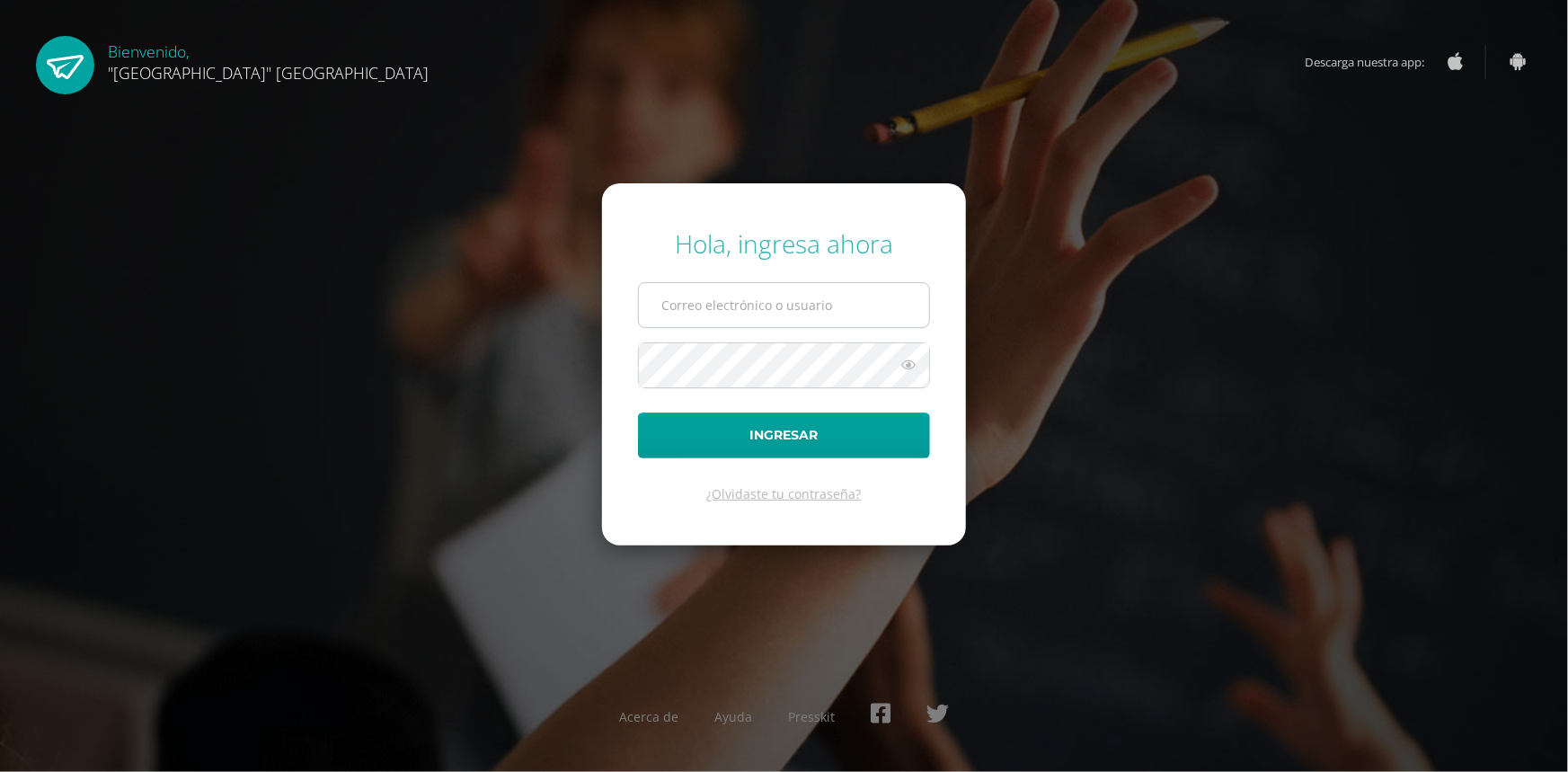
click at [759, 312] on input "text" at bounding box center [784, 305] width 290 height 44
type input "vacaro@lasallechiquimula.edu.gt"
click at [638, 412] on button "Ingresar" at bounding box center [784, 435] width 292 height 46
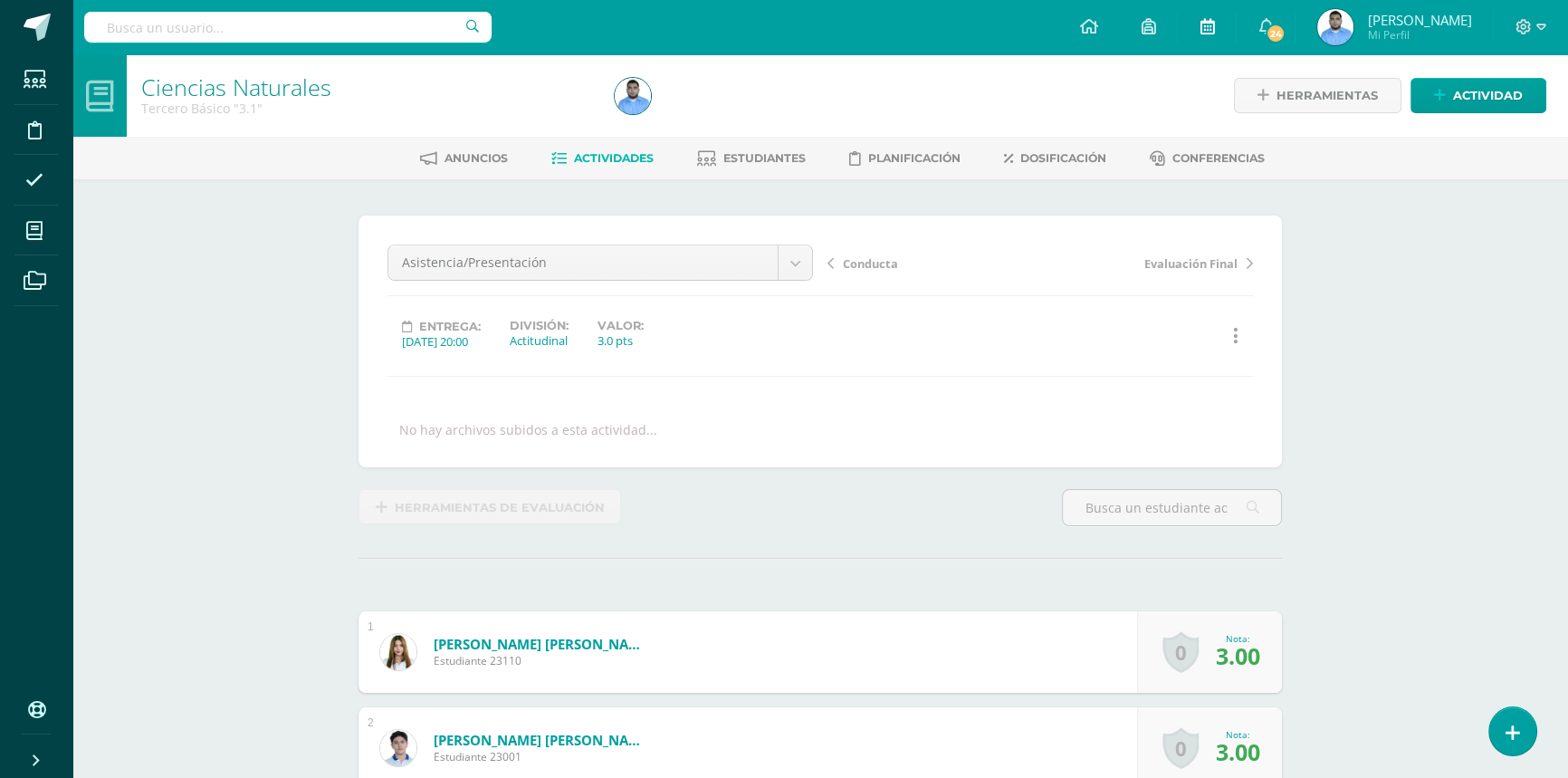
click at [1219, 25] on link at bounding box center [1206, 27] width 58 height 54
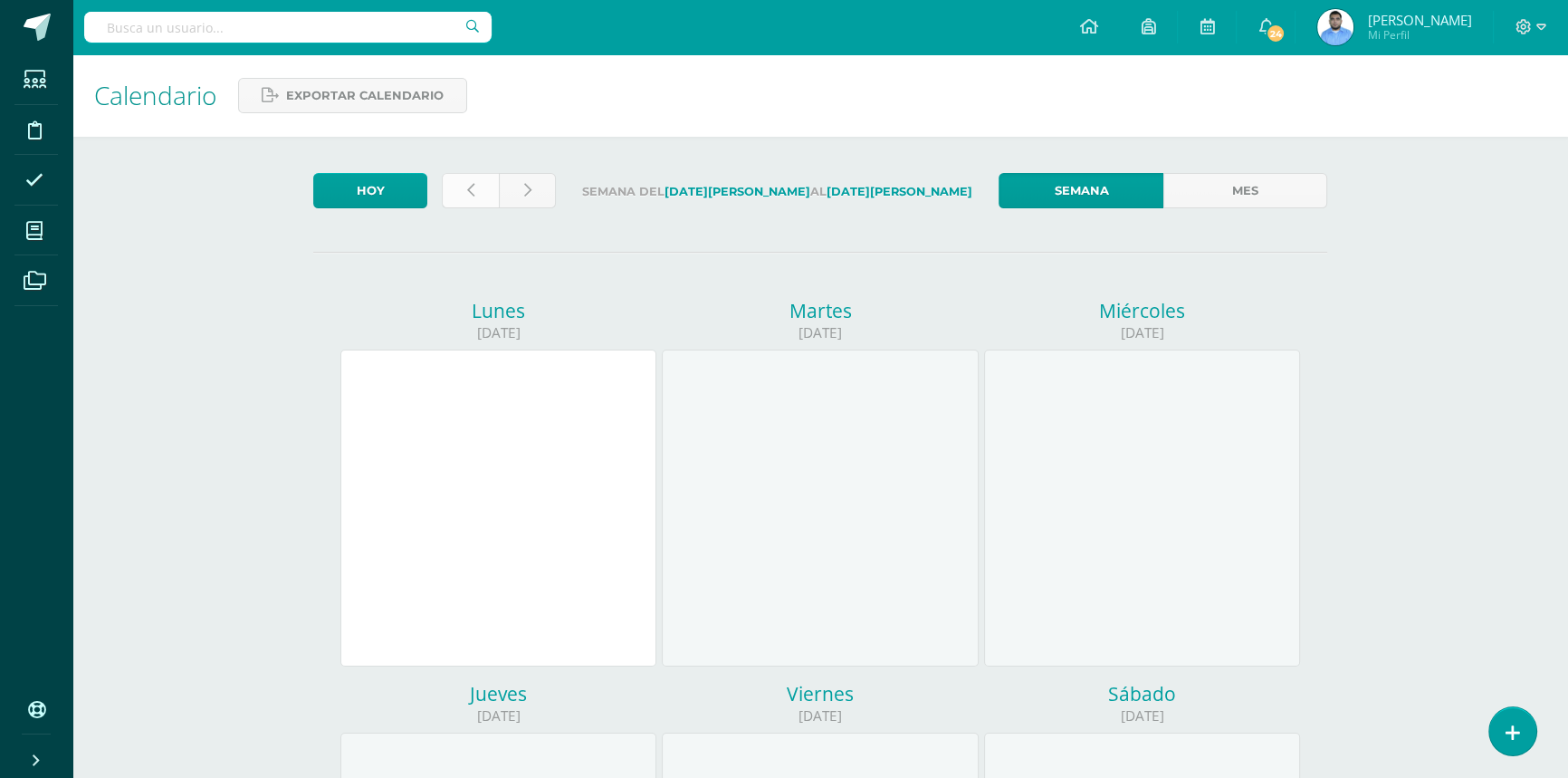
click at [458, 199] on link at bounding box center [470, 190] width 57 height 35
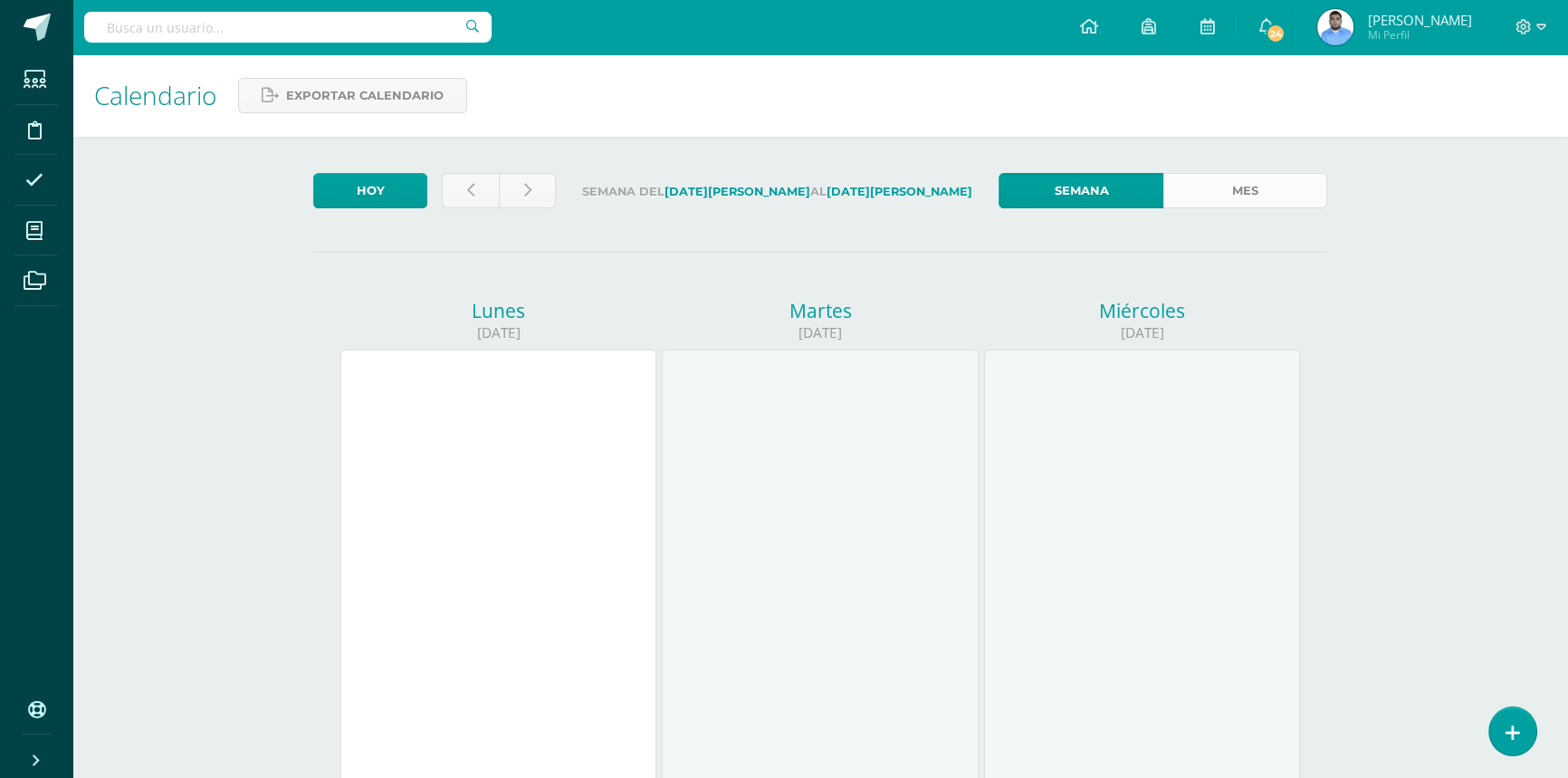
click at [1204, 187] on link "Mes" at bounding box center [1245, 190] width 164 height 35
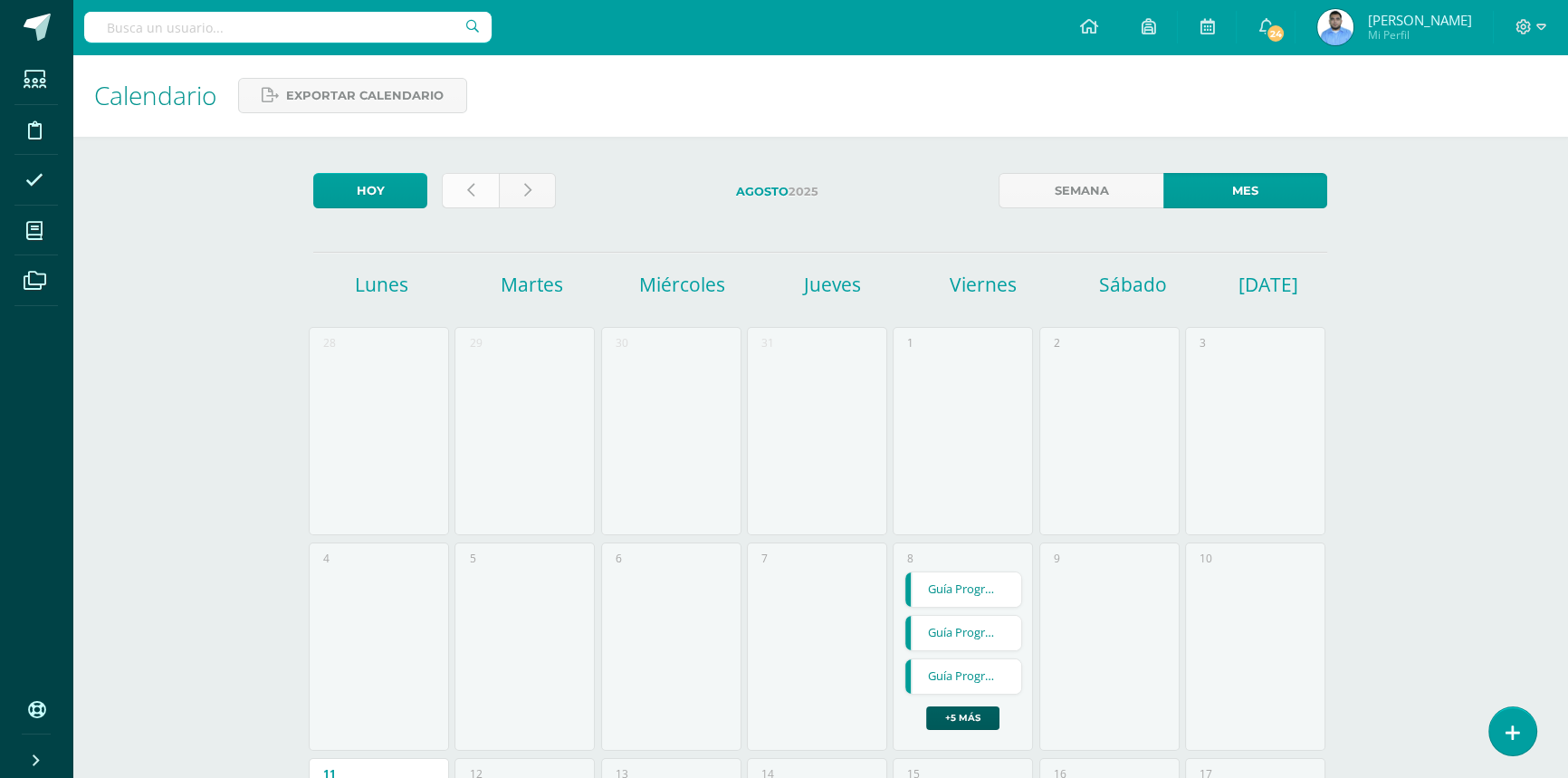
click at [452, 191] on link at bounding box center [470, 190] width 57 height 35
click at [461, 189] on link at bounding box center [470, 190] width 57 height 35
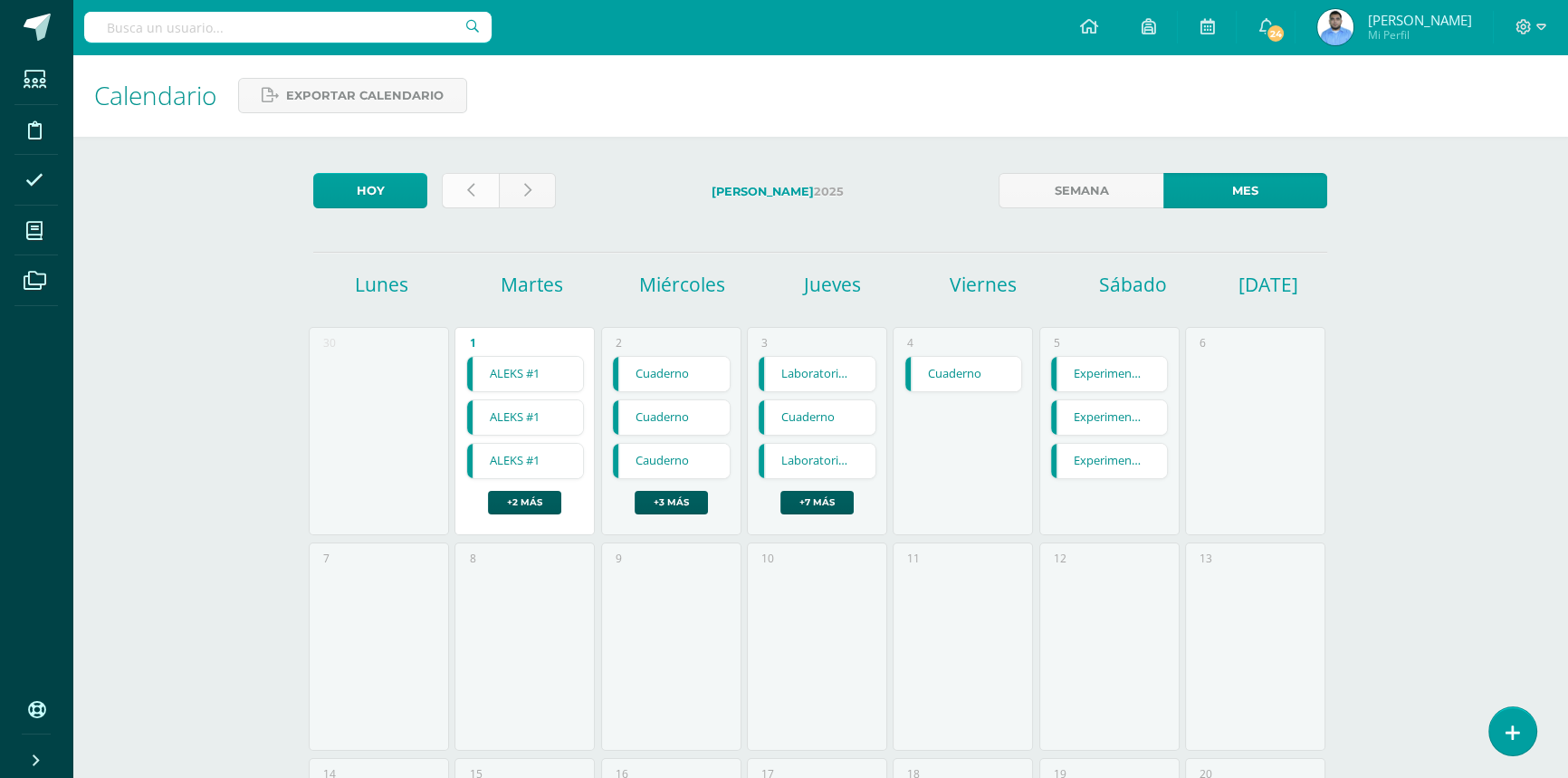
click at [462, 181] on link at bounding box center [470, 190] width 57 height 35
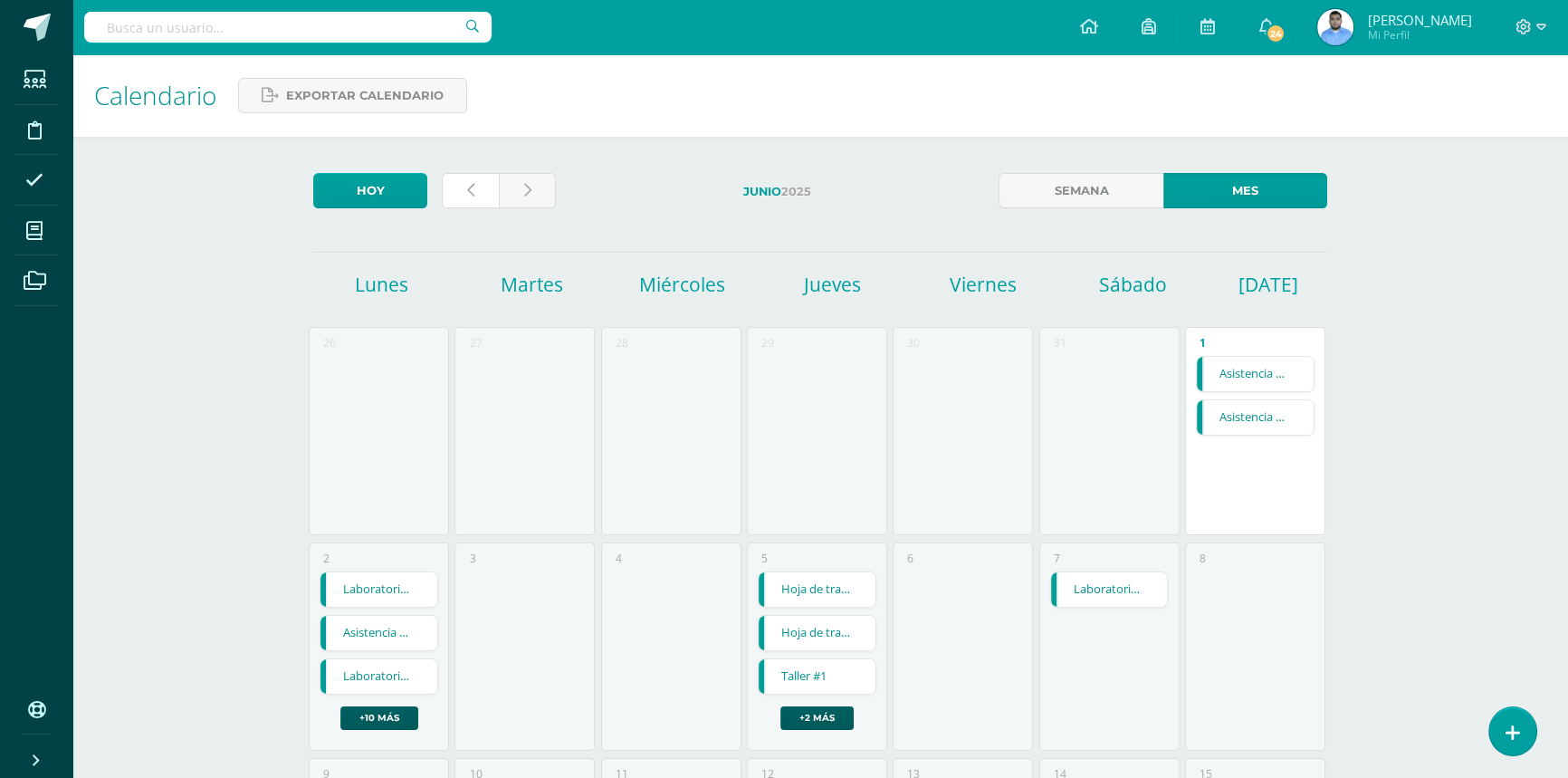
click at [464, 187] on link at bounding box center [470, 190] width 57 height 35
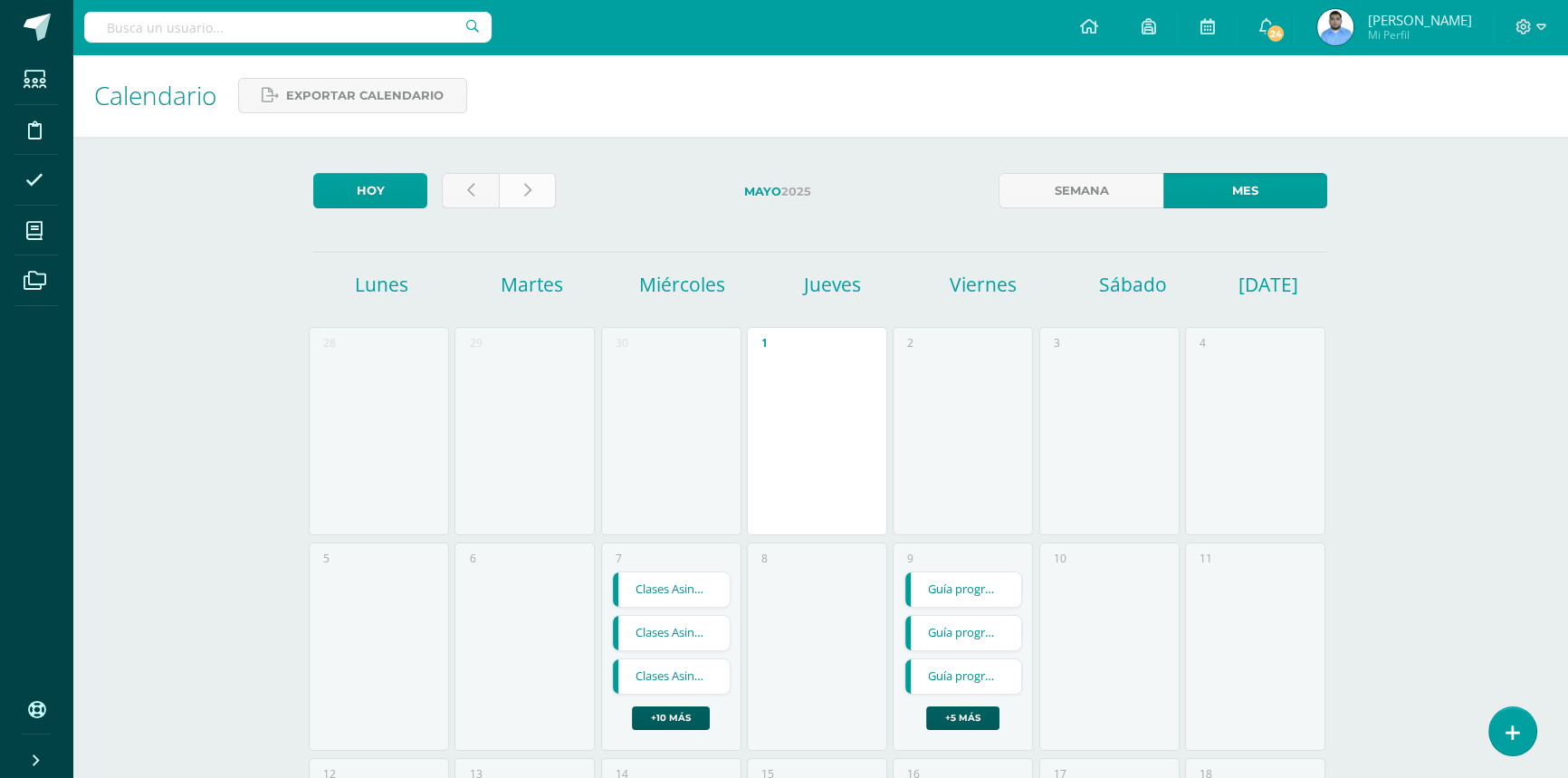
click at [521, 188] on link at bounding box center [527, 190] width 57 height 35
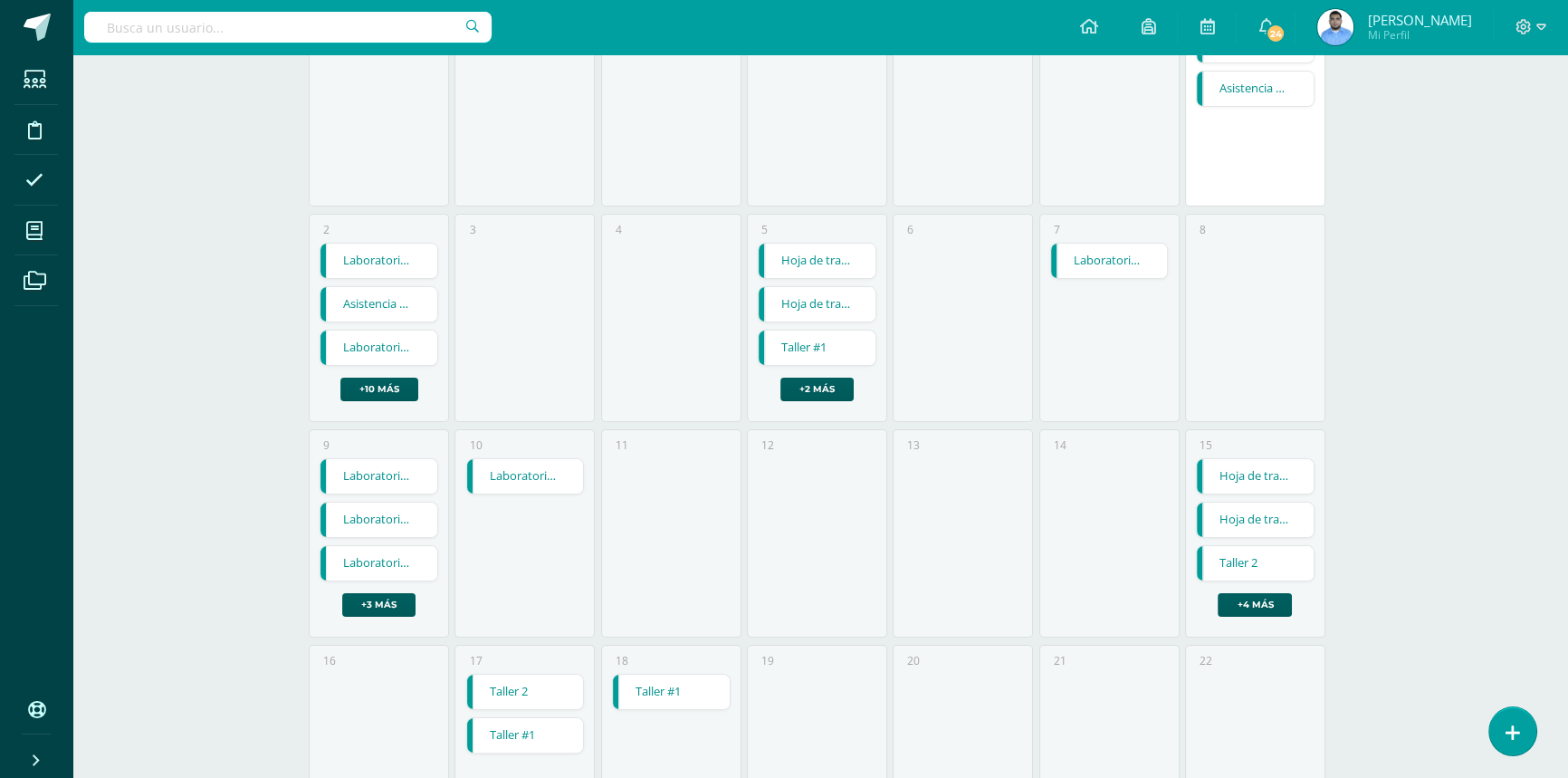
click at [814, 340] on link "Taller #1" at bounding box center [817, 347] width 117 height 34
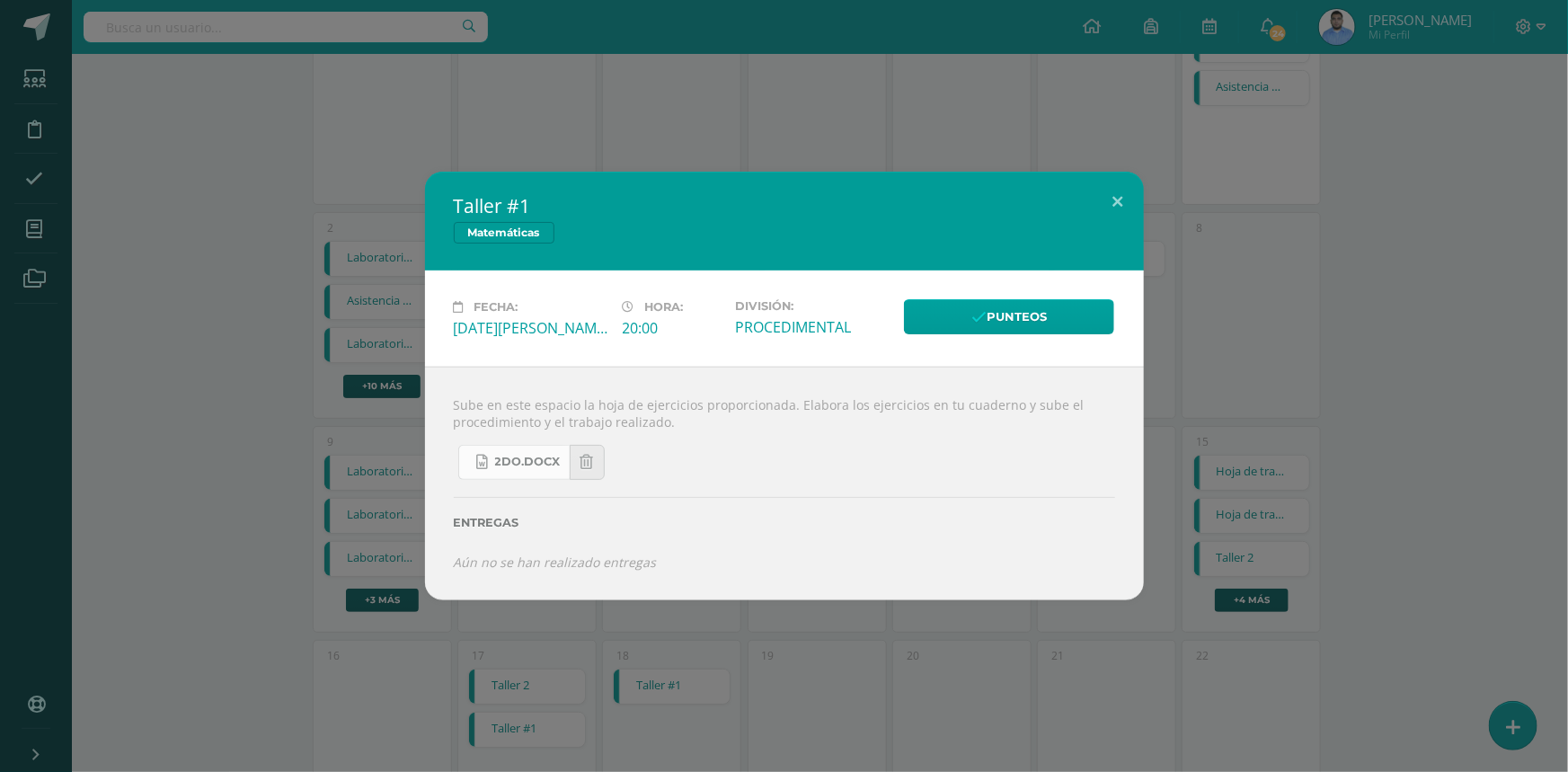
click at [509, 464] on span "2do.docx" at bounding box center [528, 461] width 66 height 14
drag, startPoint x: 1418, startPoint y: 89, endPoint x: 1419, endPoint y: 80, distance: 9.1
click at [1419, 88] on div "Taller #1 Matemáticas Fecha: Jueves 05 de Junio Hora: 20:00 División: PROCEDIME…" at bounding box center [784, 386] width 1568 height 772
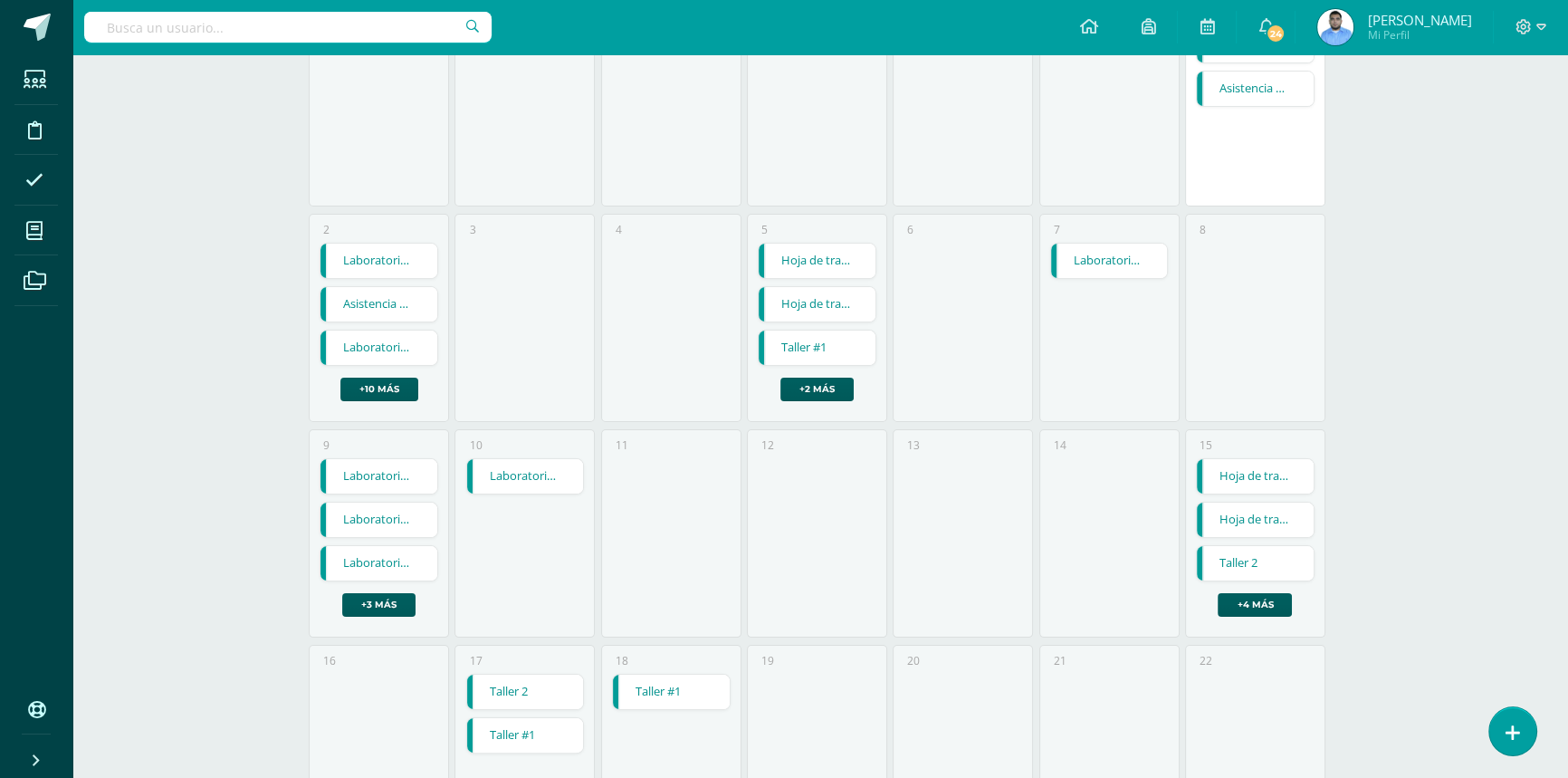
click at [814, 342] on link "Taller #1" at bounding box center [817, 347] width 117 height 34
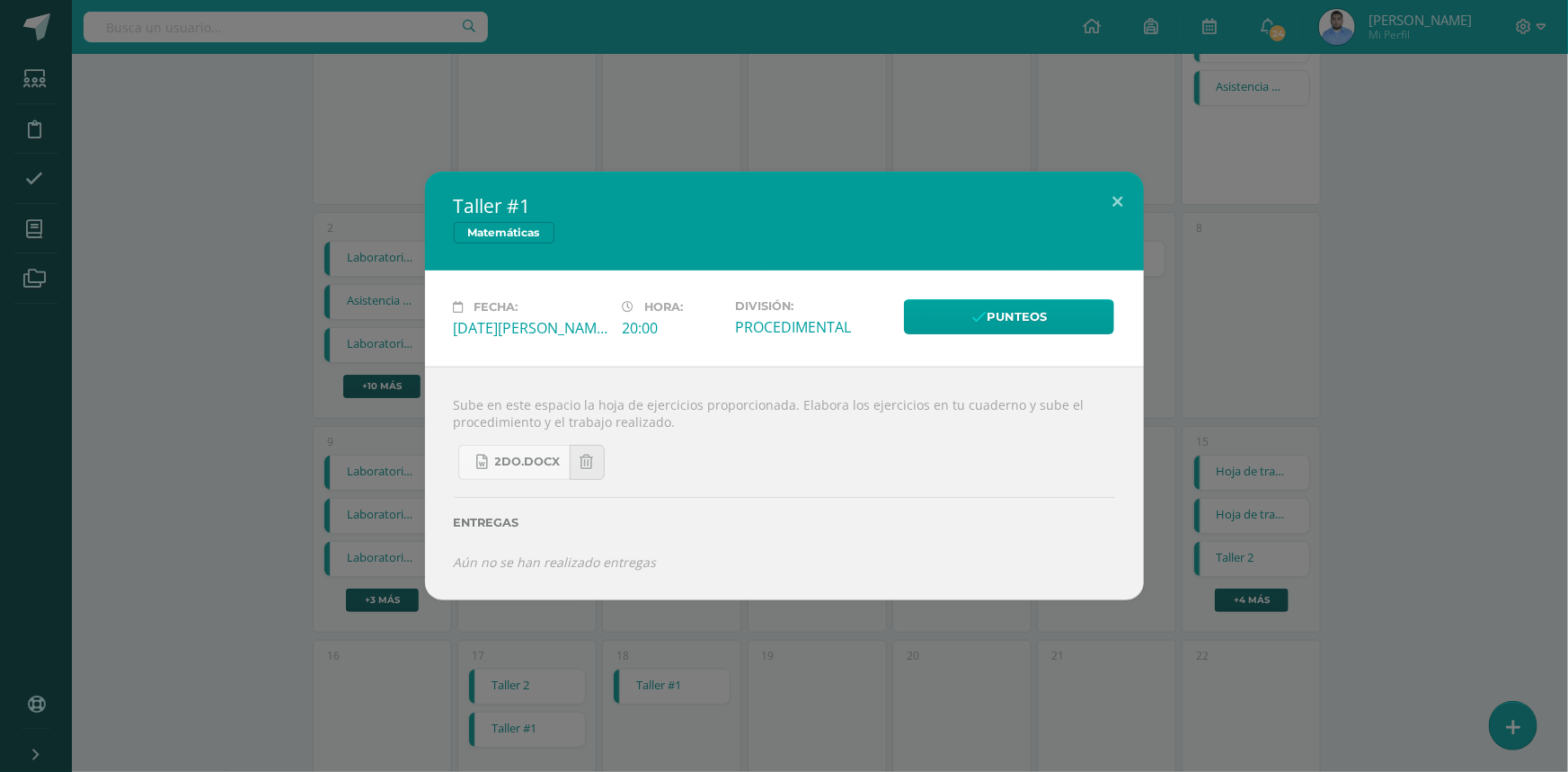
drag, startPoint x: 676, startPoint y: 427, endPoint x: 455, endPoint y: 404, distance: 222.2
click at [455, 404] on div "Sube en este espacio la hoja de ejercicios proporcionada. Elabora los ejercicio…" at bounding box center [784, 483] width 719 height 233
copy div "Sube en este espacio la hoja de ejercicios proporcionada. Elabora los ejercicio…"
drag, startPoint x: 44, startPoint y: 27, endPoint x: 1114, endPoint y: 201, distance: 1084.1
click at [1114, 201] on button at bounding box center [1118, 201] width 51 height 61
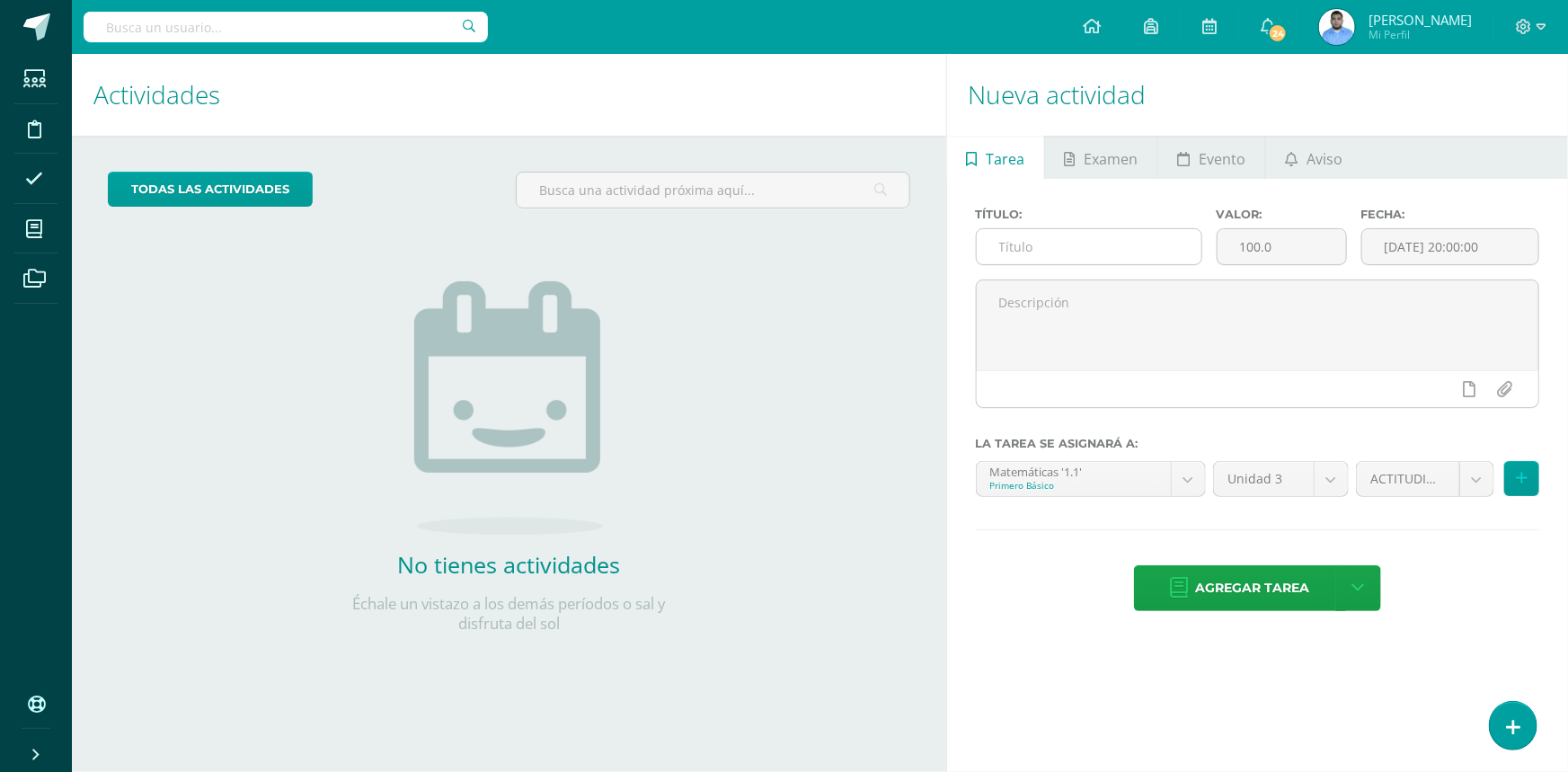
click at [1057, 245] on input "text" at bounding box center [1089, 246] width 225 height 35
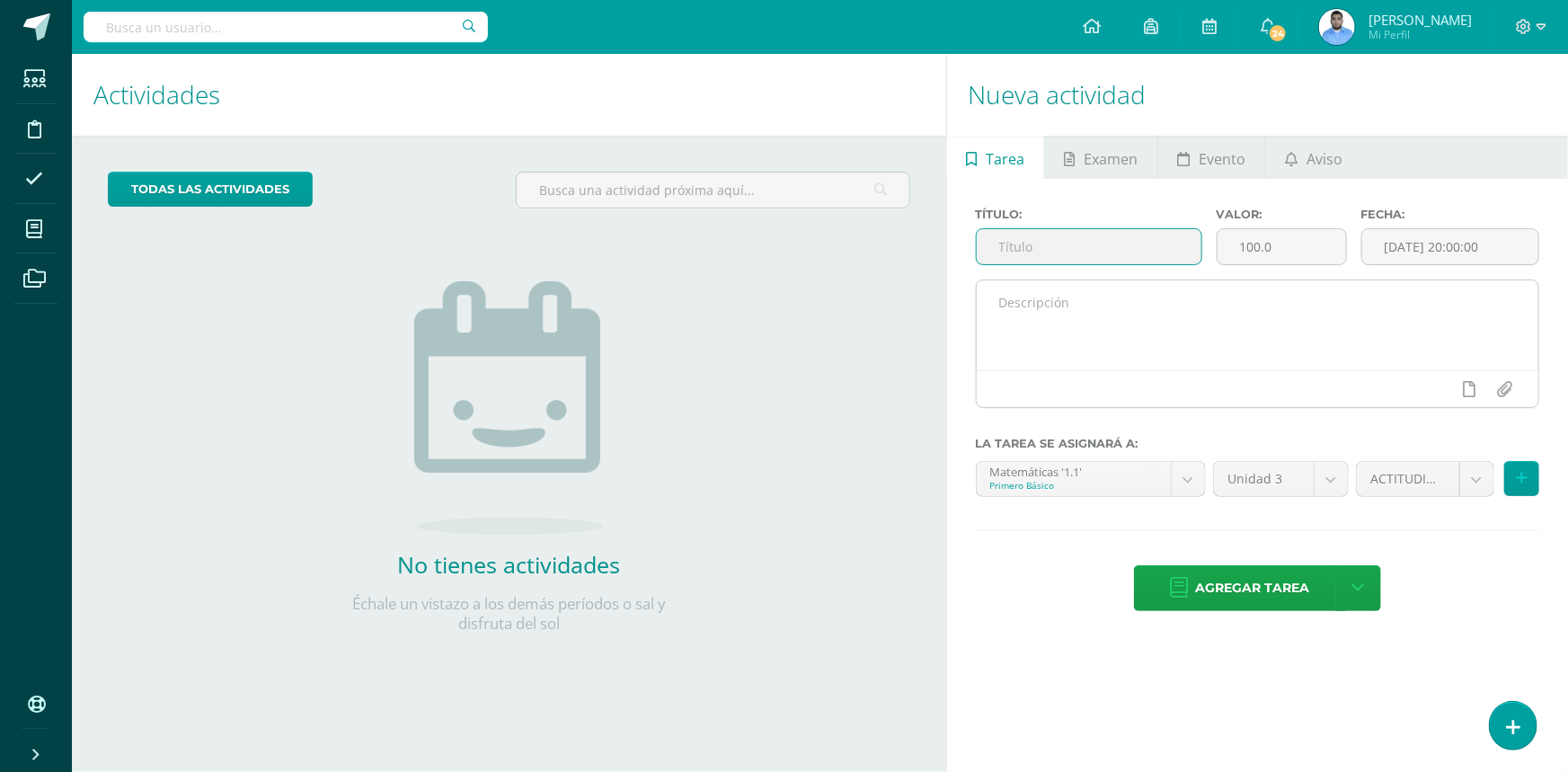
click at [1063, 295] on textarea at bounding box center [1257, 325] width 561 height 89
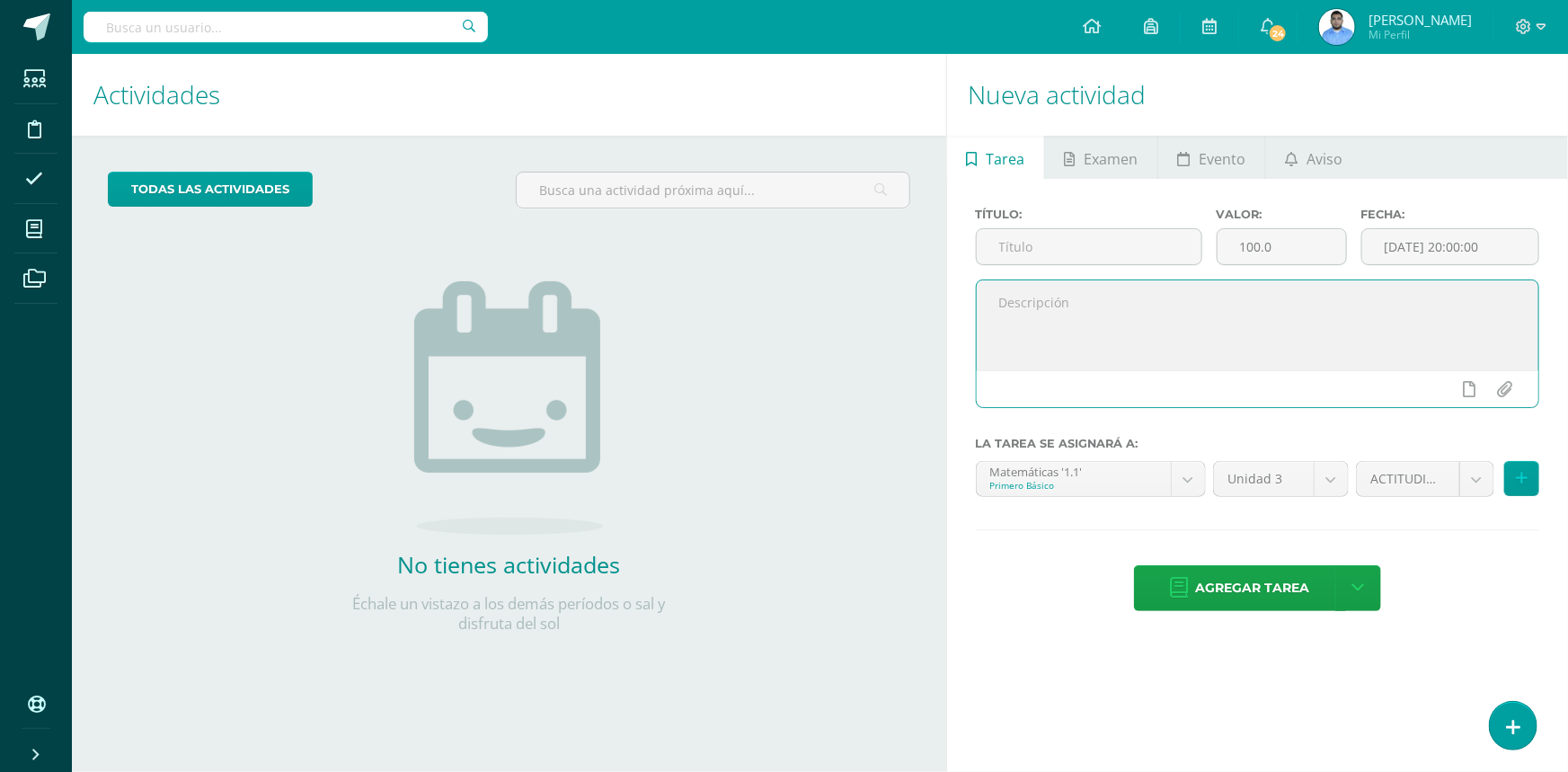
paste textarea "Sube en este espacio la hoja de ejercicios proporcionada. Elabora los ejercicio…"
type textarea "Sube en este espacio la hoja de ejercicios proporcionada. Elabora los ejercicio…"
click at [1037, 249] on input "text" at bounding box center [1089, 246] width 225 height 35
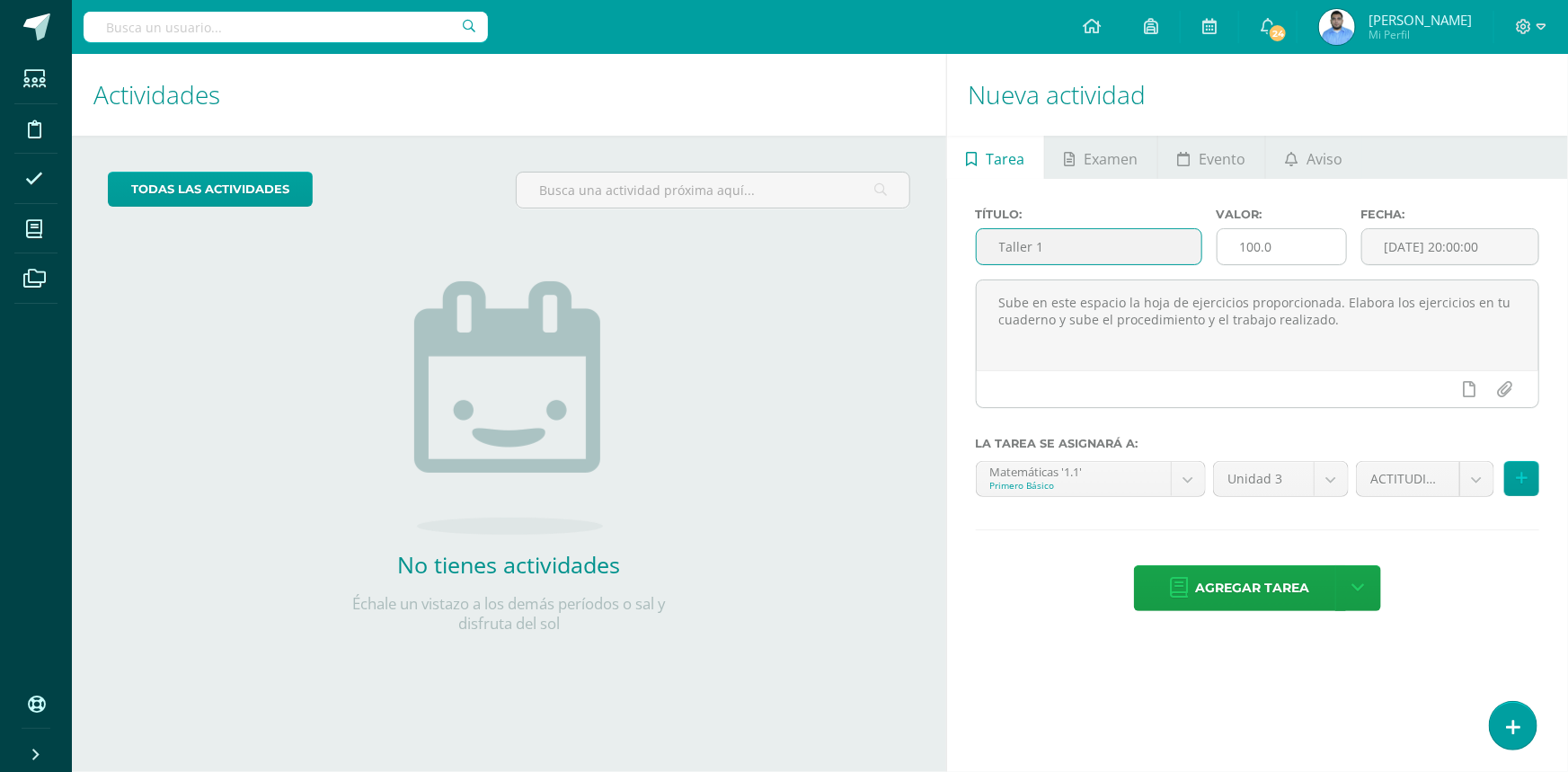
type input "Taller 1"
drag, startPoint x: 1281, startPoint y: 243, endPoint x: 1159, endPoint y: 245, distance: 122.0
click at [1159, 245] on div "Título: Taller 1 Valor: 100.0 Fecha: 2025-08-11 20:00:00" at bounding box center [1257, 243] width 577 height 72
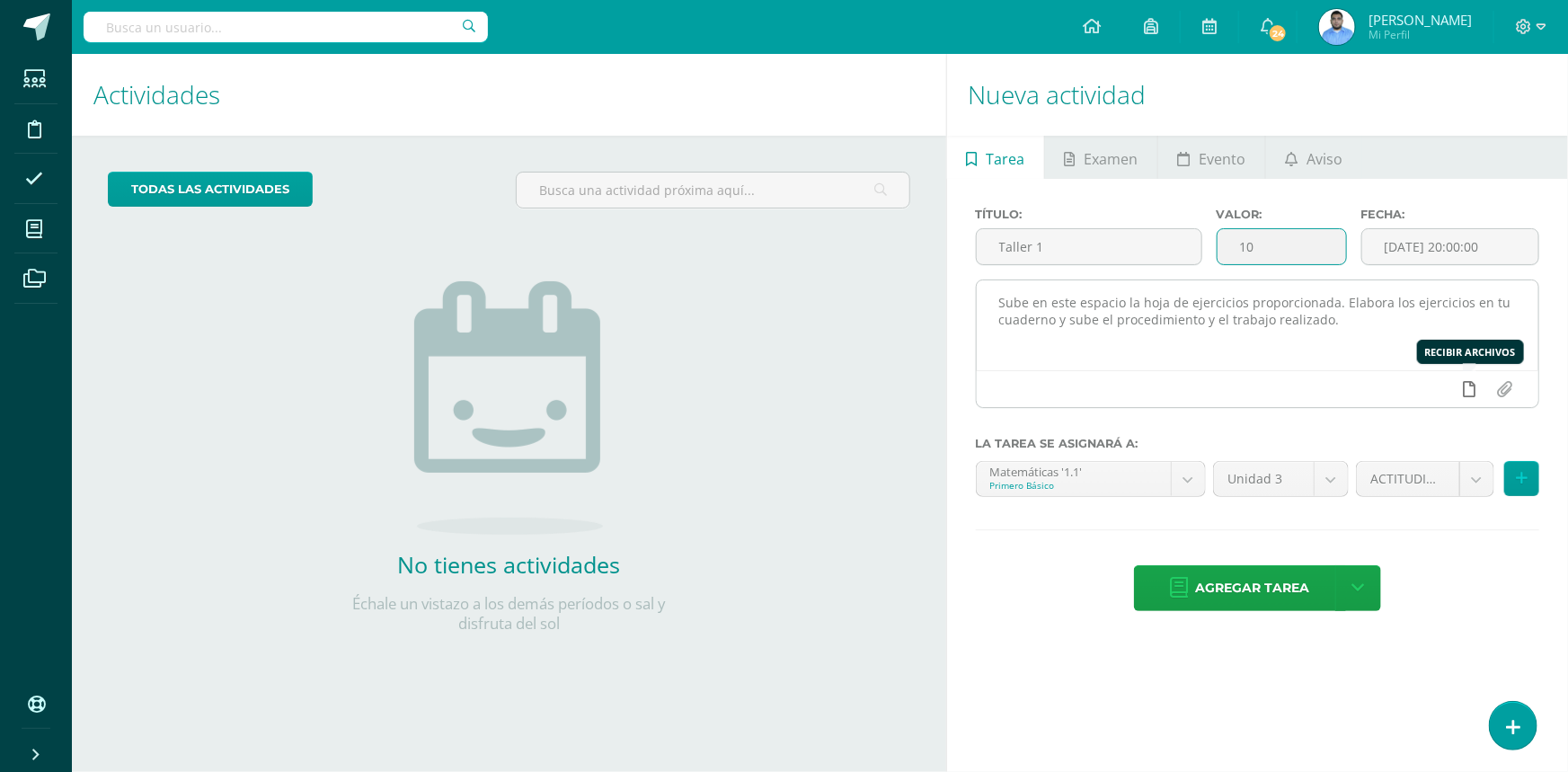
type input "10"
click at [1464, 388] on icon at bounding box center [1468, 389] width 12 height 16
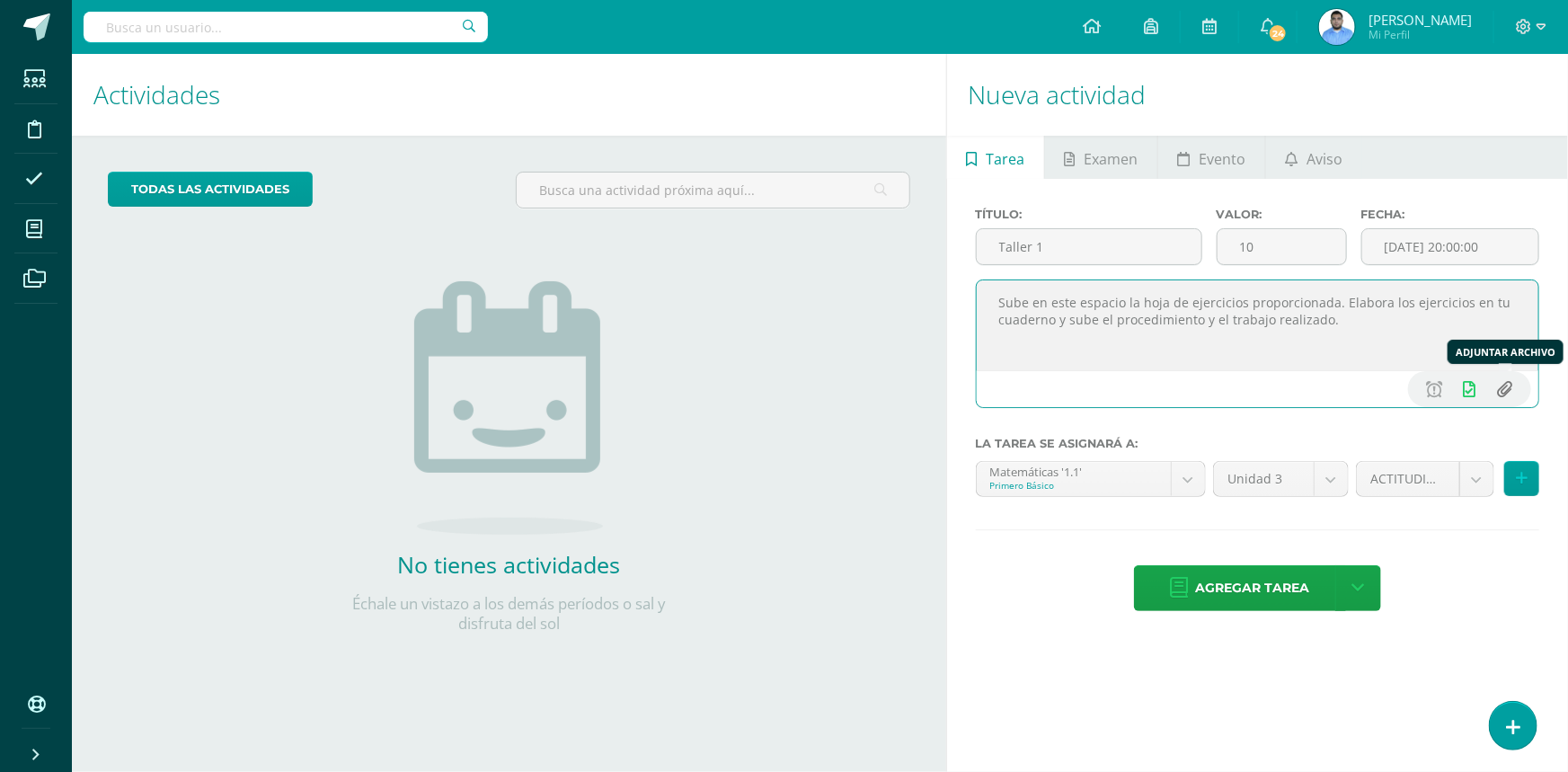
click at [1500, 393] on input "file" at bounding box center [1504, 389] width 35 height 34
click at [1508, 384] on input "file" at bounding box center [1504, 389] width 35 height 34
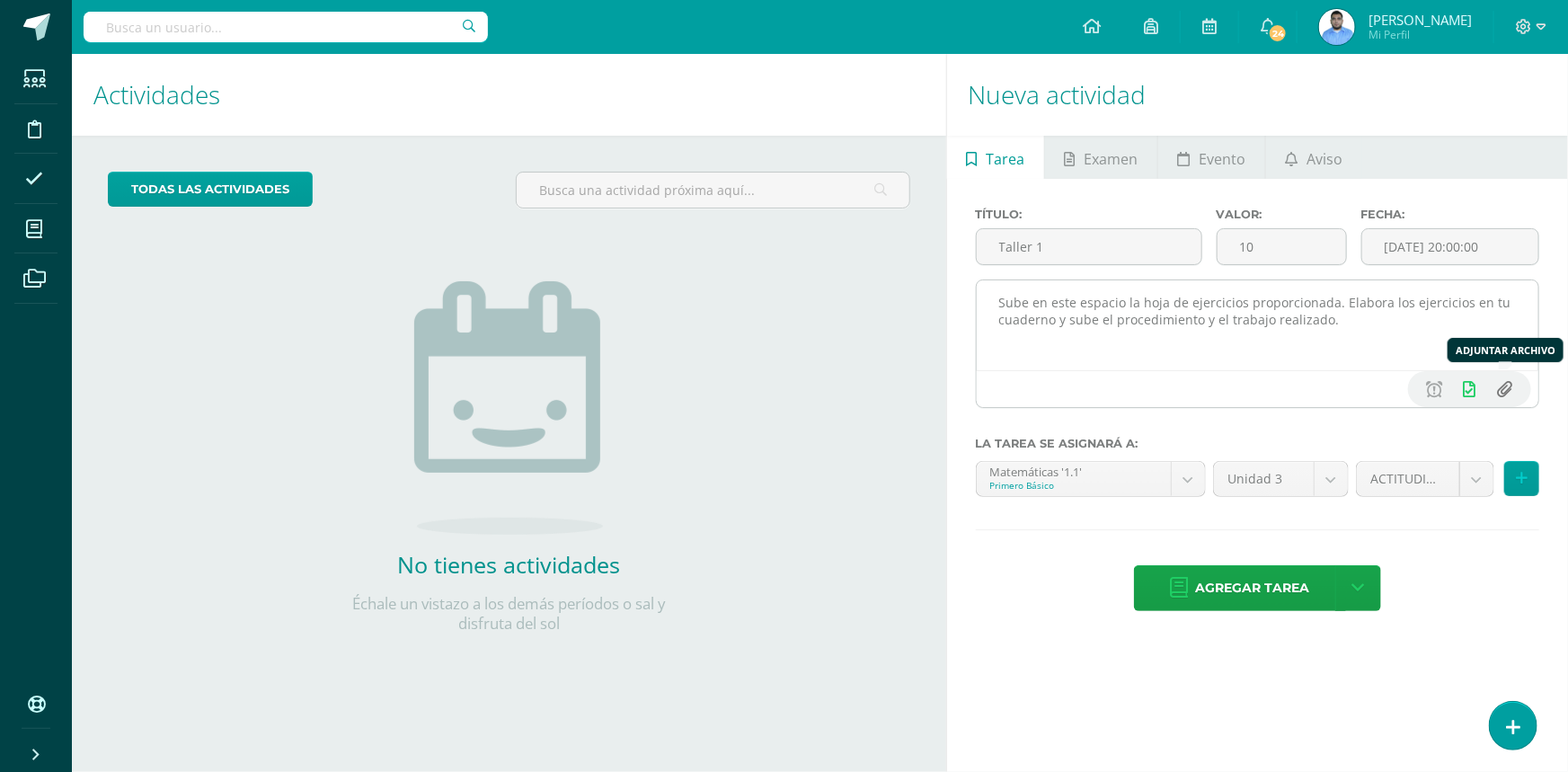
type input "C:\fakepath\1ro taller 1 3ra unidad.pdf"
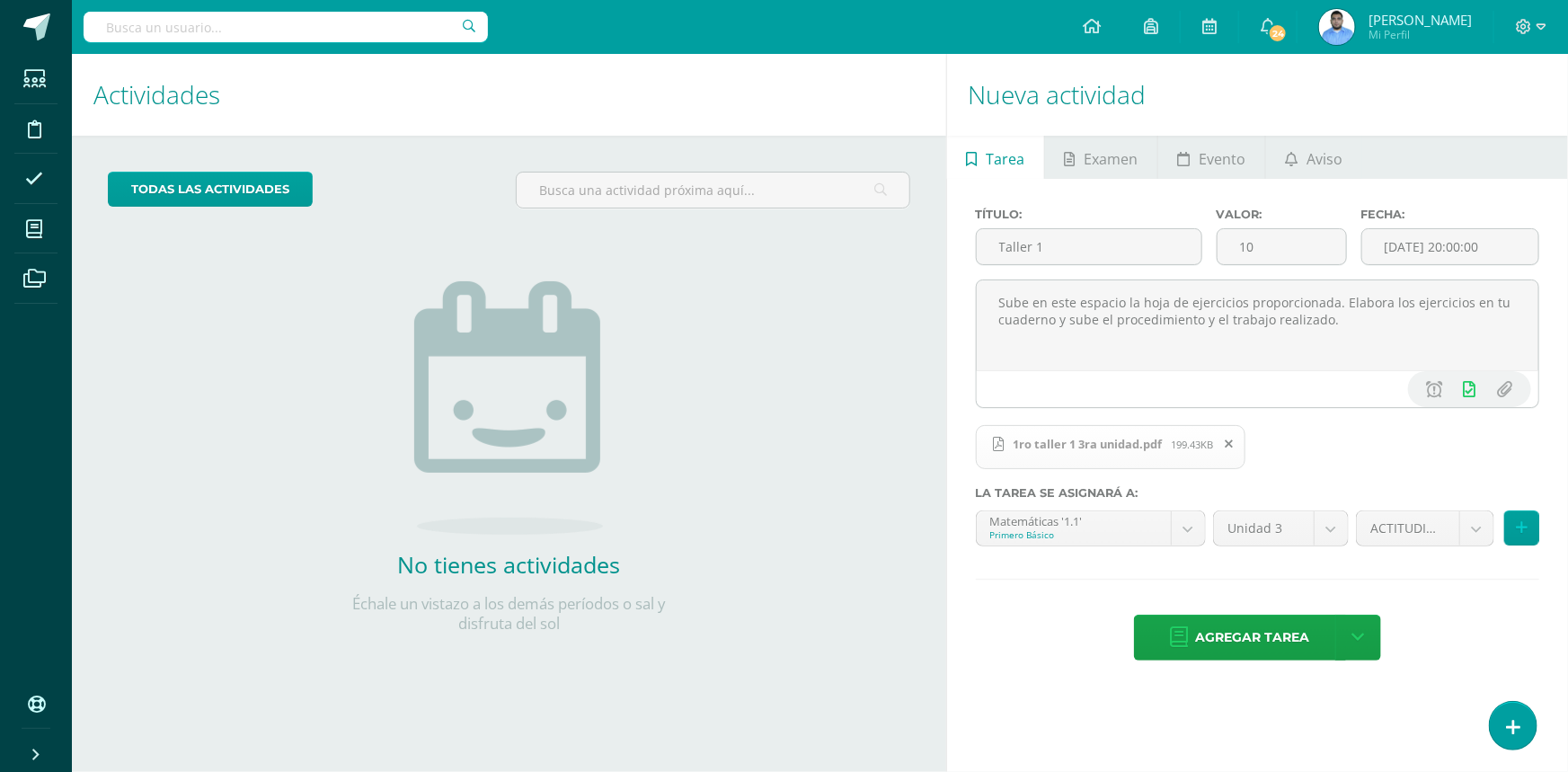
click at [1133, 448] on span "1ro taller 1 3ra unidad.pdf" at bounding box center [1087, 443] width 167 height 14
click at [1158, 440] on span "1ro taller 1 3ra unidad.pdf" at bounding box center [1087, 443] width 167 height 14
click at [1106, 440] on span "1ro taller 1 3ra unidad.pdf" at bounding box center [1087, 443] width 167 height 14
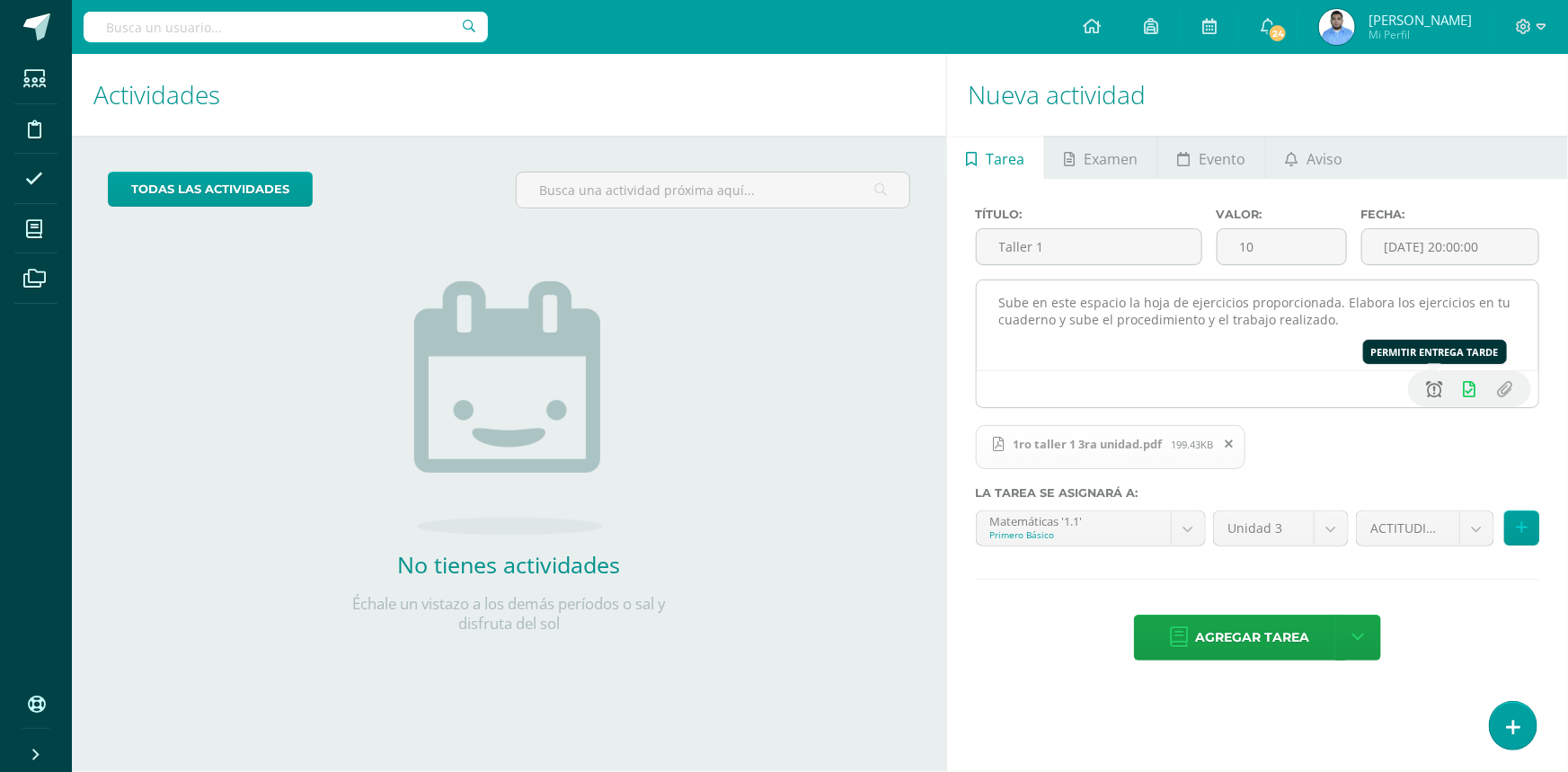
click at [1441, 394] on icon at bounding box center [1433, 389] width 16 height 16
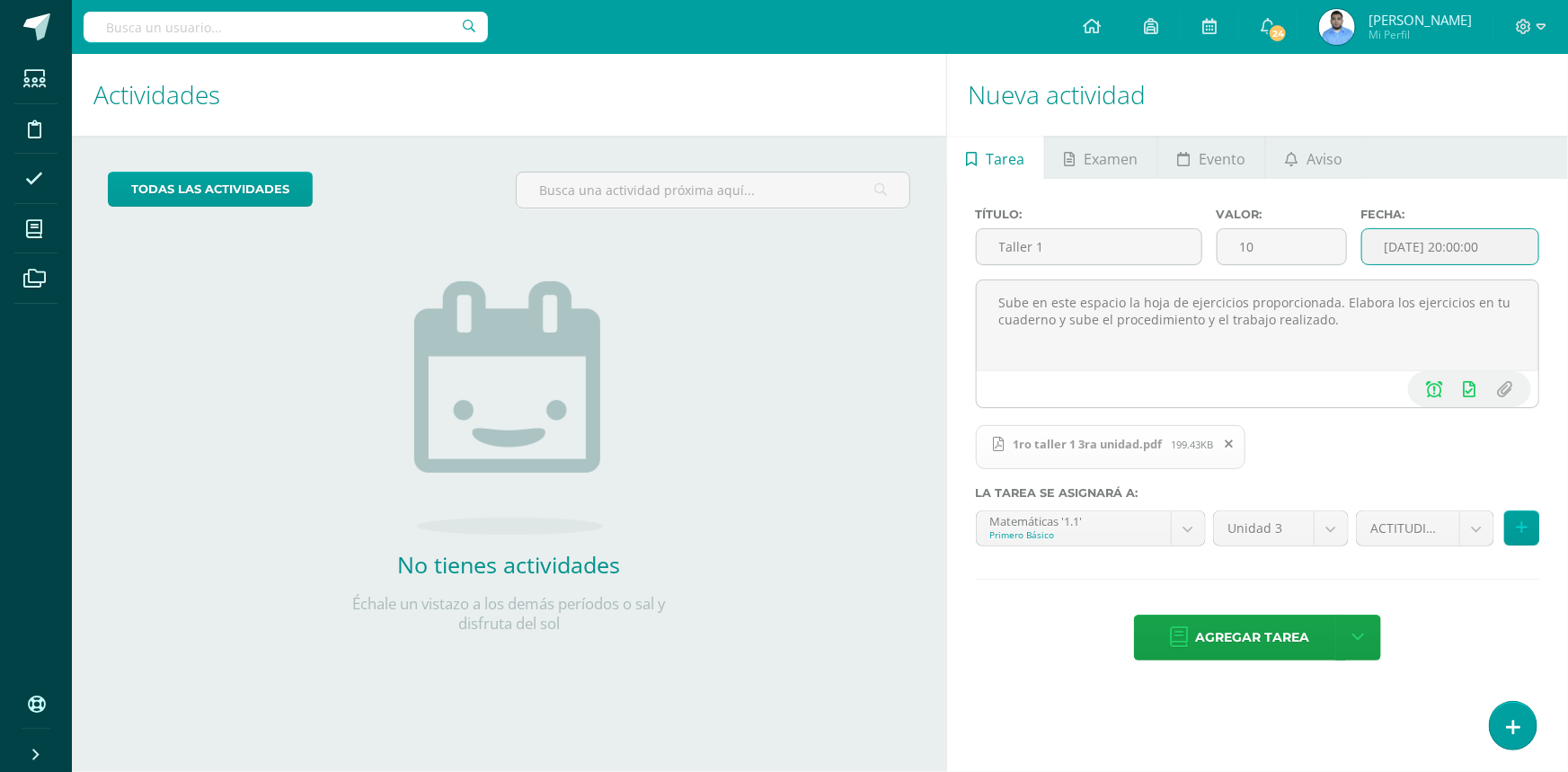
click at [1434, 249] on input "[DATE] 20:00:00" at bounding box center [1449, 246] width 176 height 35
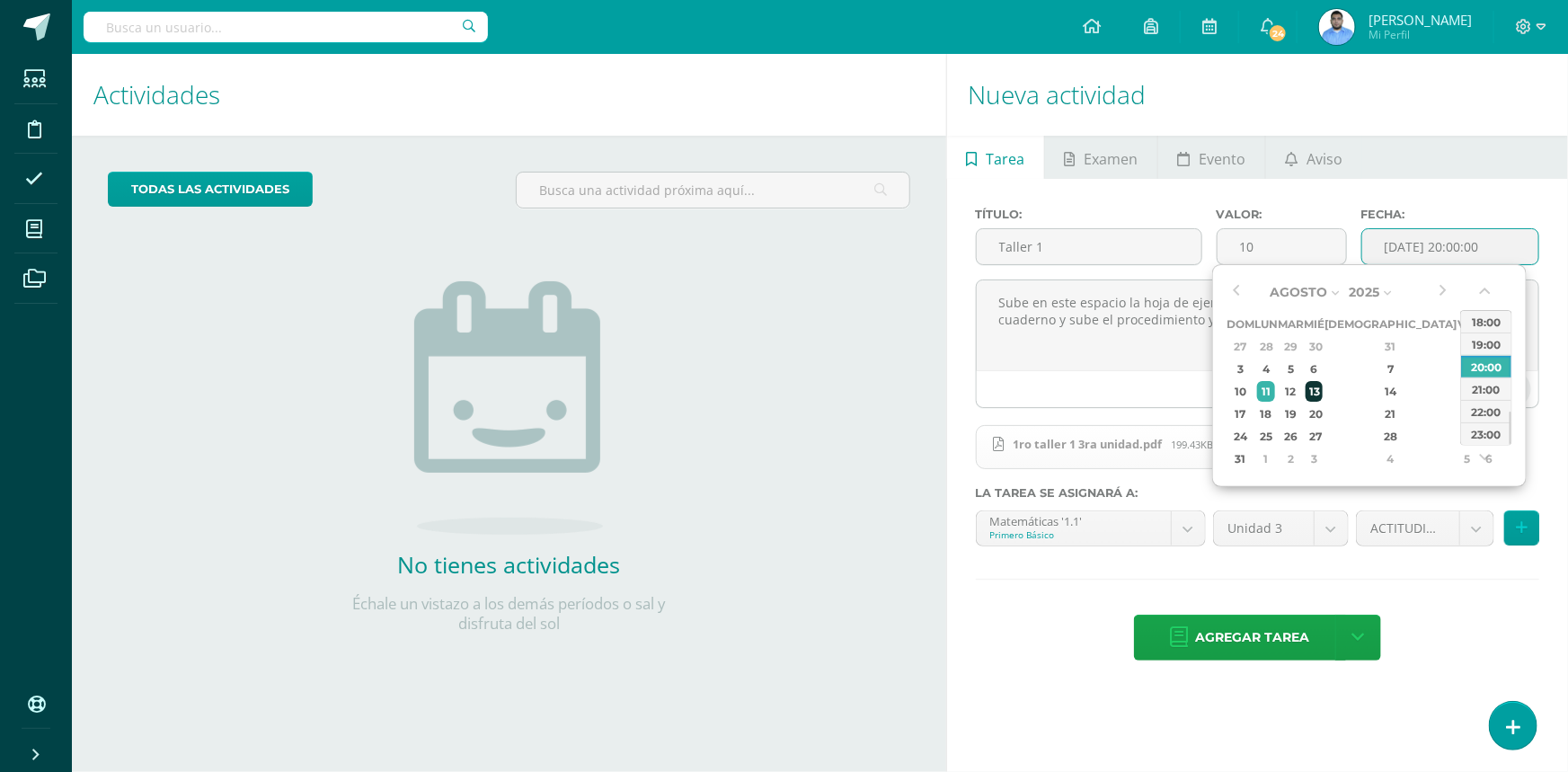
click at [1321, 388] on div "13" at bounding box center [1313, 392] width 16 height 21
type input "2025-08-13 20:00"
click at [1501, 224] on div "Fecha: 2025-08-13 20:00" at bounding box center [1450, 243] width 192 height 72
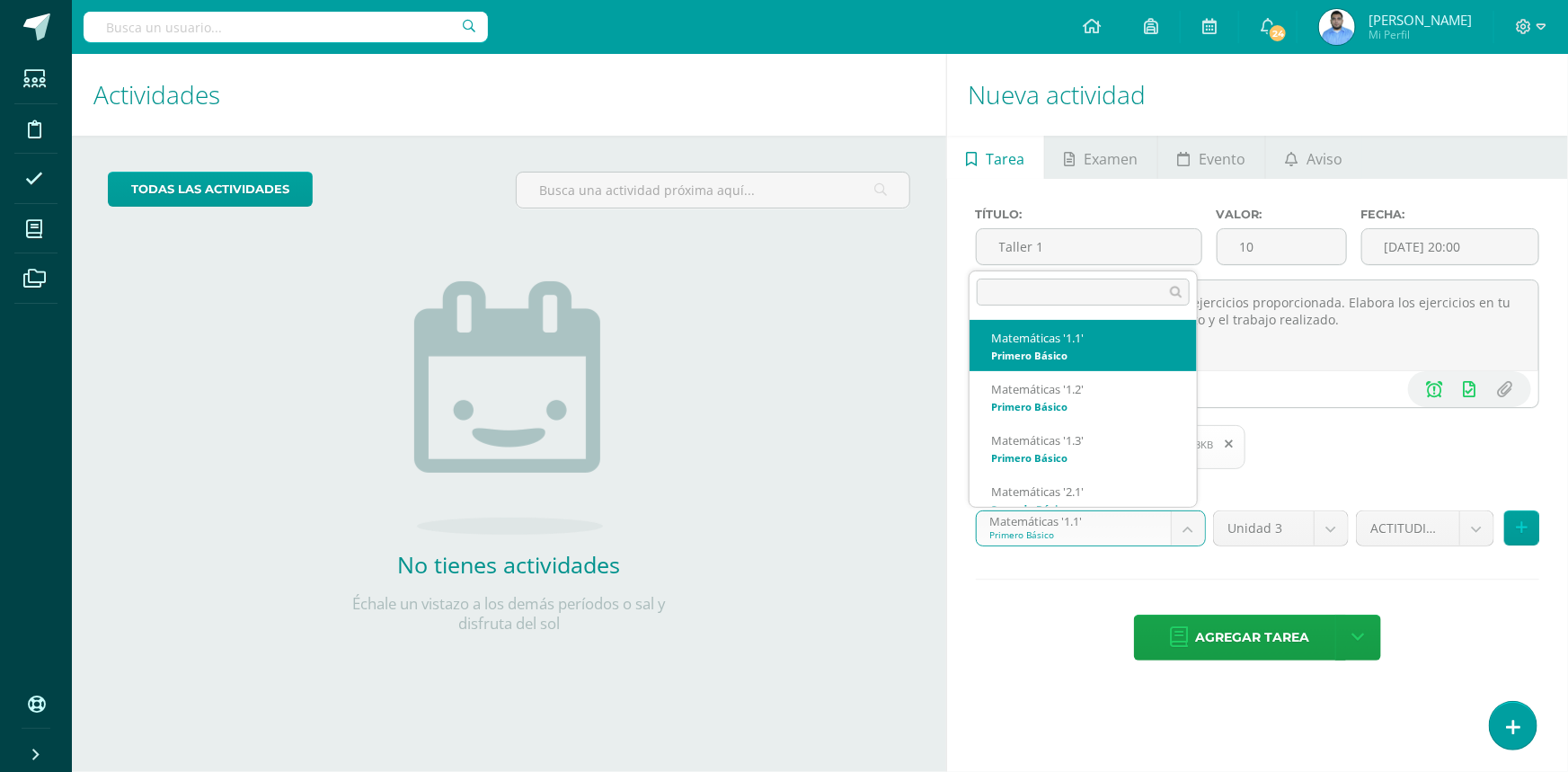
click at [1136, 539] on body "Estudiantes Disciplina Asistencia Mis cursos Archivos Soporte Centro de ayuda Ú…" at bounding box center [784, 386] width 1568 height 772
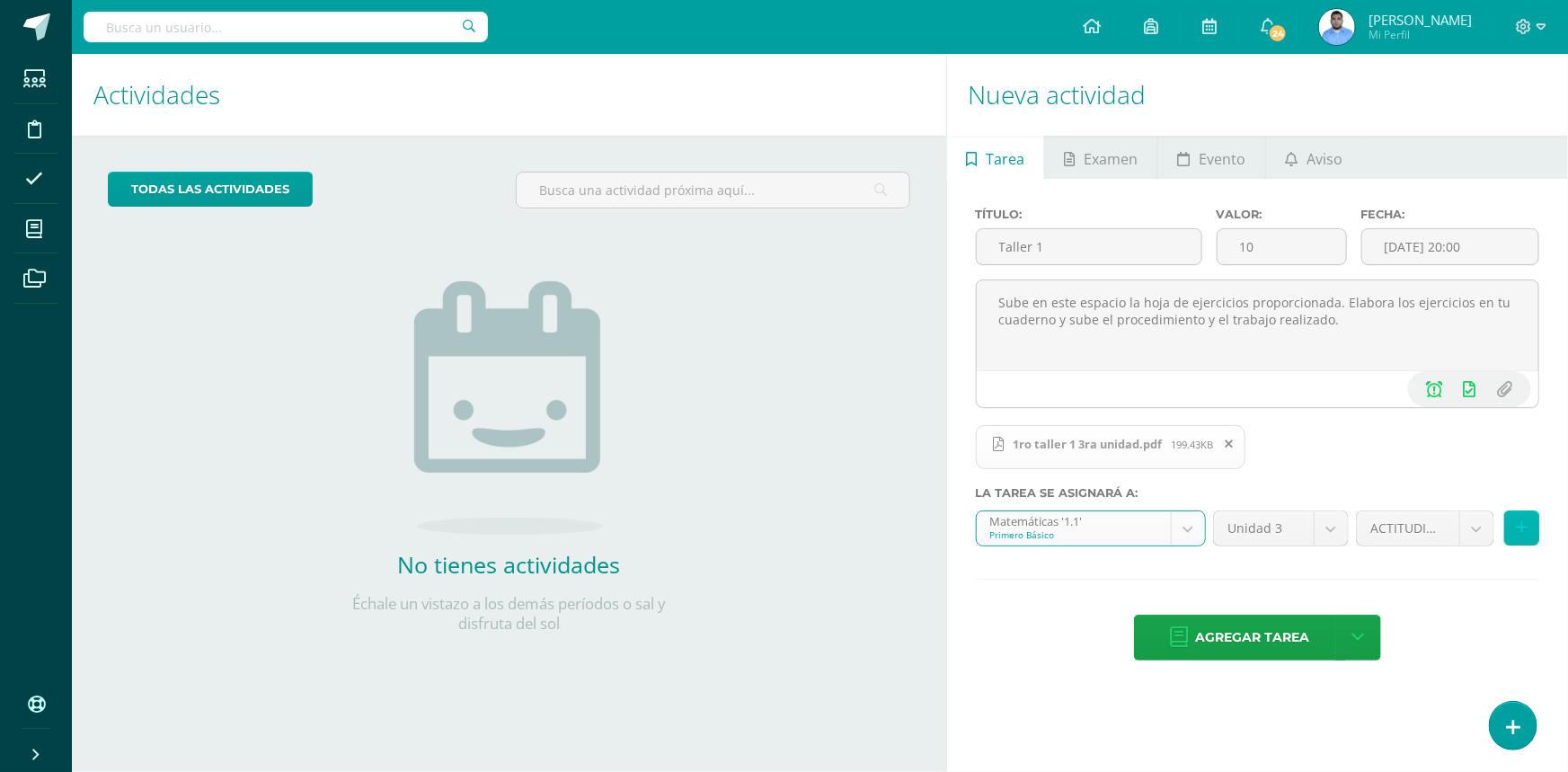
click at [1527, 536] on icon at bounding box center [1522, 527] width 11 height 15
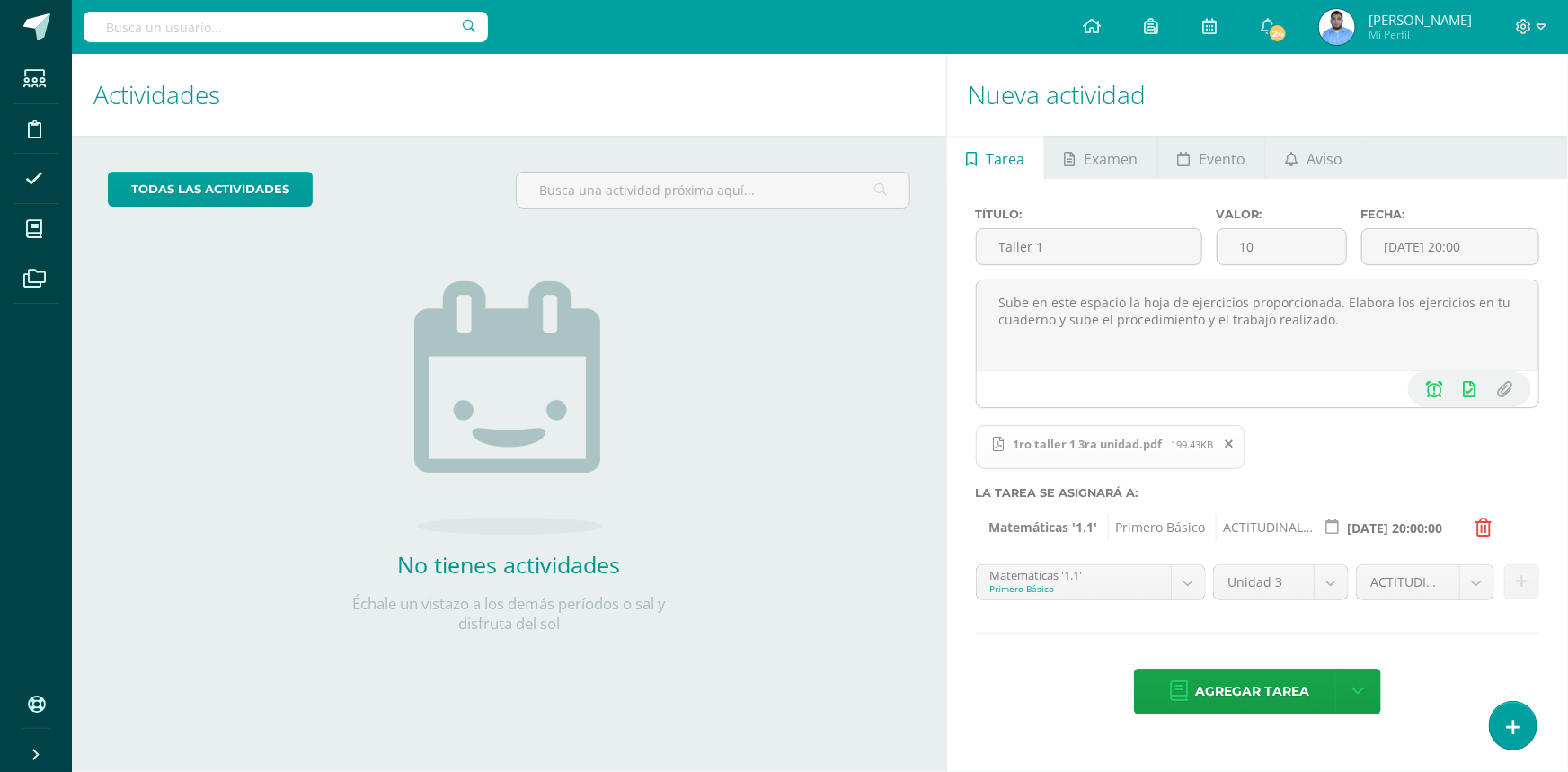
click at [1486, 534] on icon at bounding box center [1484, 527] width 16 height 18
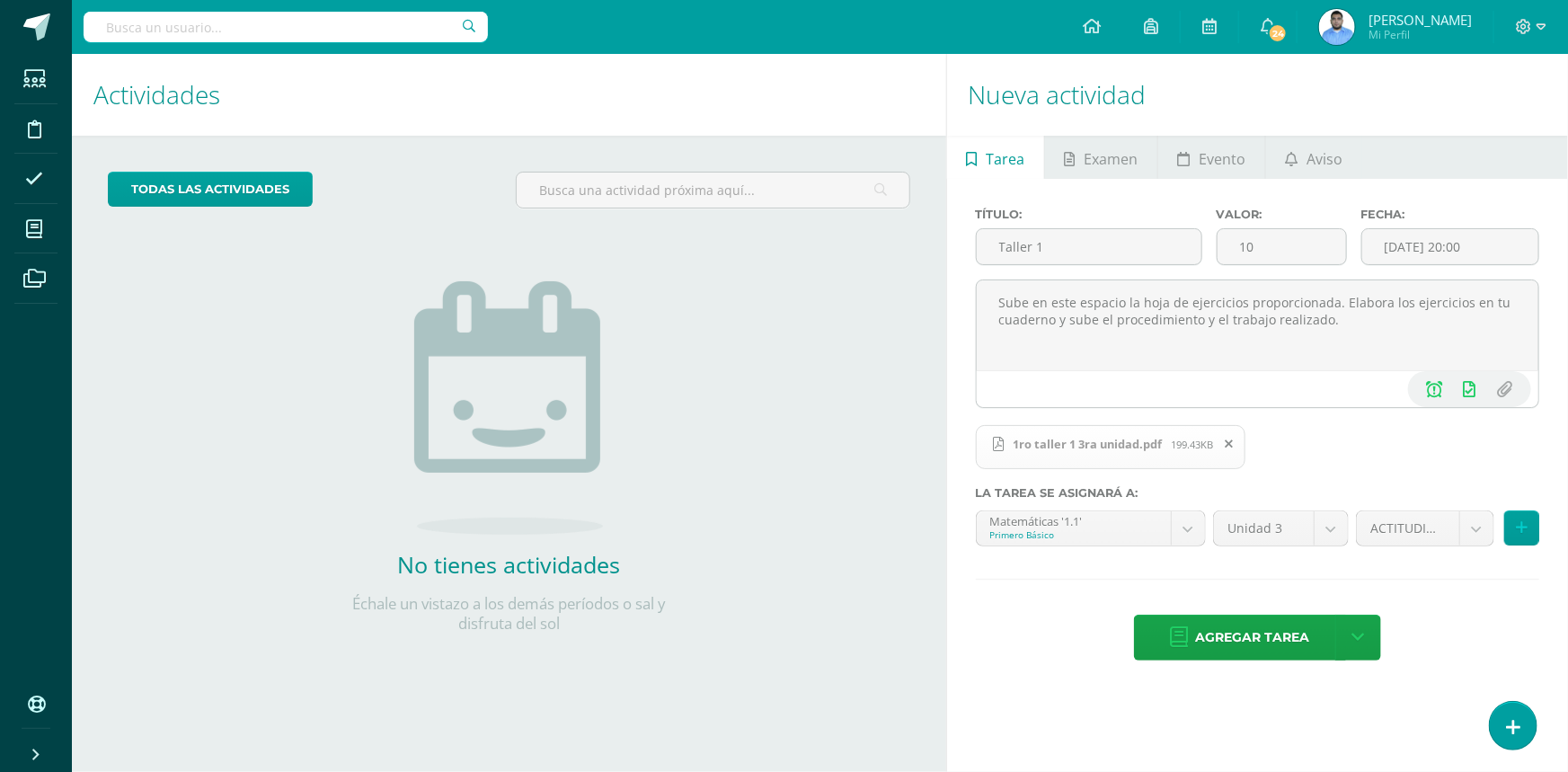
click at [1223, 442] on span at bounding box center [1229, 443] width 30 height 20
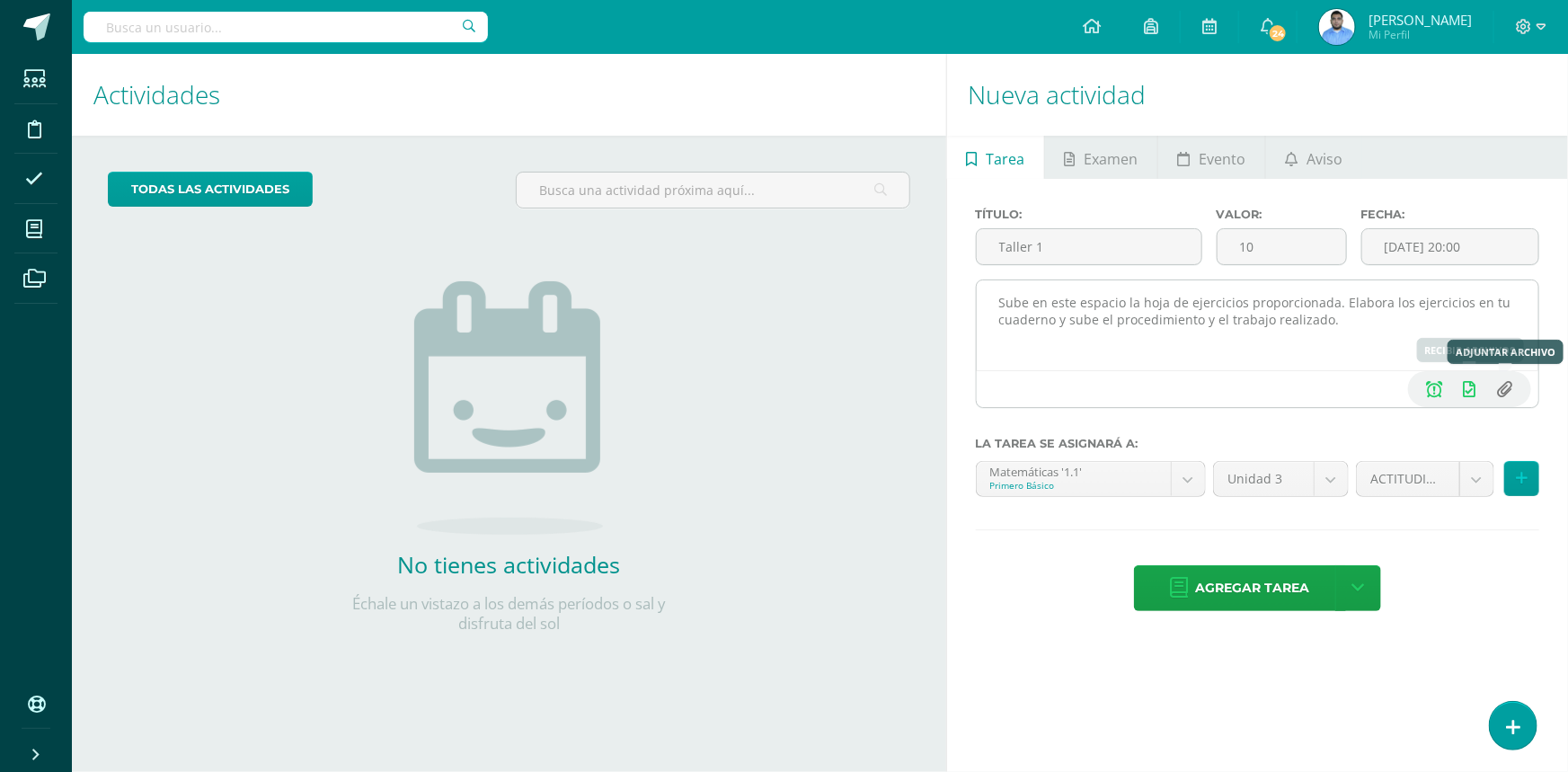
click at [1510, 400] on input "file" at bounding box center [1504, 389] width 35 height 34
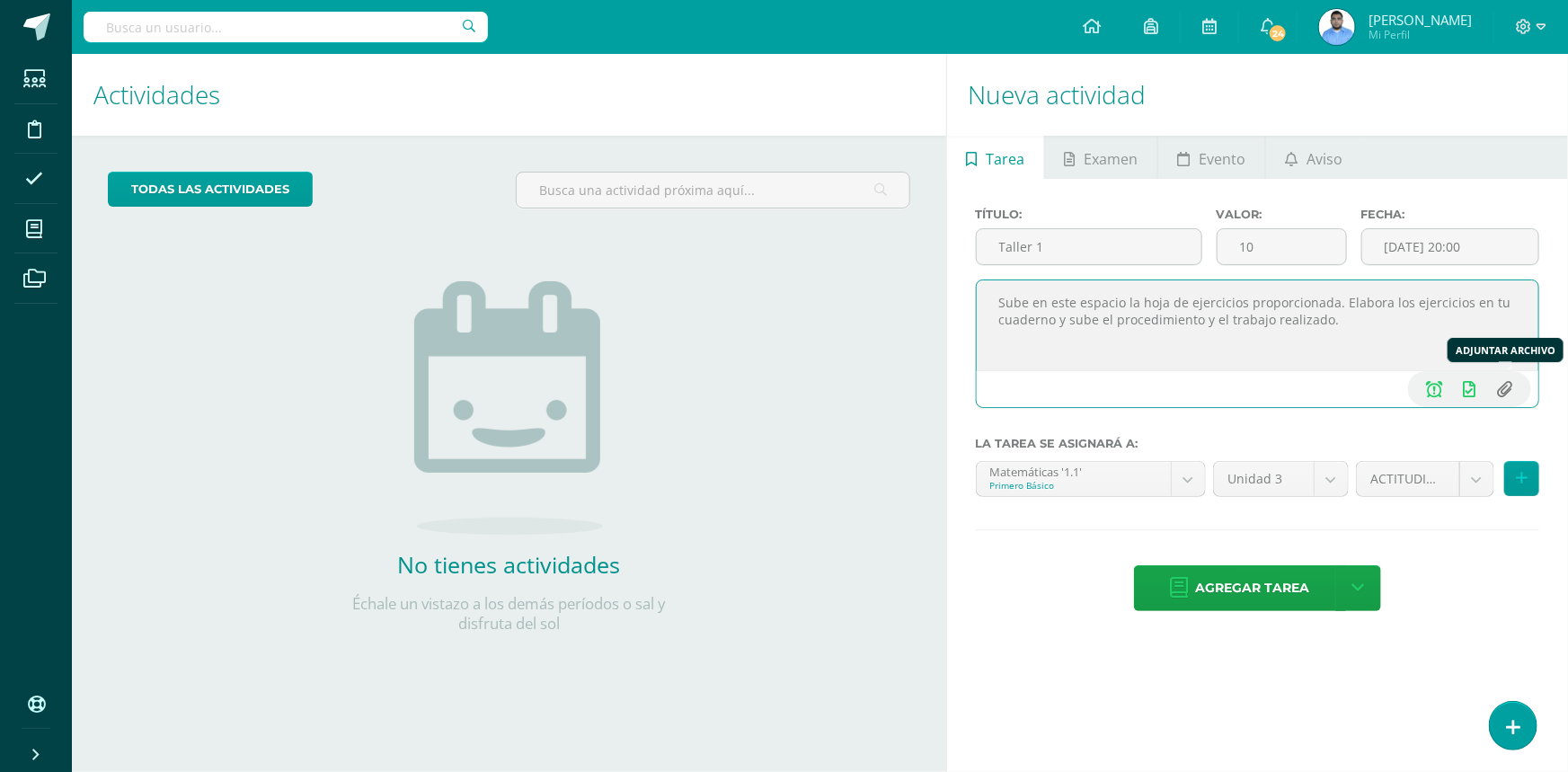
click at [1506, 394] on input "file" at bounding box center [1504, 389] width 35 height 34
click at [1502, 394] on input "file" at bounding box center [1504, 389] width 35 height 34
click at [1509, 392] on input "file" at bounding box center [1504, 389] width 35 height 34
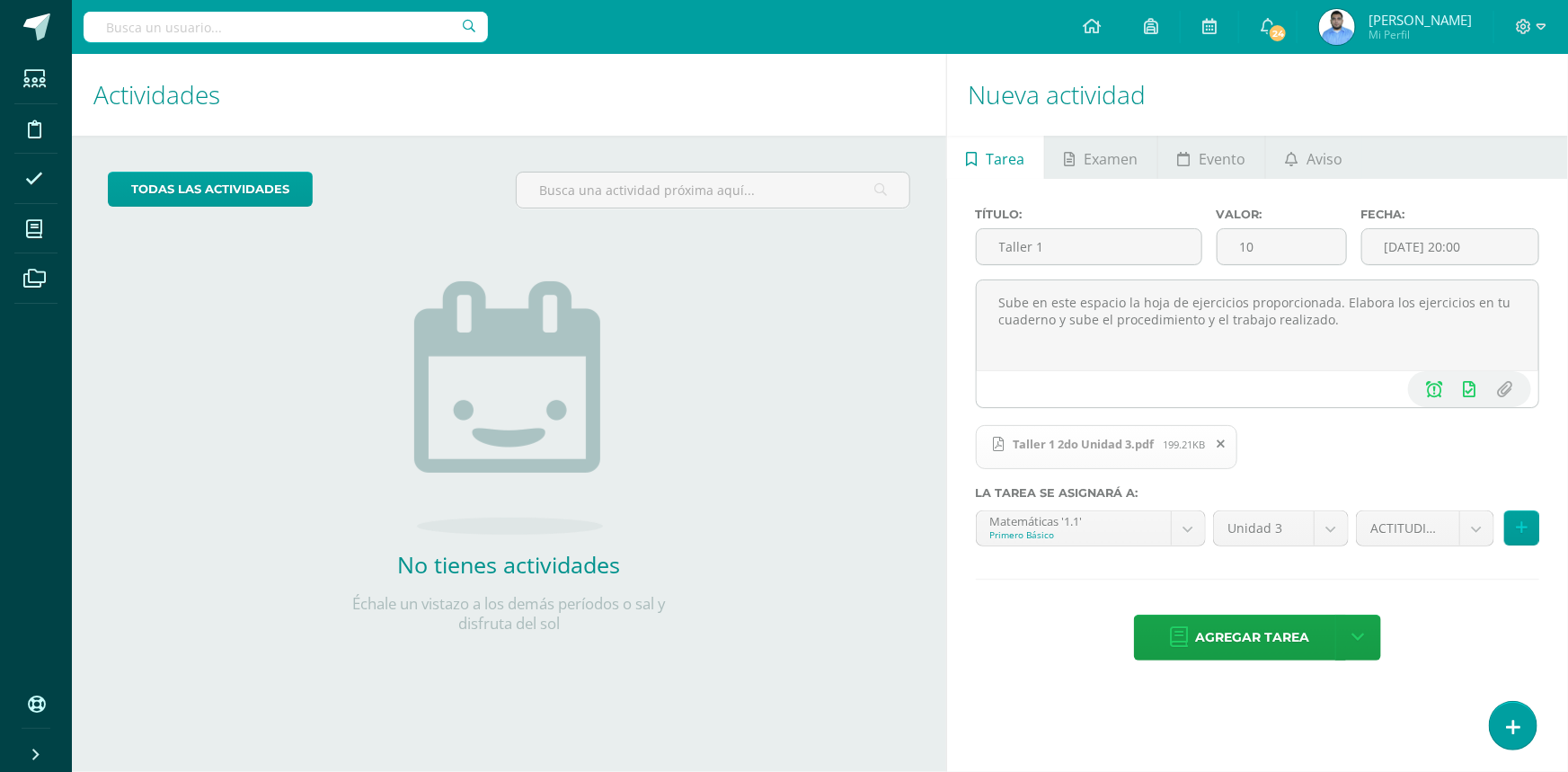
click at [1223, 447] on icon at bounding box center [1220, 443] width 8 height 12
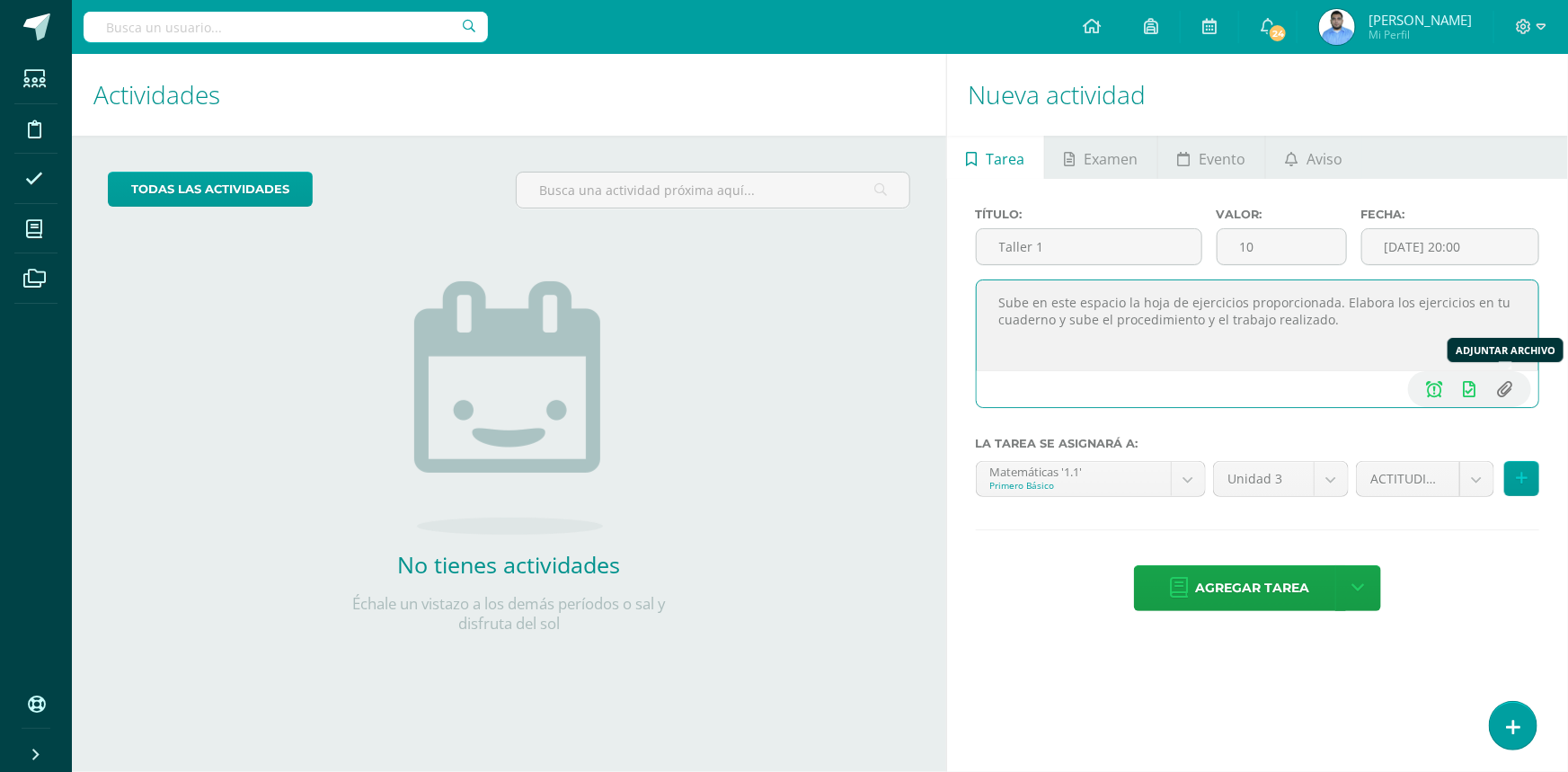
click at [1512, 382] on input "file" at bounding box center [1504, 389] width 35 height 34
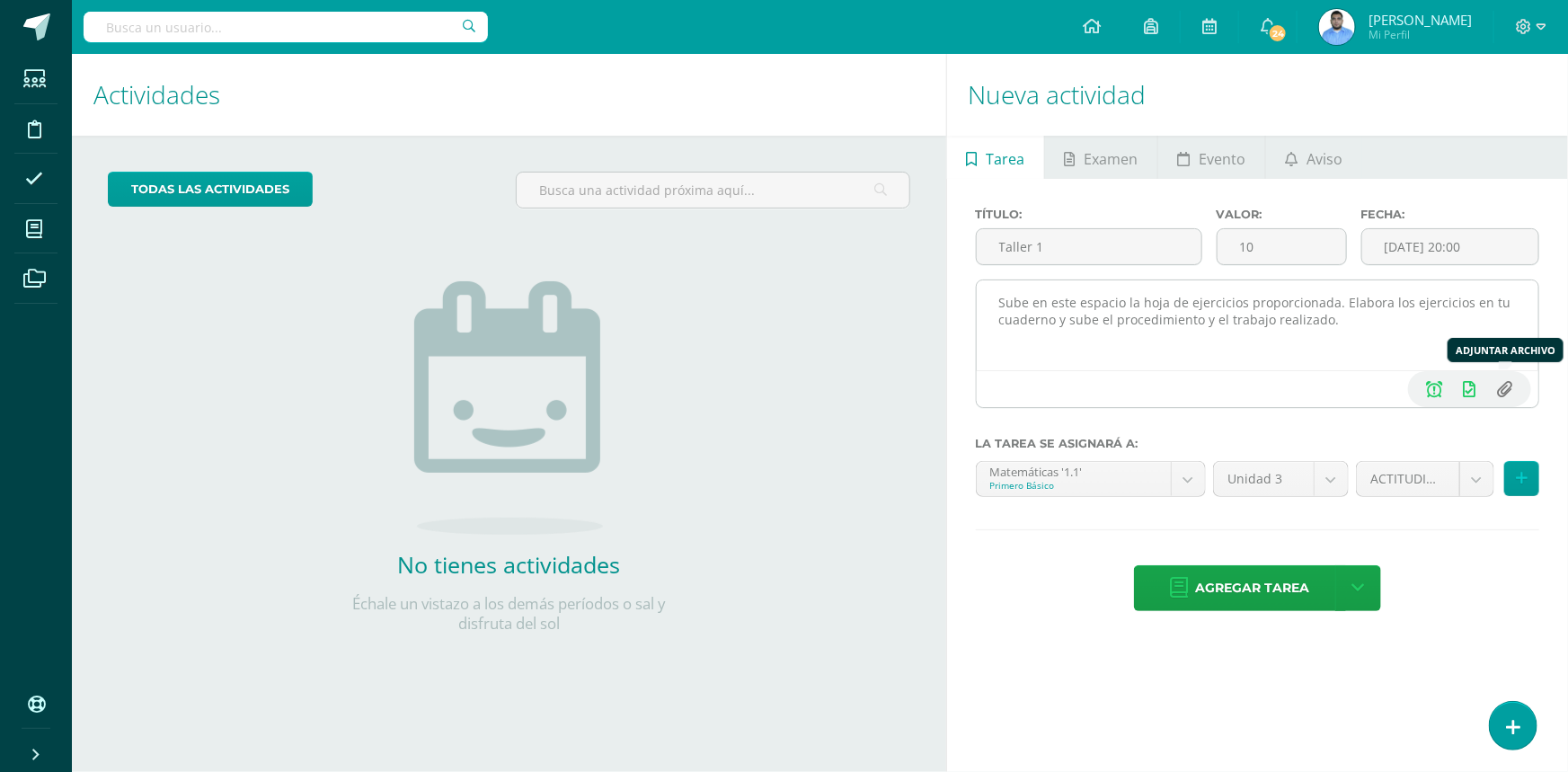
type input "C:\fakepath\1ro taller 1 3ra unidad.pdf"
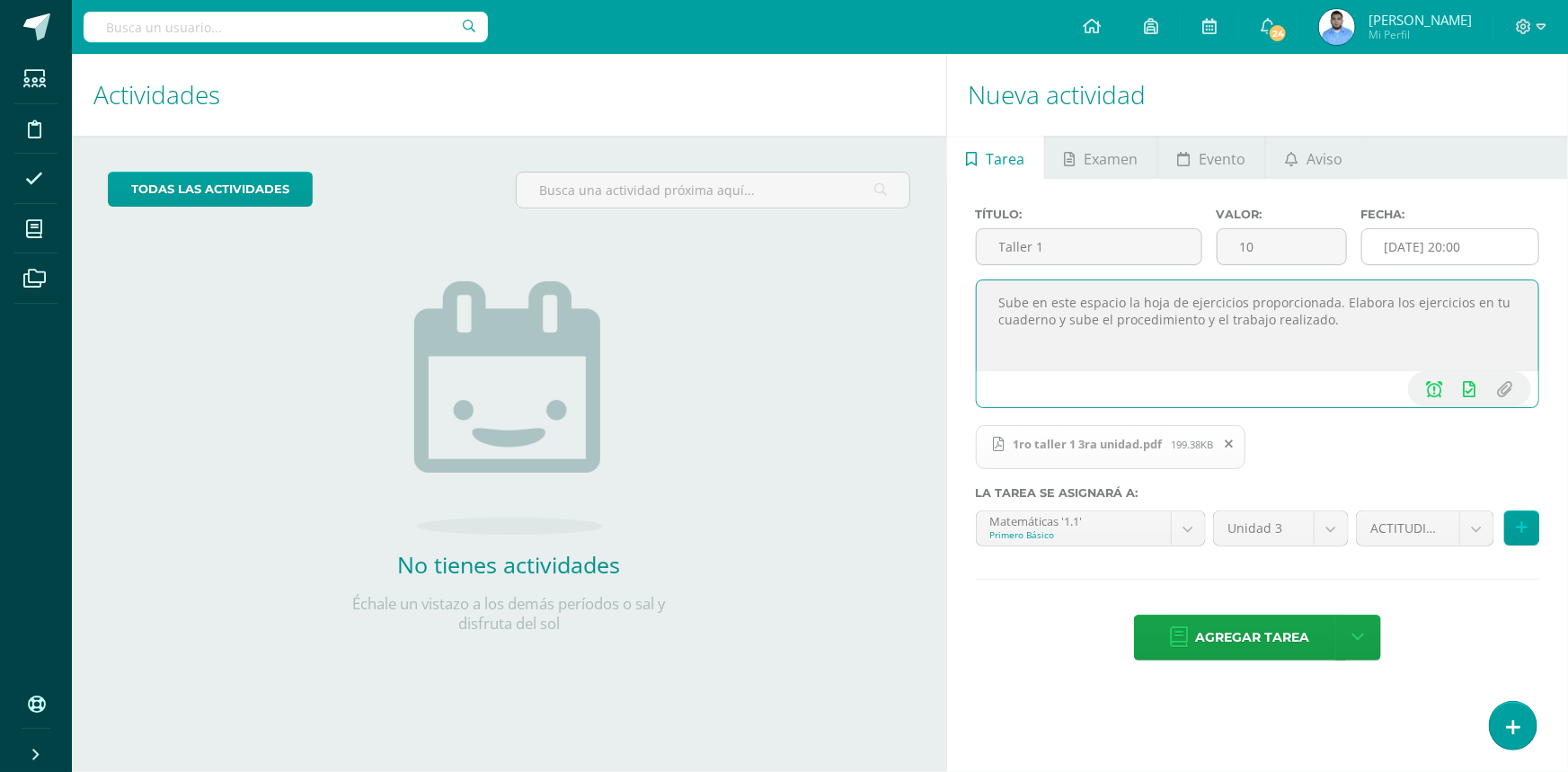
click at [1466, 241] on input "2025-08-13 20:00" at bounding box center [1449, 246] width 176 height 35
click at [1517, 530] on icon at bounding box center [1522, 527] width 11 height 15
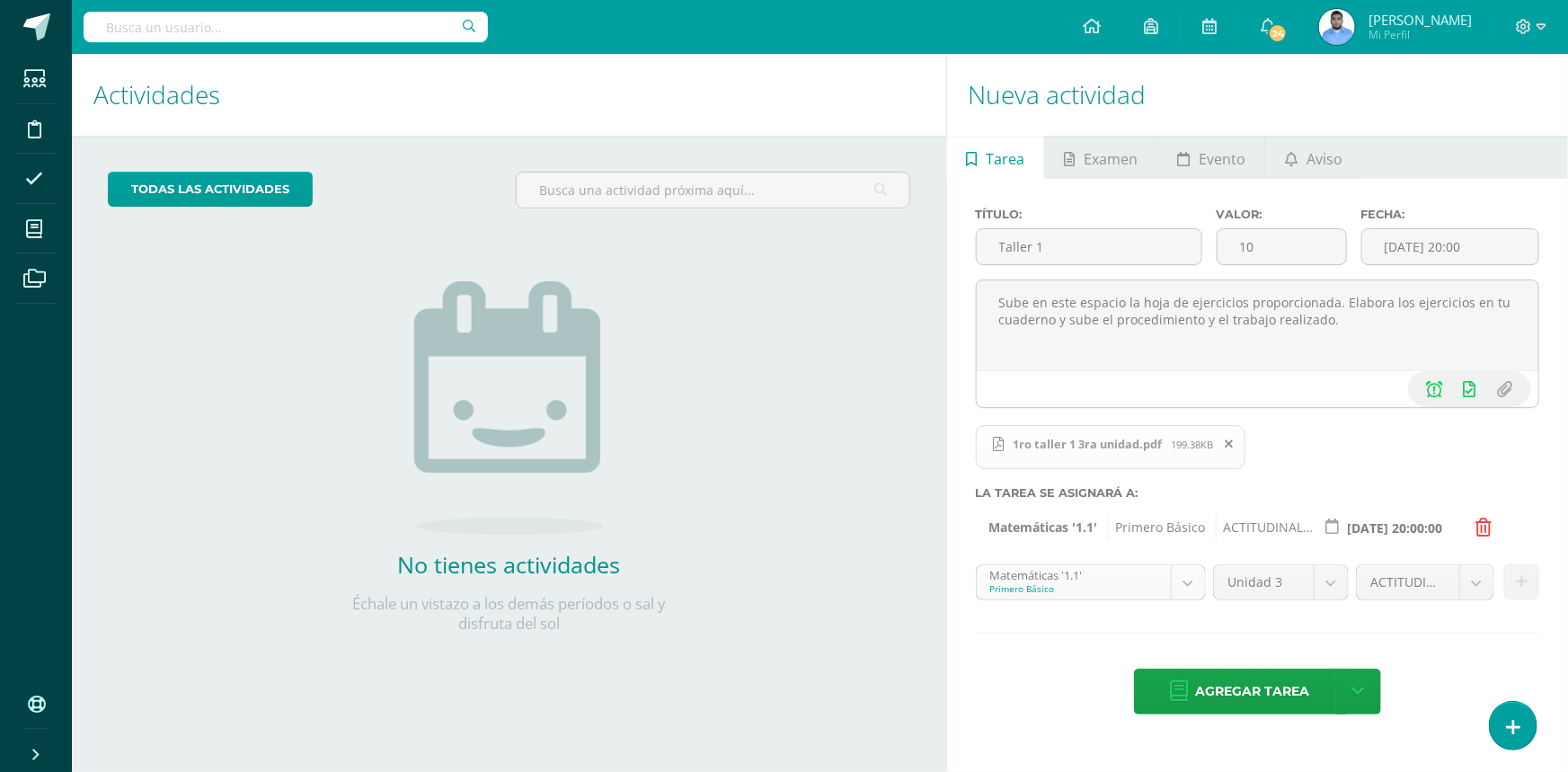
click at [1143, 576] on body "Estudiantes Disciplina Asistencia Mis cursos Archivos Soporte Centro de ayuda Ú…" at bounding box center [784, 386] width 1568 height 772
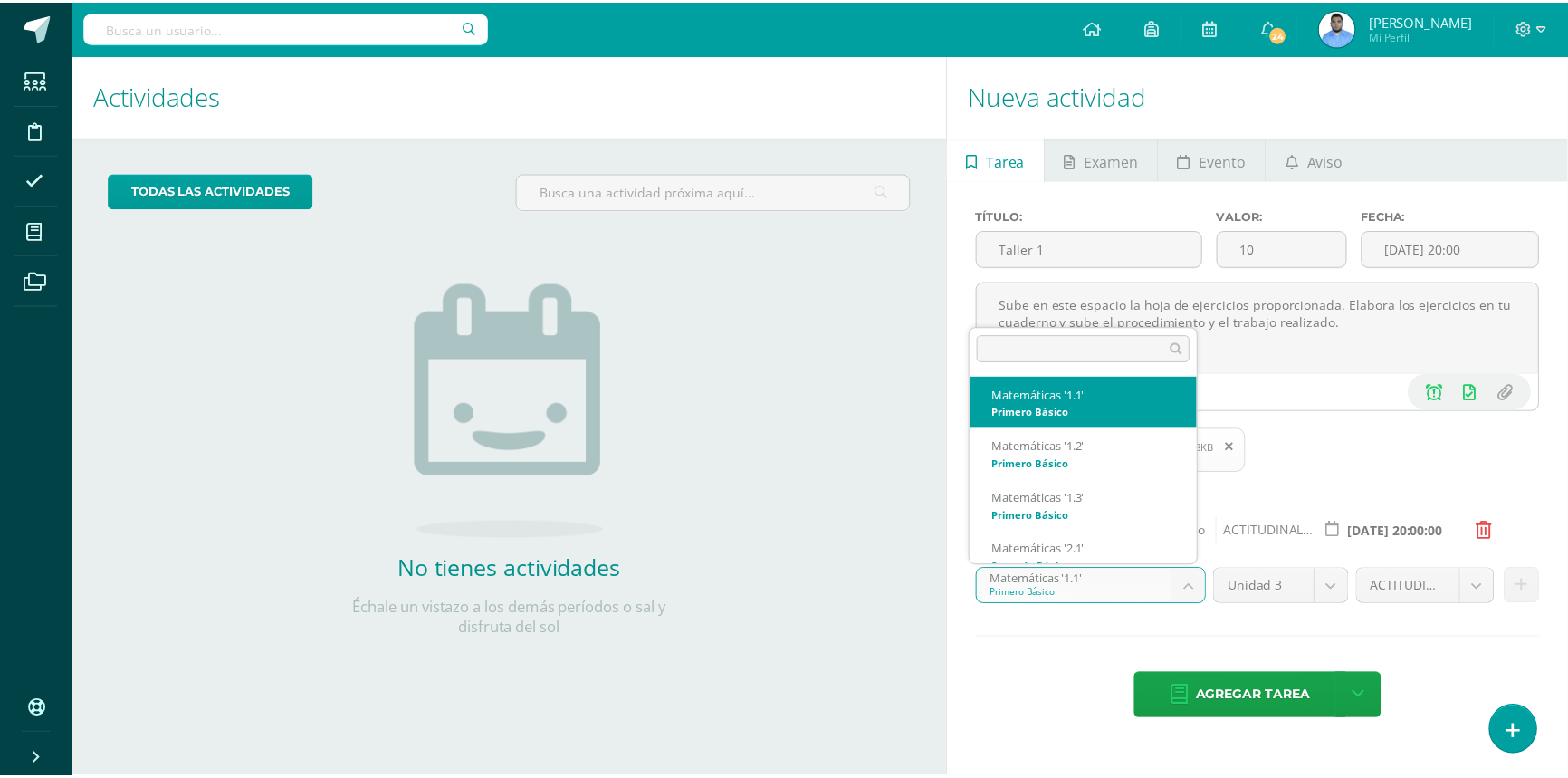
scroll to position [18, 0]
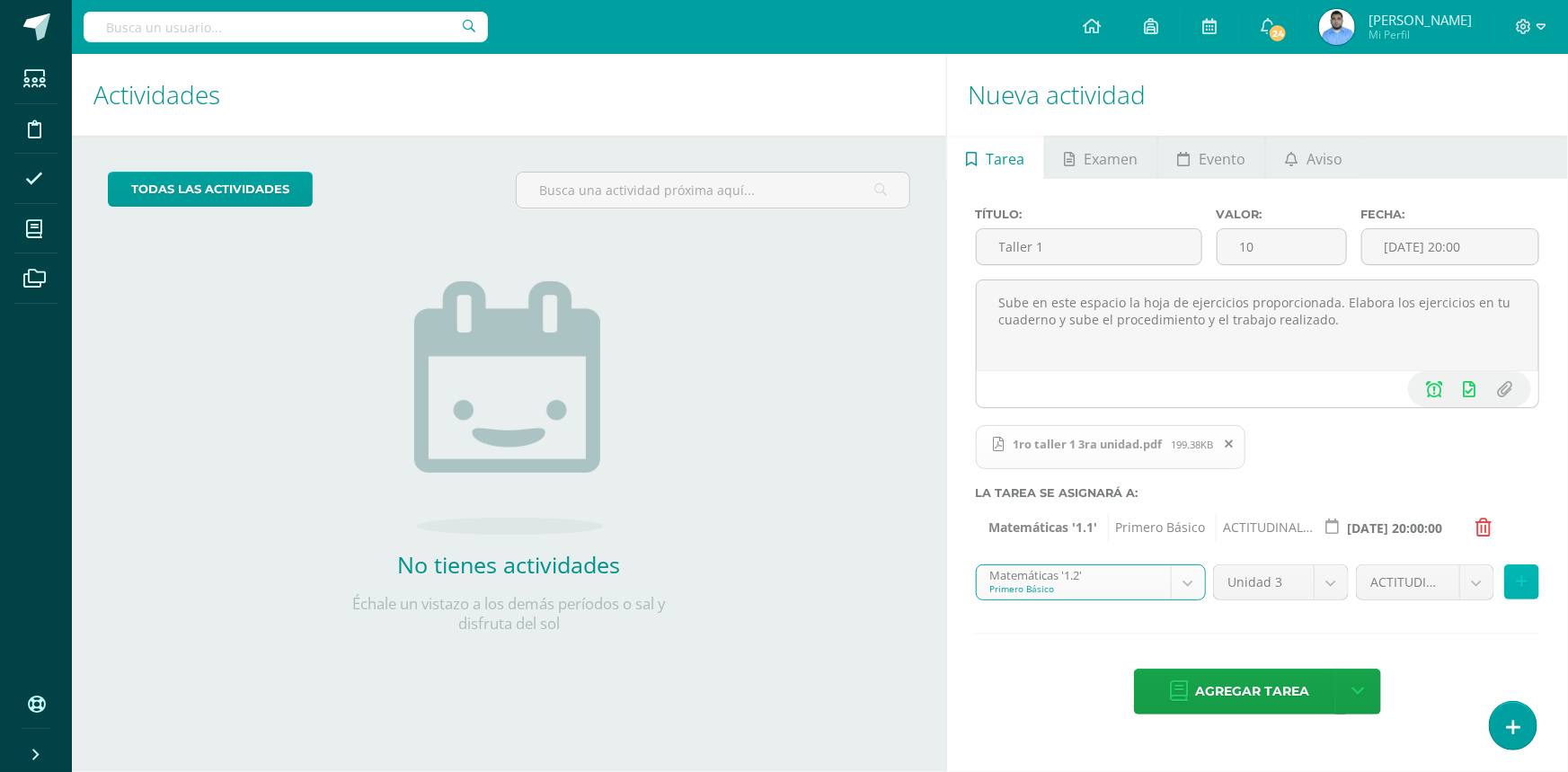
click at [1528, 579] on button at bounding box center [1521, 581] width 35 height 35
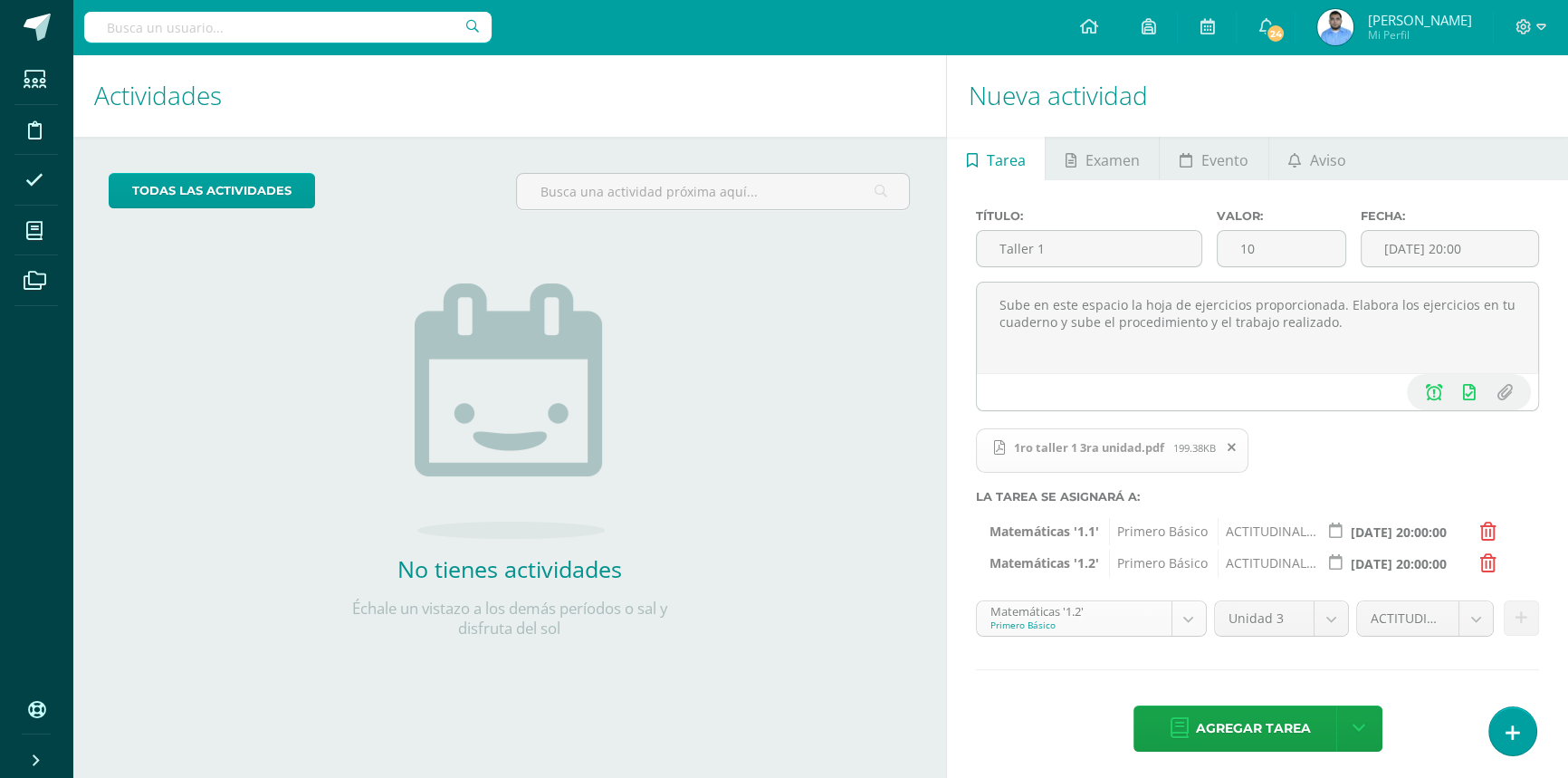
click at [1145, 620] on body "Estudiantes Disciplina Asistencia Mis cursos Archivos Soporte Centro de ayuda Ú…" at bounding box center [784, 389] width 1568 height 778
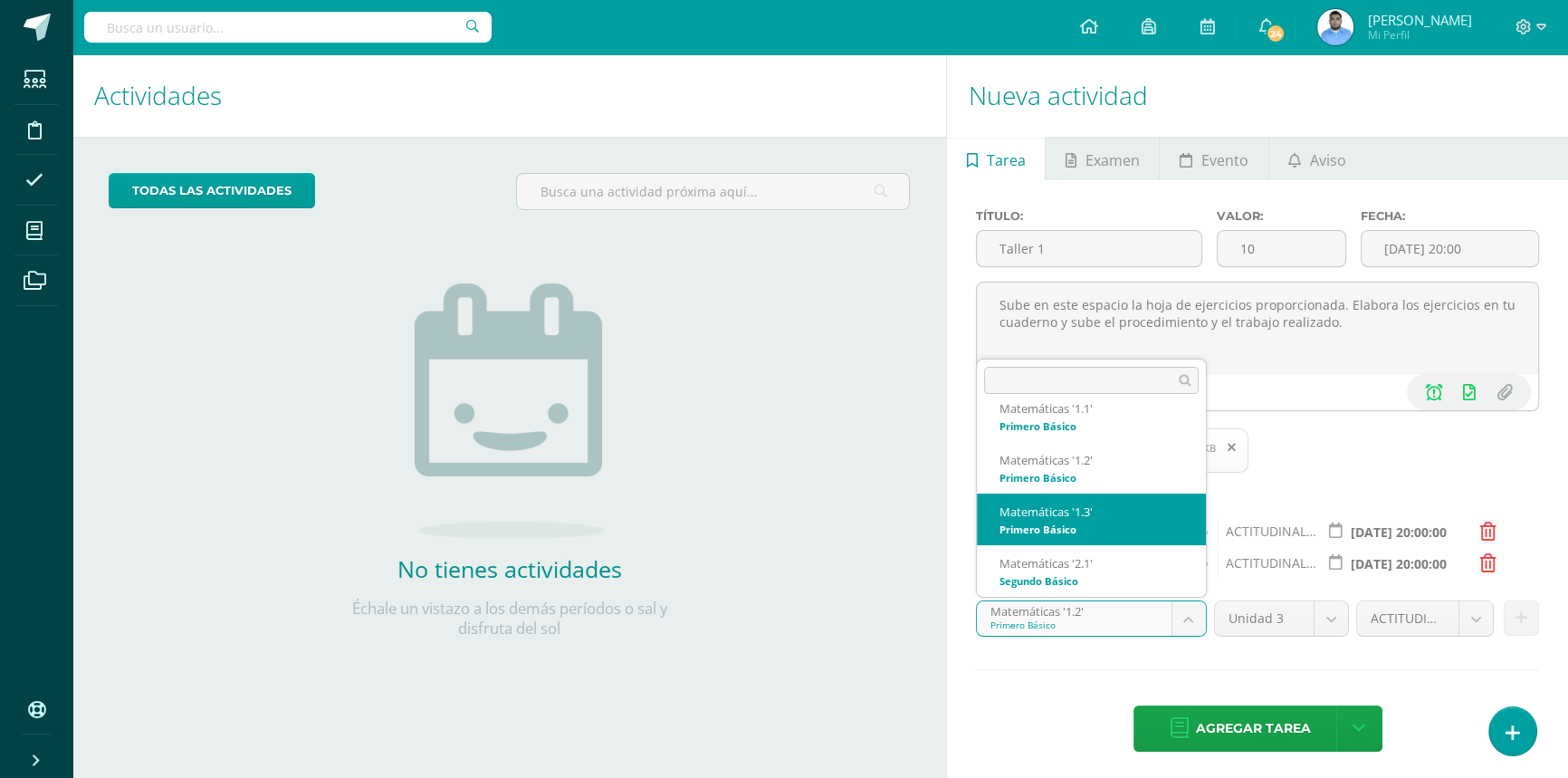
select select "32795"
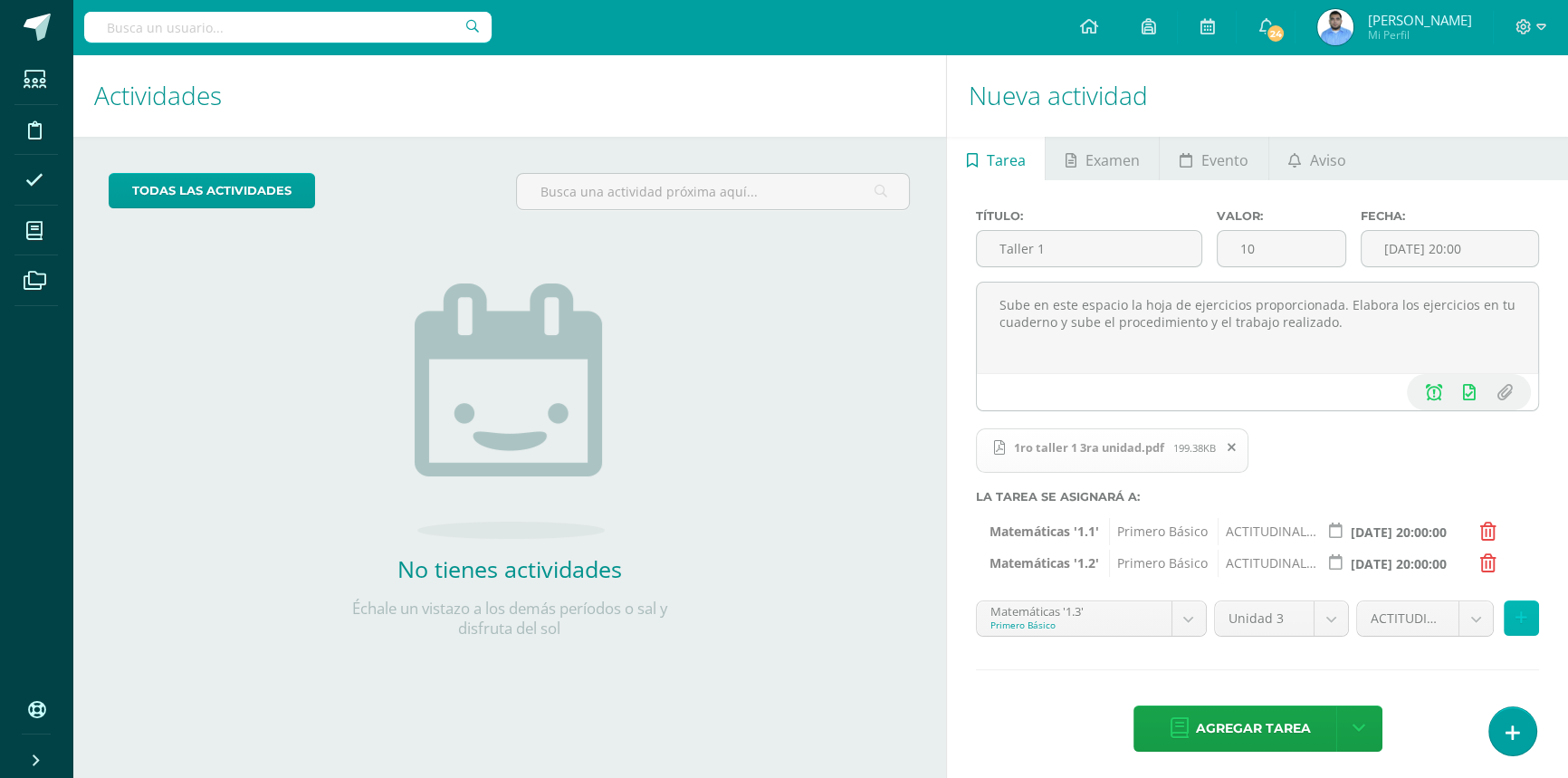
click at [1520, 610] on button at bounding box center [1521, 618] width 35 height 35
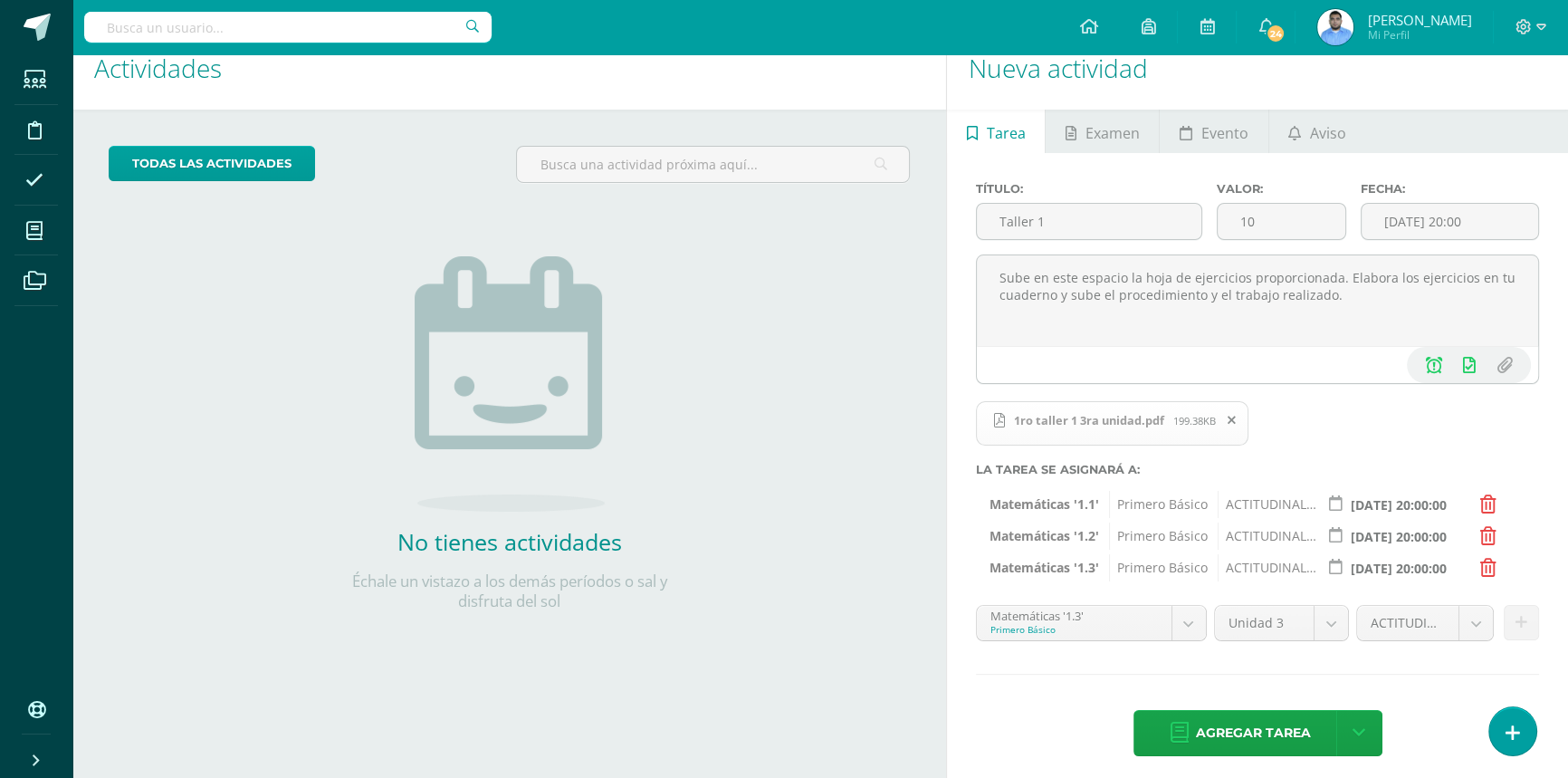
scroll to position [40, 0]
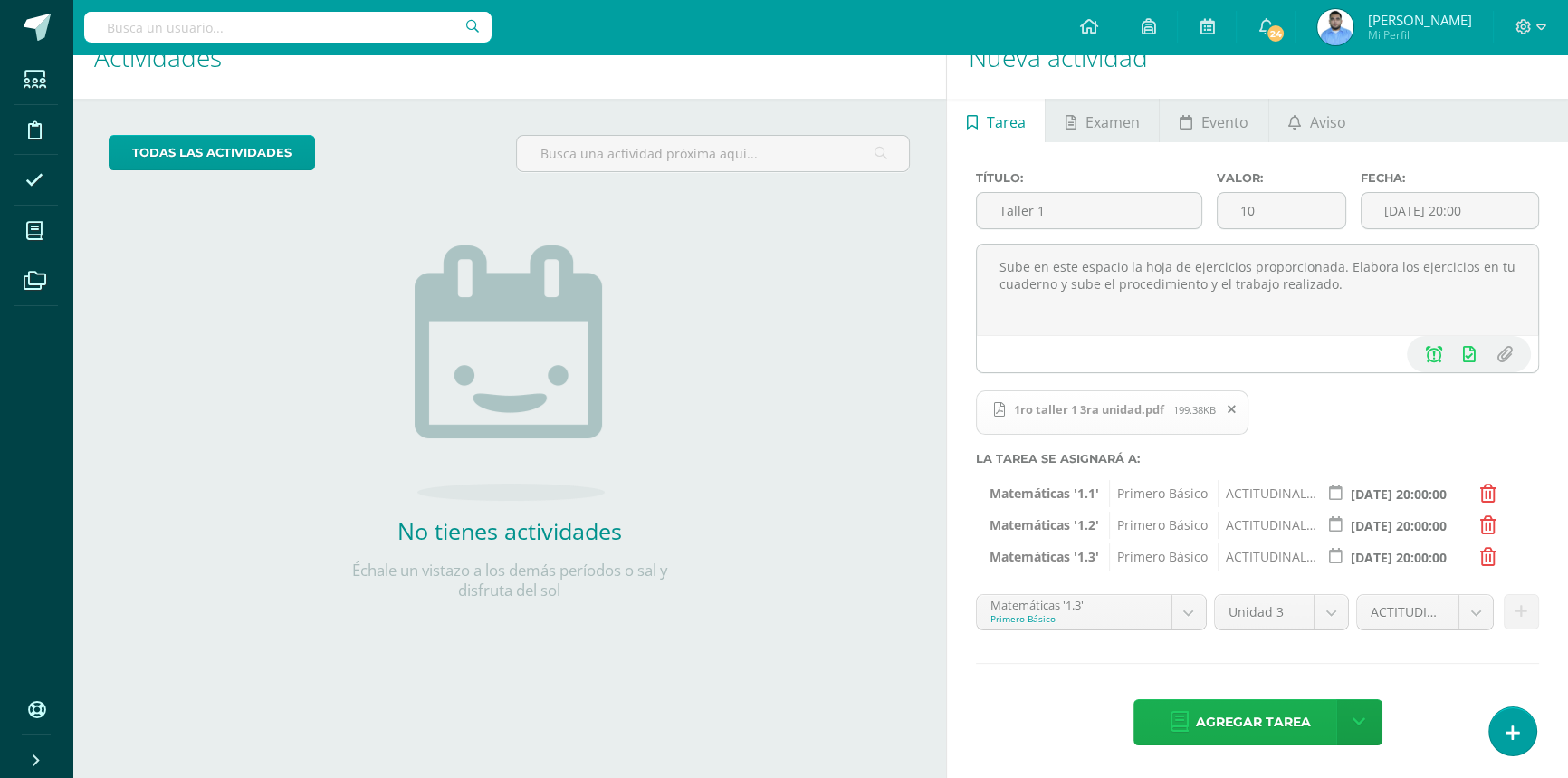
click at [1273, 722] on span "Agregar tarea" at bounding box center [1252, 722] width 115 height 45
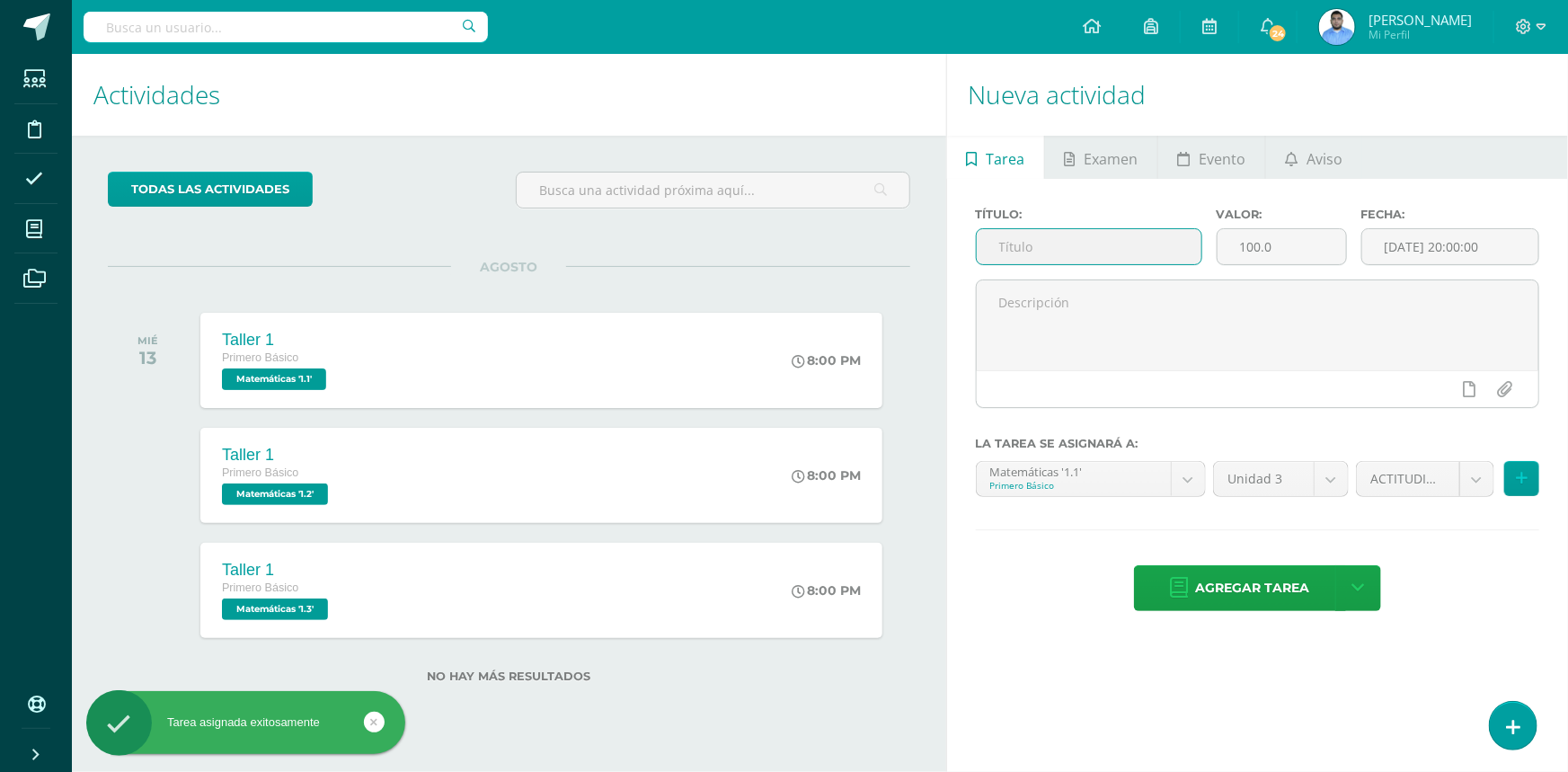
click at [1087, 253] on input "text" at bounding box center [1089, 246] width 225 height 35
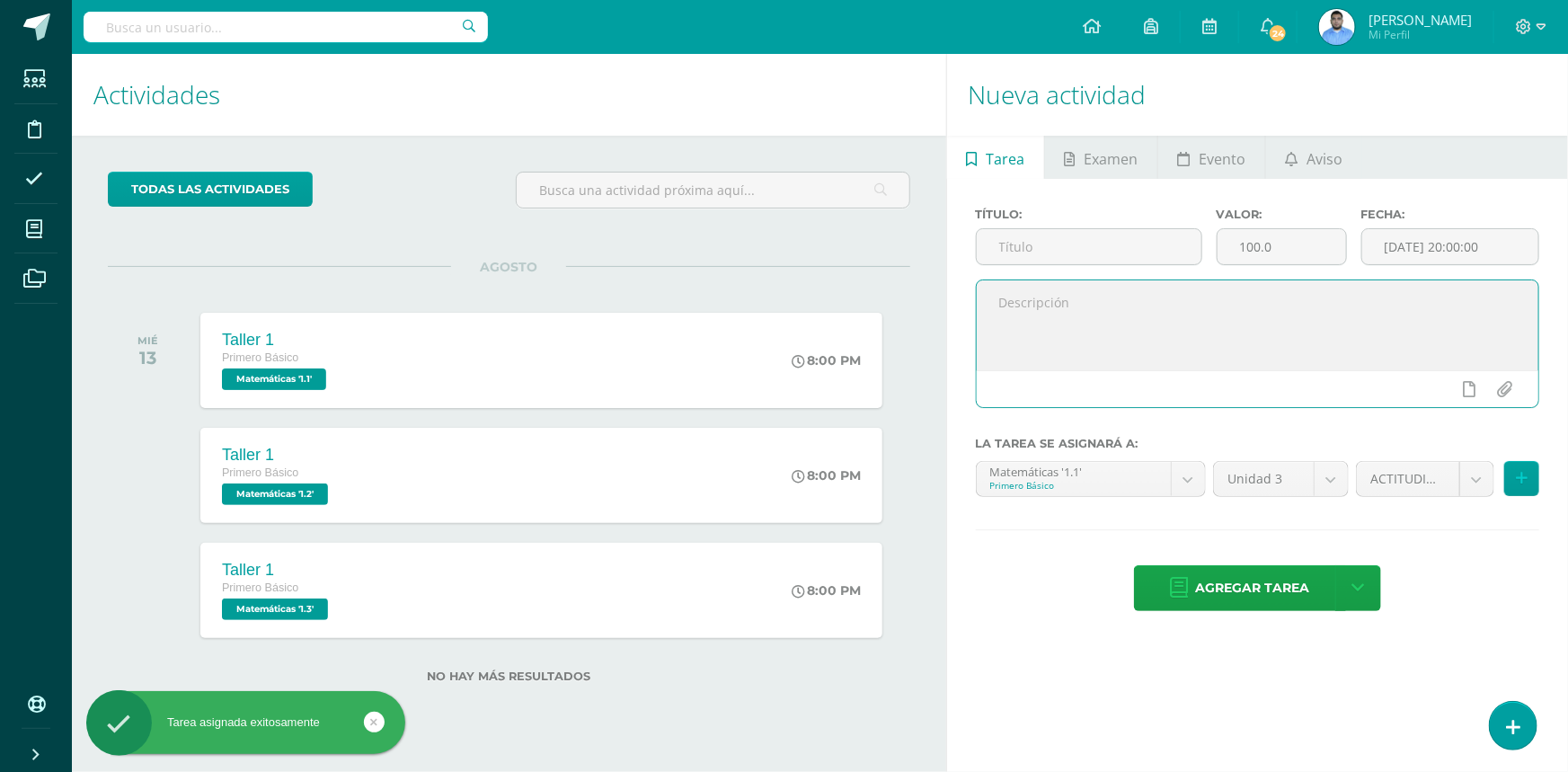
click at [1075, 308] on textarea at bounding box center [1257, 325] width 561 height 89
paste textarea "Sube en este espacio la hoja de ejercicios proporcionada. Elabora los ejercicio…"
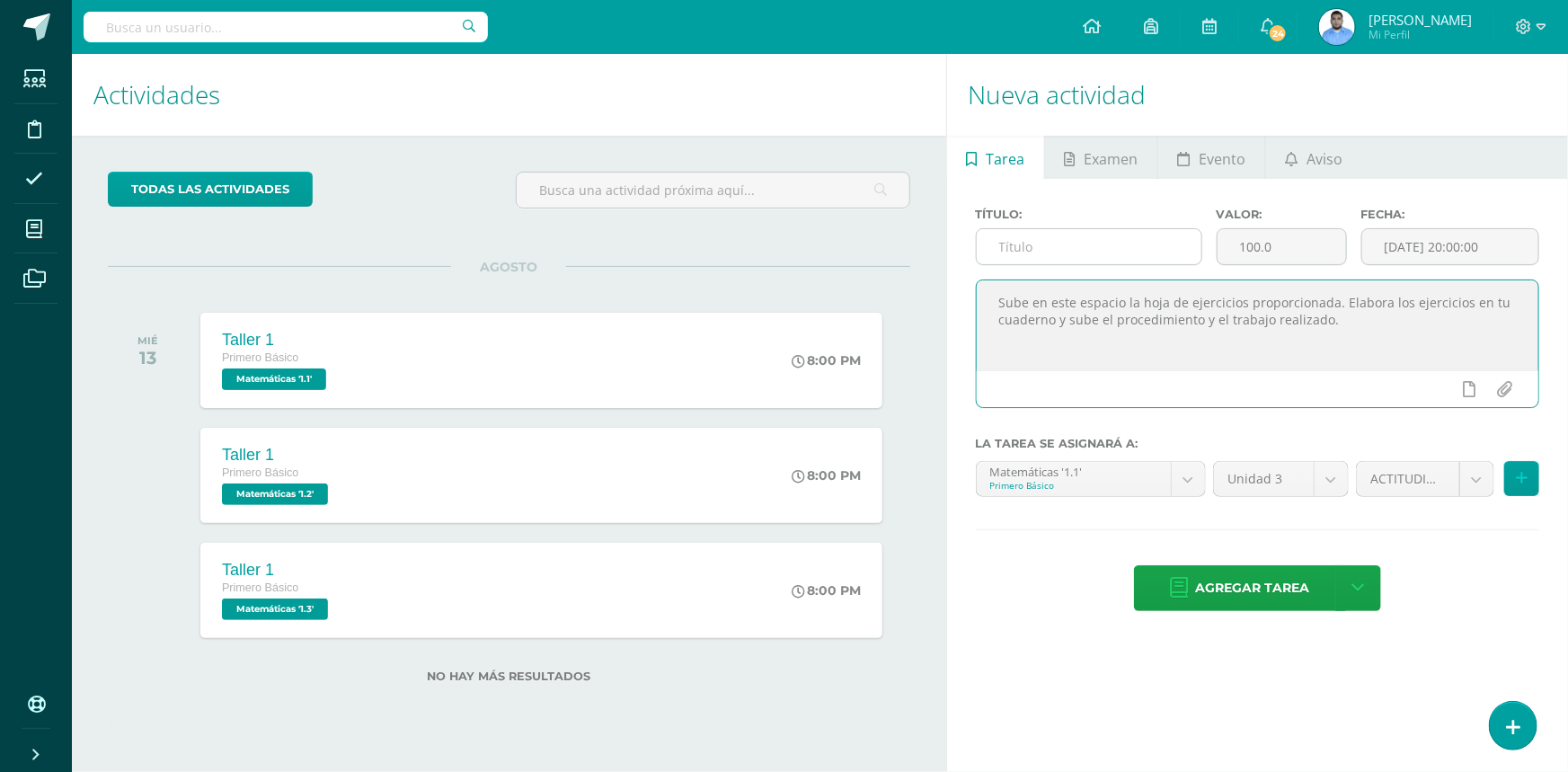
type textarea "Sube en este espacio la hoja de ejercicios proporcionada. Elabora los ejercicio…"
click at [1058, 251] on input "text" at bounding box center [1089, 246] width 225 height 35
type input "Taller 1"
drag, startPoint x: 1291, startPoint y: 245, endPoint x: 1085, endPoint y: 236, distance: 206.2
click at [1086, 237] on div "Título: Taller 1 Valor: 100.0 Fecha: 2025-08-11 20:00:00" at bounding box center [1257, 243] width 577 height 72
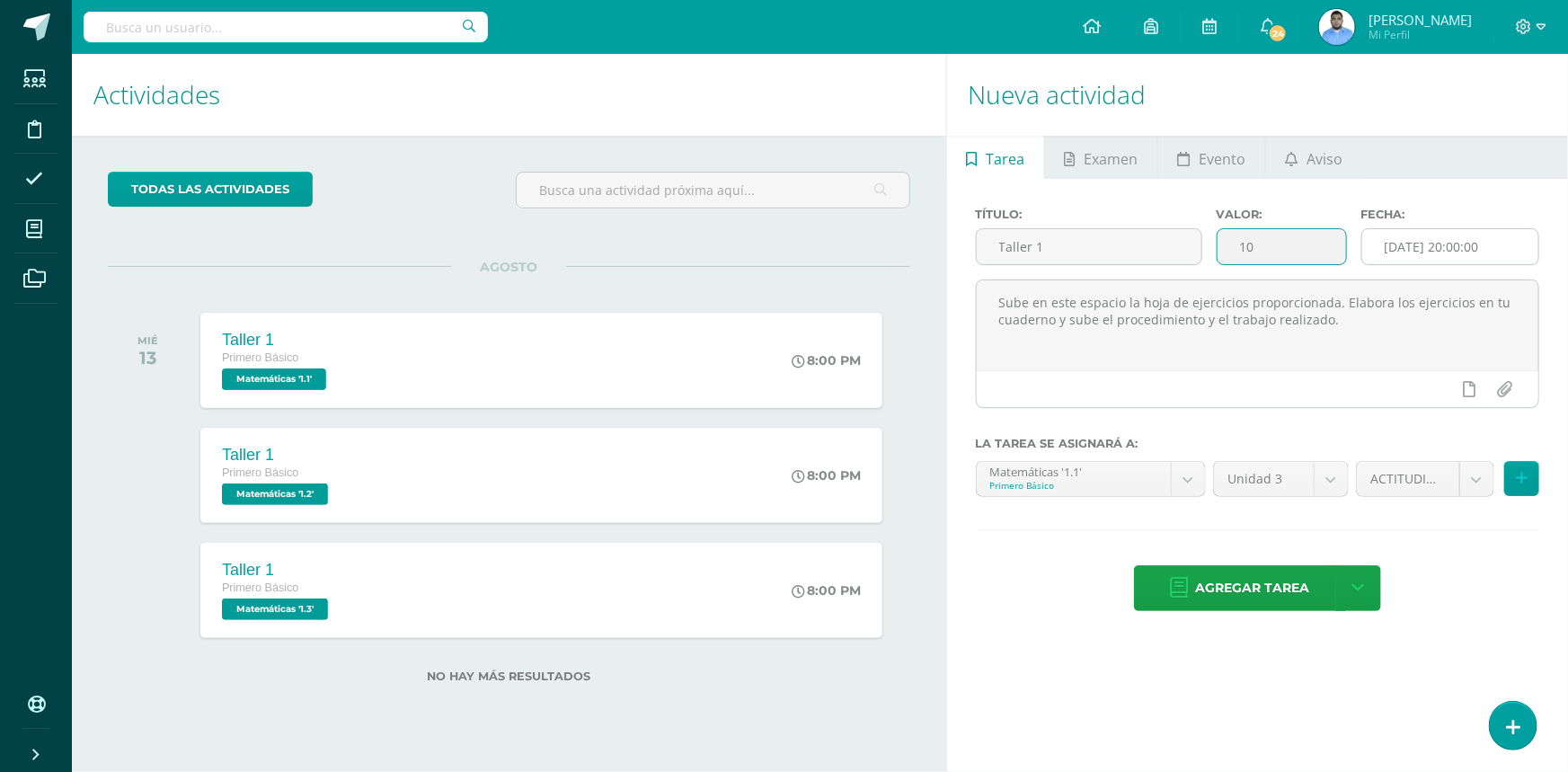
type input "10"
click at [1409, 249] on input "[DATE] 20:00:00" at bounding box center [1449, 246] width 176 height 35
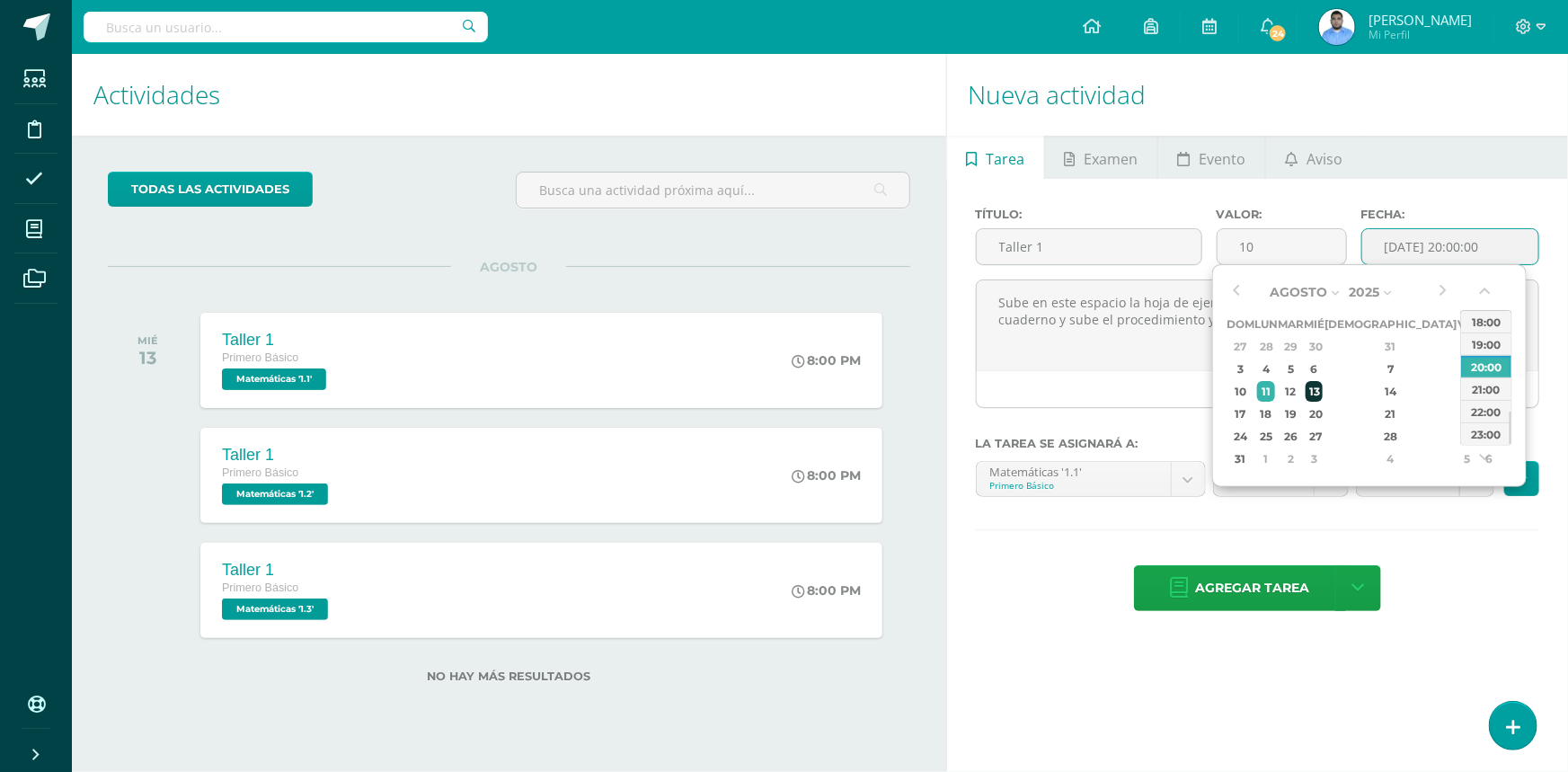
click at [1321, 388] on div "13" at bounding box center [1313, 392] width 16 height 21
type input "[DATE] 20:00"
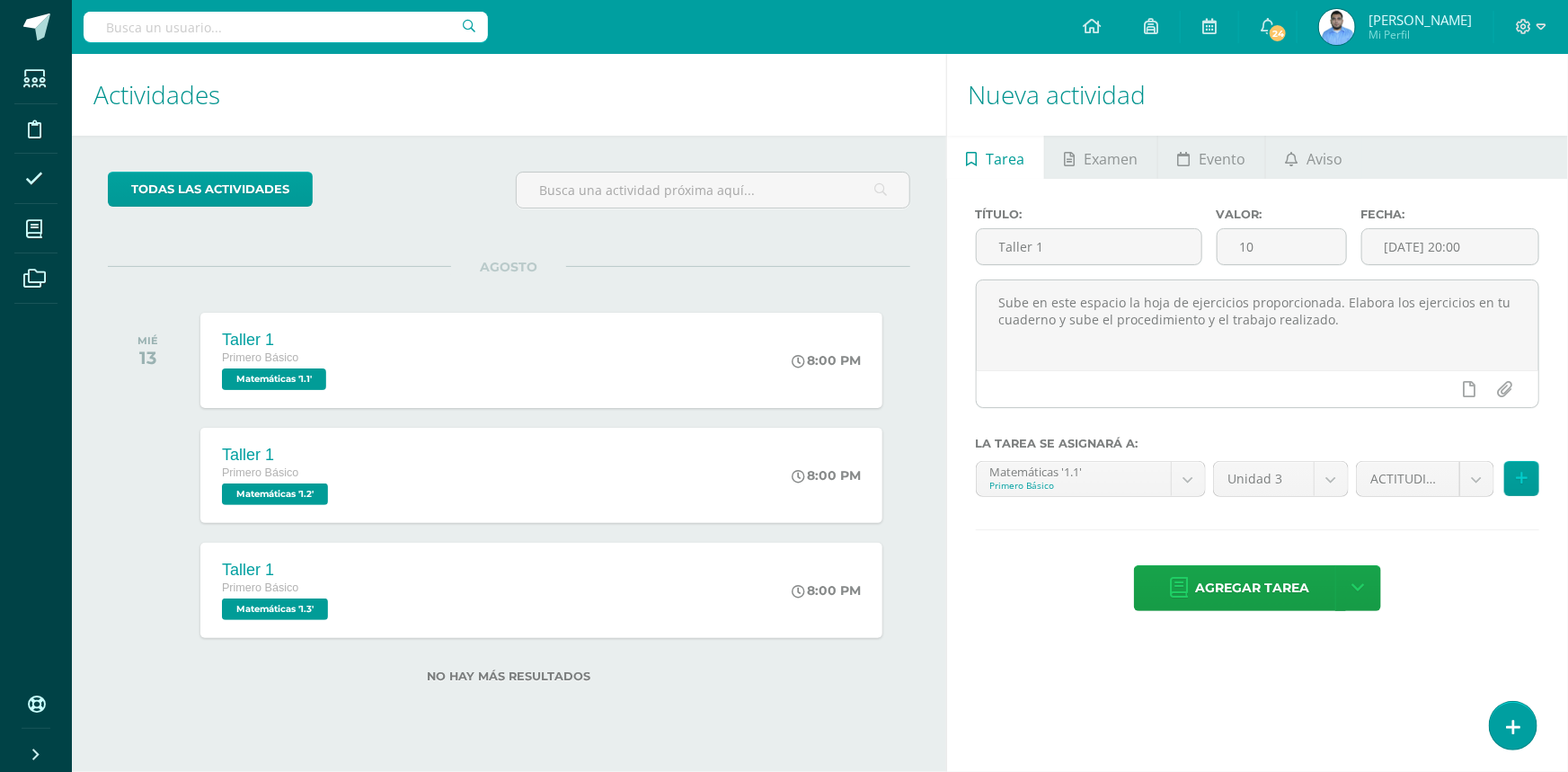
click at [1428, 194] on div "Título: Taller 1 Valor: 10 Fecha: 2025-08-13 20:00 Sube en este espacio la hoja…" at bounding box center [1257, 410] width 621 height 464
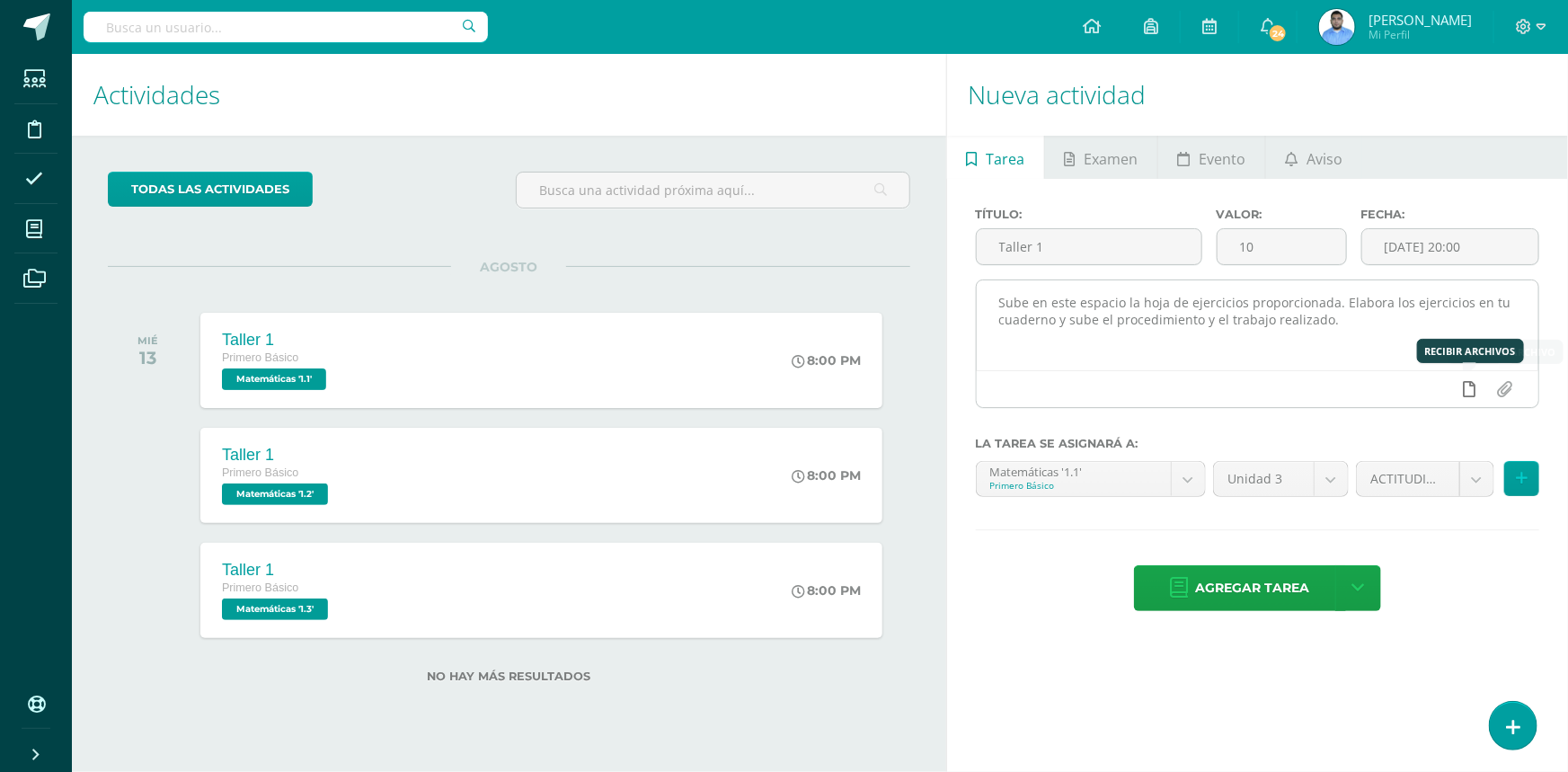
click at [1472, 394] on icon at bounding box center [1468, 389] width 12 height 16
click at [1439, 393] on icon at bounding box center [1433, 389] width 16 height 16
click at [1500, 393] on input "file" at bounding box center [1504, 389] width 35 height 34
type input "C:\fakepath\Taller 1 2do Unidad 3.pdf"
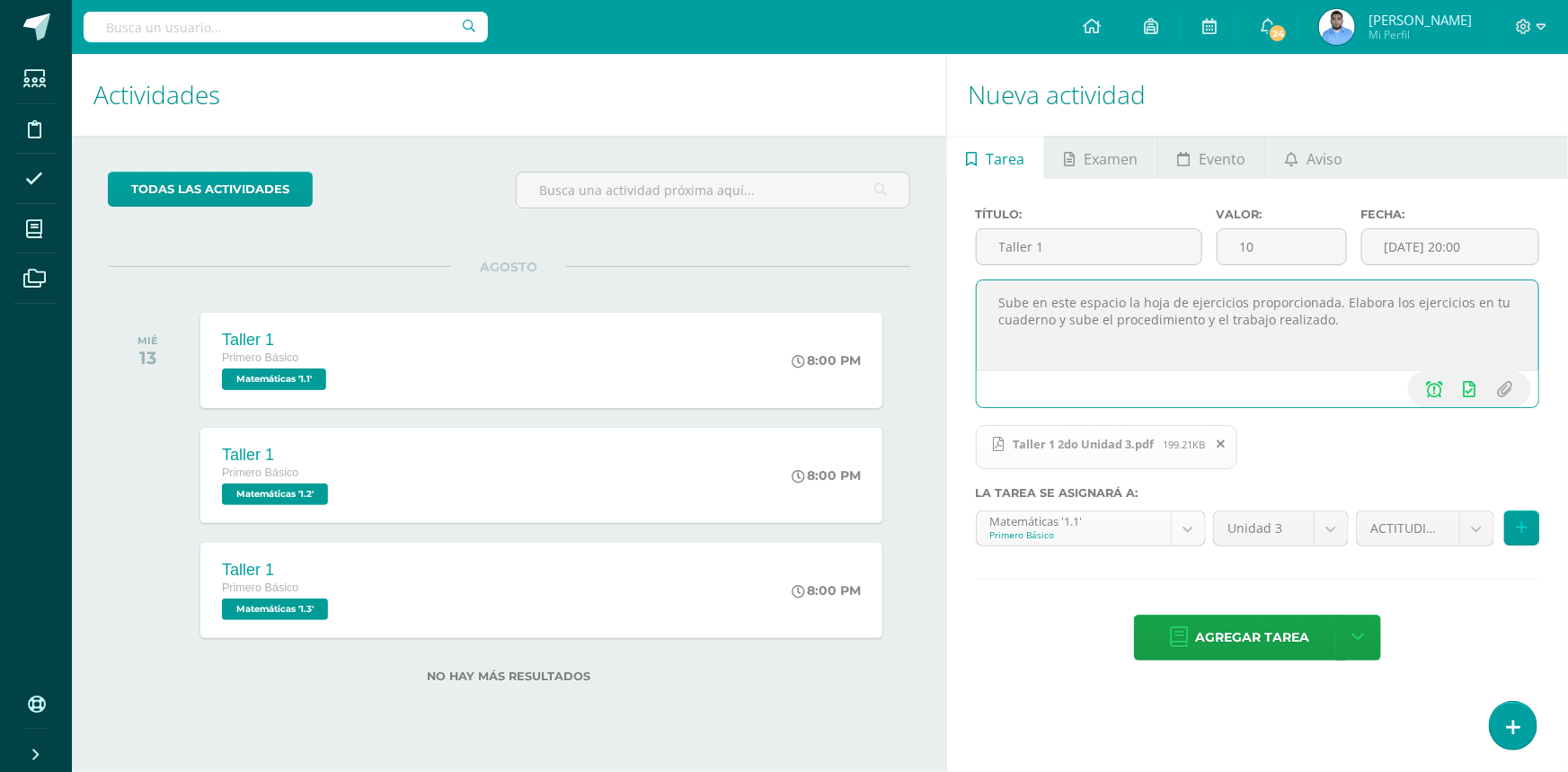
click at [1129, 539] on body "Tarea asignada exitosamente Estudiantes Disciplina Asistencia Mis cursos Archiv…" at bounding box center [784, 386] width 1568 height 772
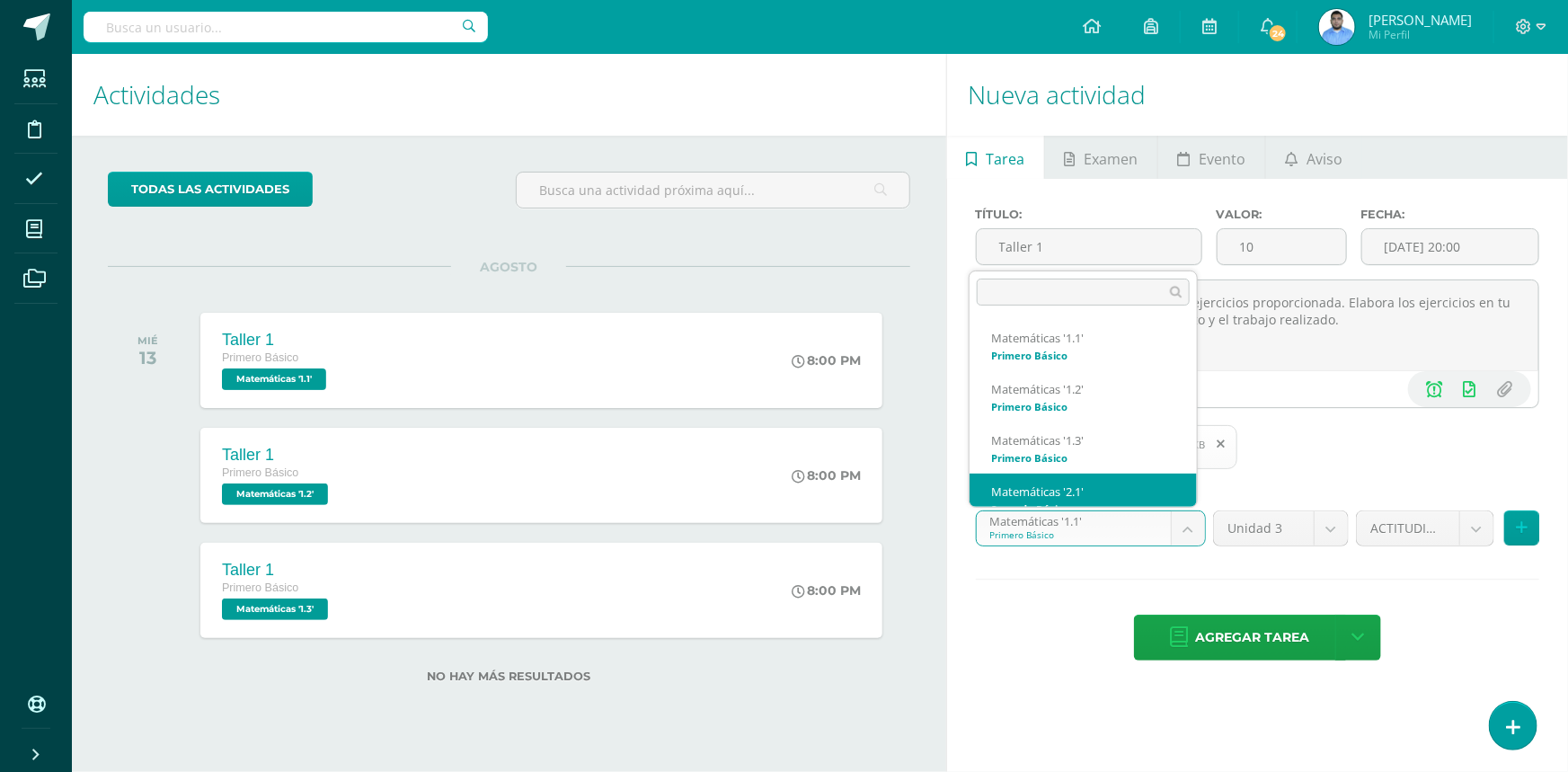
scroll to position [18, 0]
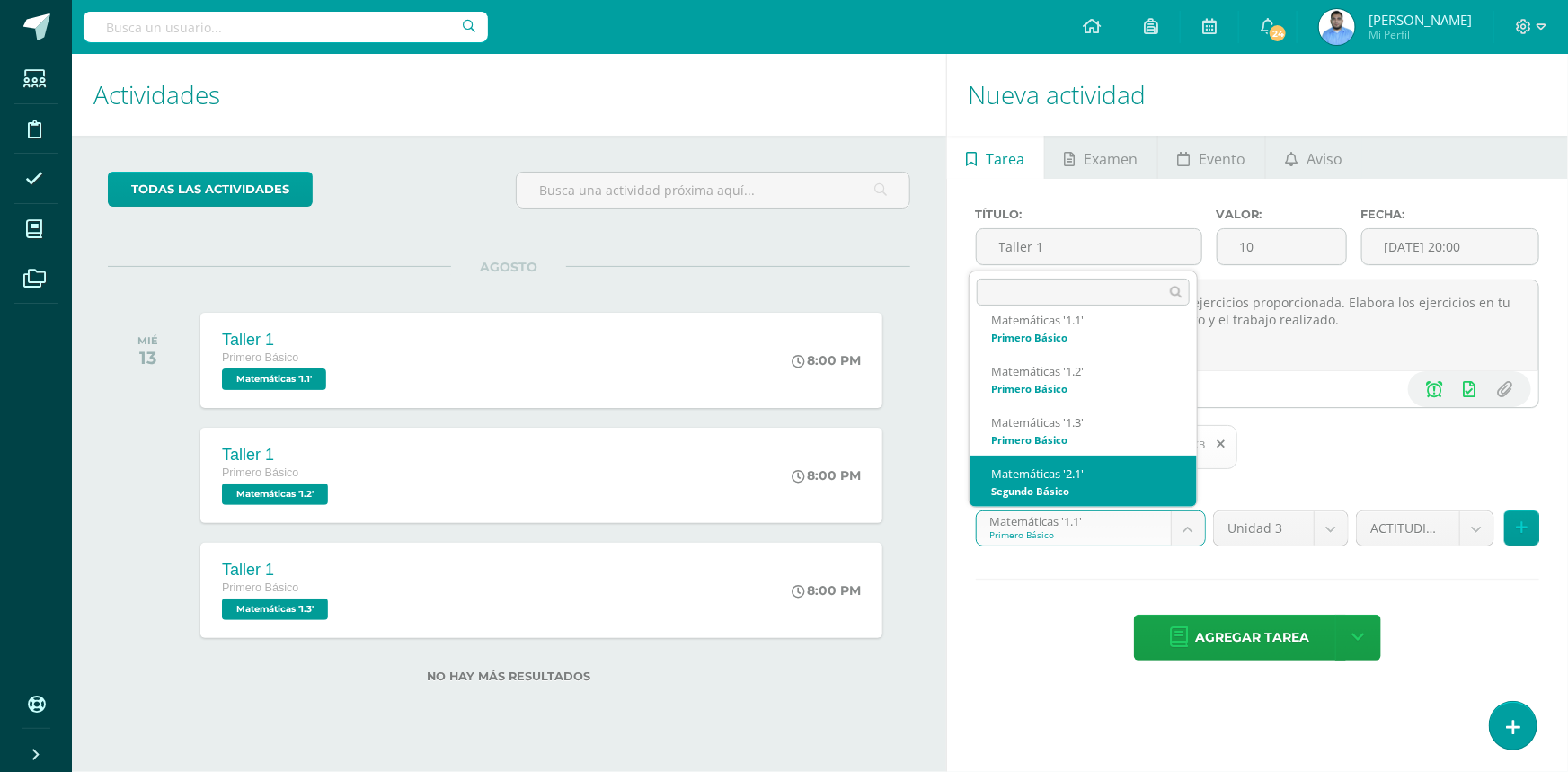
select select "31700"
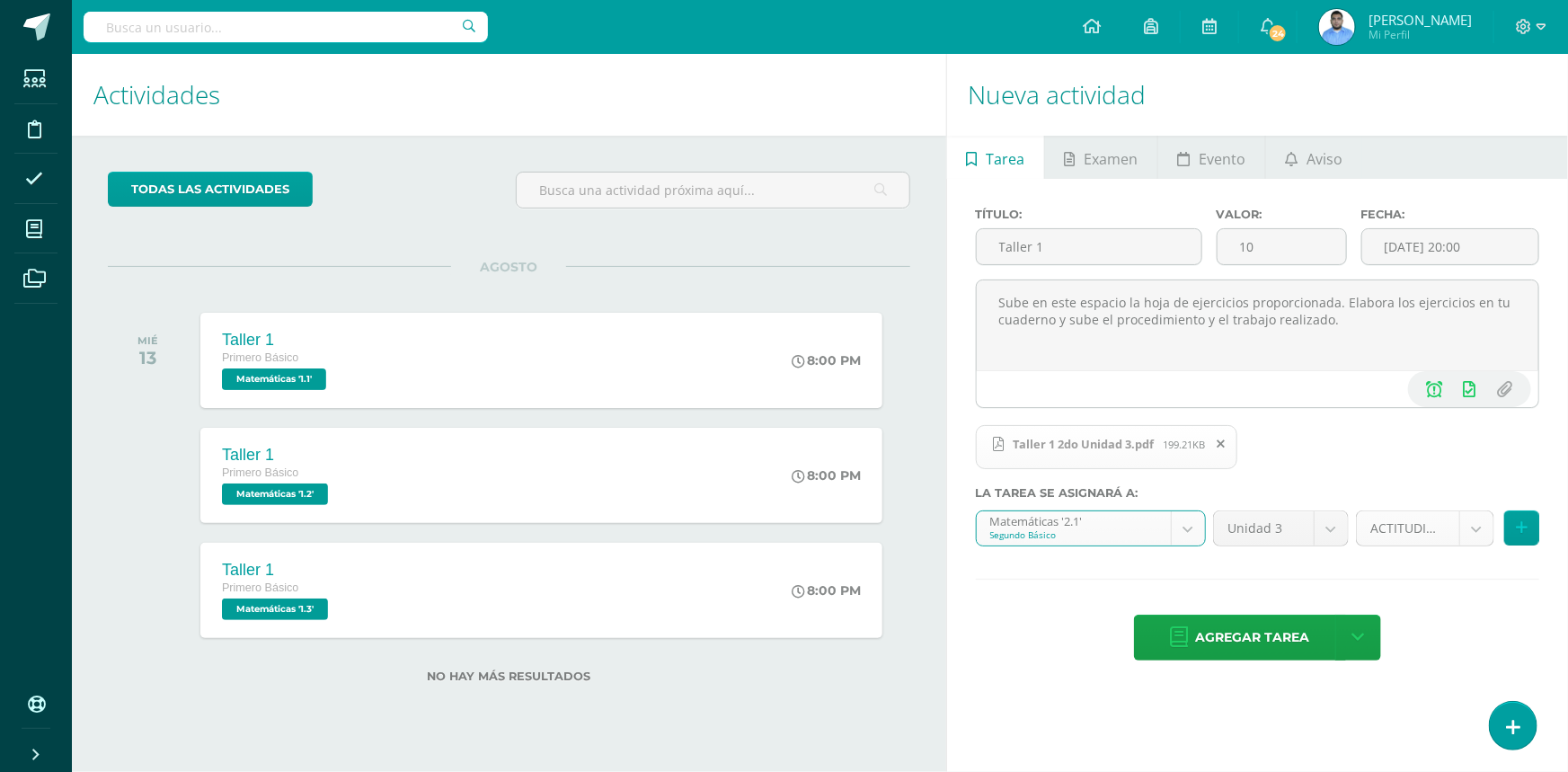
click at [1419, 531] on body "Tarea asignada exitosamente Estudiantes Disciplina Asistencia Mis cursos Archiv…" at bounding box center [784, 386] width 1568 height 772
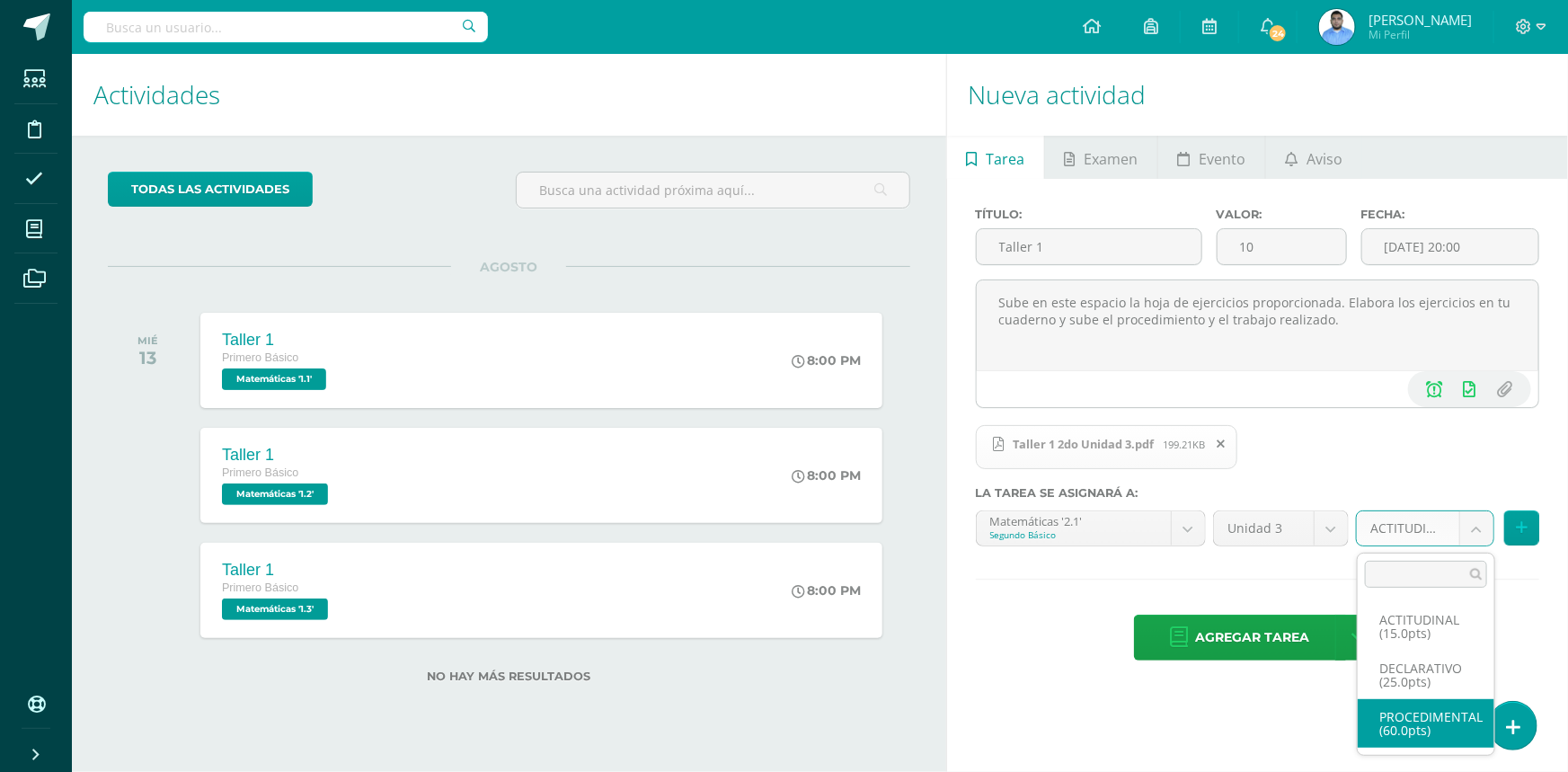
select select "31713"
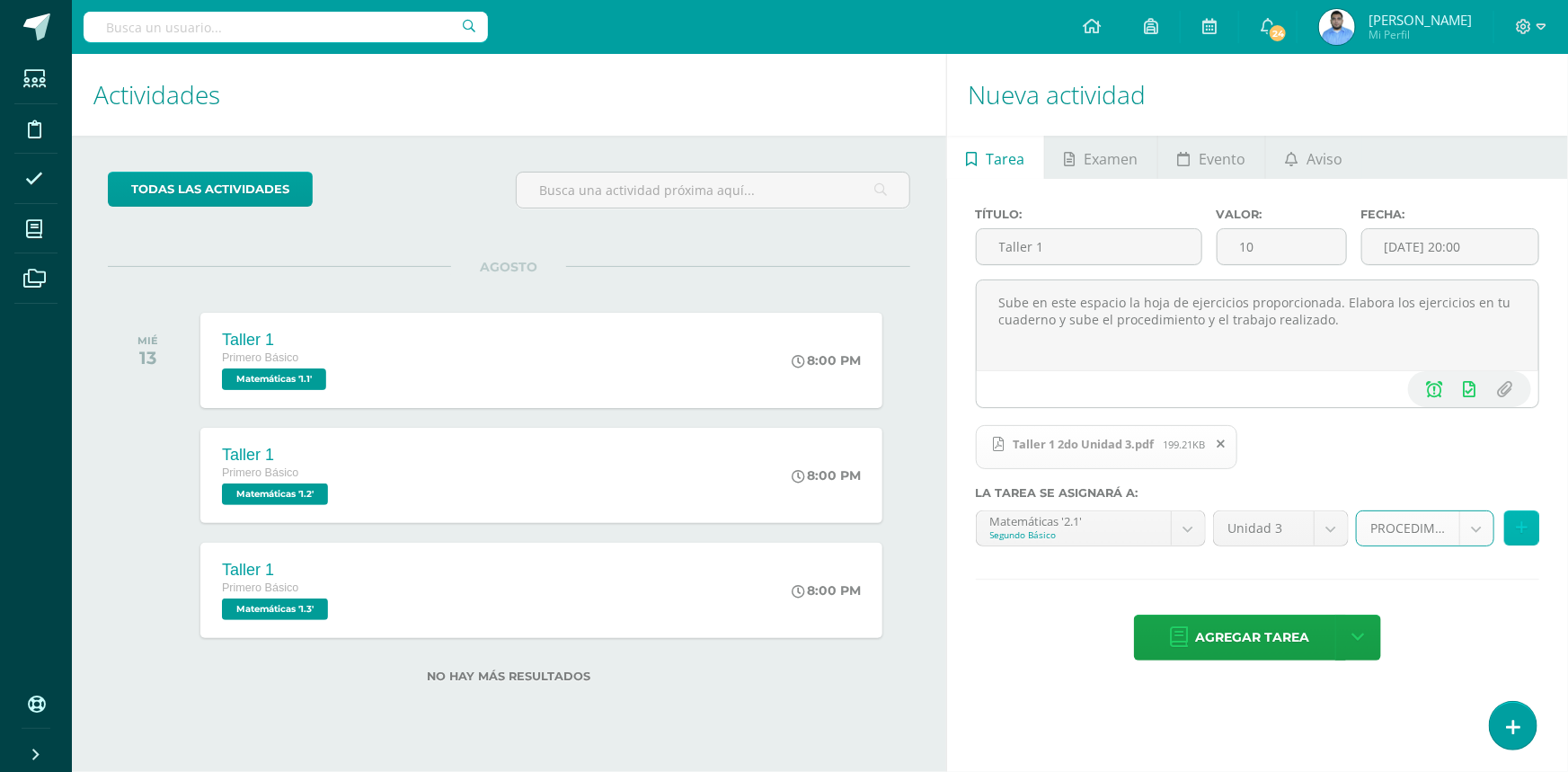
click at [1520, 533] on icon at bounding box center [1522, 527] width 11 height 15
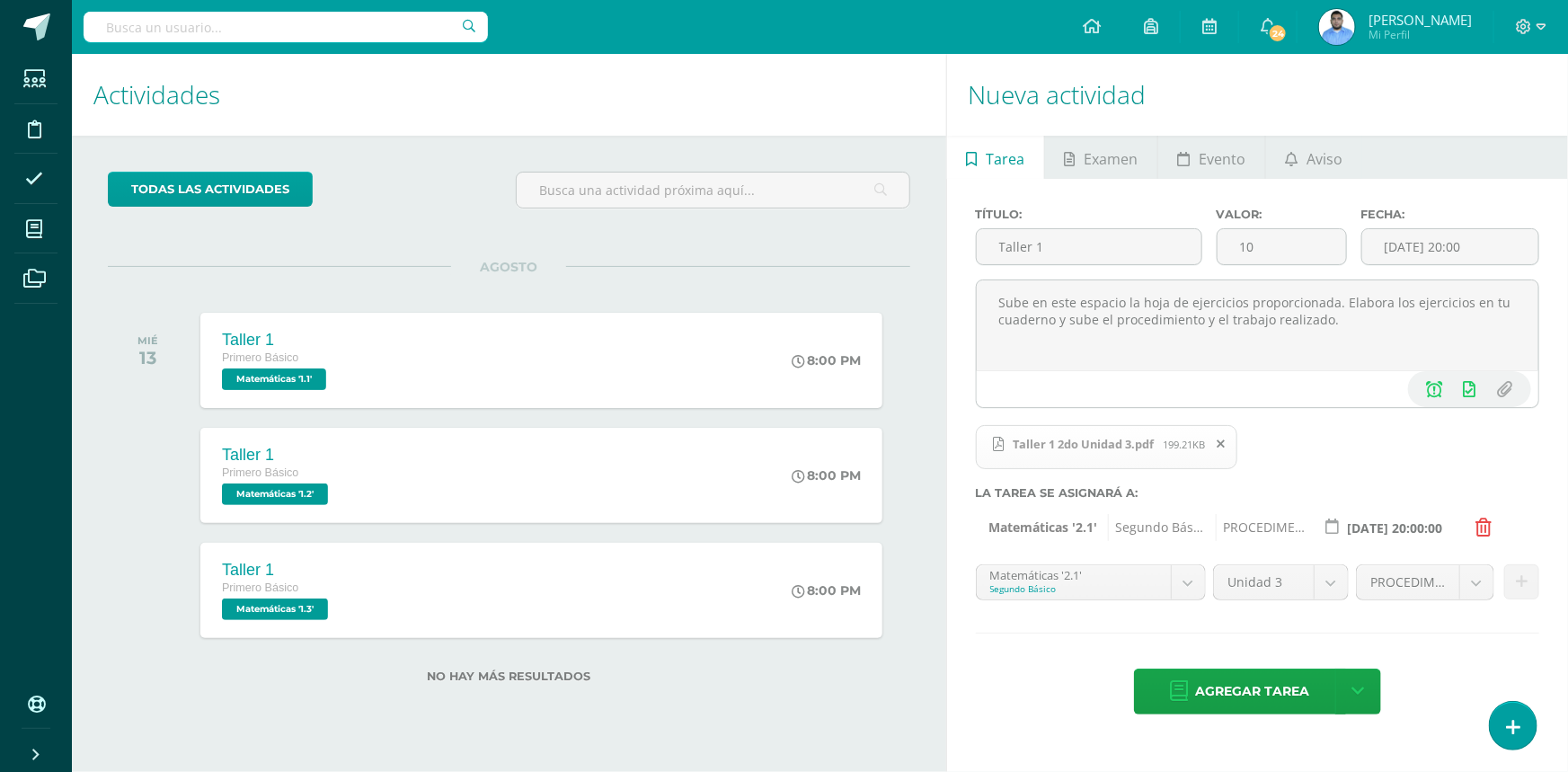
click at [1138, 591] on body "Tarea asignada exitosamente Estudiantes Disciplina Asistencia Mis cursos Archiv…" at bounding box center [784, 386] width 1568 height 772
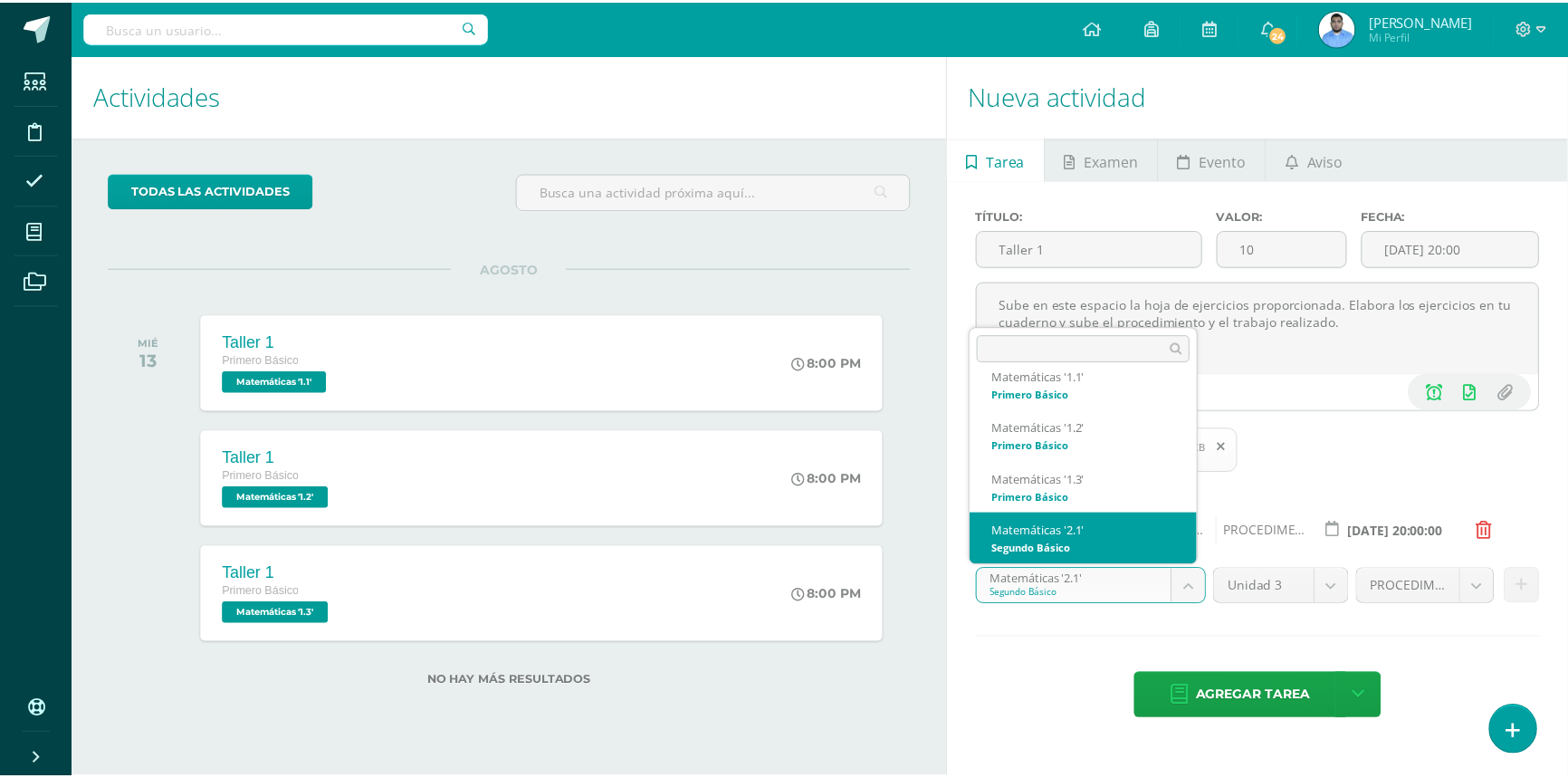
scroll to position [69, 0]
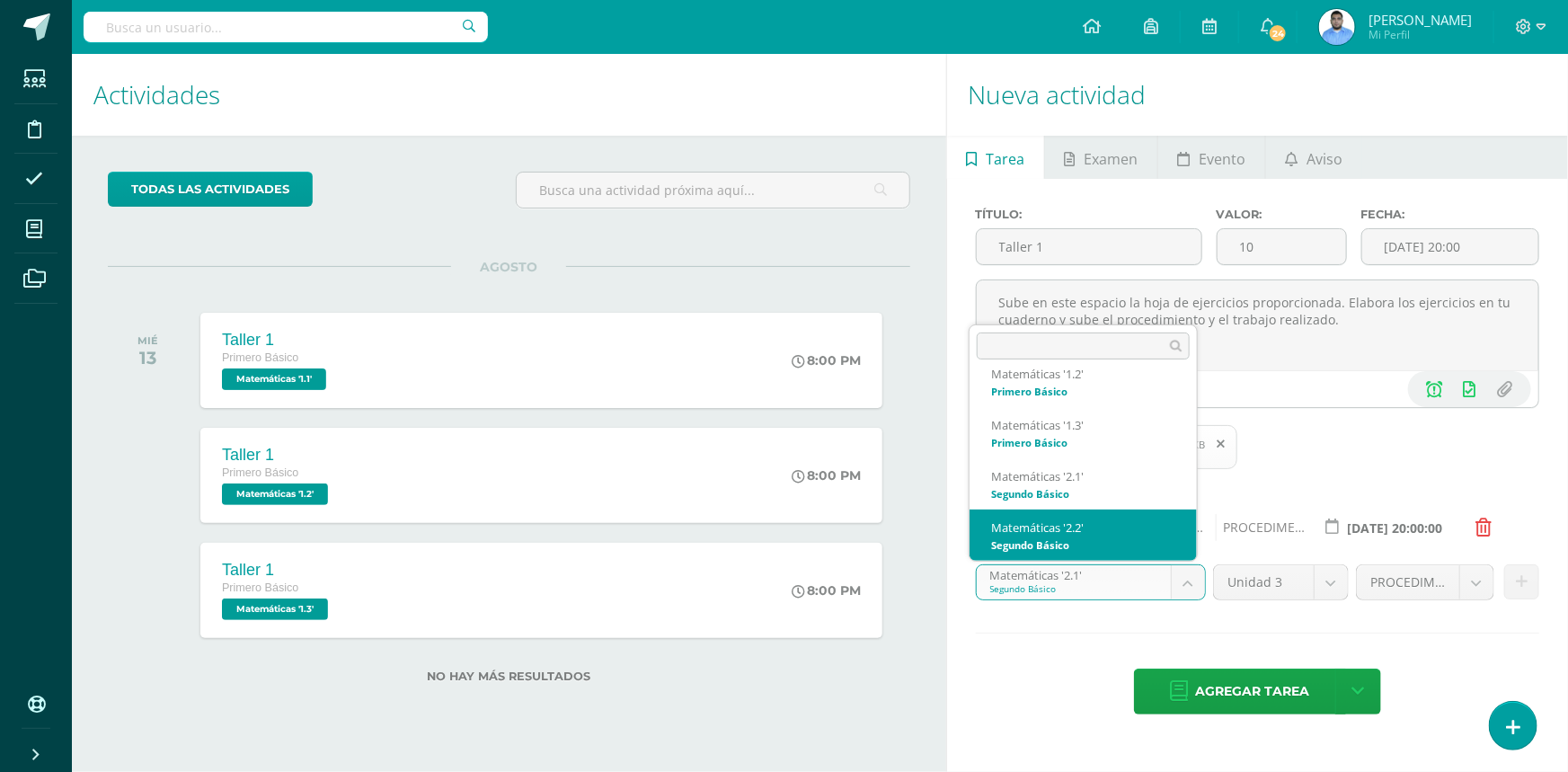
select select "31910"
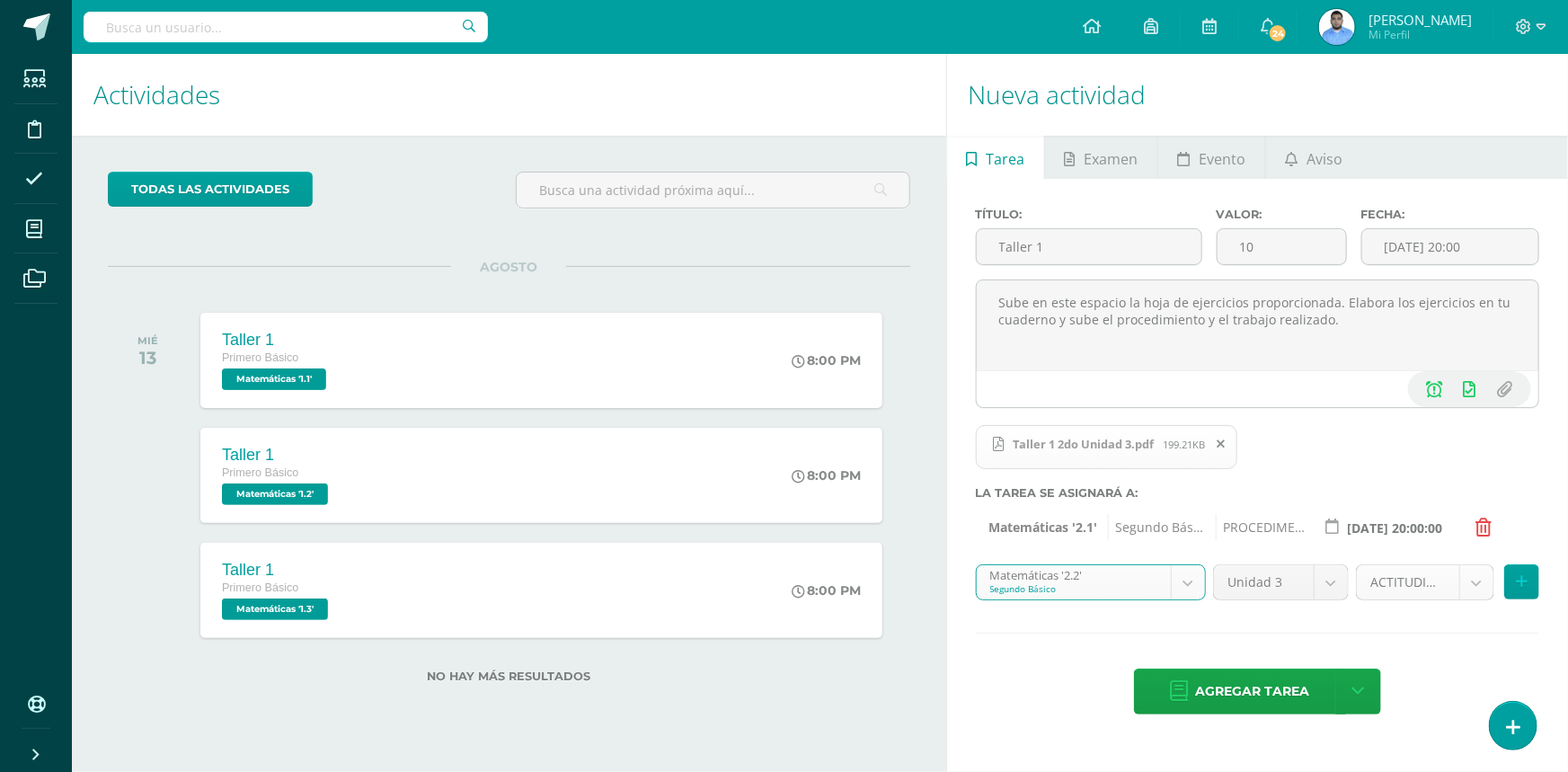
click at [1471, 579] on body "Tarea asignada exitosamente Estudiantes Disciplina Asistencia Mis cursos Archiv…" at bounding box center [784, 386] width 1568 height 772
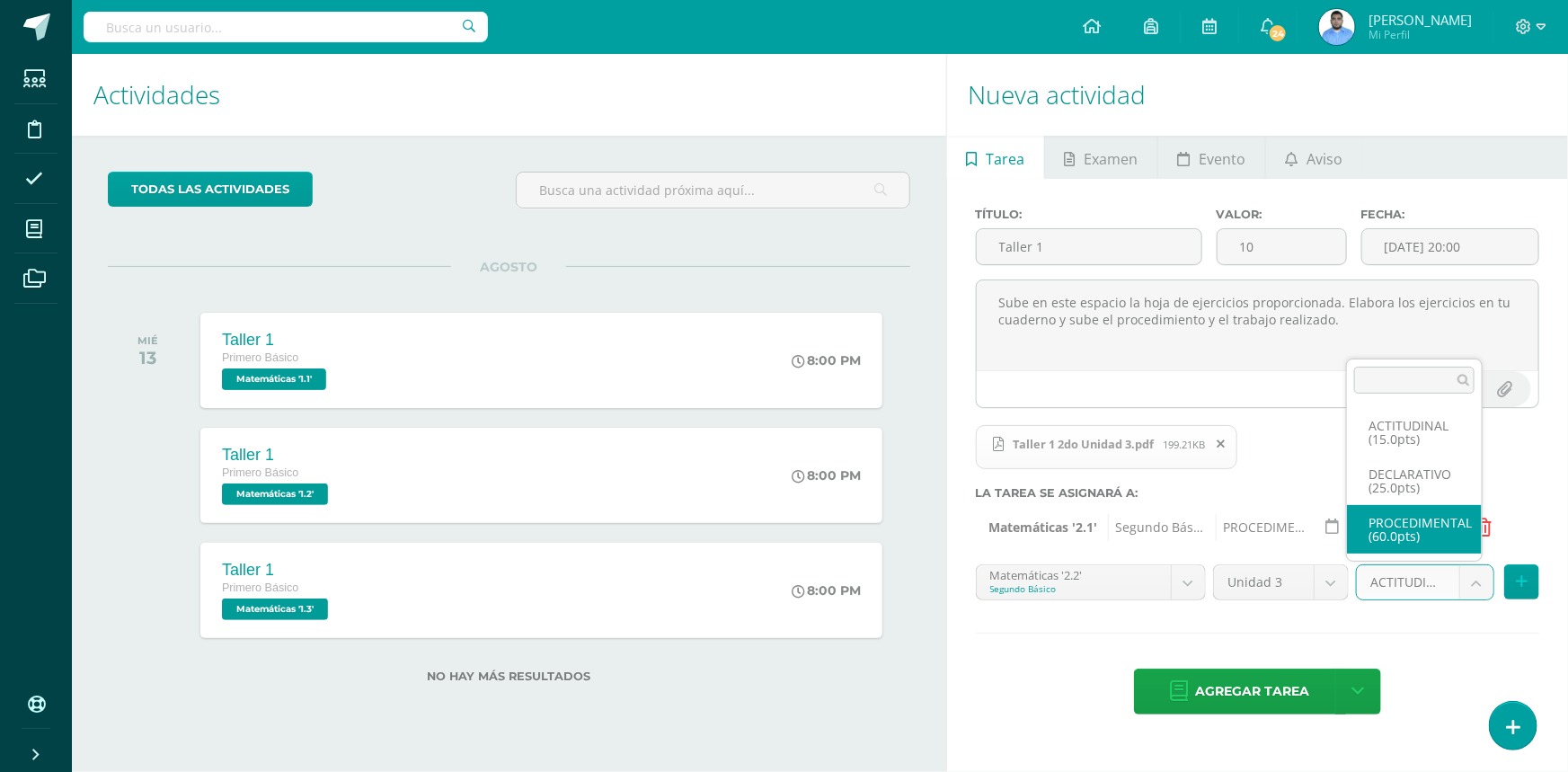
select select "31923"
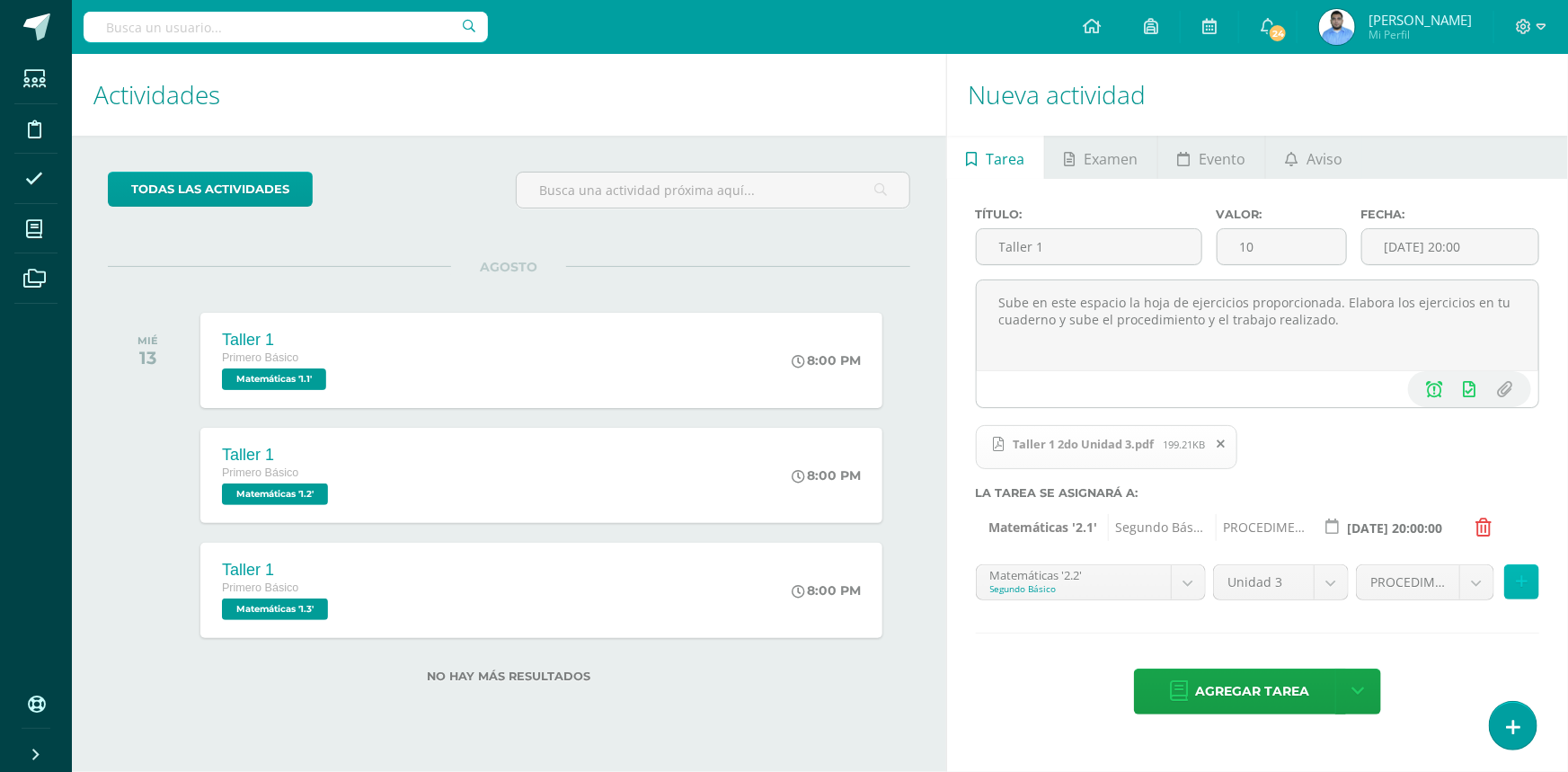
click at [1526, 582] on icon at bounding box center [1522, 582] width 11 height 15
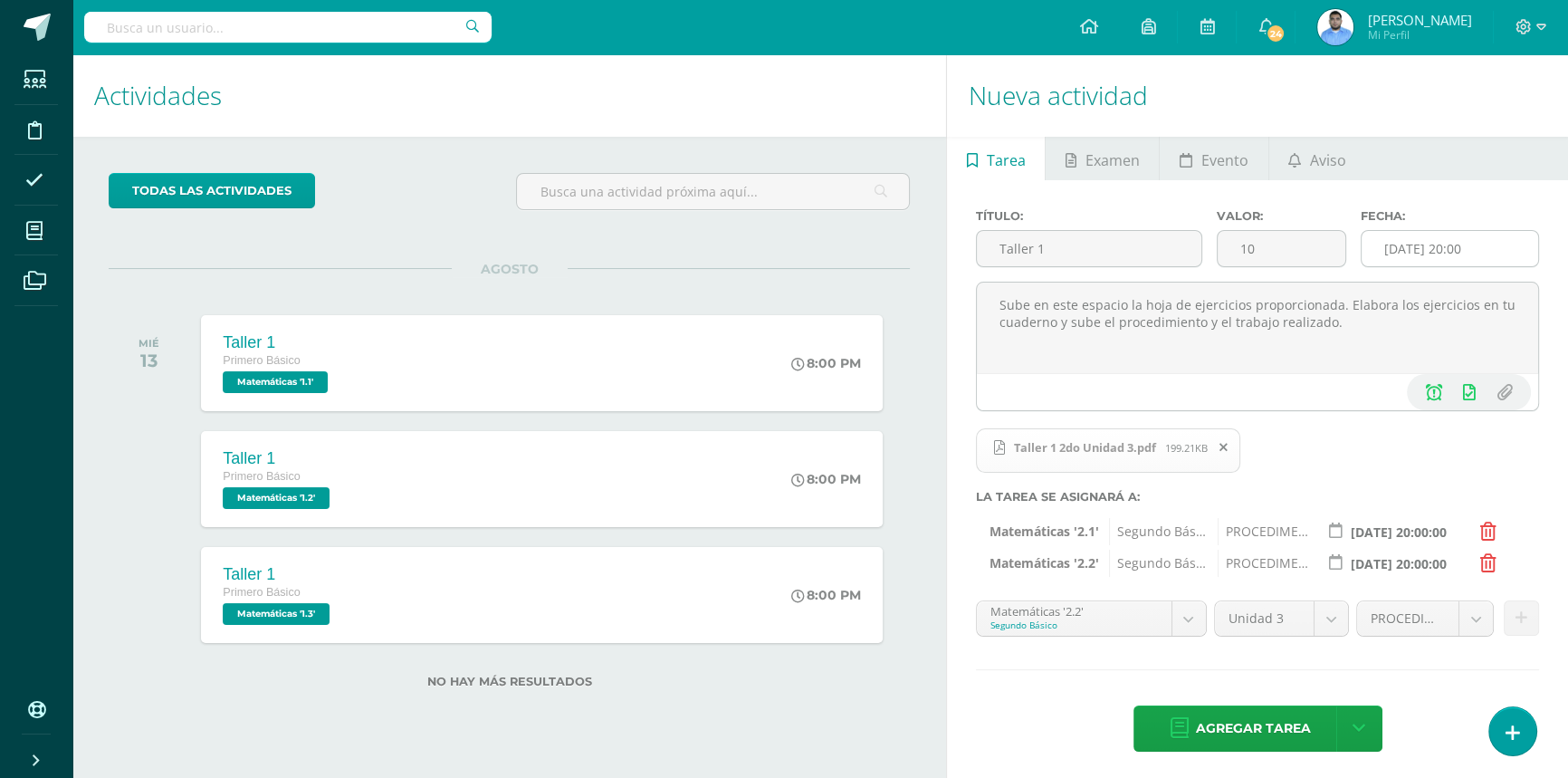
click at [1422, 263] on input "[DATE] 20:00" at bounding box center [1449, 248] width 176 height 35
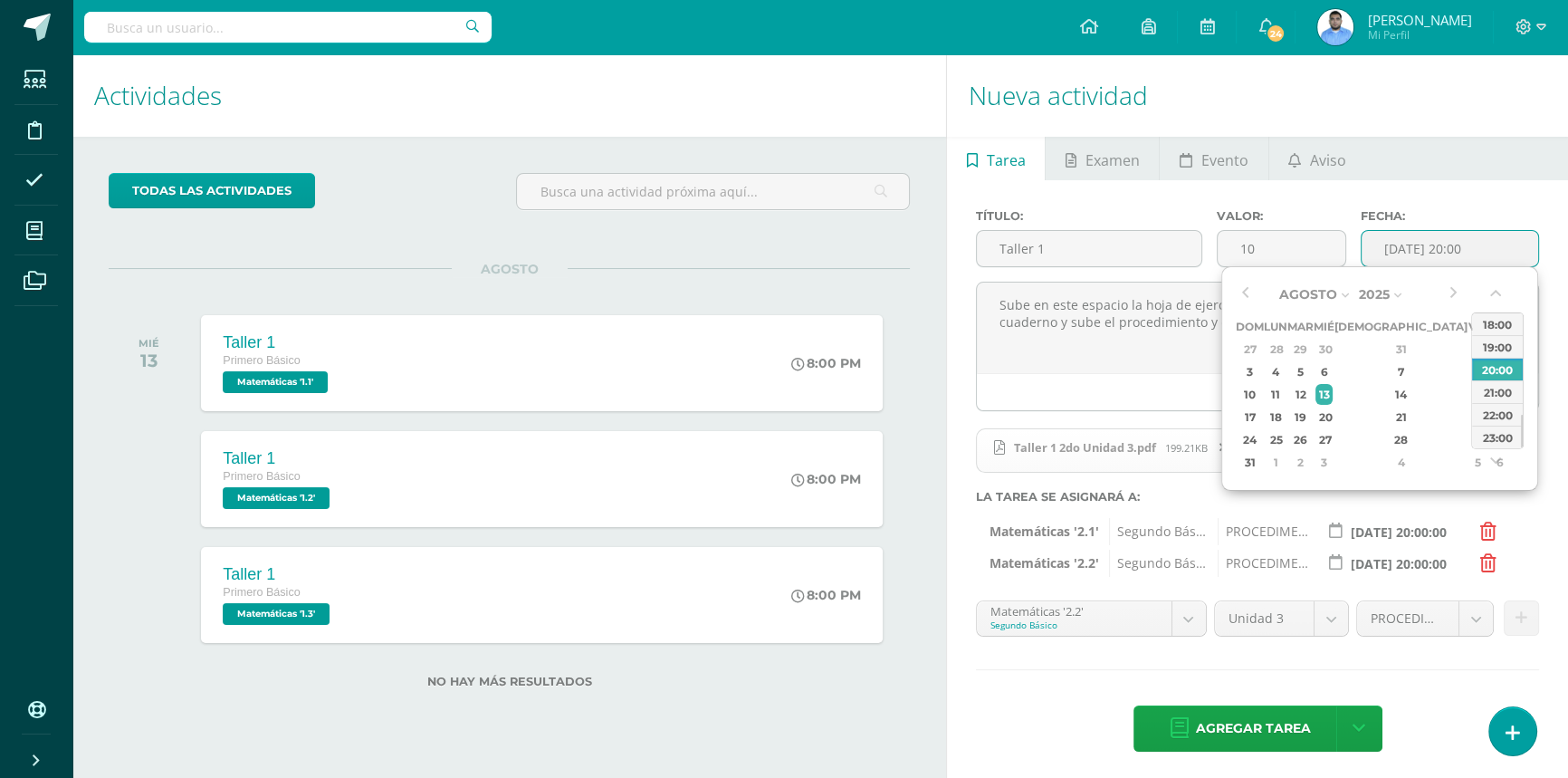
click at [1426, 250] on input "[DATE] 20:00" at bounding box center [1449, 248] width 176 height 35
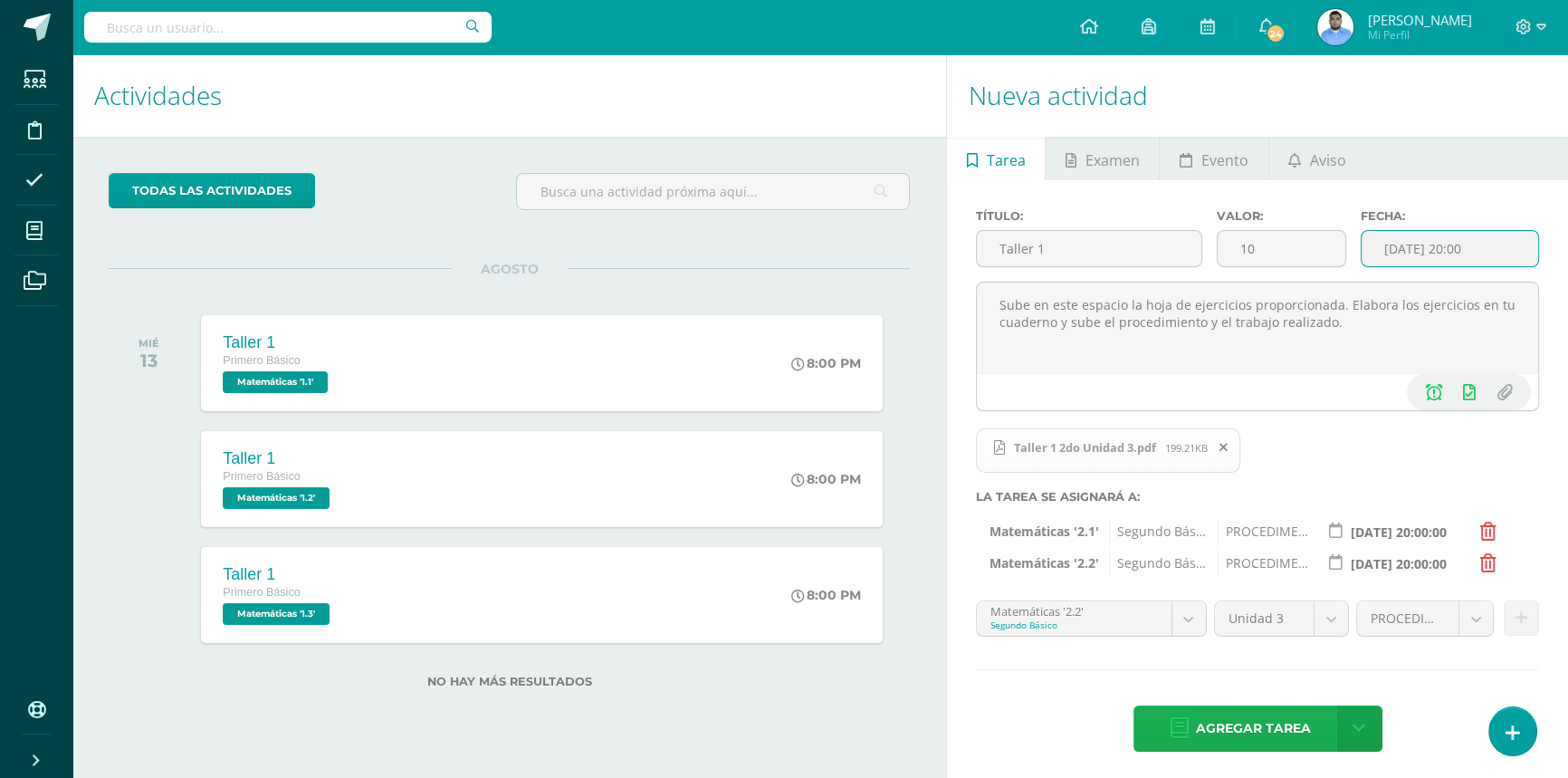
click at [1280, 740] on span "Agregar tarea" at bounding box center [1252, 728] width 115 height 45
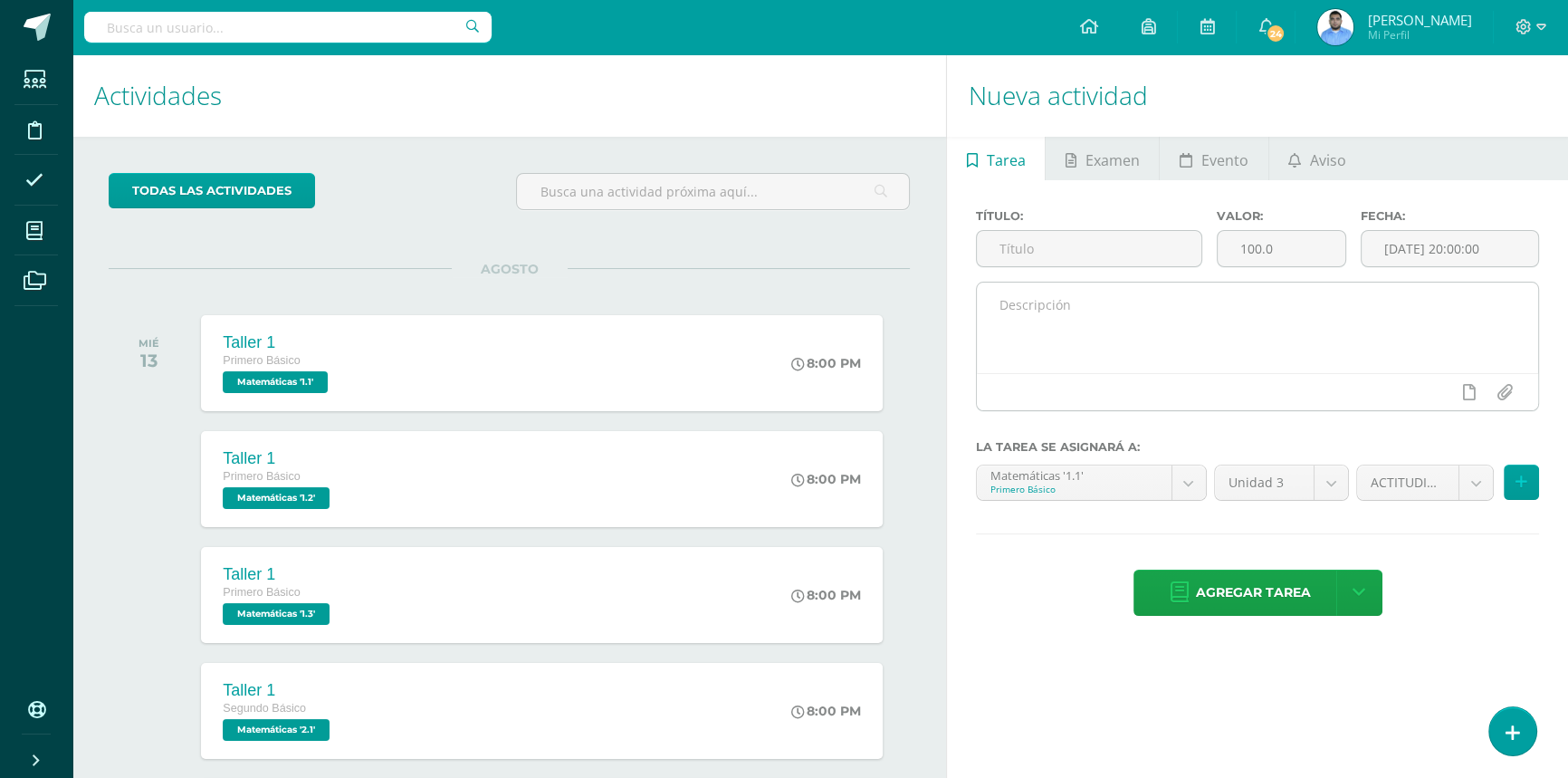
click at [1095, 305] on textarea at bounding box center [1257, 327] width 562 height 90
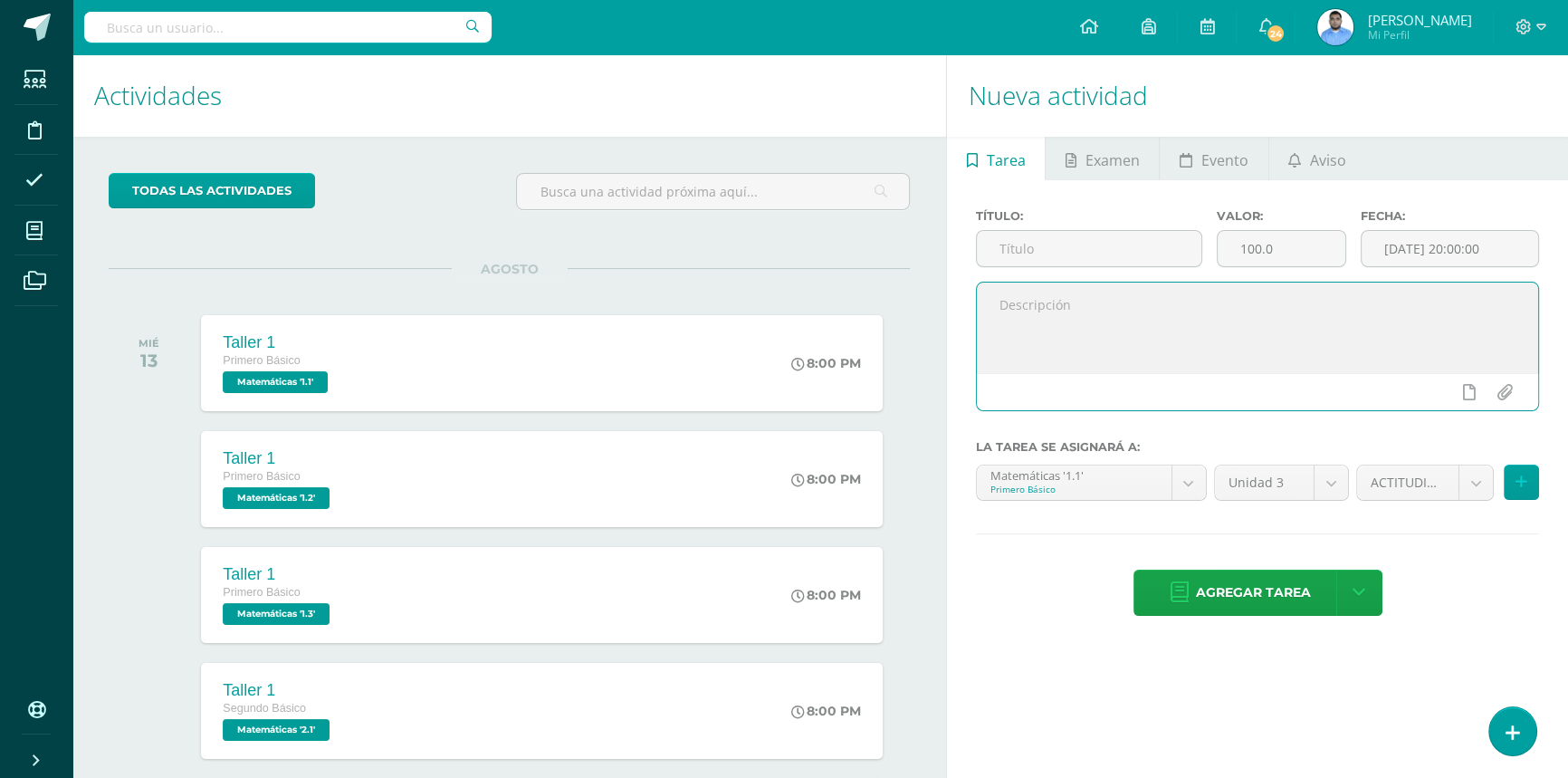
paste textarea "Sube en este espacio la hoja de ejercicios proporcionada. Elabora los ejercicio…"
type textarea "Sube en este espacio la hoja de ejercicios proporcionada. Elabora los ejercicio…"
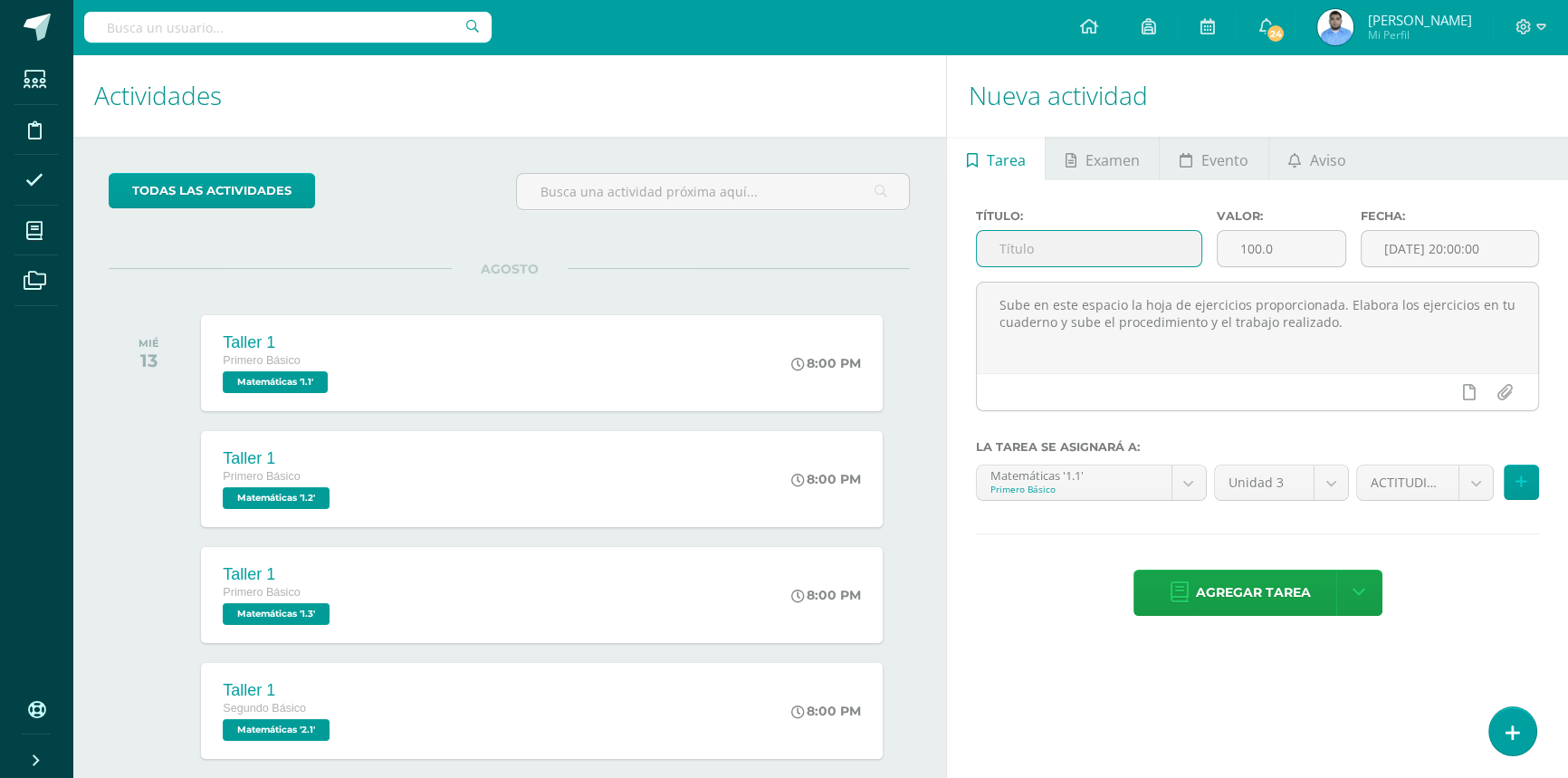
click at [1077, 257] on input "text" at bounding box center [1088, 248] width 225 height 35
type input "Hoja de Trabajo 1"
drag, startPoint x: 1294, startPoint y: 249, endPoint x: 1172, endPoint y: 254, distance: 122.1
click at [1172, 254] on div "Título: Hoja de Trabajo 1 Valor: 100.0 Fecha: 2025-08-11 20:00:00" at bounding box center [1257, 245] width 578 height 72
type input "7"
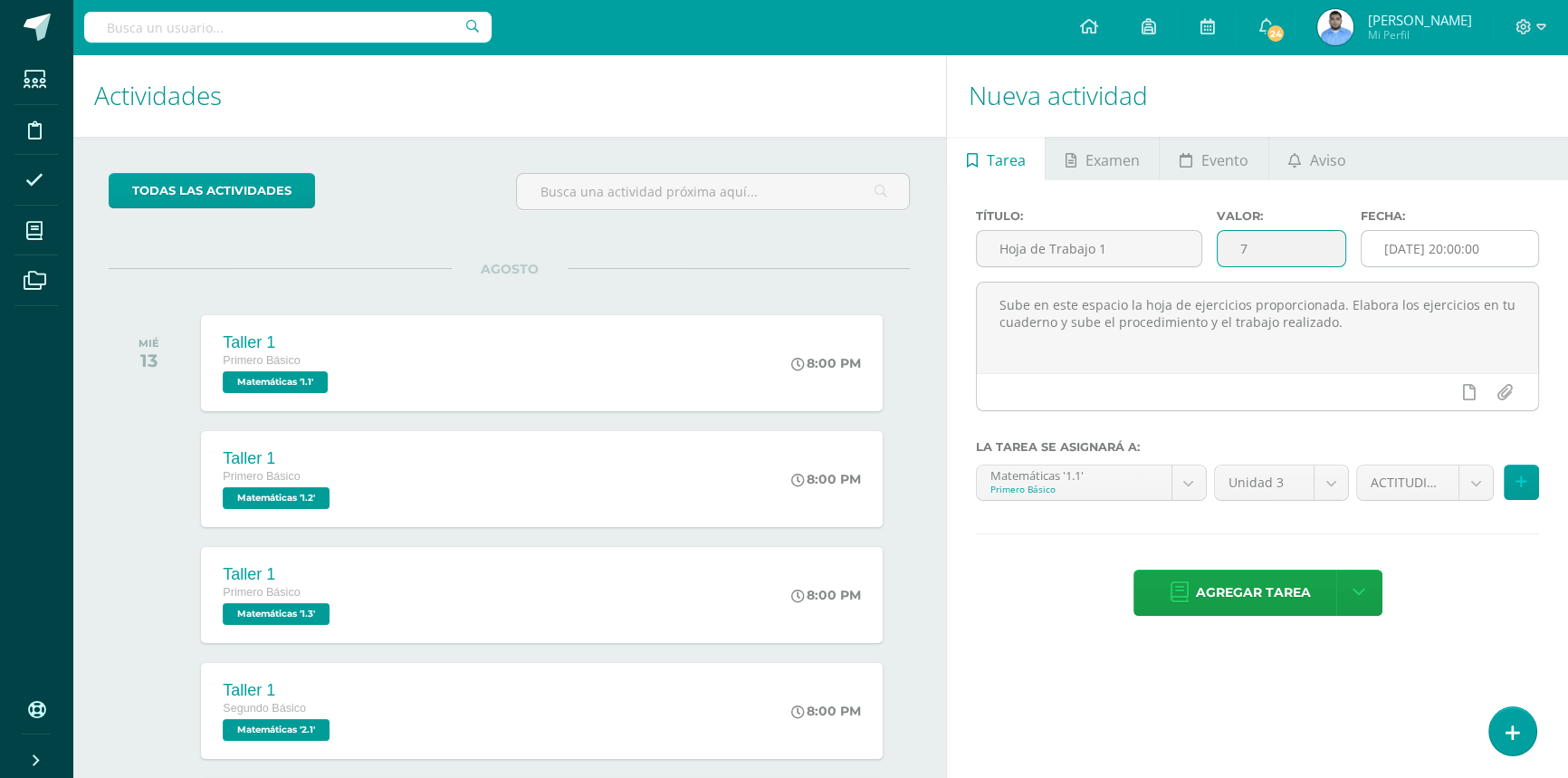
click at [1430, 252] on input "[DATE] 20:00:00" at bounding box center [1449, 248] width 176 height 35
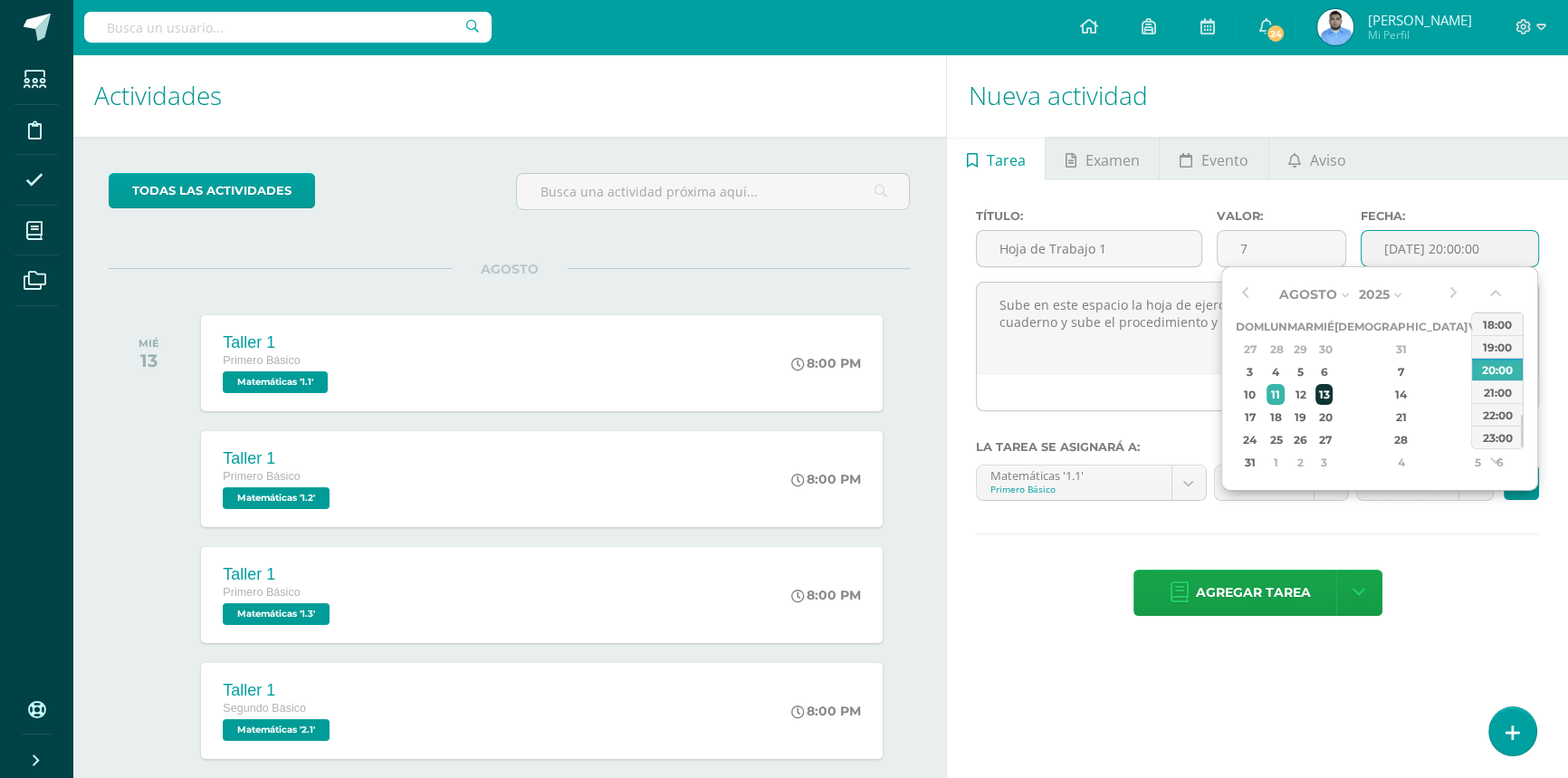
click at [1331, 395] on div "13" at bounding box center [1322, 395] width 16 height 21
type input "[DATE] 20:00"
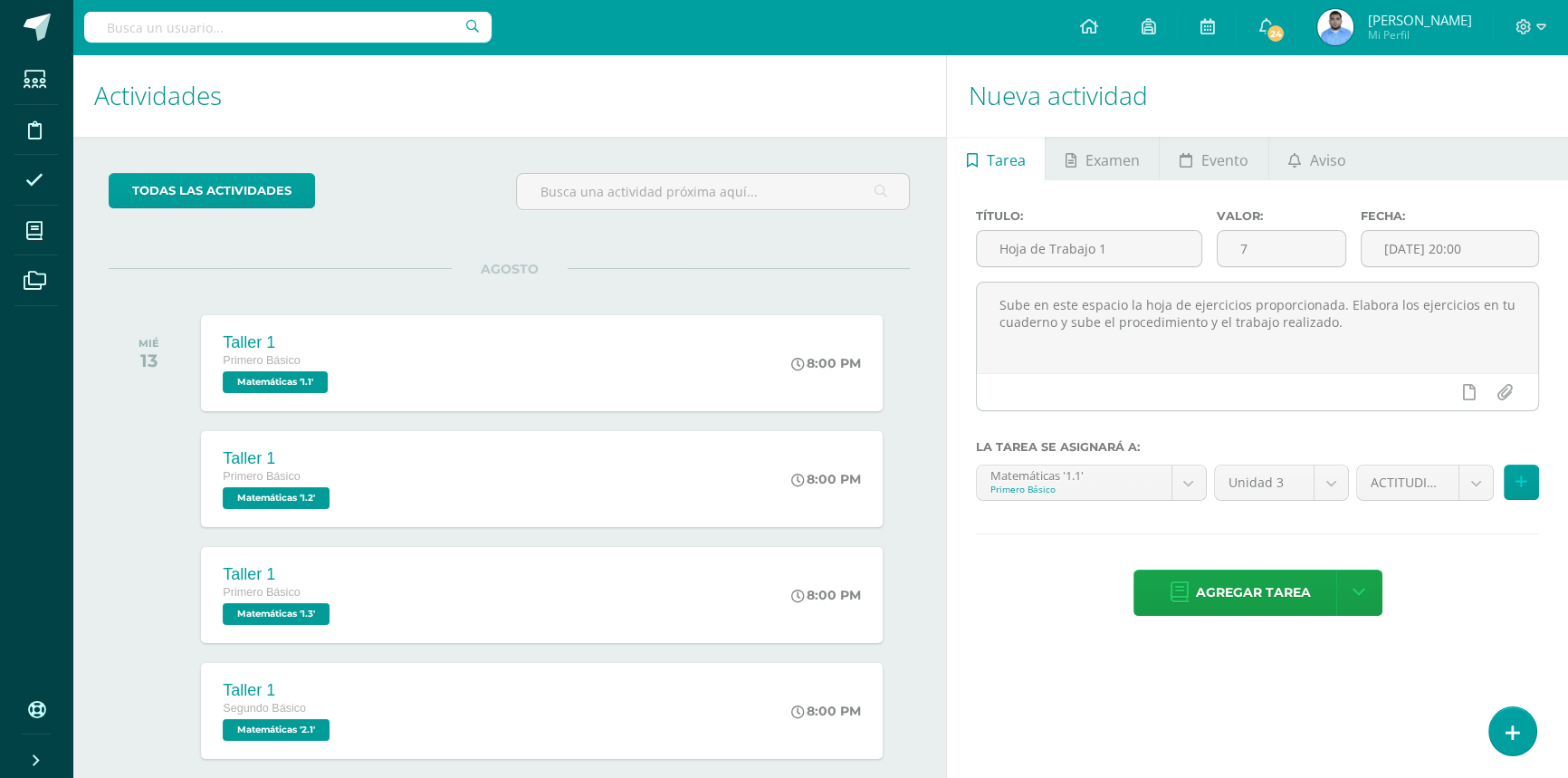
click at [1471, 548] on div "Título: Hoja de Trabajo 1 Valor: 7 Fecha: 2025-08-13 20:00 Sube en este espacio…" at bounding box center [1257, 414] width 621 height 468
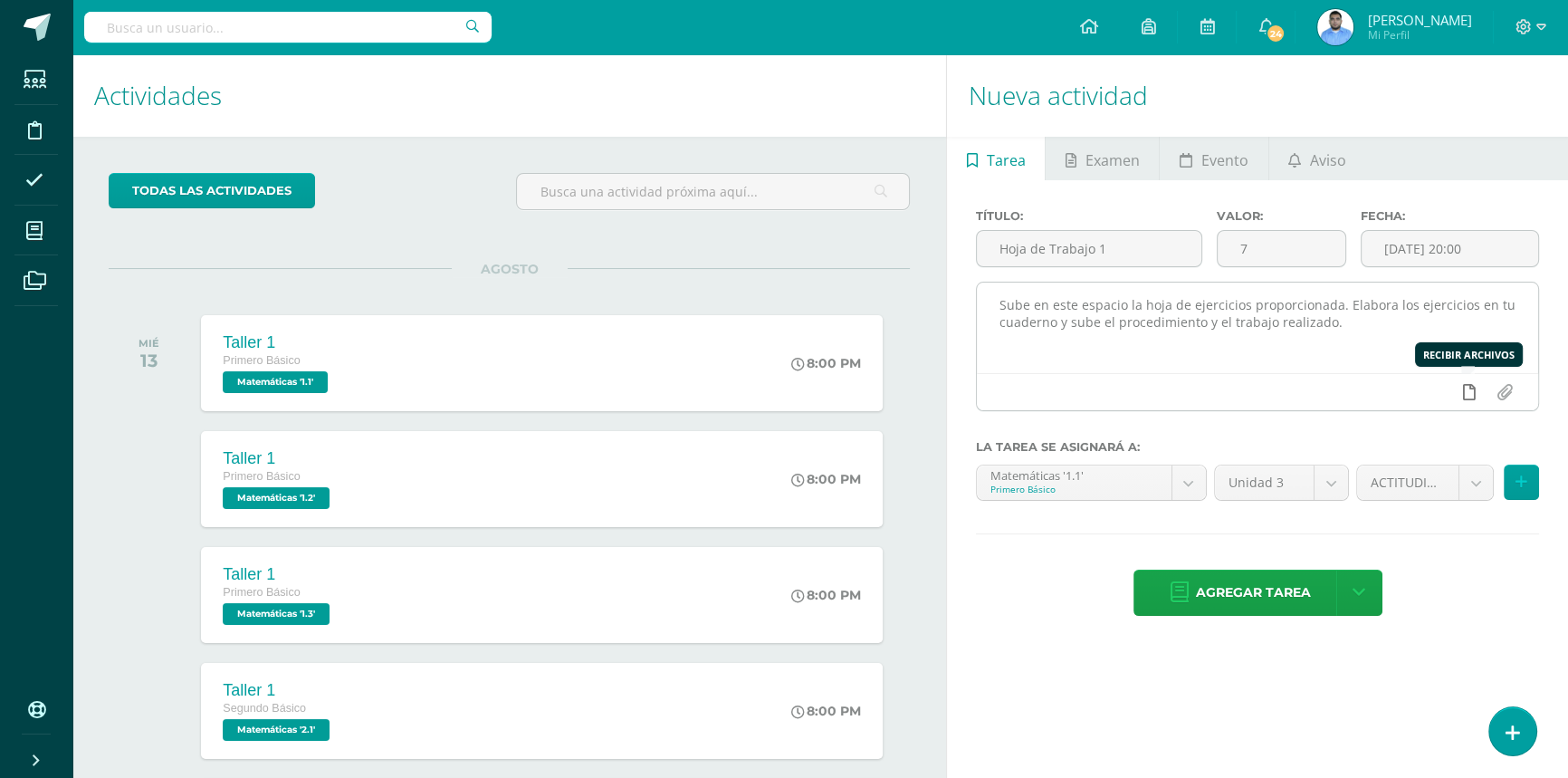
click at [1476, 398] on link at bounding box center [1467, 392] width 35 height 34
click at [1435, 400] on icon at bounding box center [1433, 392] width 16 height 16
click at [1503, 399] on input "file" at bounding box center [1503, 392] width 35 height 34
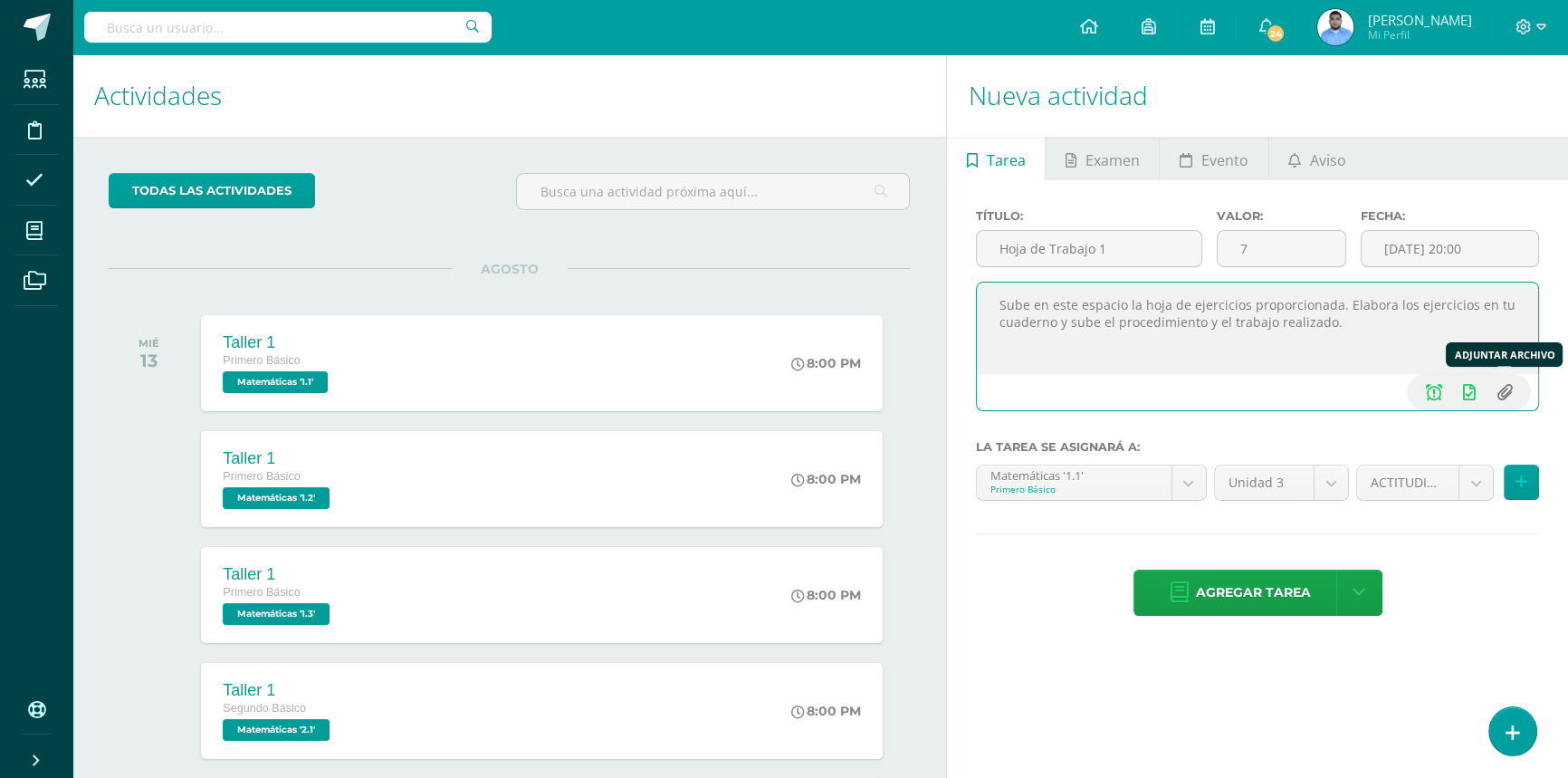
type input "C:\fakepath\3ro Taller 1 unidad 3.pdf"
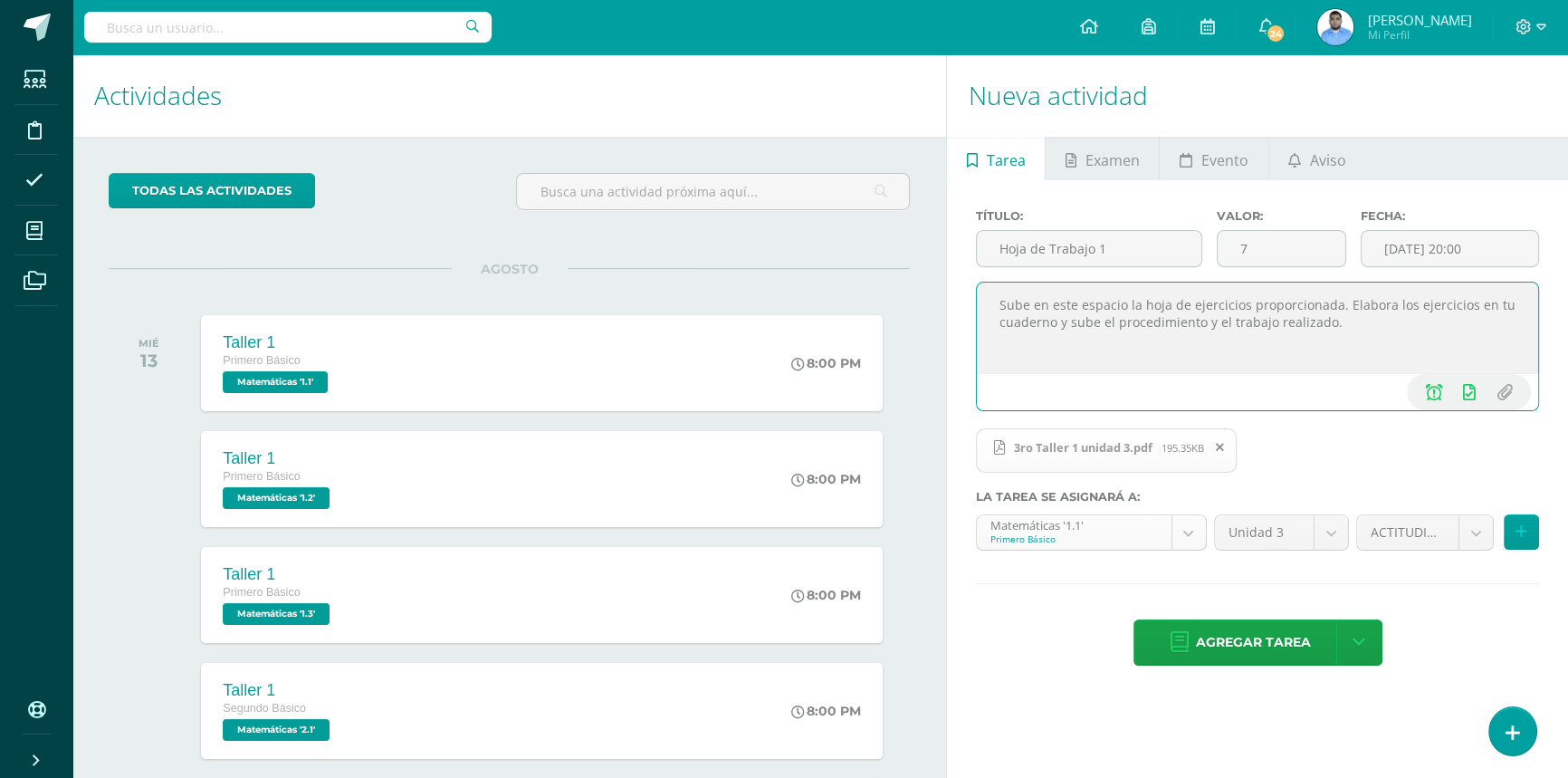
click at [1168, 527] on body "Tarea asignada exitosamente Estudiantes Disciplina Asistencia Mis cursos Archiv…" at bounding box center [784, 389] width 1568 height 778
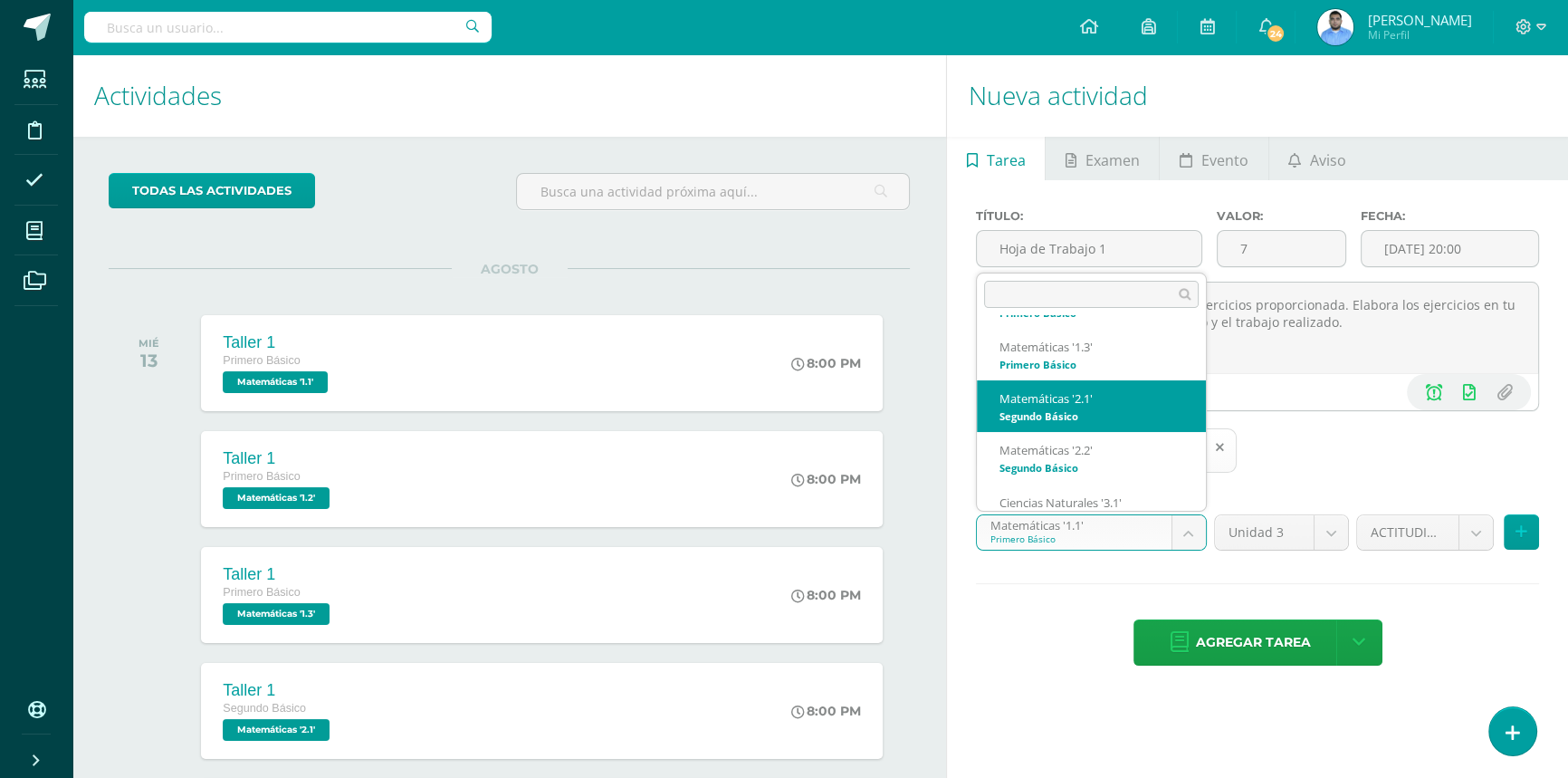
scroll to position [232, 0]
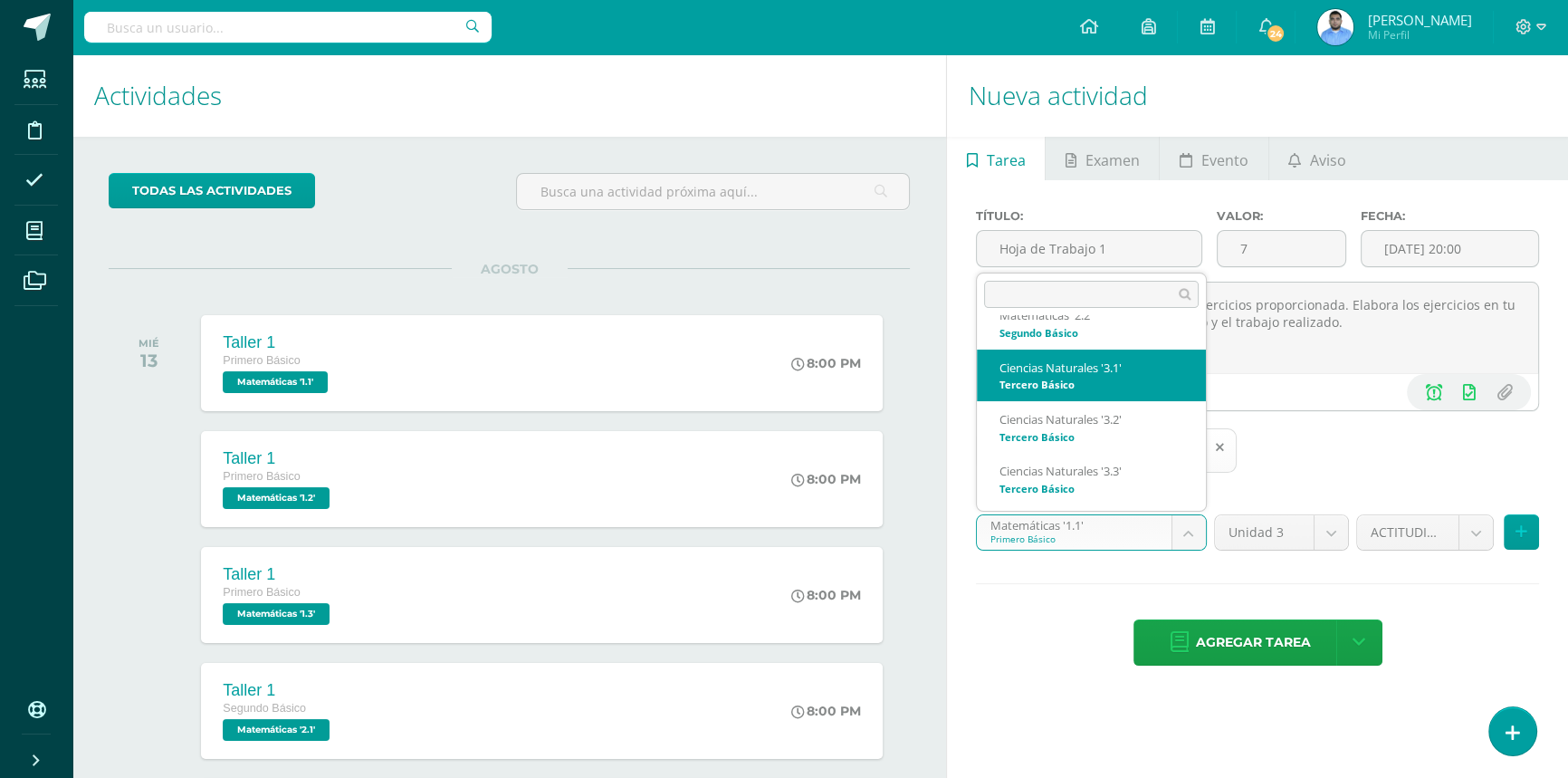
select select "32995"
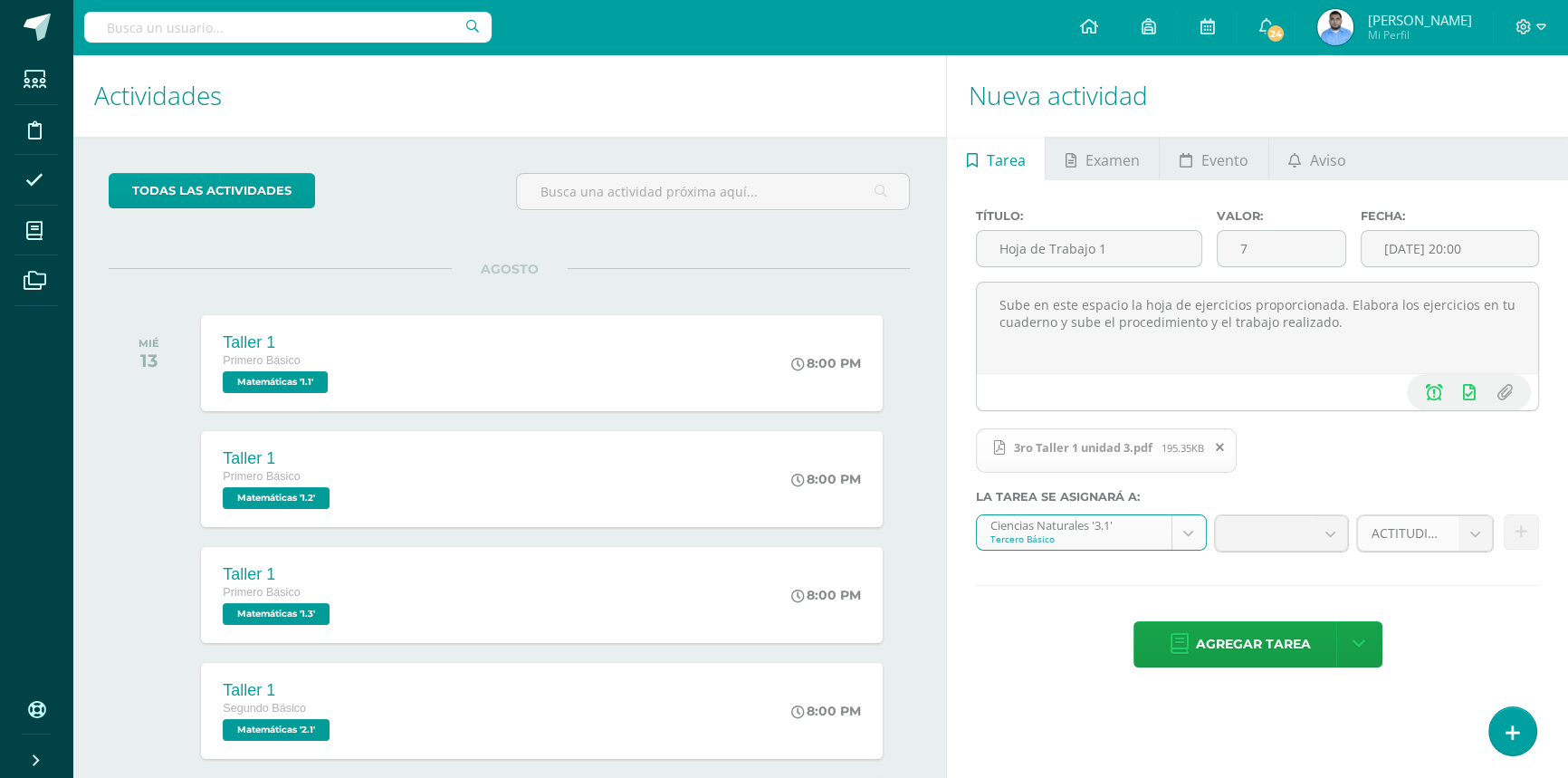
click at [1407, 520] on span "ACTITUDINAL (15.0pts)" at bounding box center [1407, 533] width 72 height 34
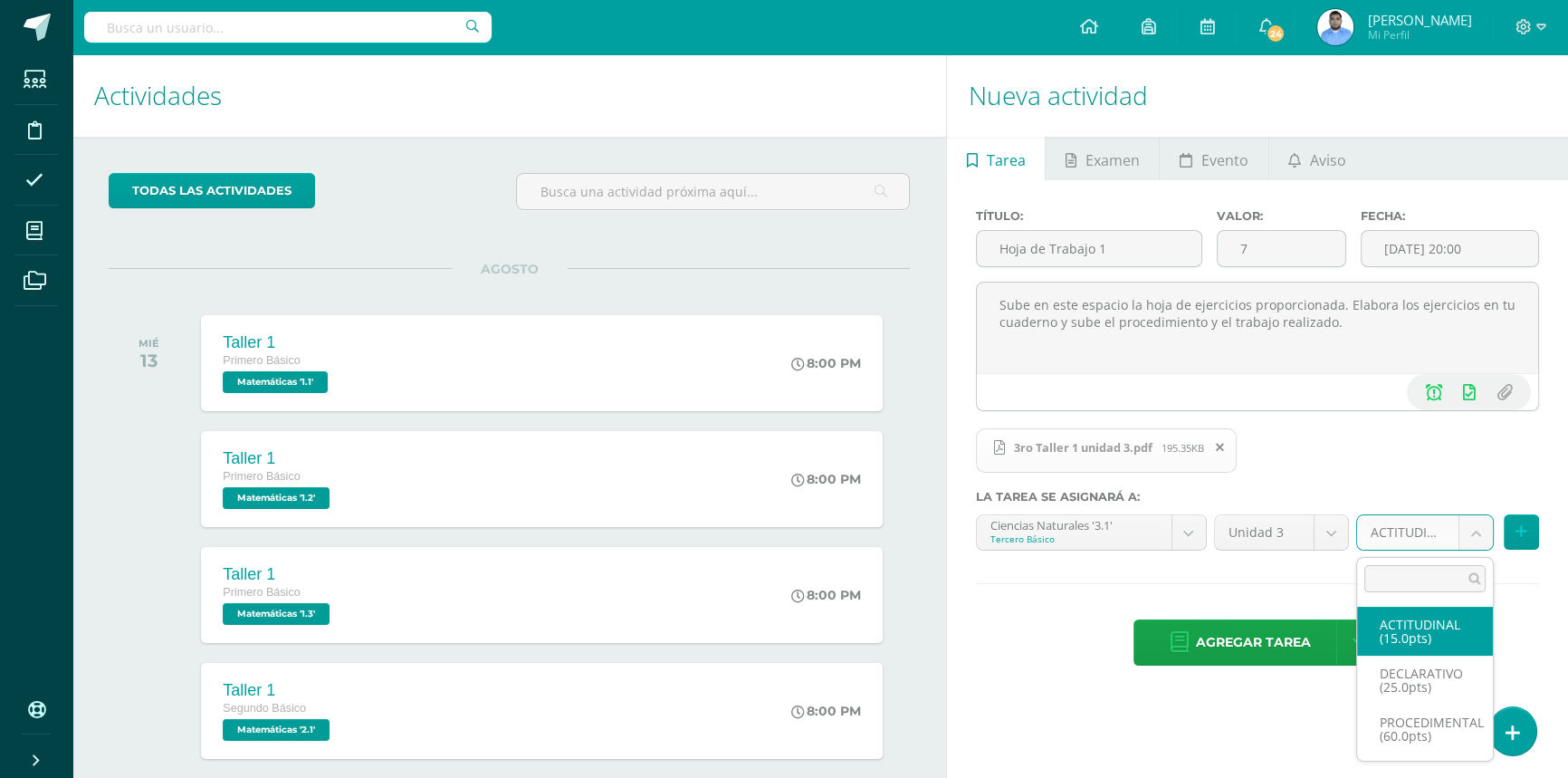
click at [1397, 543] on body "Tarea asignada exitosamente Estudiantes Disciplina Asistencia Mis cursos Archiv…" at bounding box center [784, 389] width 1568 height 778
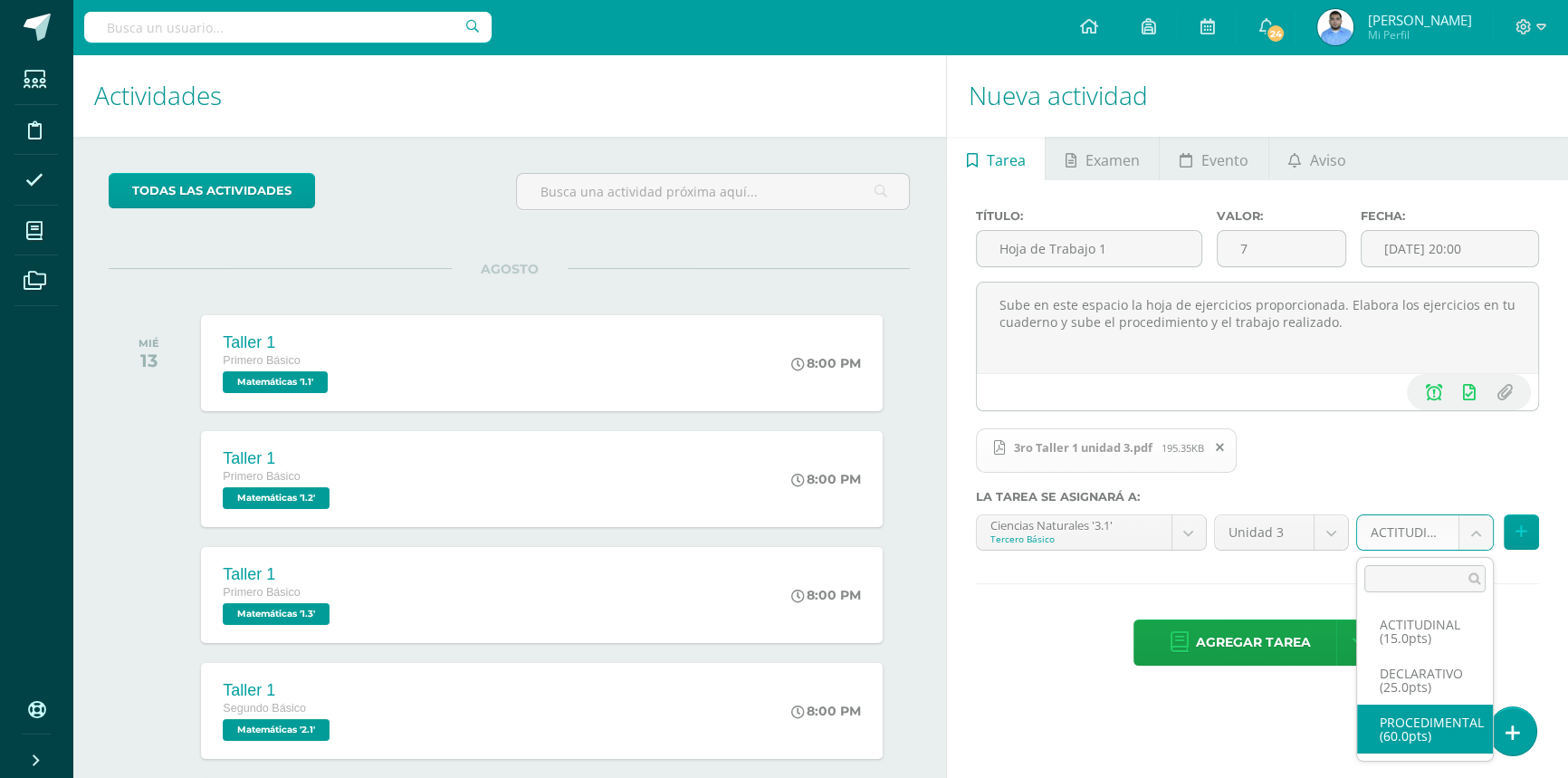
select select "33008"
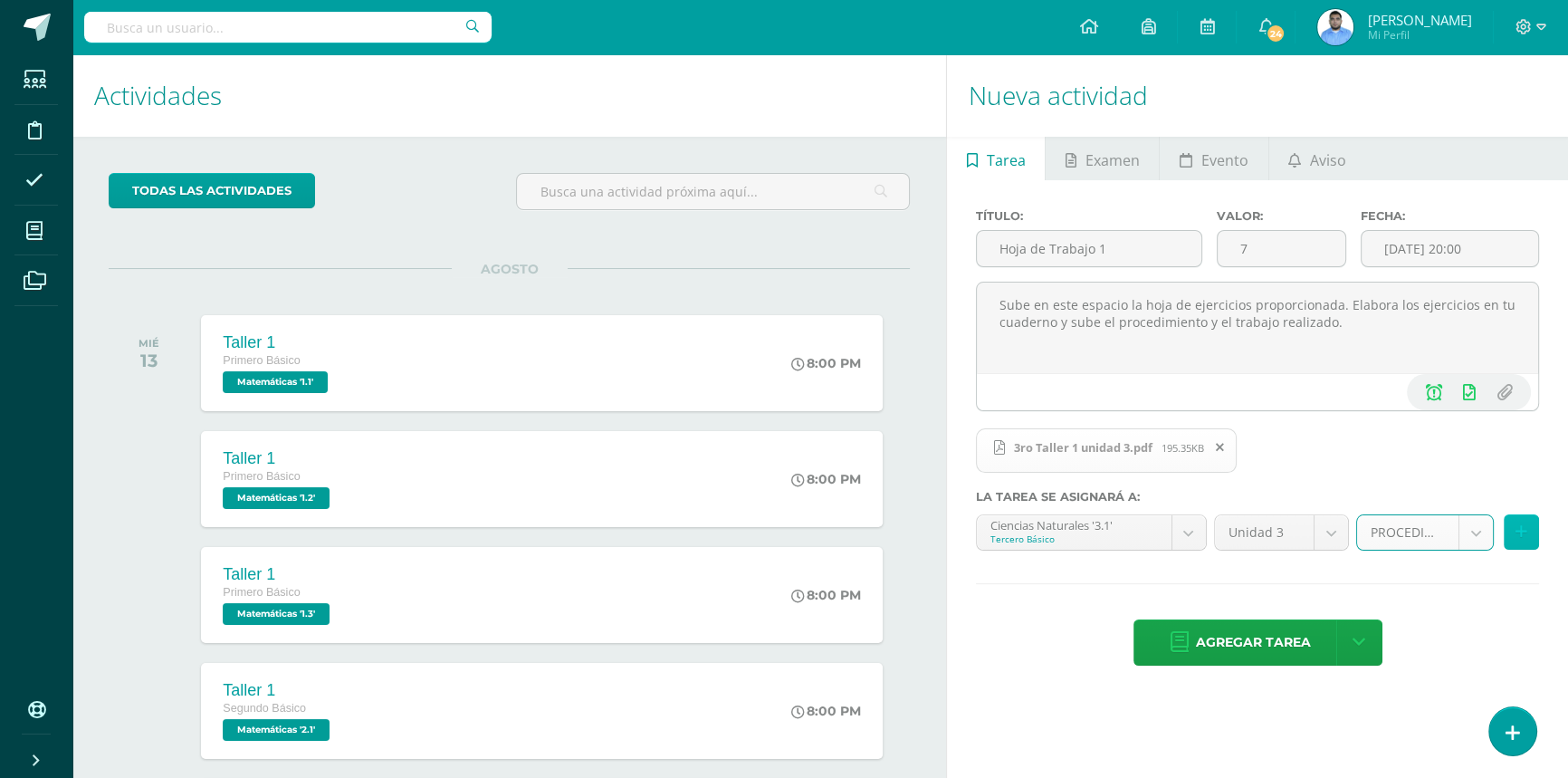
click at [1517, 539] on icon at bounding box center [1521, 531] width 11 height 15
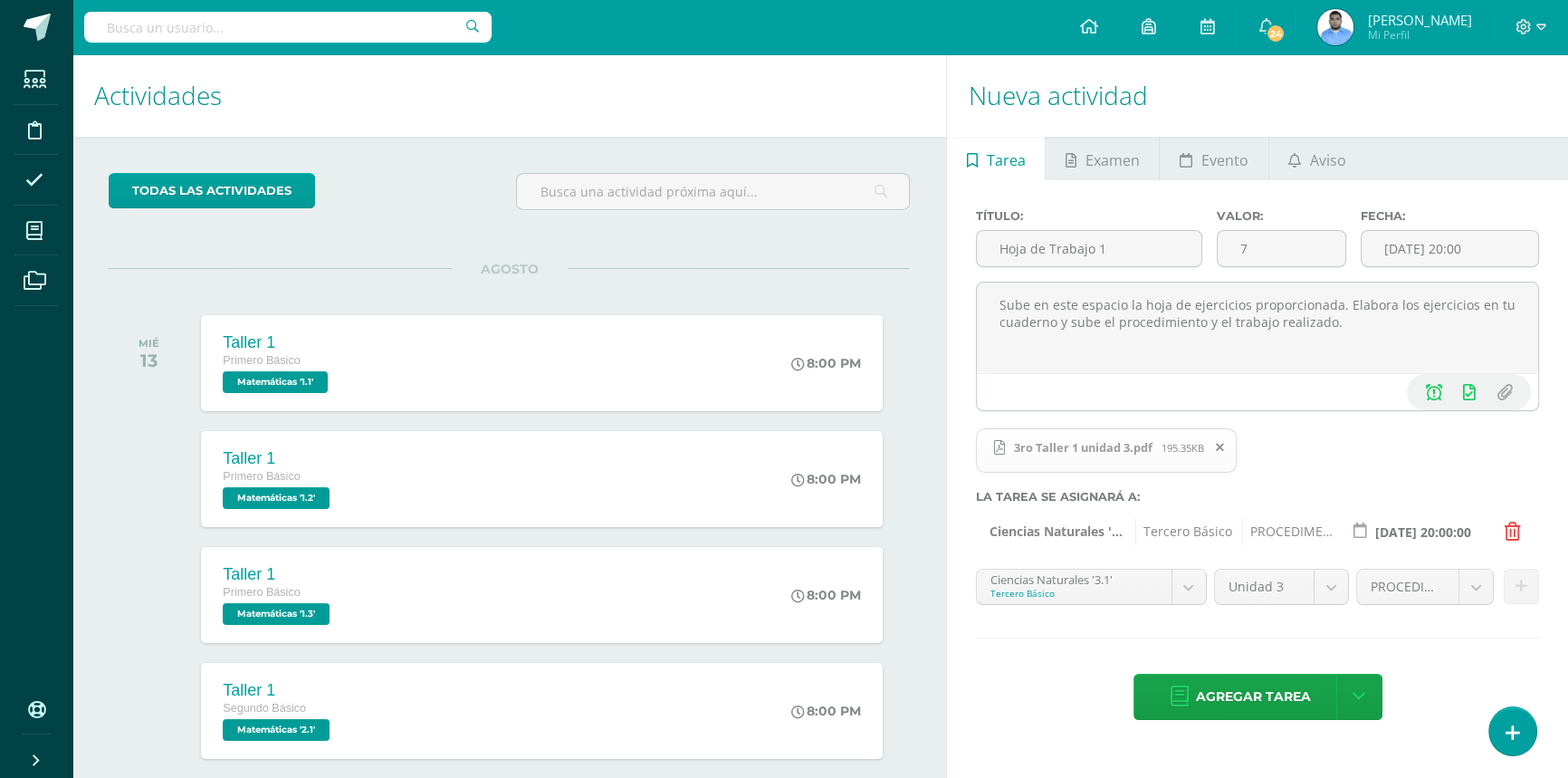
click at [1095, 571] on body "Tarea asignada exitosamente Estudiantes Disciplina Asistencia Mis cursos Archiv…" at bounding box center [784, 389] width 1568 height 778
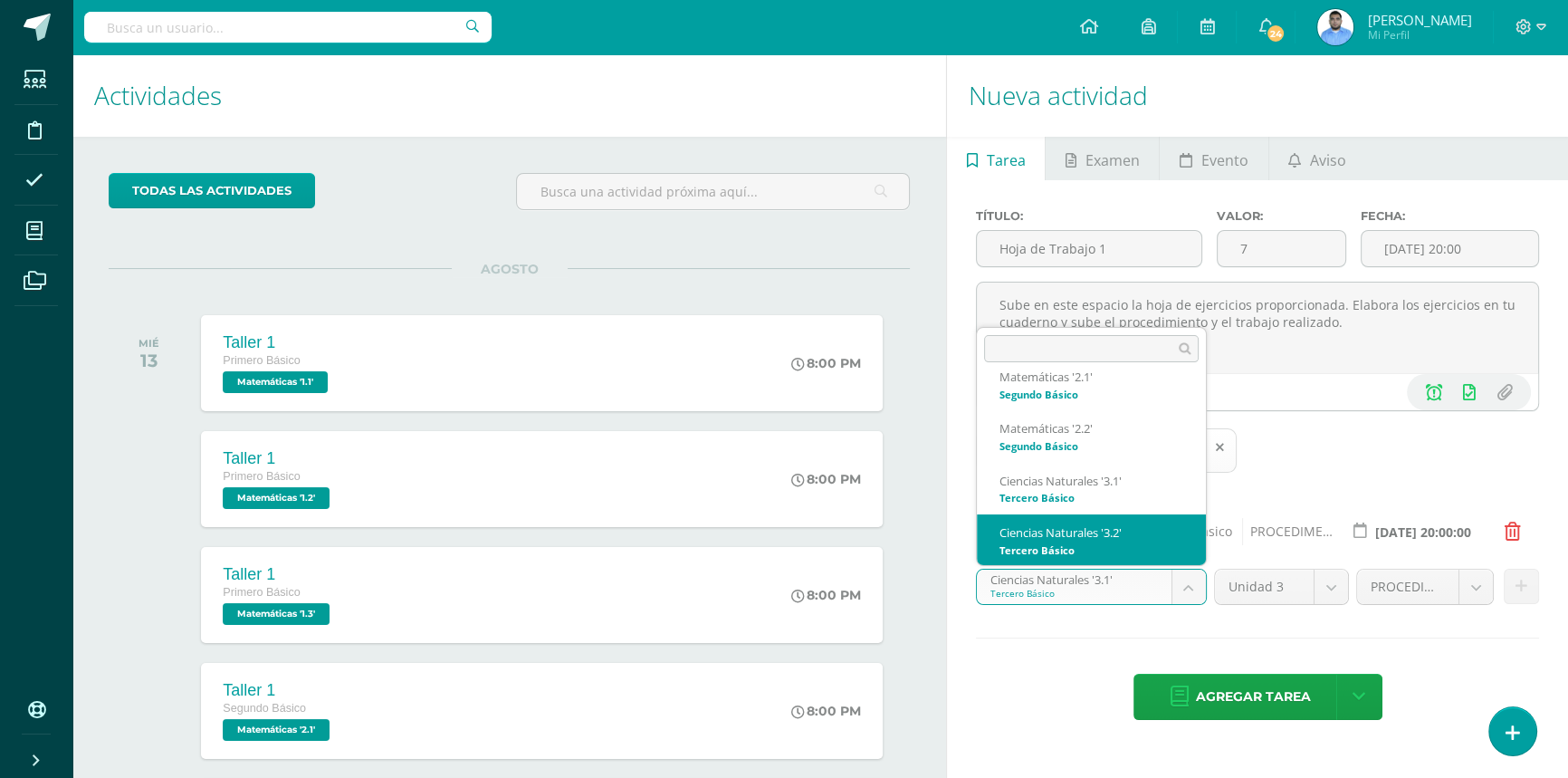
select select "33233"
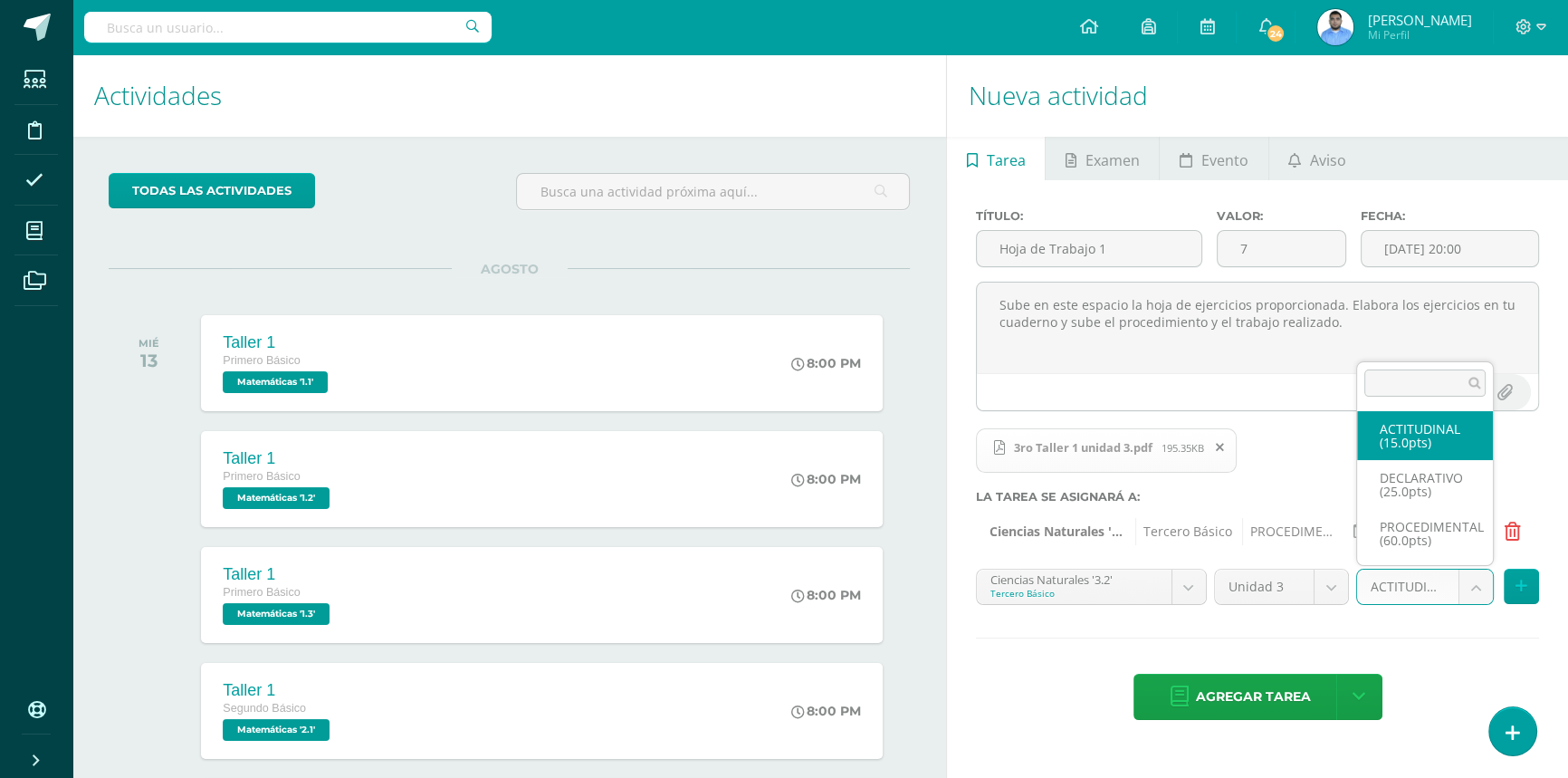
click at [1469, 589] on body "Tarea asignada exitosamente Estudiantes Disciplina Asistencia Mis cursos Archiv…" at bounding box center [784, 389] width 1568 height 778
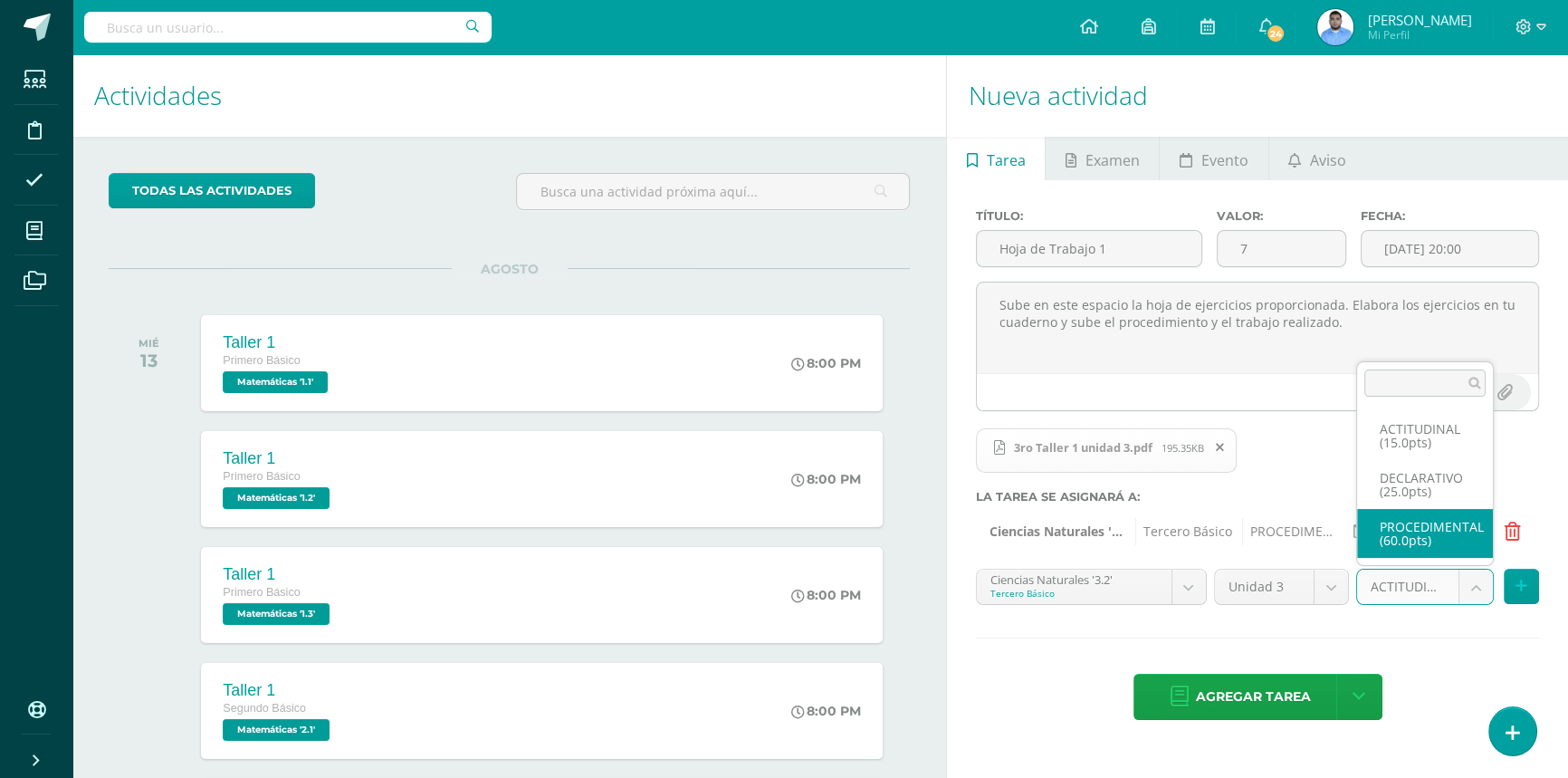
select select "33246"
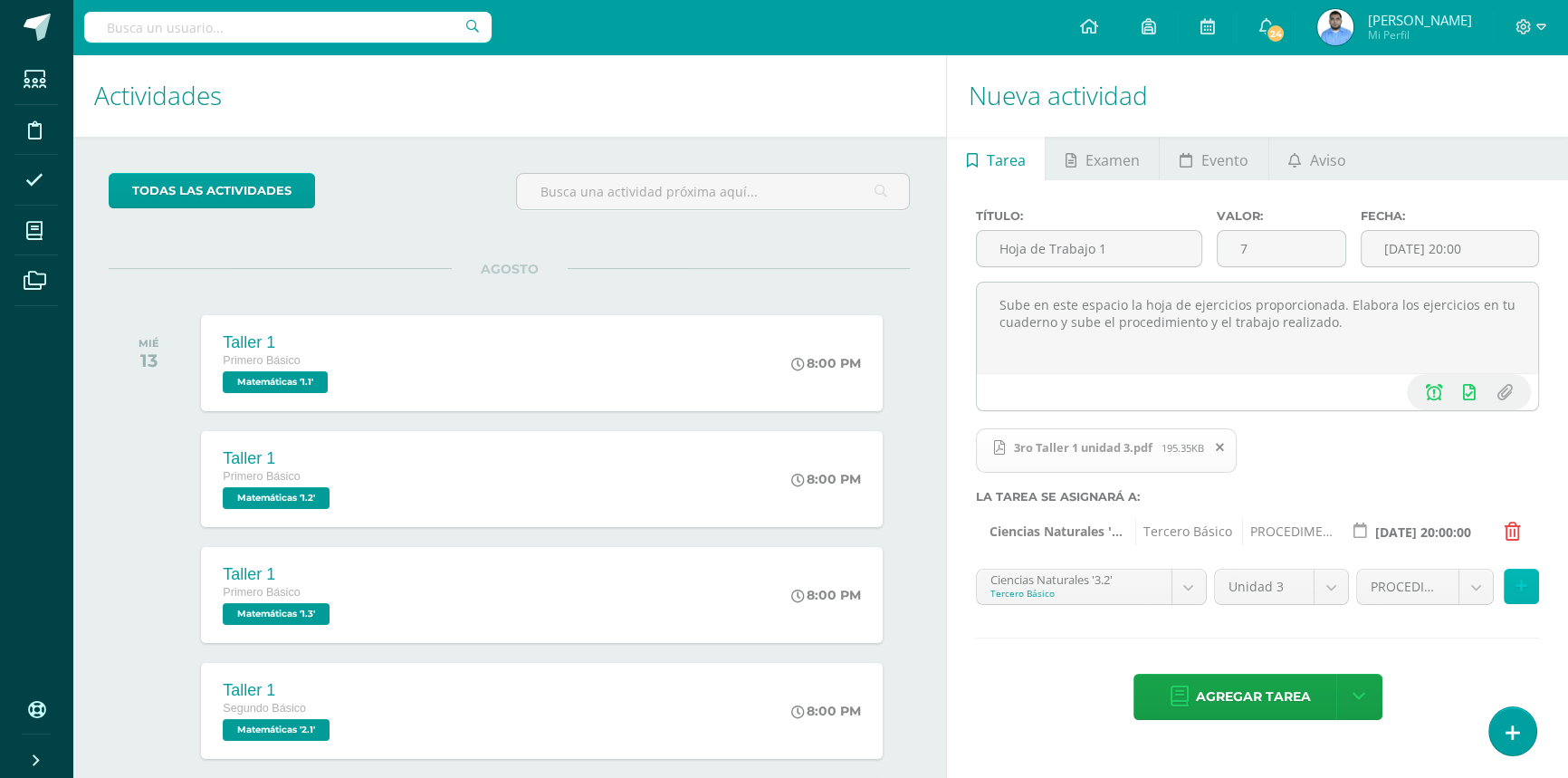
click at [1522, 599] on button at bounding box center [1521, 585] width 35 height 35
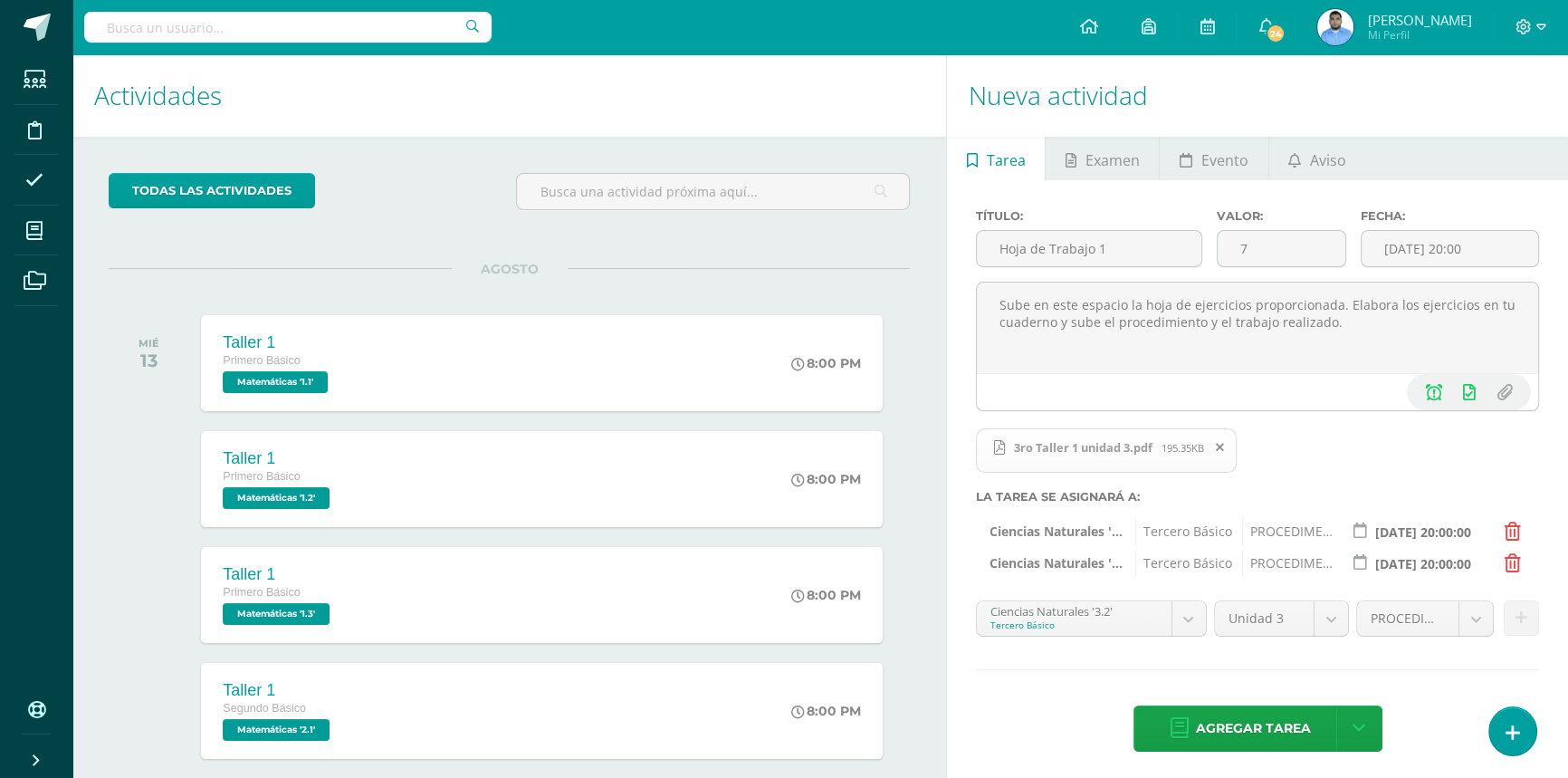
click at [1131, 606] on body "Tarea asignada exitosamente Estudiantes Disciplina Asistencia Mis cursos Archiv…" at bounding box center [784, 389] width 1568 height 778
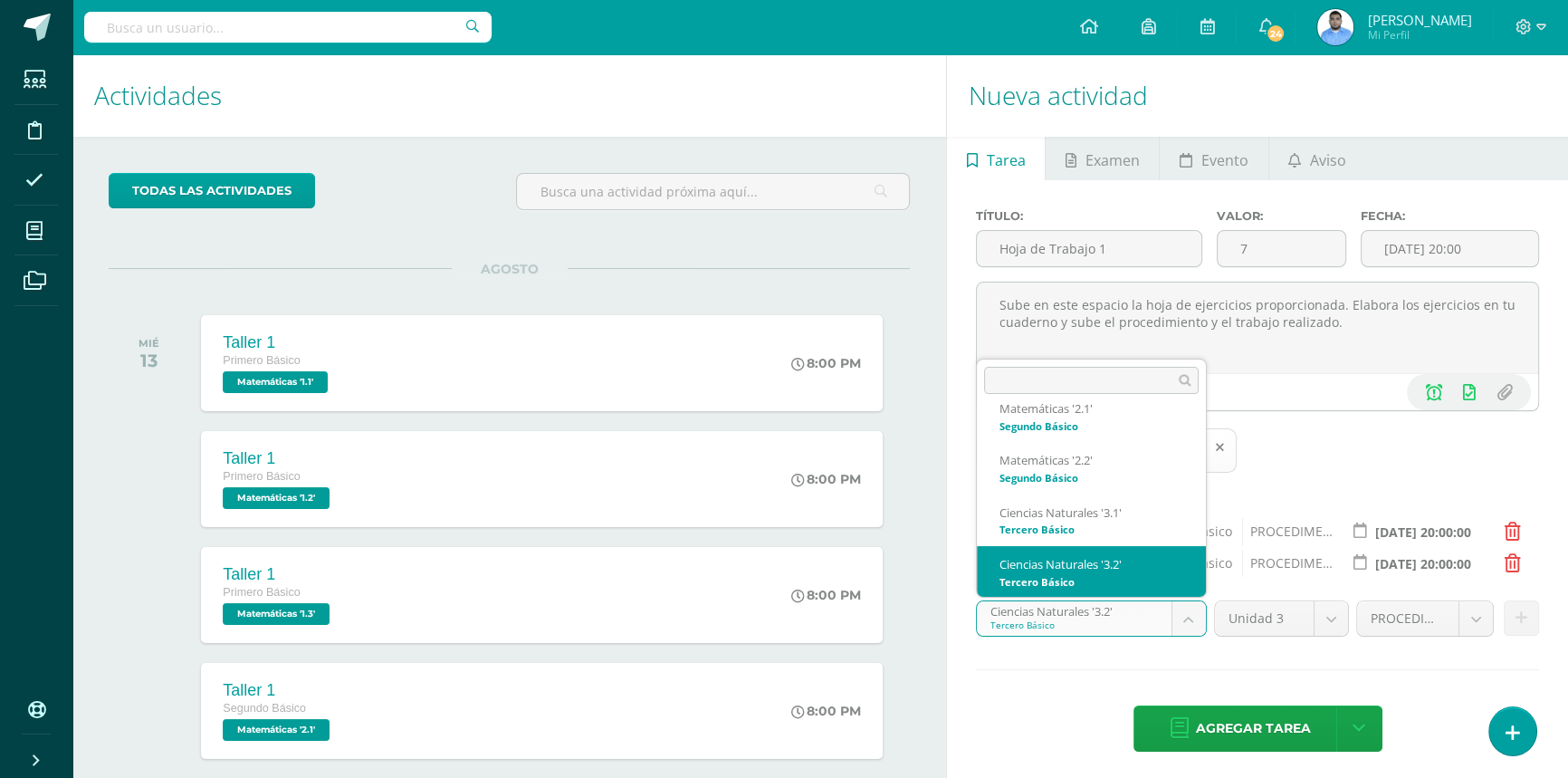
scroll to position [232, 0]
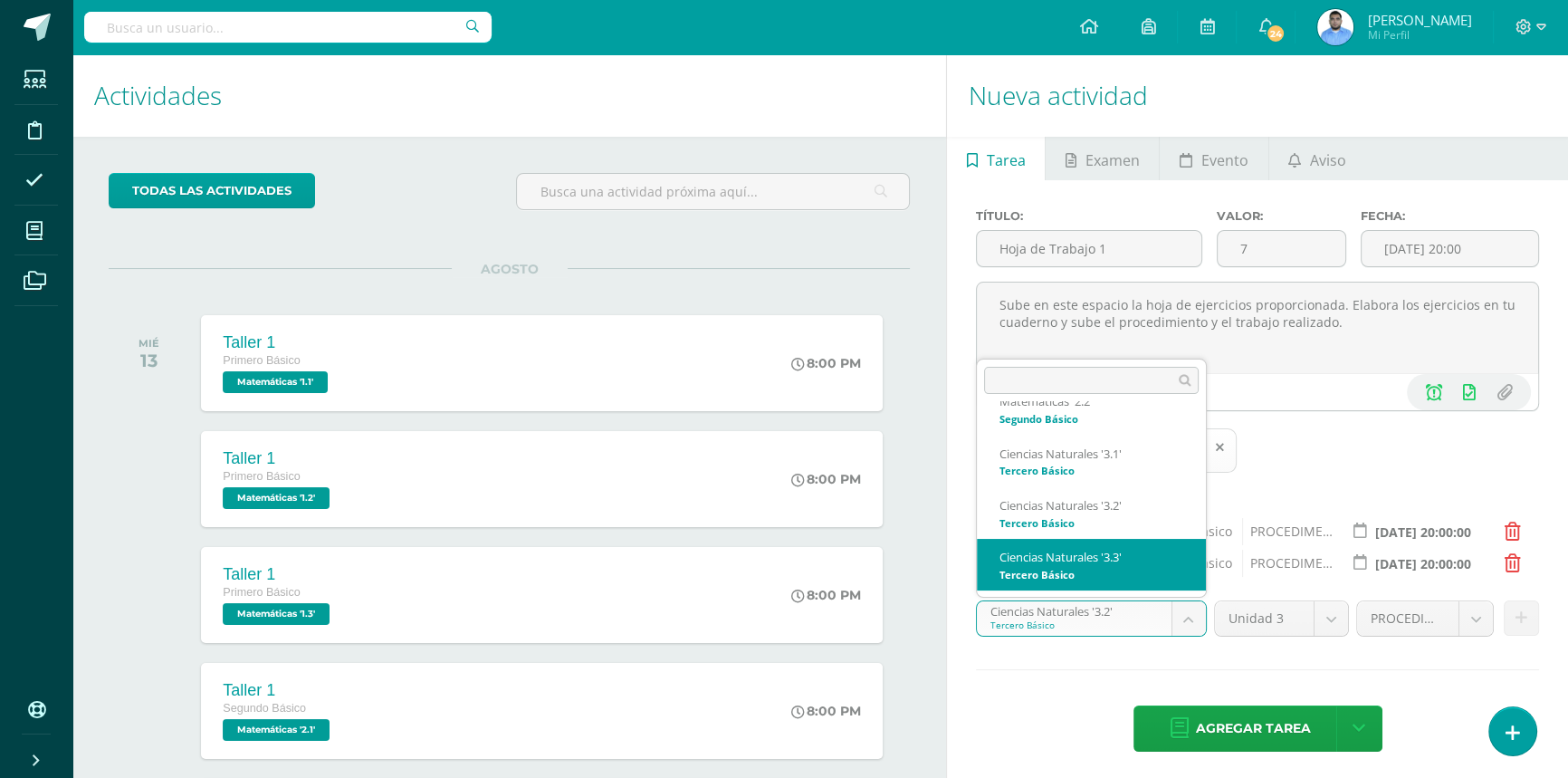
select select "33415"
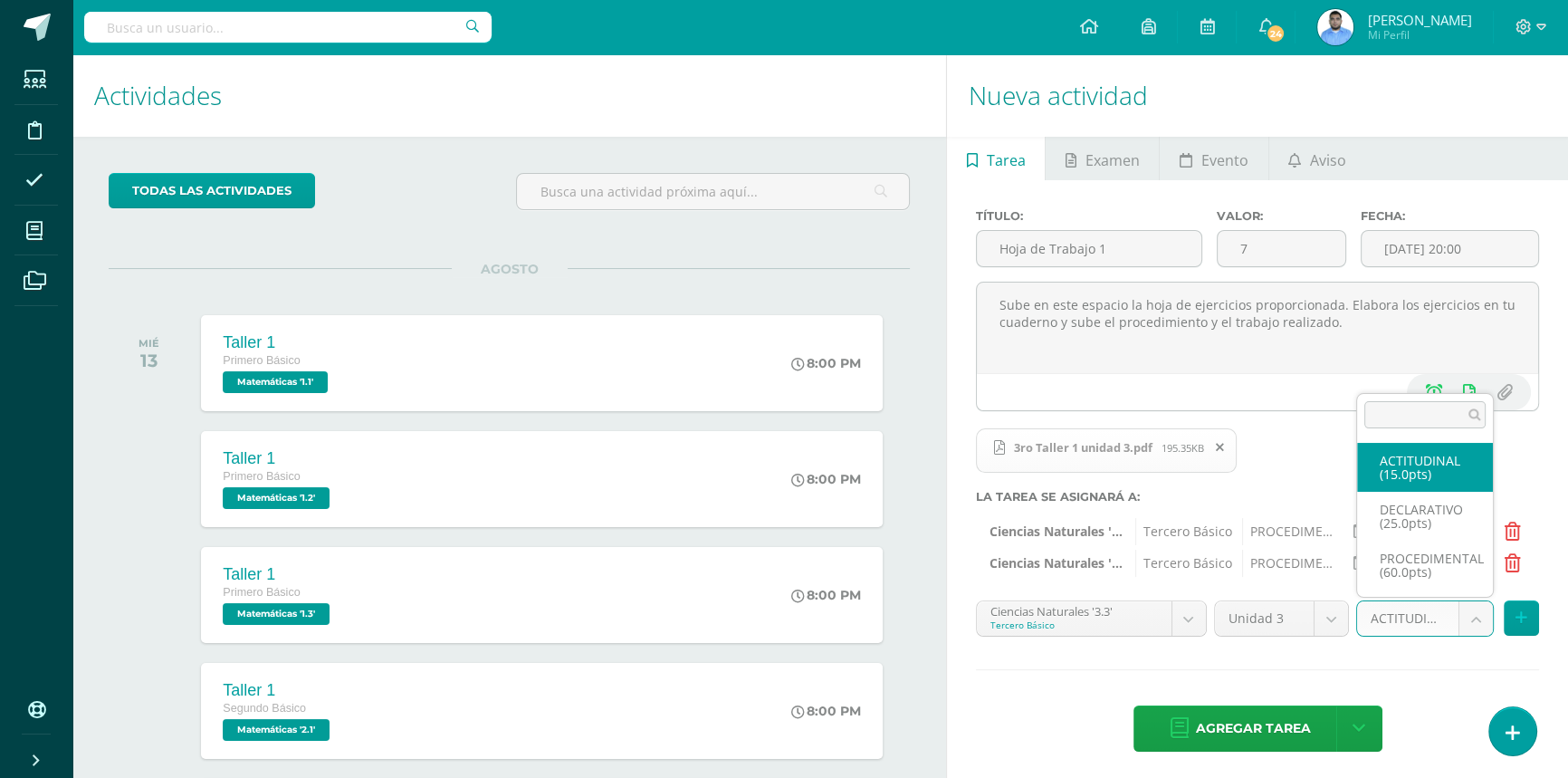
click at [1443, 618] on body "Tarea asignada exitosamente Estudiantes Disciplina Asistencia Mis cursos Archiv…" at bounding box center [784, 389] width 1568 height 778
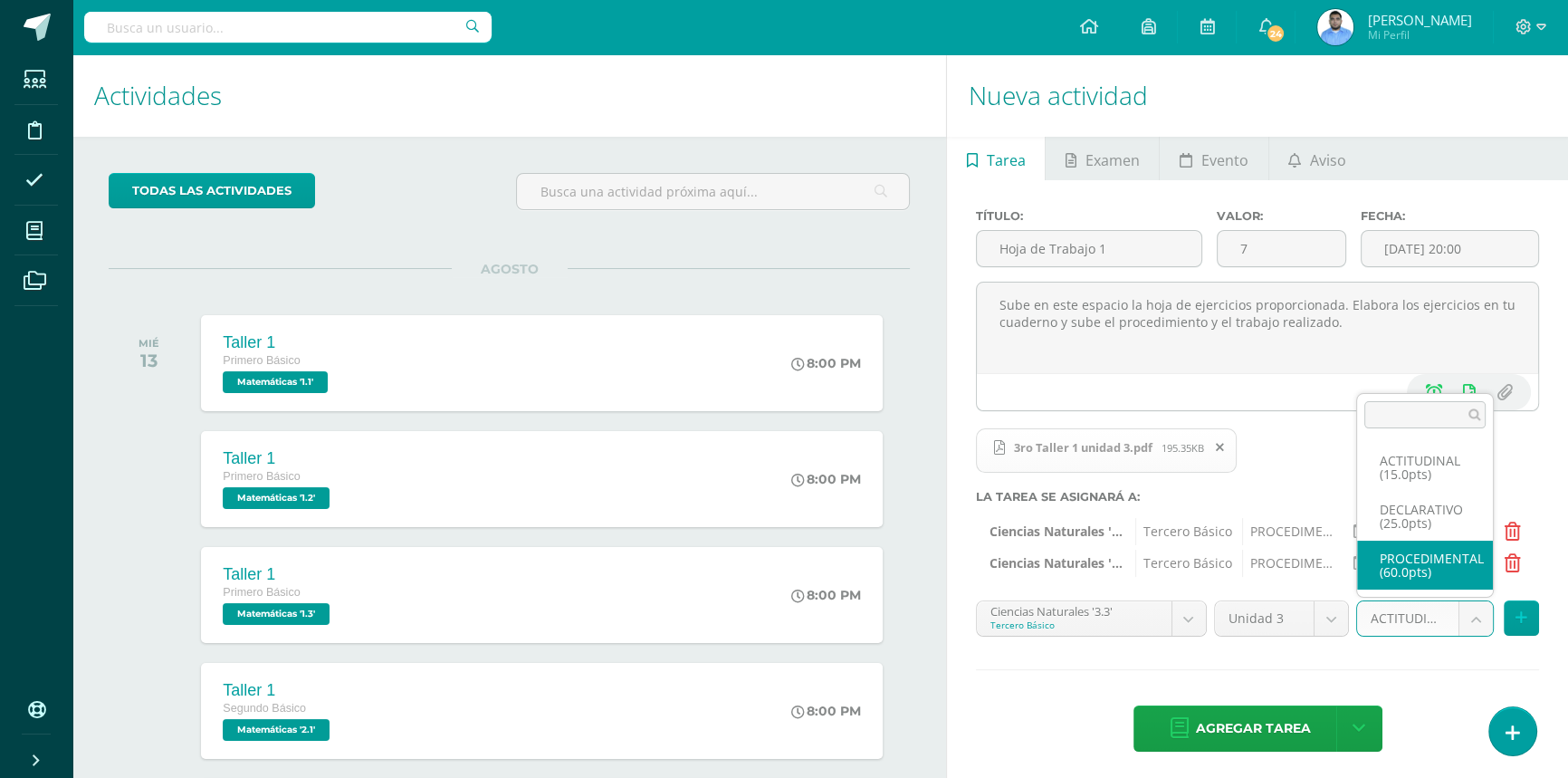
select select "33428"
click at [1516, 617] on icon at bounding box center [1521, 618] width 11 height 15
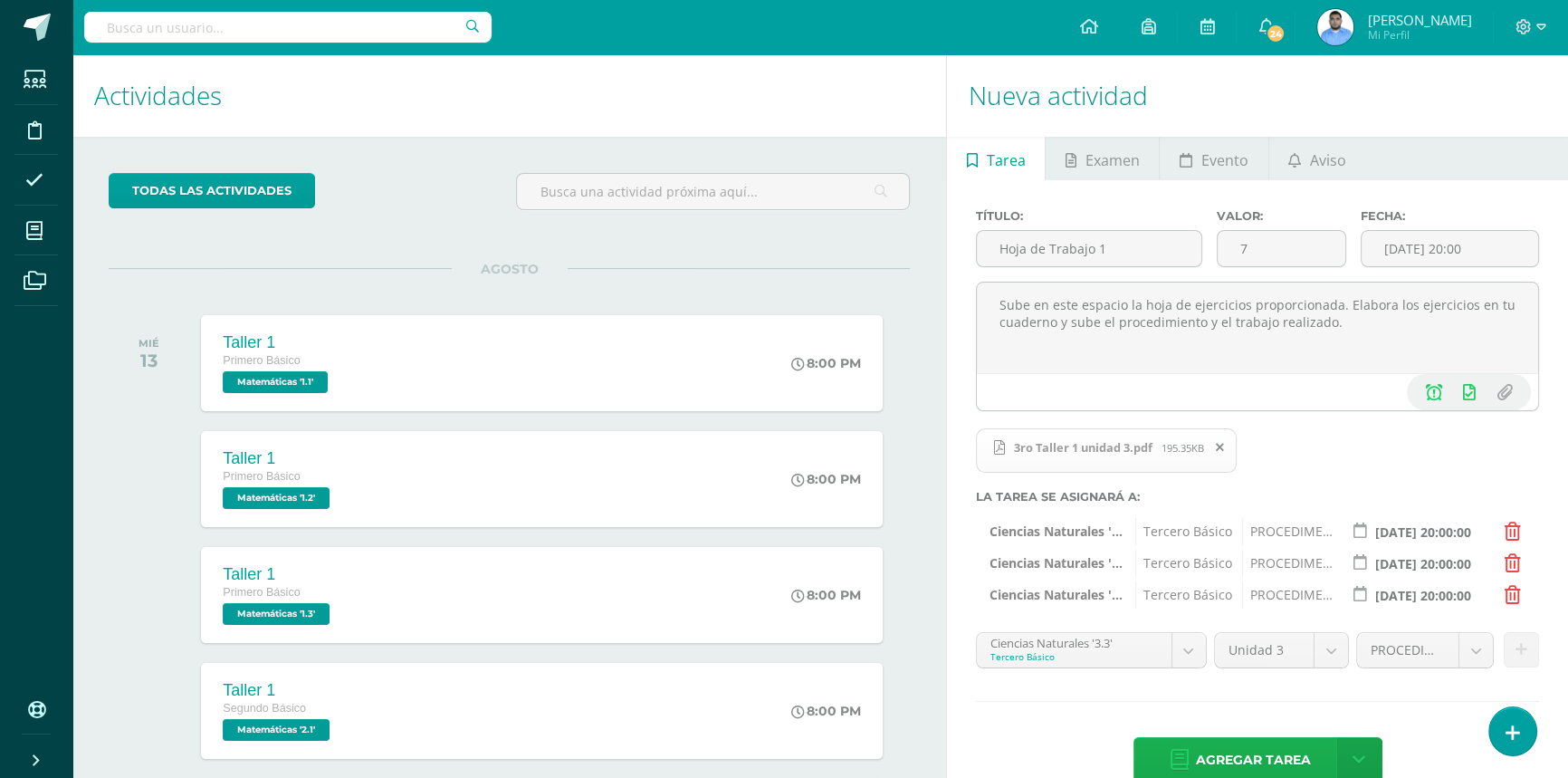
click at [1214, 769] on span "Agregar tarea" at bounding box center [1252, 760] width 115 height 45
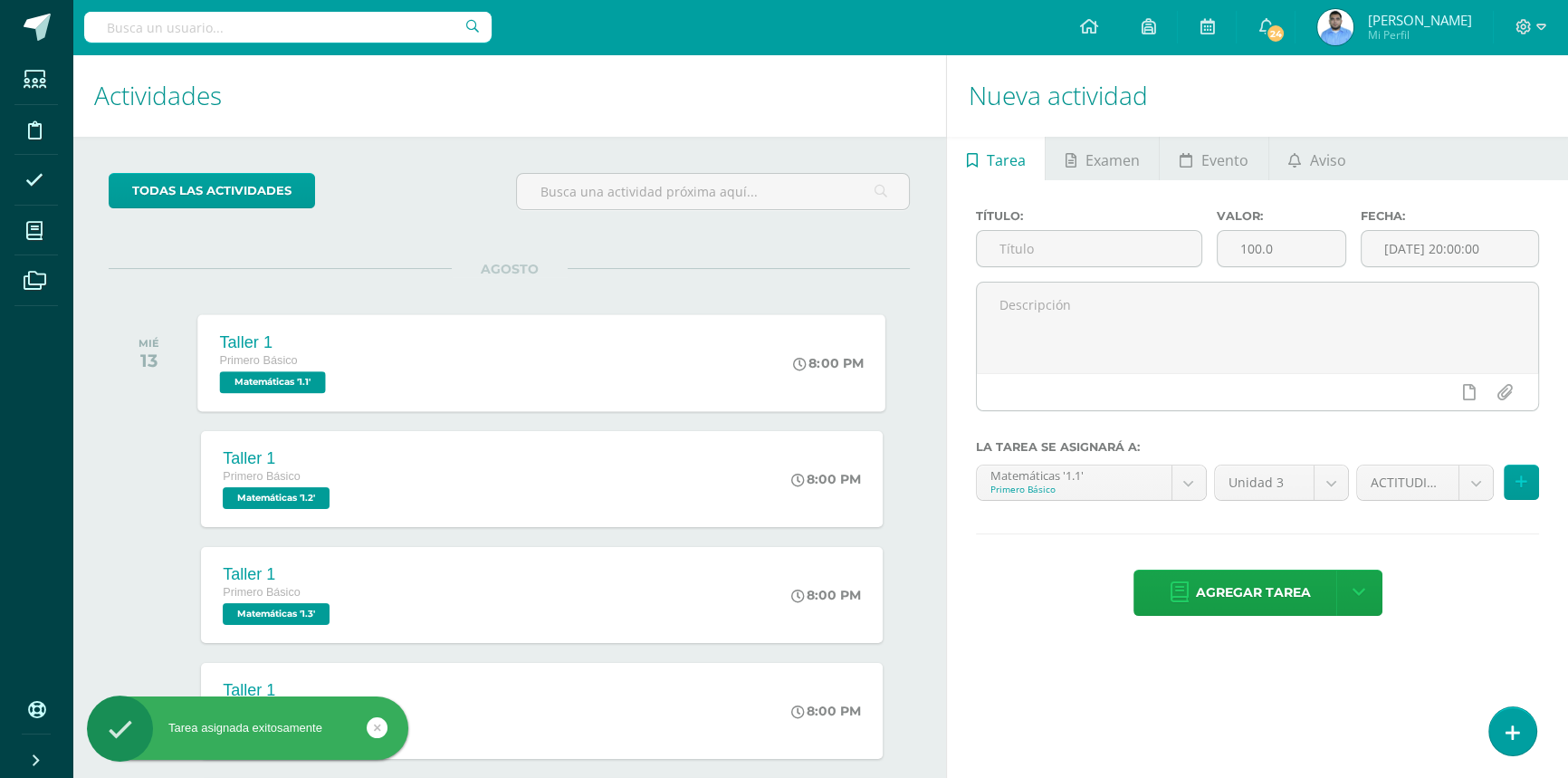
click at [329, 361] on div "Primero Básico" at bounding box center [275, 361] width 110 height 20
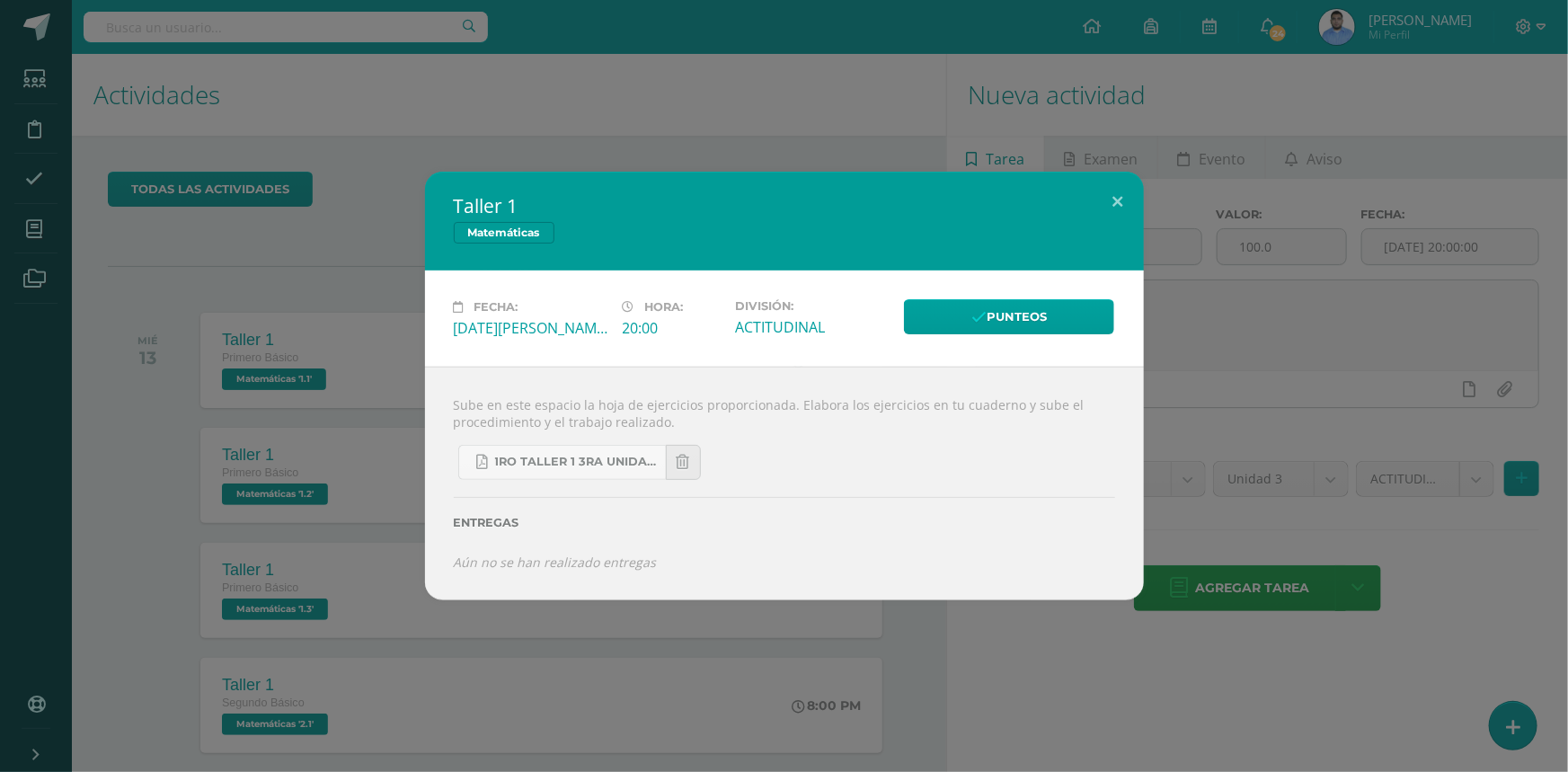
click at [255, 344] on div "Taller 1 Matemáticas Fecha: [DATE][PERSON_NAME] Hora: 20:00 División: ACTITUDIN…" at bounding box center [784, 385] width 1554 height 428
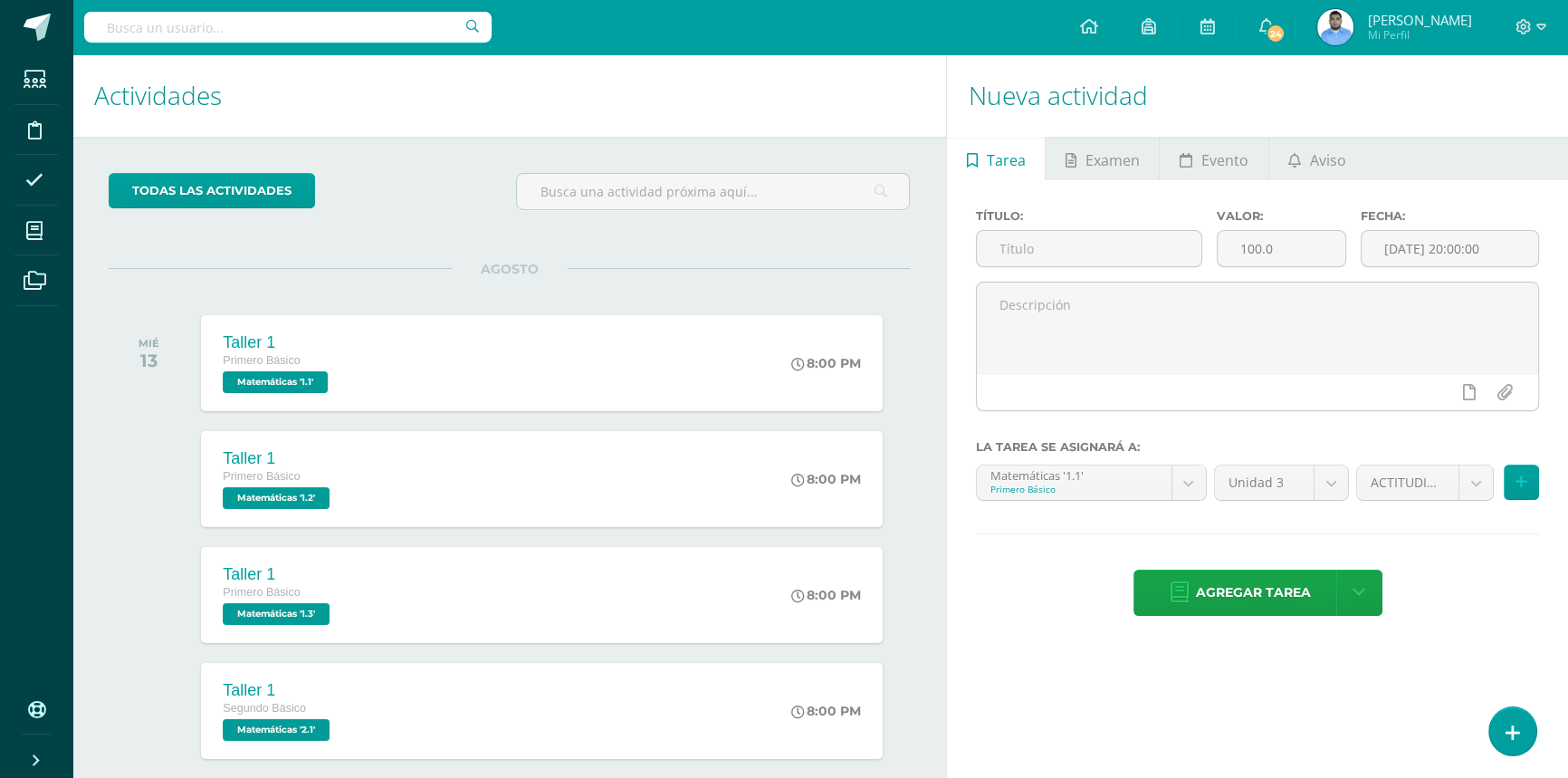
click at [669, 281] on div "AGOSTO MIÉ 13 Taller 1 Primero Básico Matemáticas '1.1' 8:00 PM Taller 1 Matemá…" at bounding box center [508, 341] width 801 height 146
click at [279, 362] on span "Primero Básico" at bounding box center [259, 360] width 78 height 12
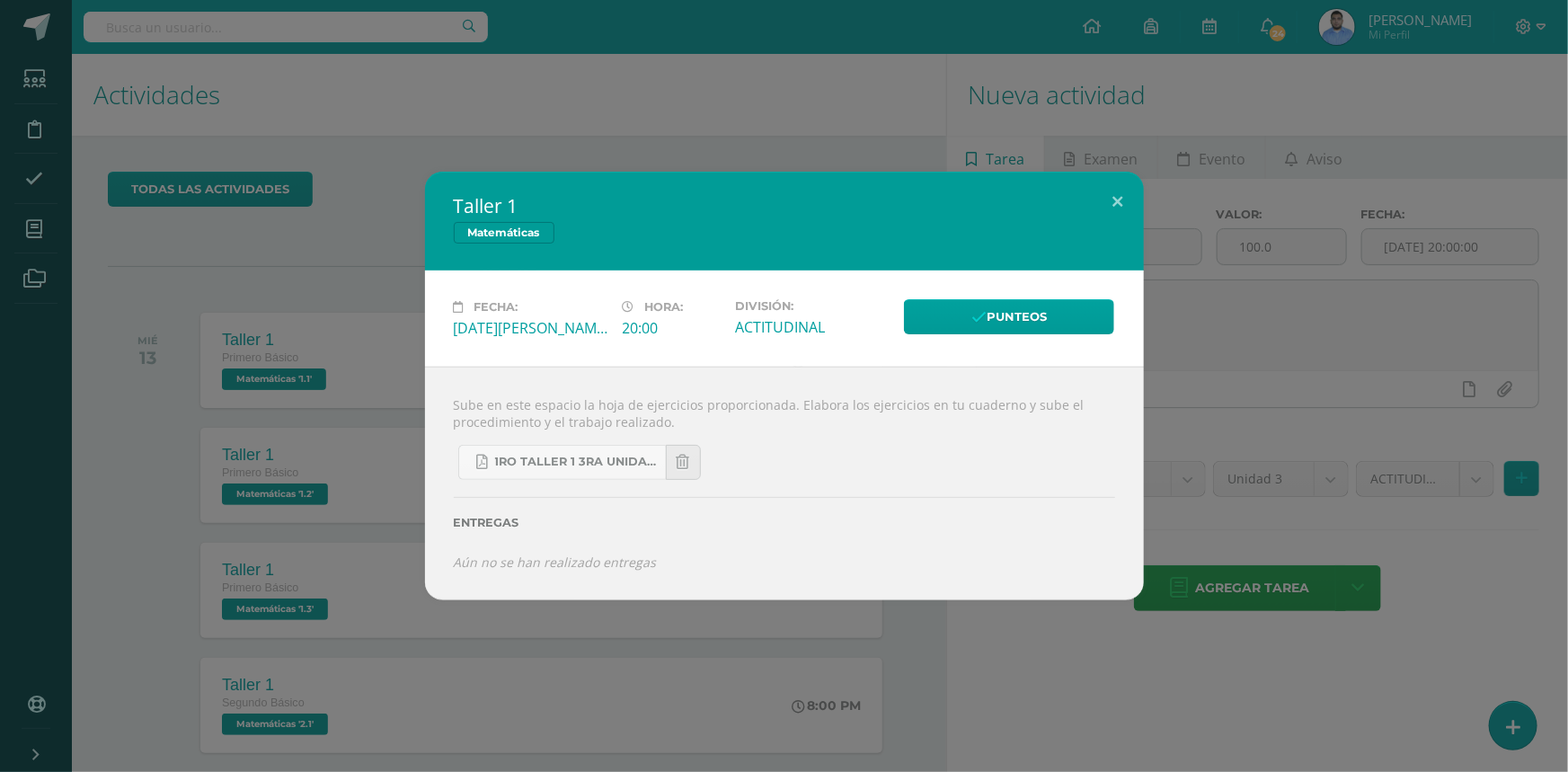
click at [530, 231] on link "Matemáticas" at bounding box center [504, 233] width 101 height 22
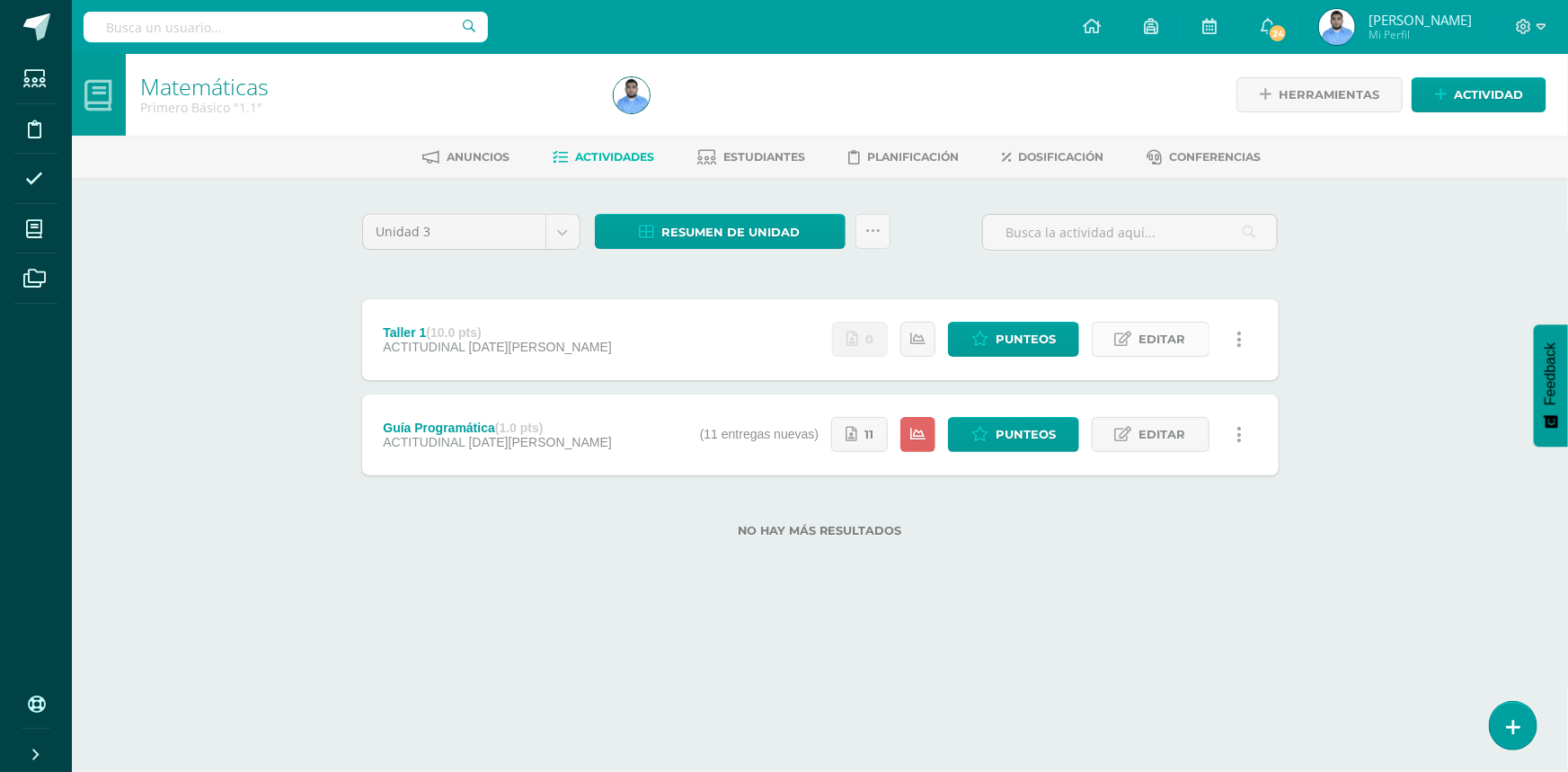
click at [1166, 346] on span "Editar" at bounding box center [1163, 339] width 47 height 33
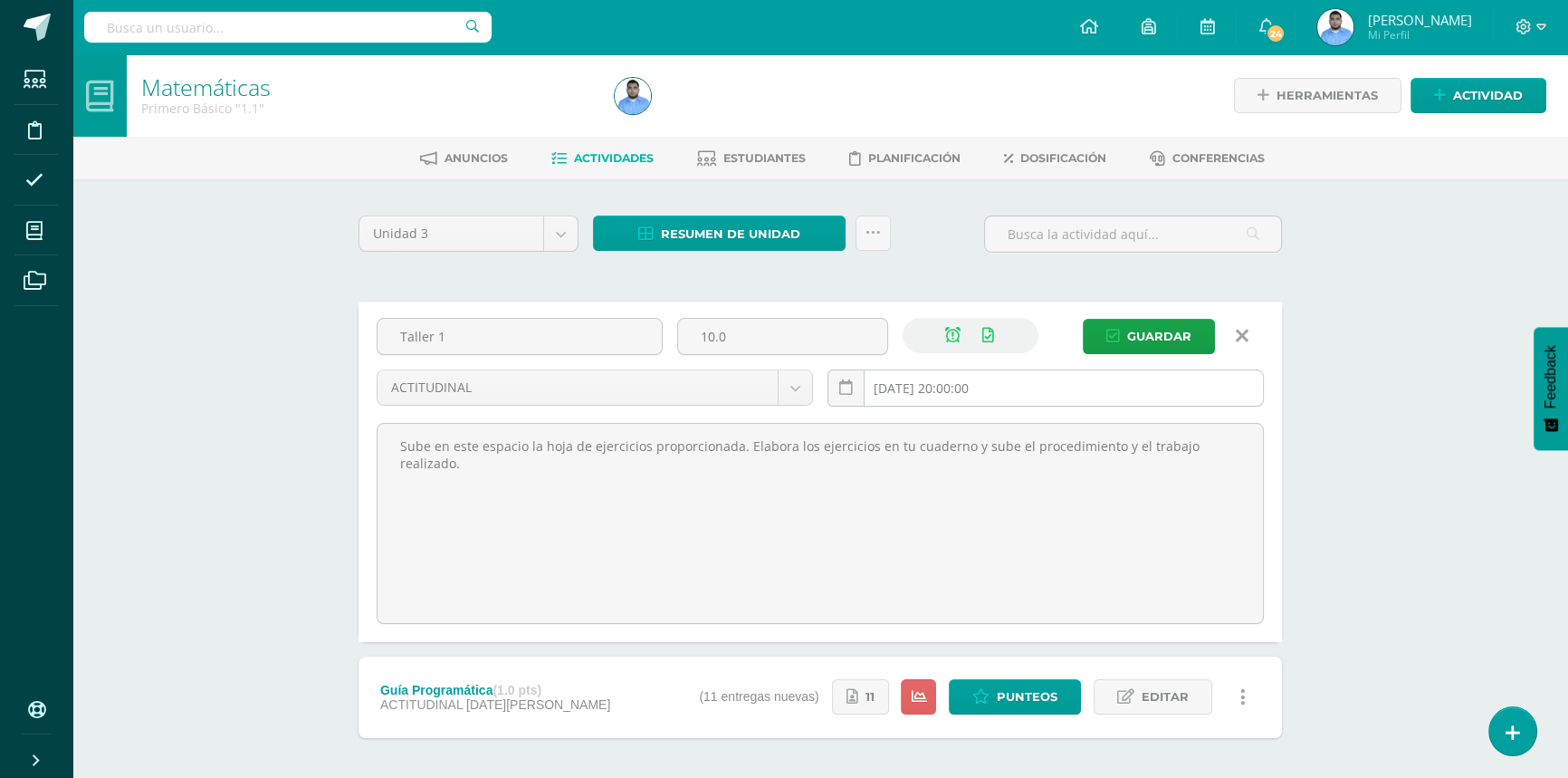
click at [932, 388] on input "[DATE] 20:00:00" at bounding box center [1045, 387] width 434 height 35
type input "[DATE] 20:00"
click at [722, 380] on body "Estudiantes Disciplina Asistencia Mis cursos Archivos Soporte Centro de ayuda Ú…" at bounding box center [784, 429] width 1568 height 858
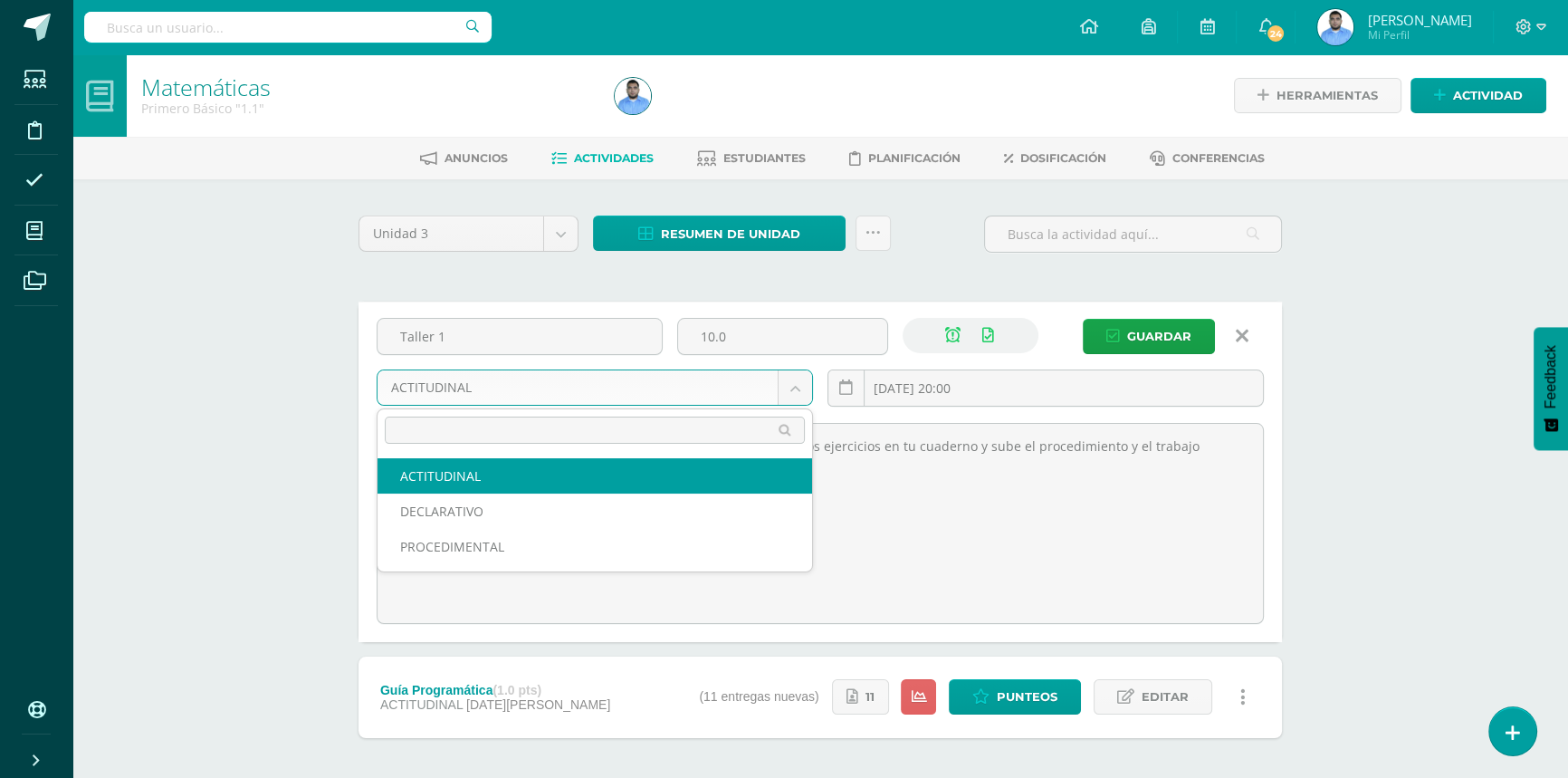
click at [722, 380] on body "Estudiantes Disciplina Asistencia Mis cursos Archivos Soporte Centro de ayuda Ú…" at bounding box center [784, 429] width 1568 height 858
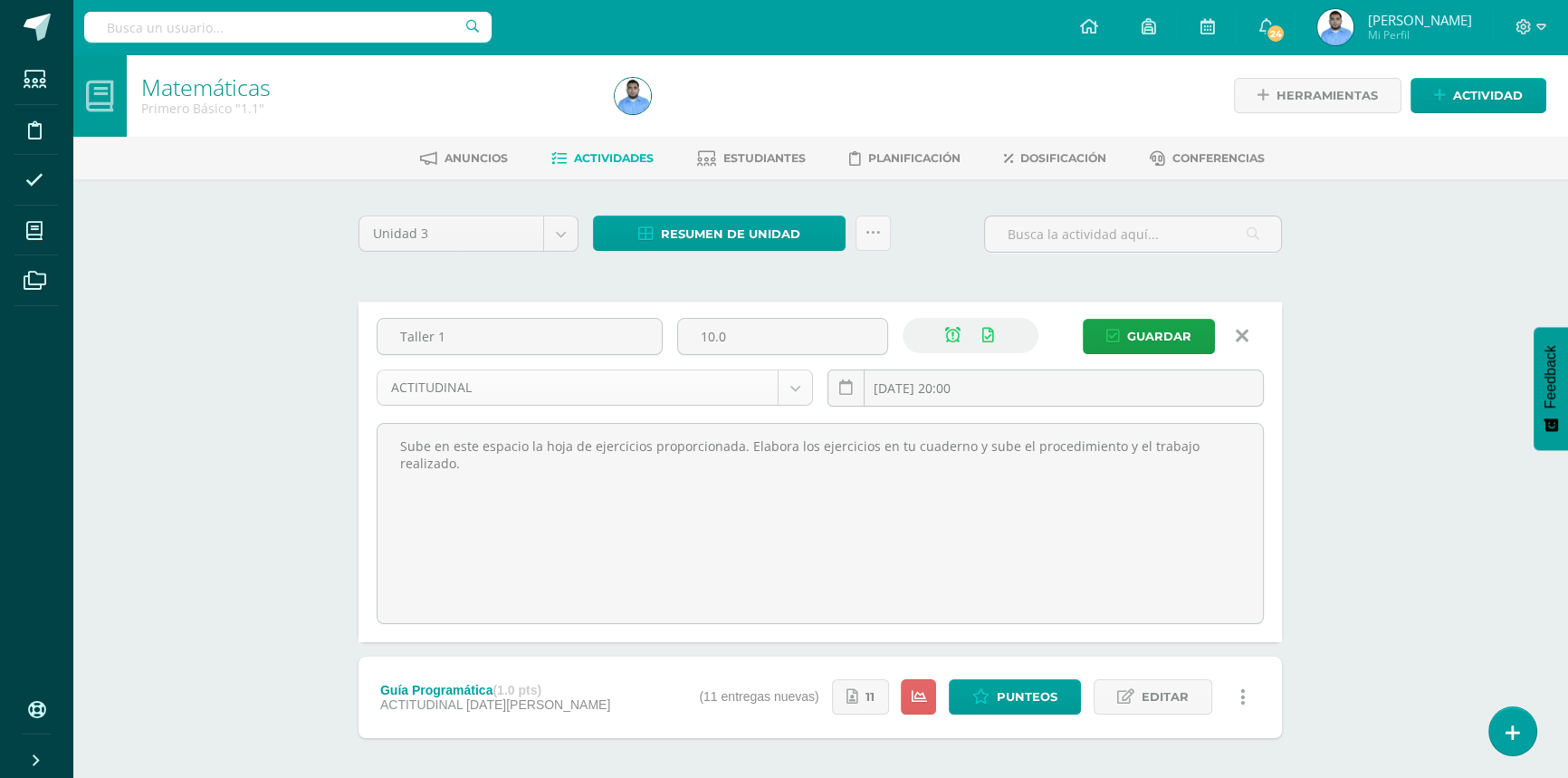
click at [722, 380] on body "Estudiantes Disciplina Asistencia Mis cursos Archivos Soporte Centro de ayuda Ú…" at bounding box center [784, 429] width 1568 height 858
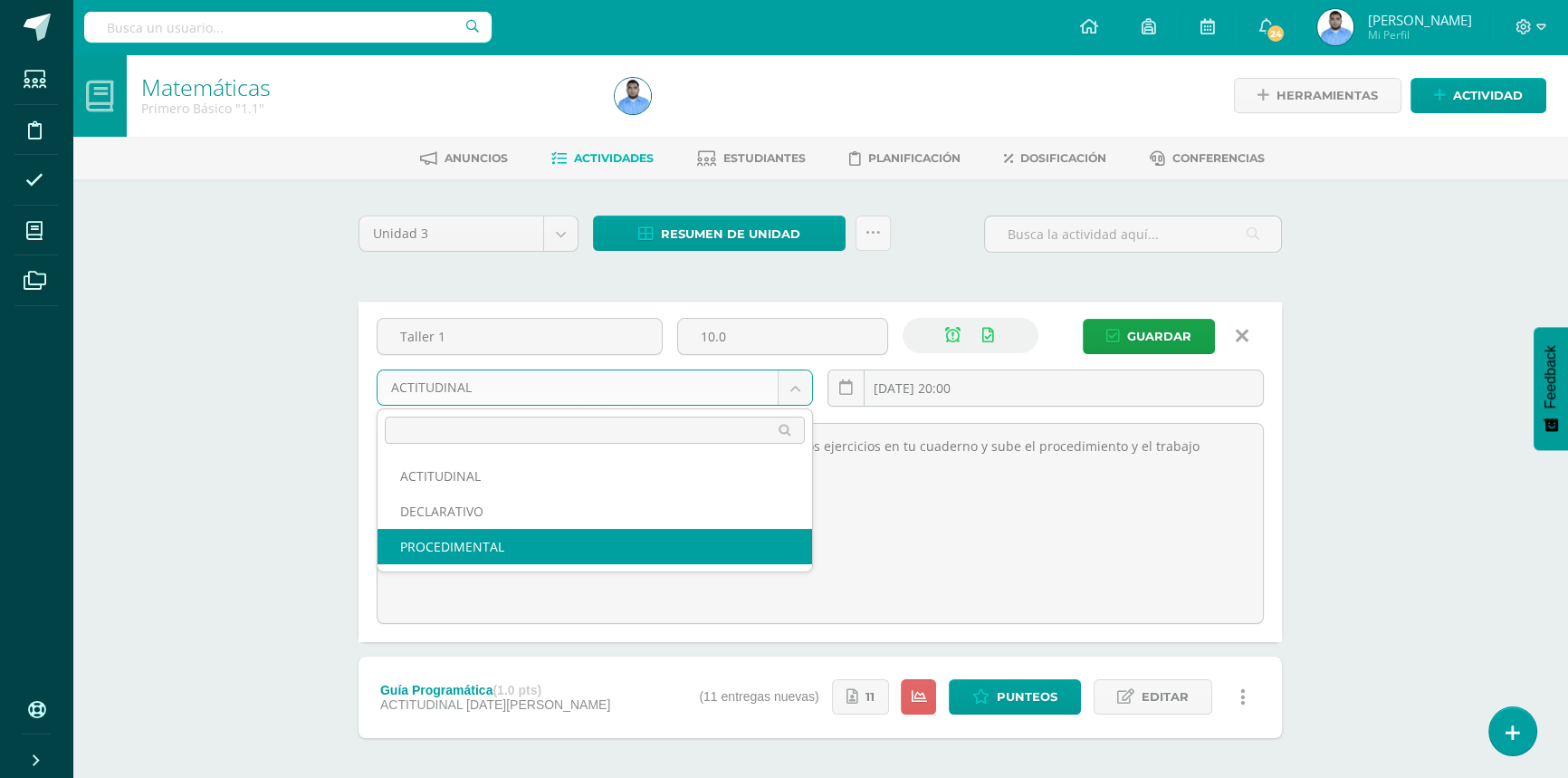
select select "32388"
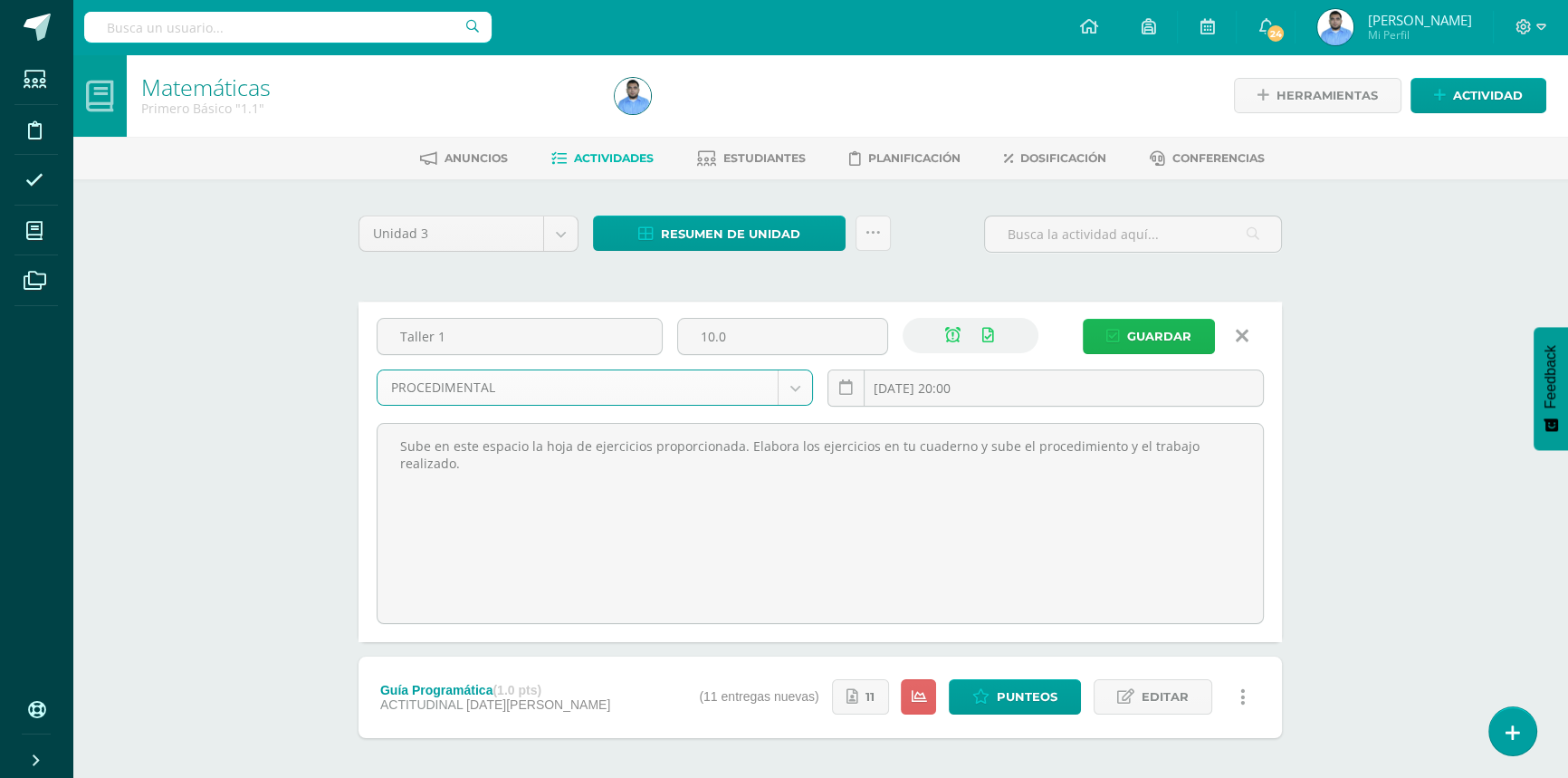
click at [1143, 335] on span "Guardar" at bounding box center [1159, 336] width 65 height 33
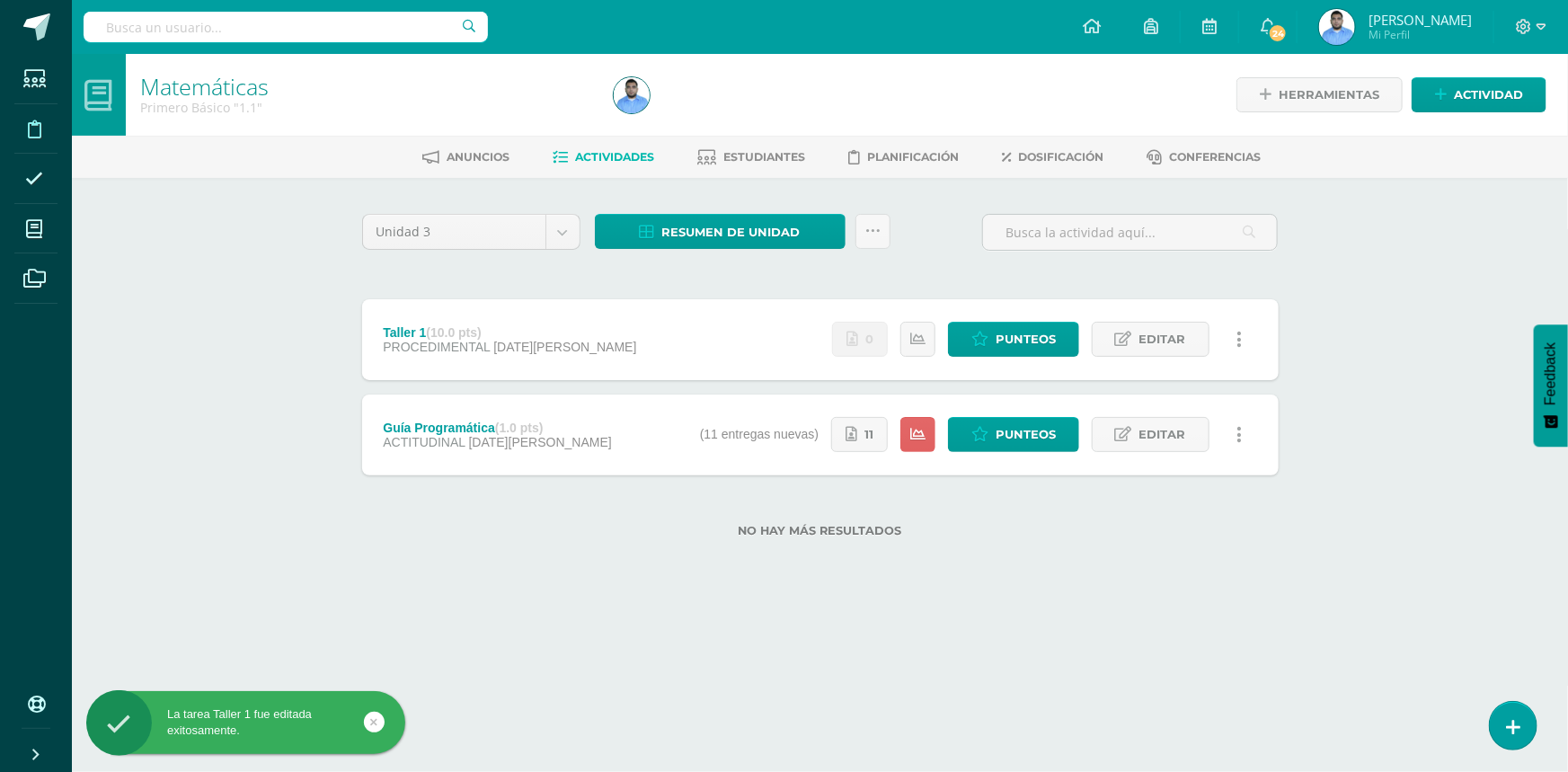
click at [41, 140] on span at bounding box center [34, 127] width 40 height 40
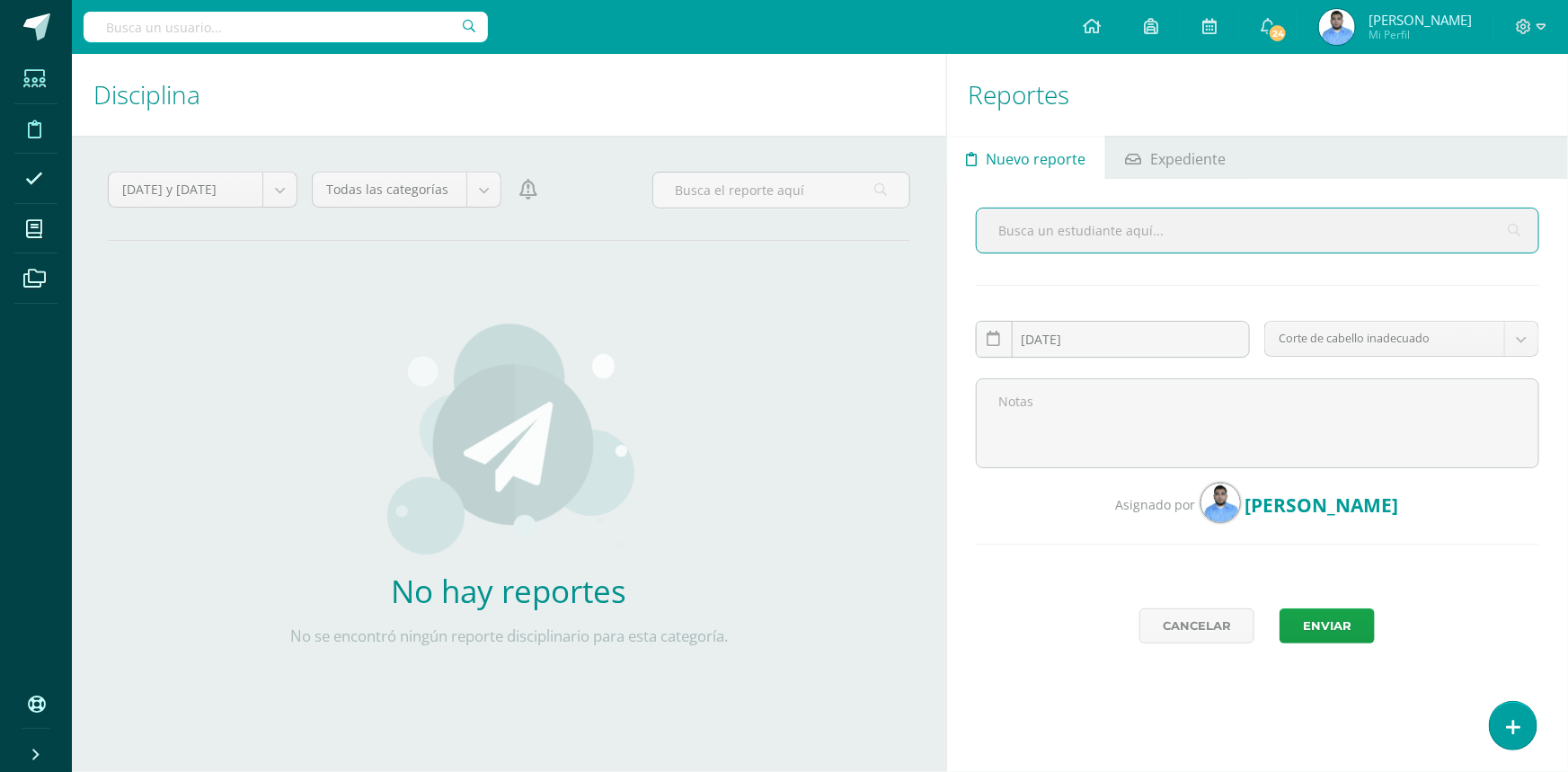
click at [28, 90] on span at bounding box center [34, 78] width 40 height 40
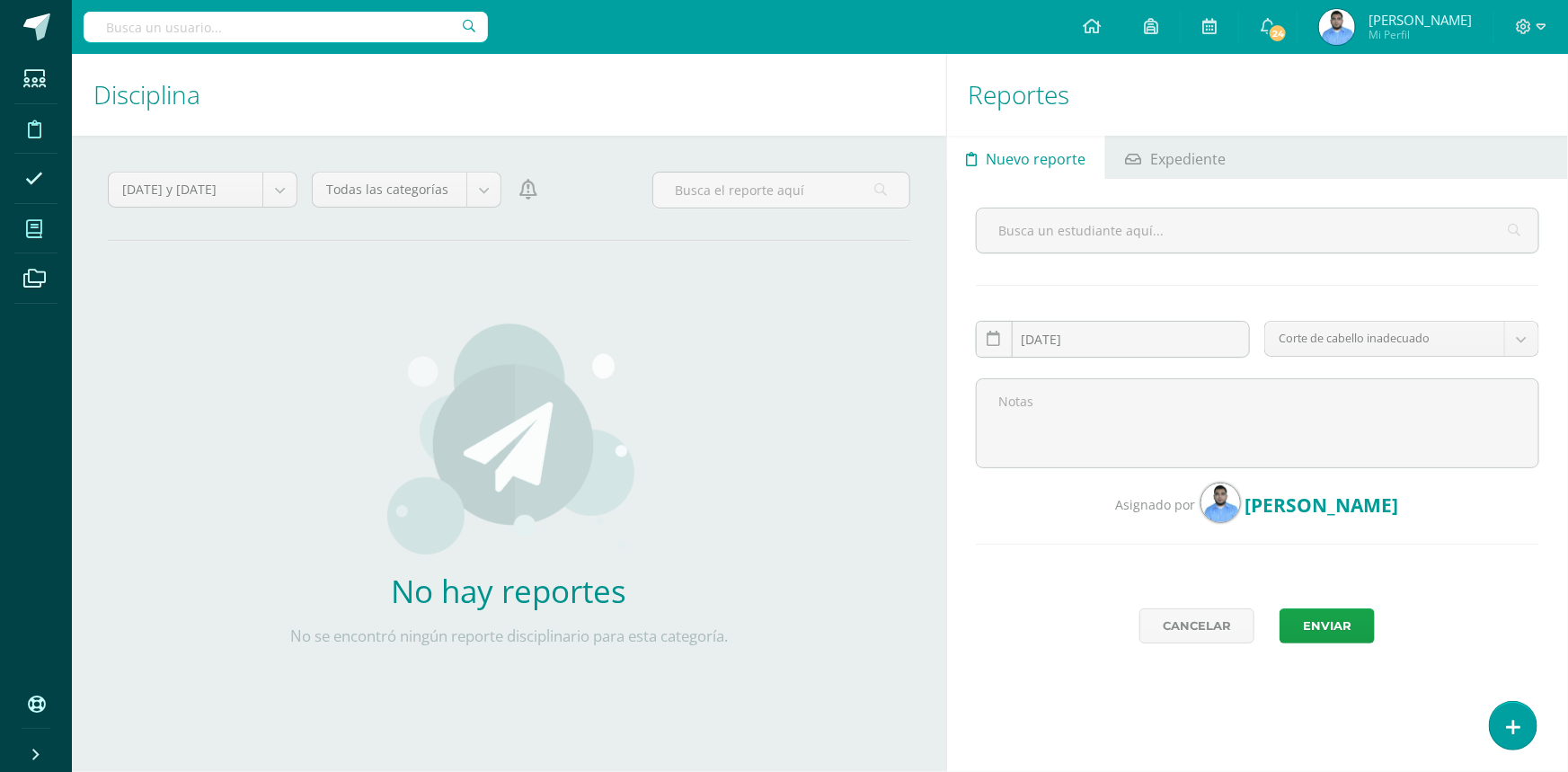
click at [40, 241] on span at bounding box center [34, 228] width 40 height 40
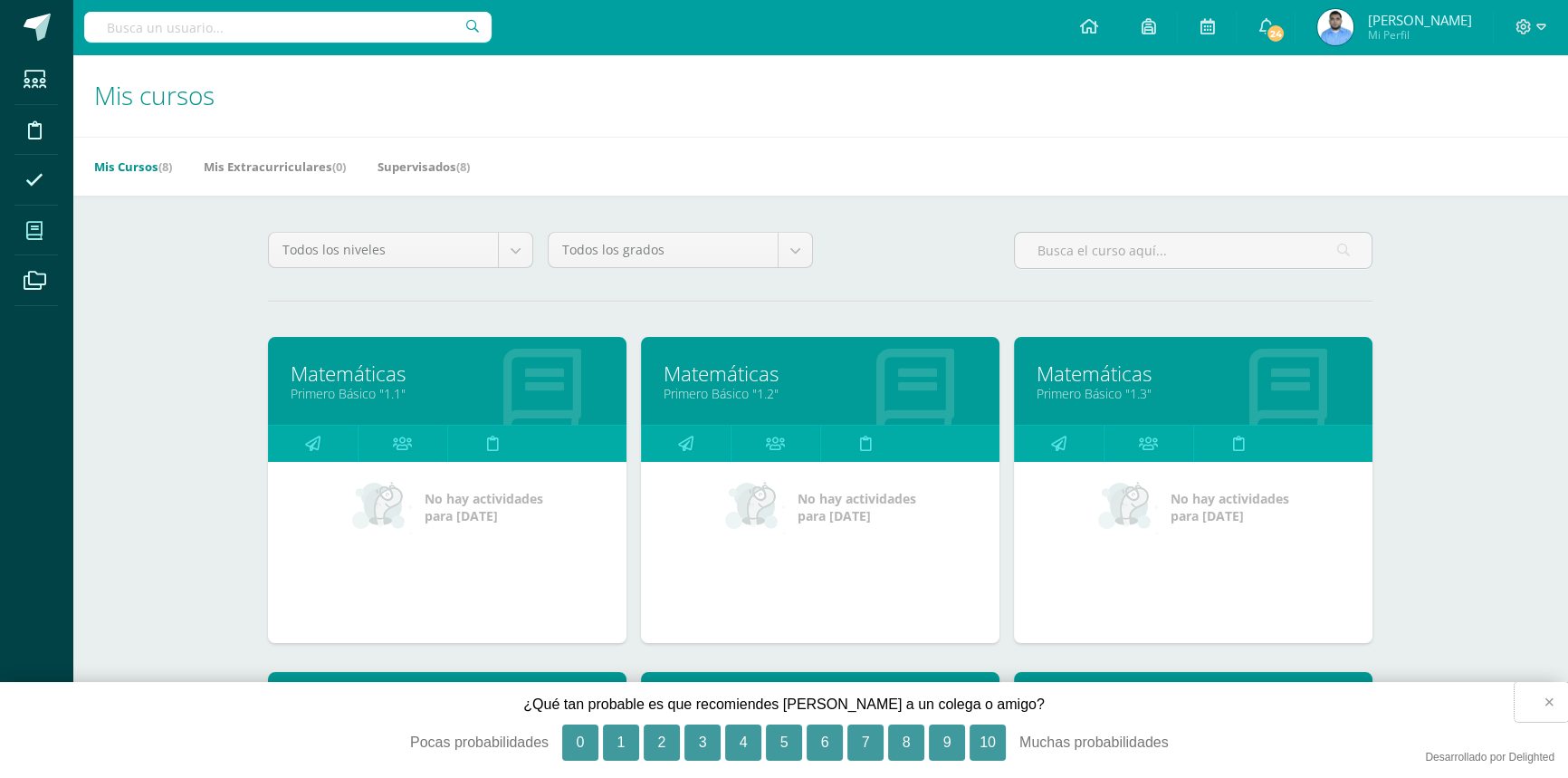
click at [1543, 699] on button "×" at bounding box center [1540, 701] width 53 height 40
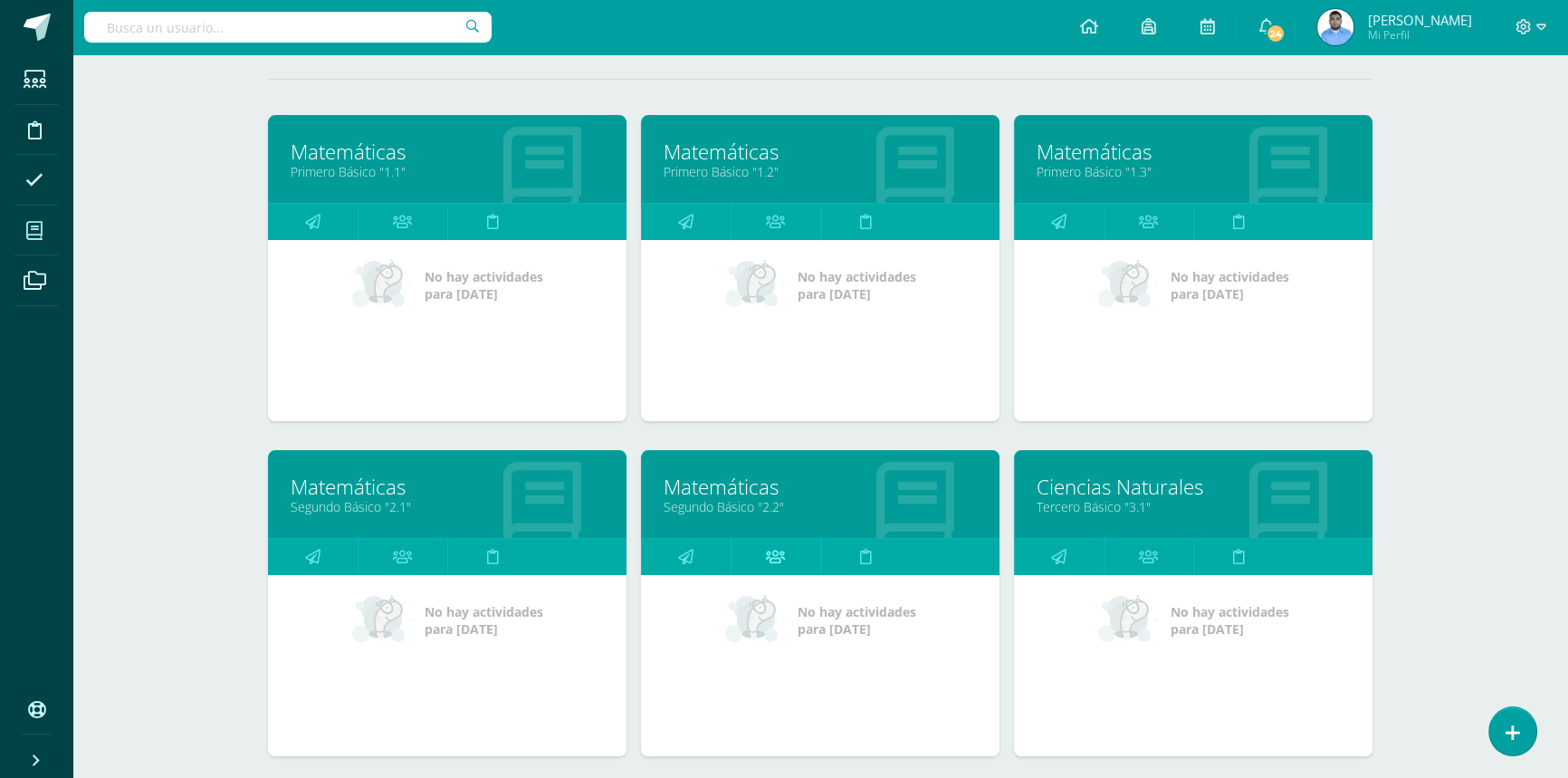
scroll to position [247, 0]
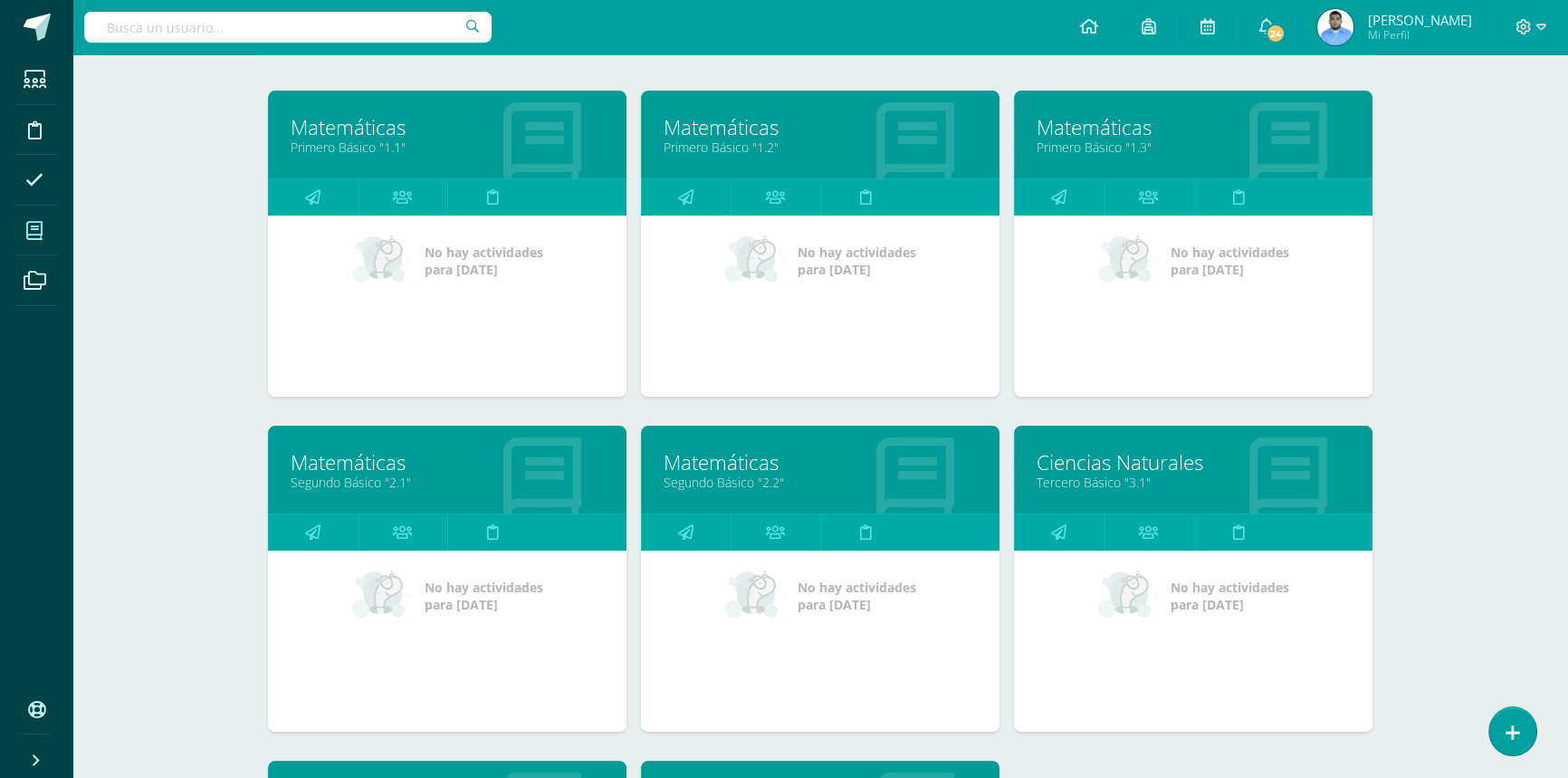
click at [386, 454] on link "Matemáticas" at bounding box center [447, 462] width 313 height 28
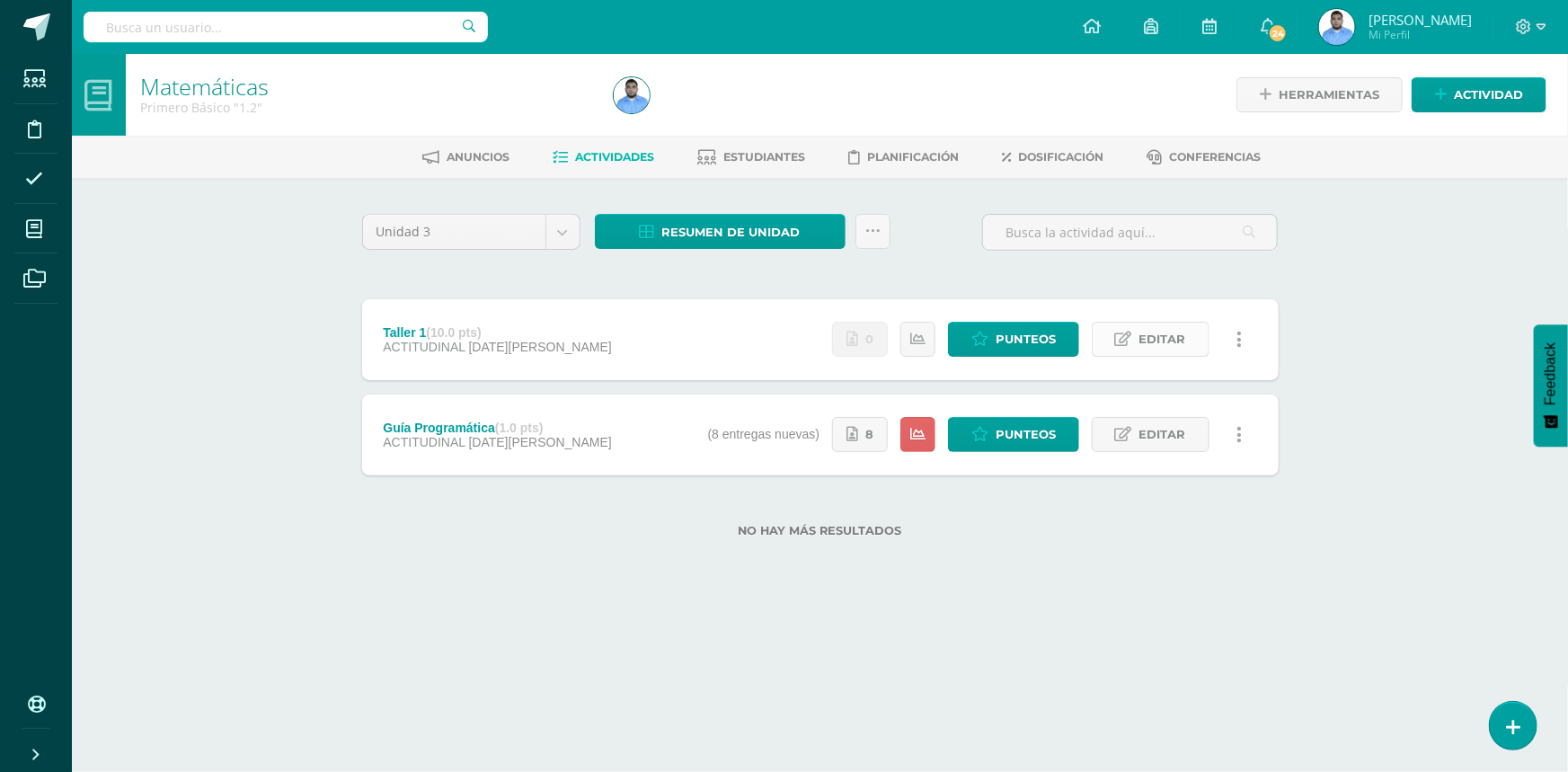
click at [1166, 352] on span "Editar" at bounding box center [1163, 339] width 47 height 33
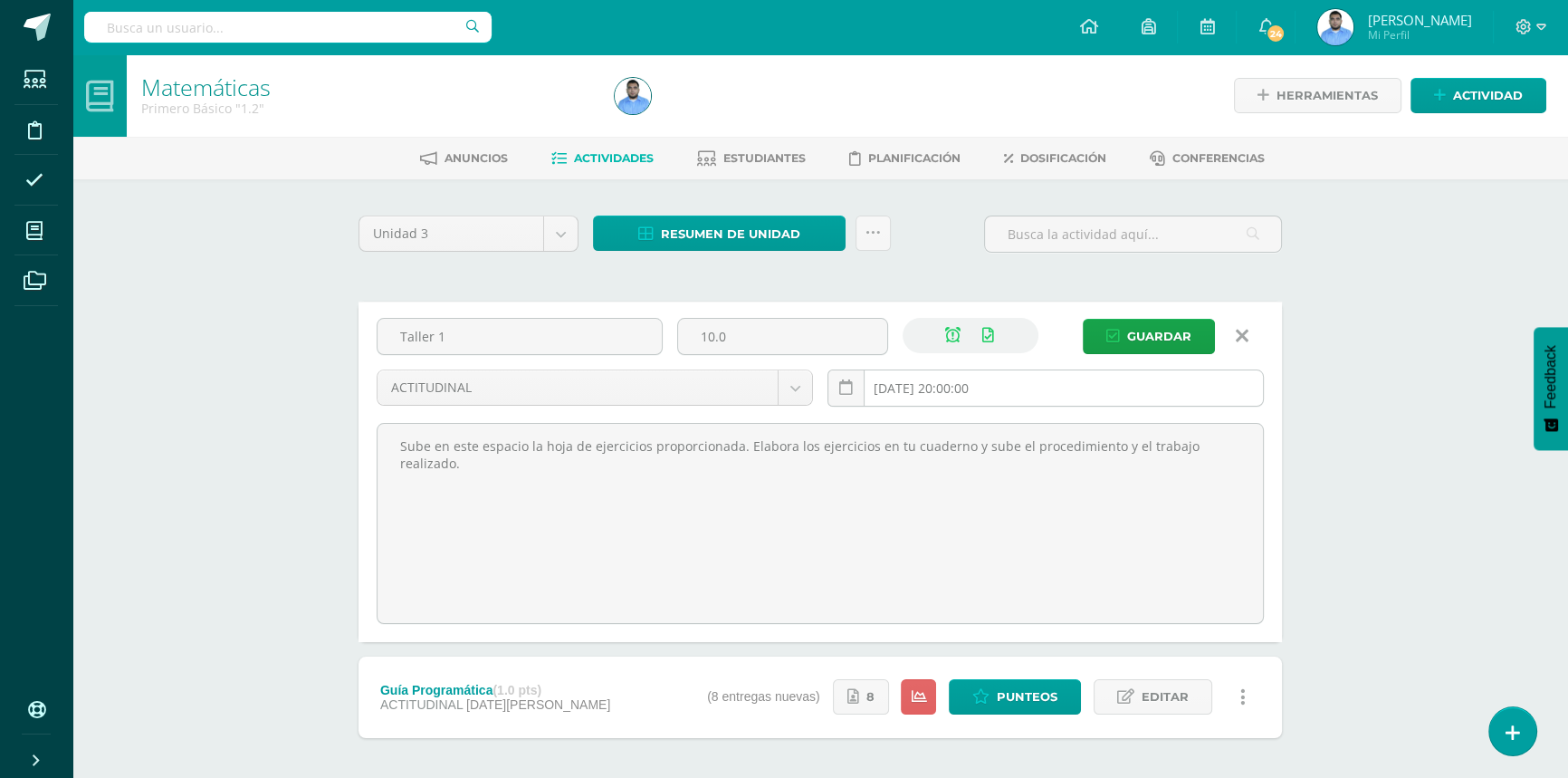
click at [924, 398] on input "[DATE] 20:00:00" at bounding box center [1045, 387] width 434 height 35
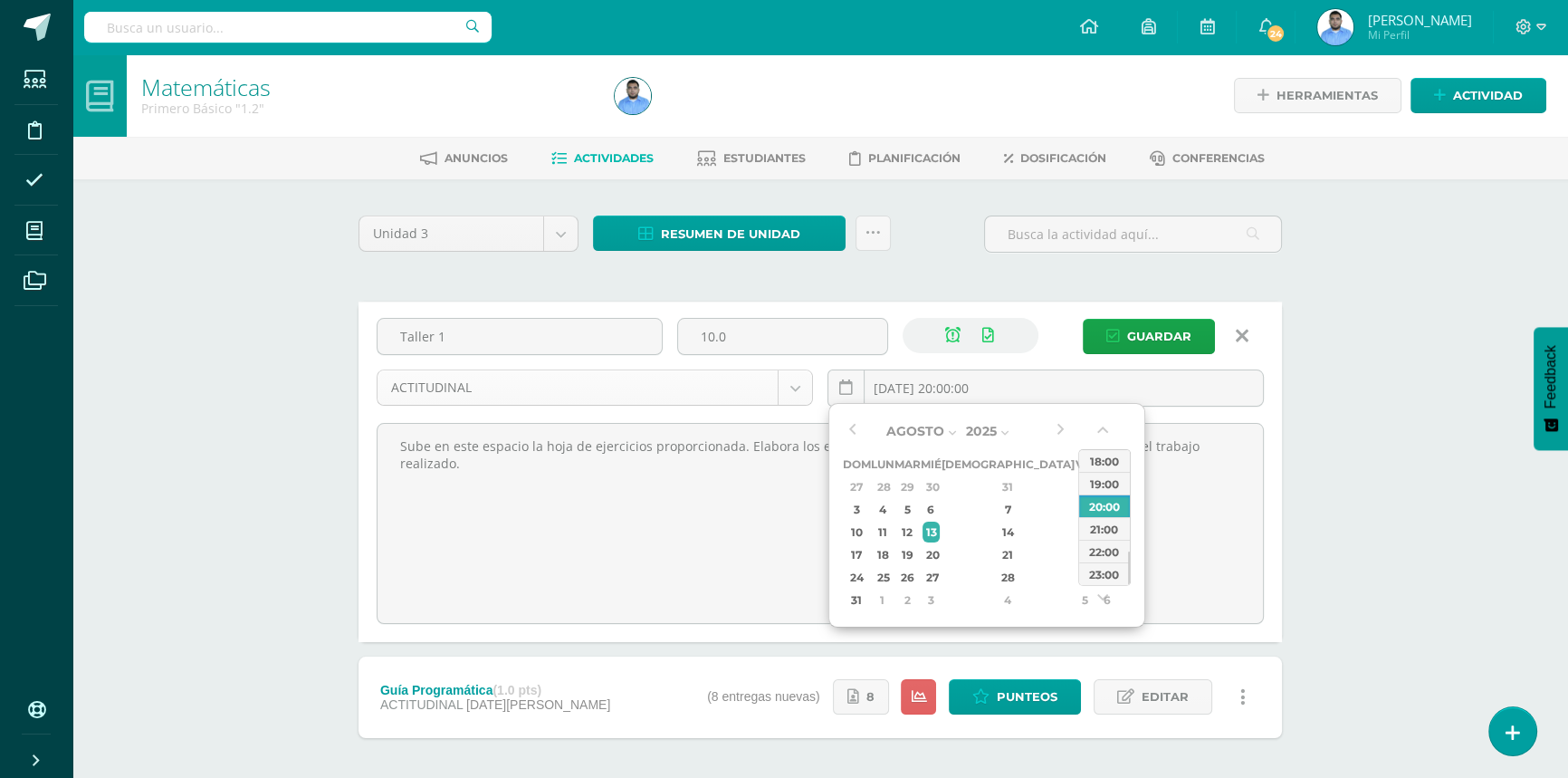
type input "[DATE] 20:00"
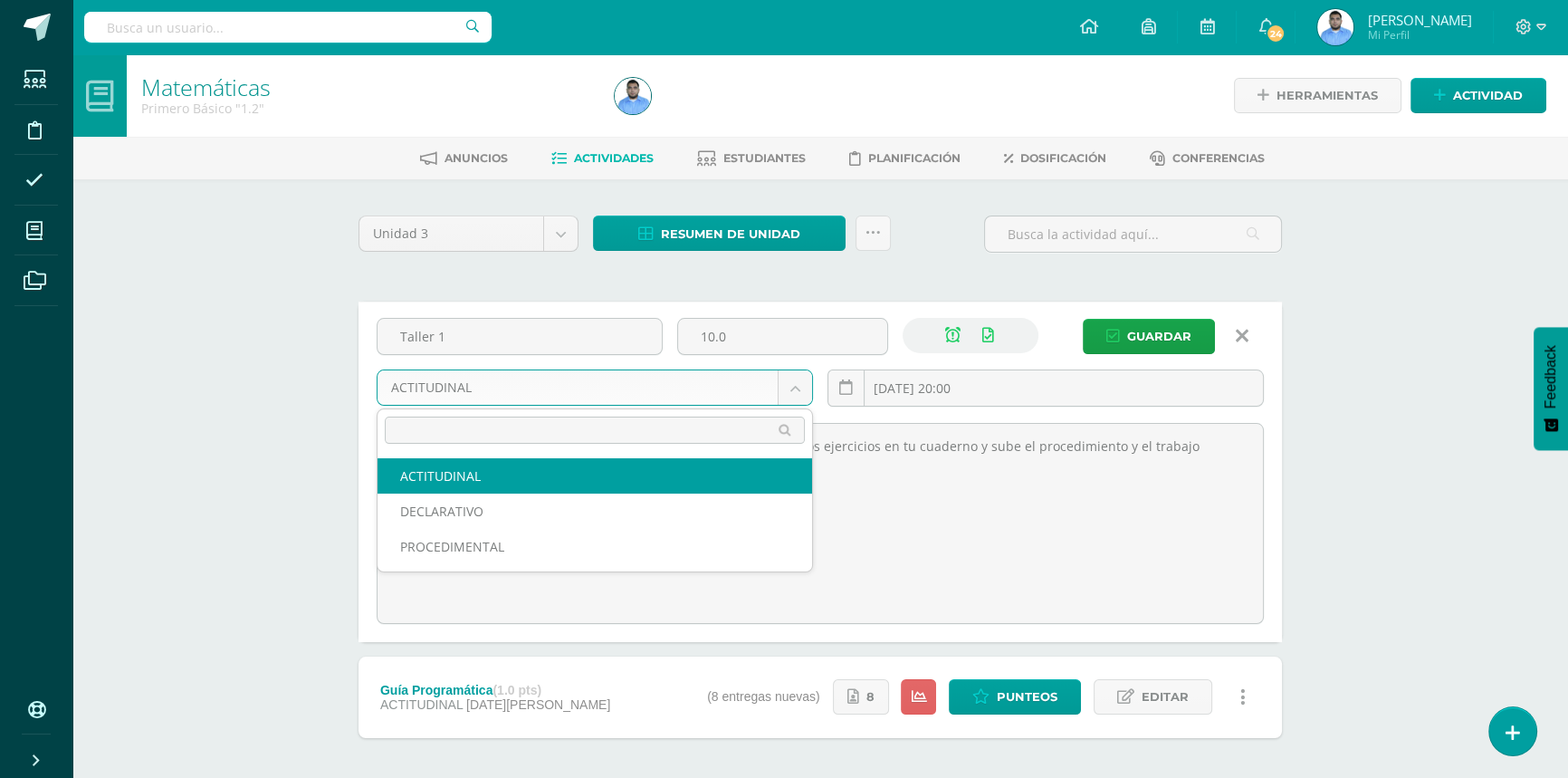
click at [632, 386] on body "Estudiantes Disciplina Asistencia Mis cursos Archivos Soporte Centro de ayuda Ú…" at bounding box center [784, 429] width 1568 height 858
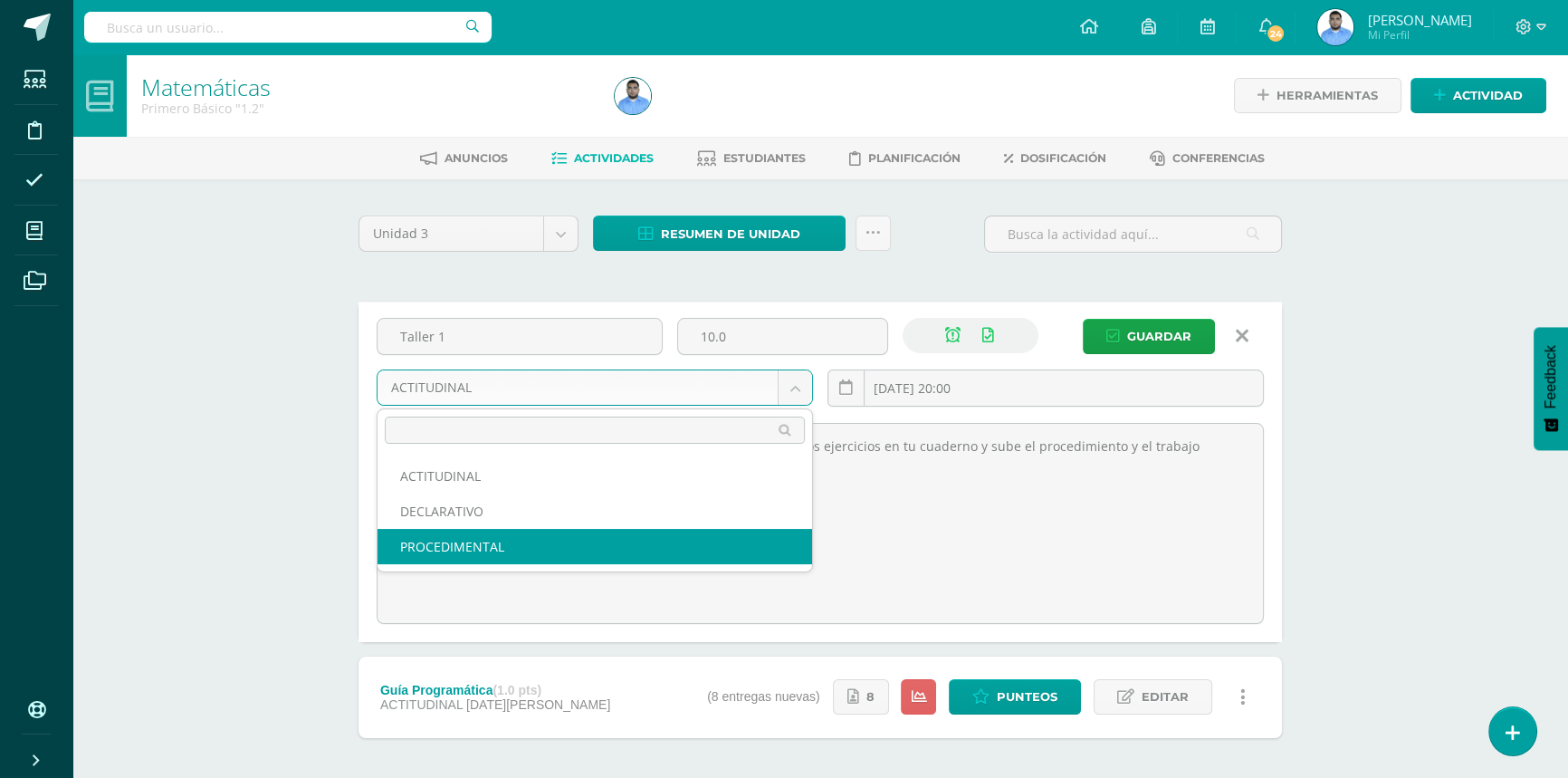
select select "32598"
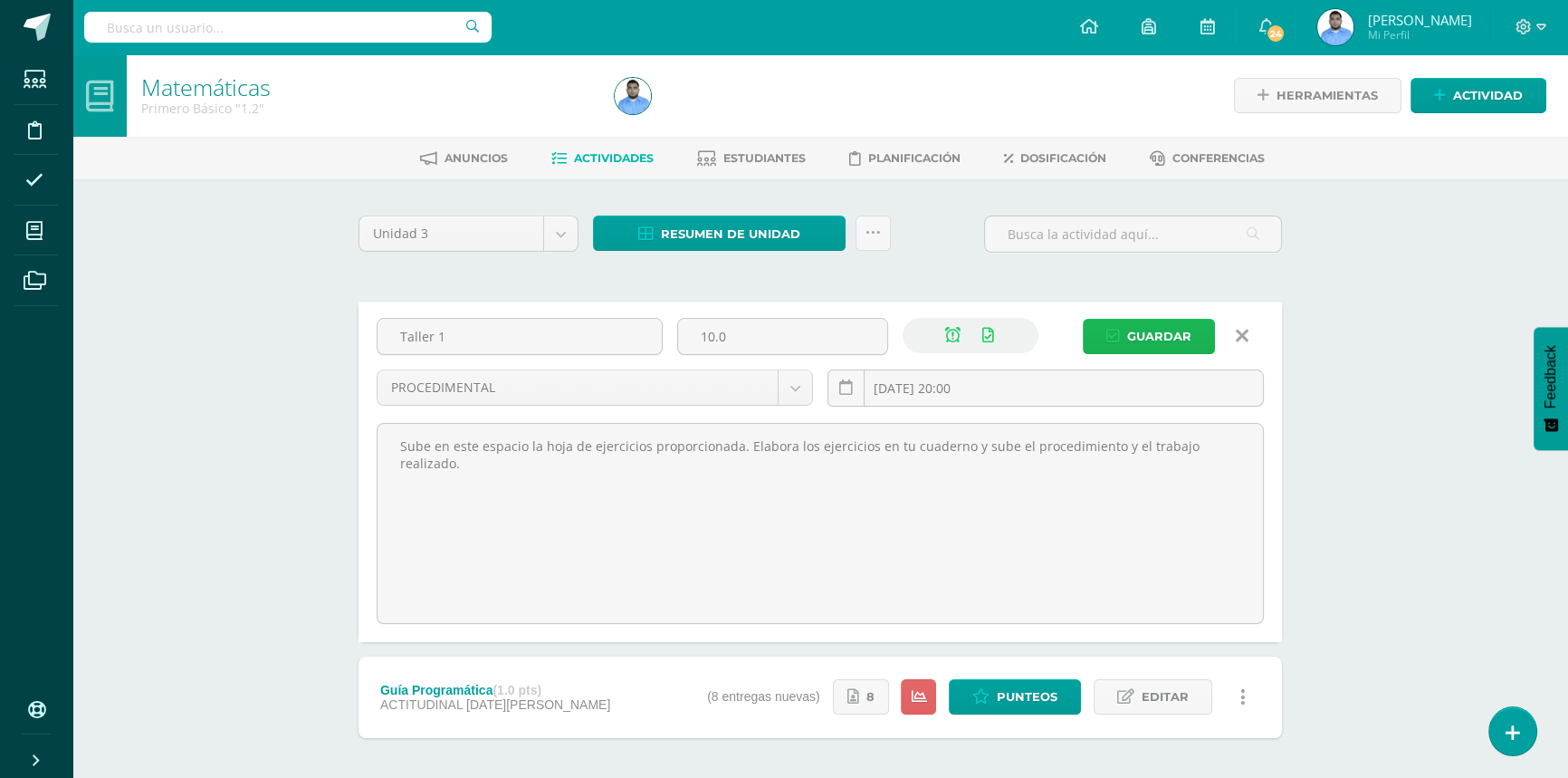
click at [1113, 341] on icon "submit" at bounding box center [1113, 336] width 13 height 15
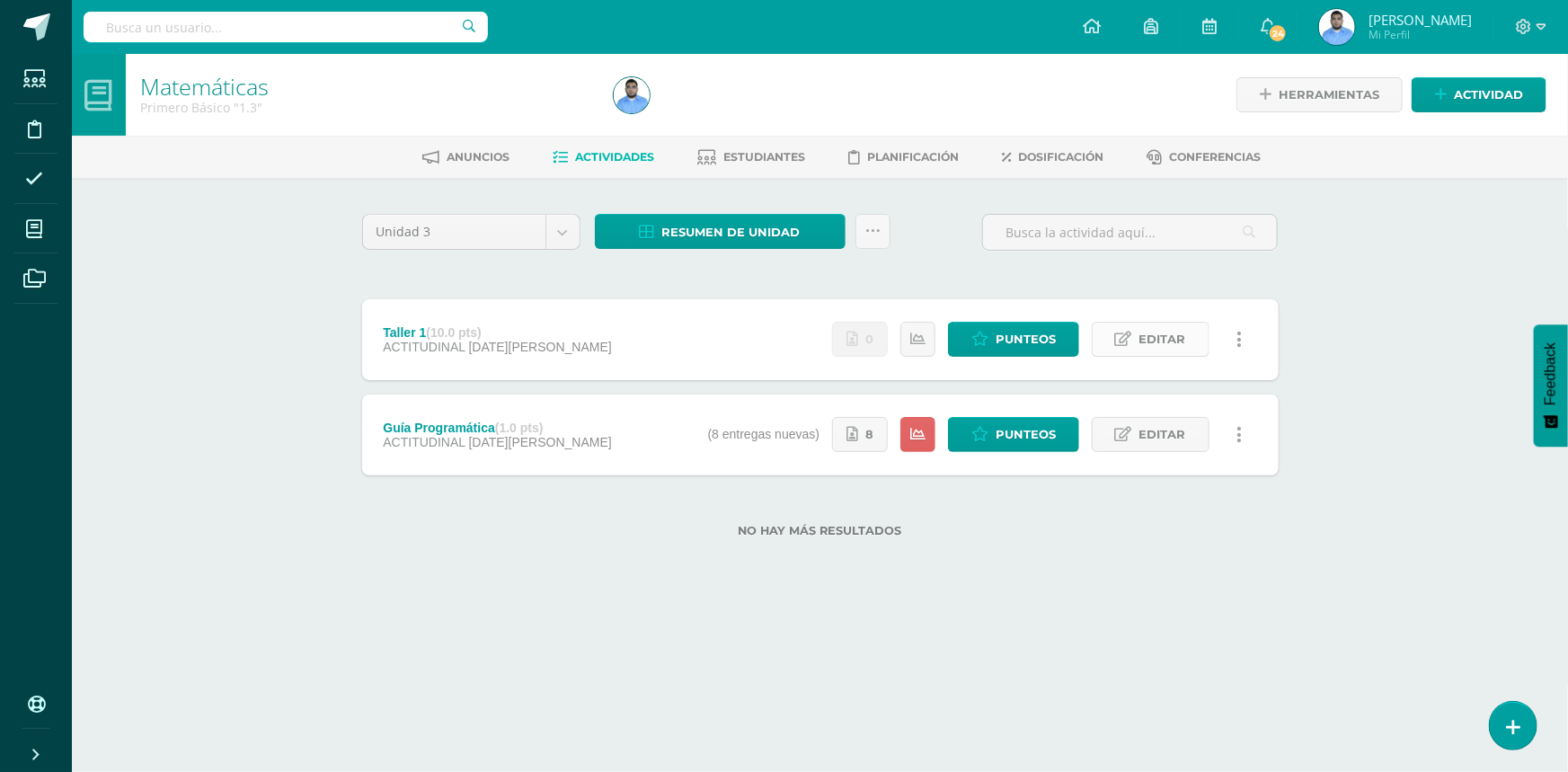
click at [1166, 344] on span "Editar" at bounding box center [1163, 339] width 47 height 33
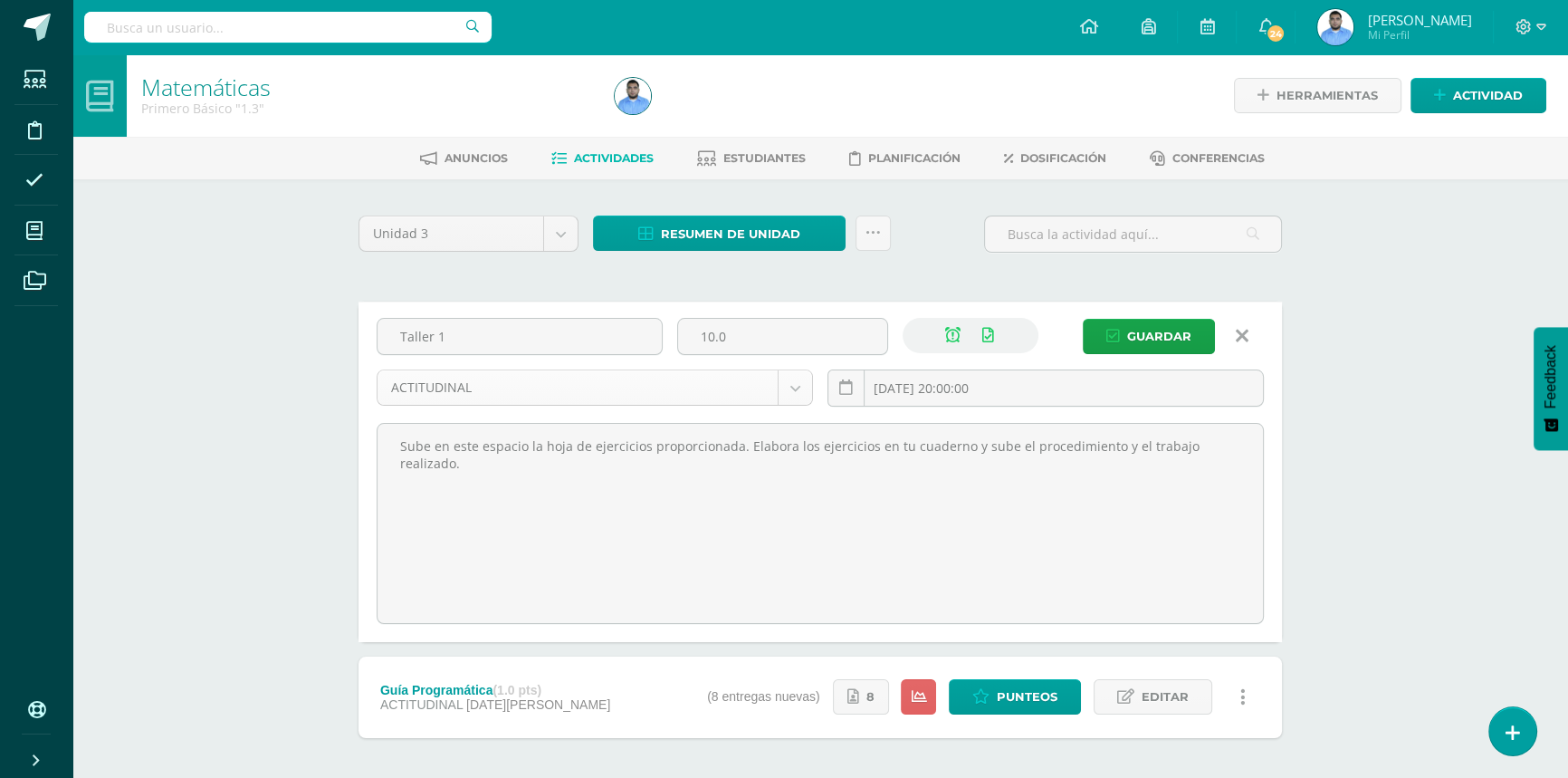
click at [571, 384] on body "Estudiantes Disciplina Asistencia Mis cursos Archivos Soporte Centro de ayuda Ú…" at bounding box center [784, 429] width 1568 height 858
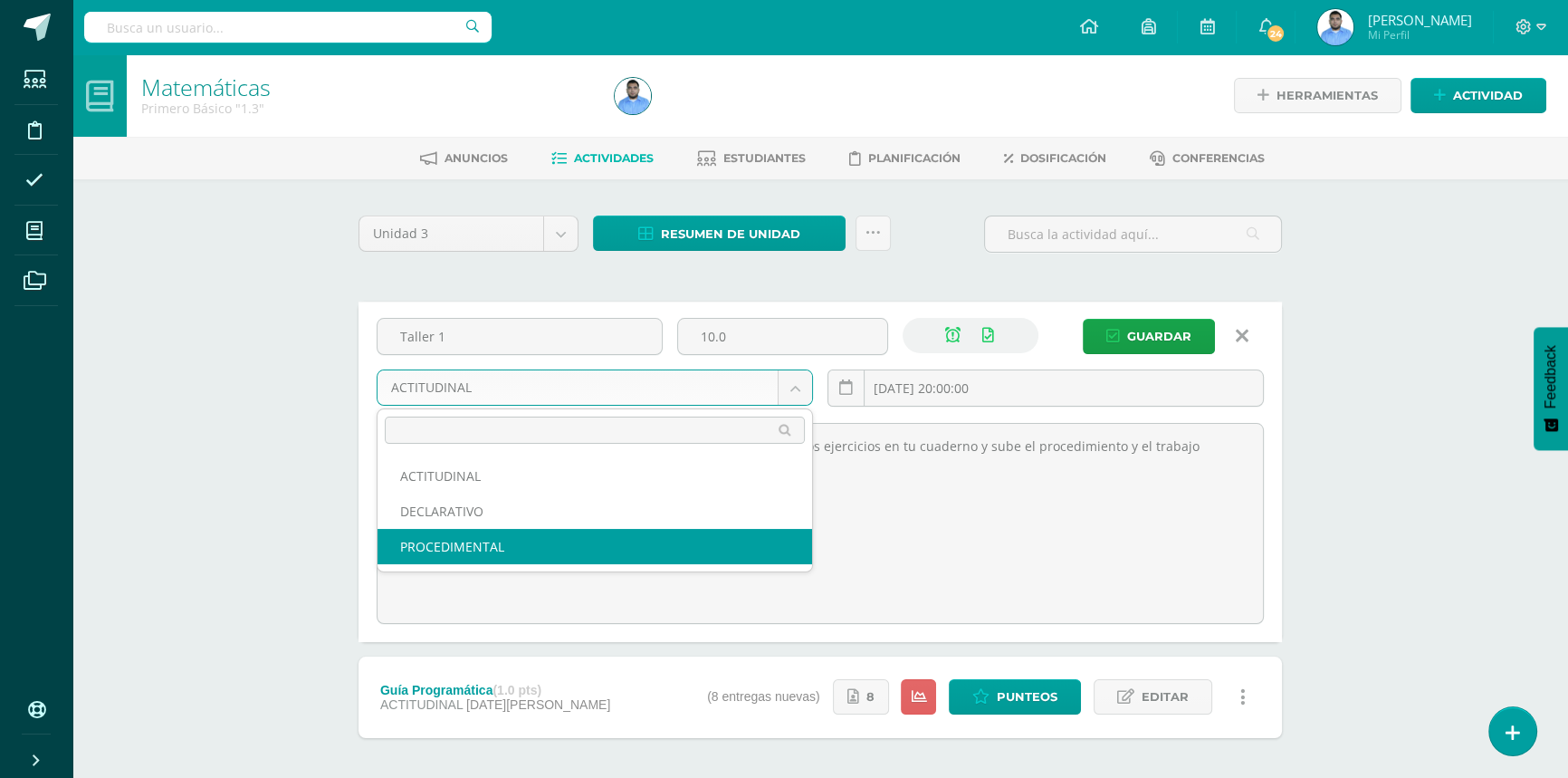
select select "32808"
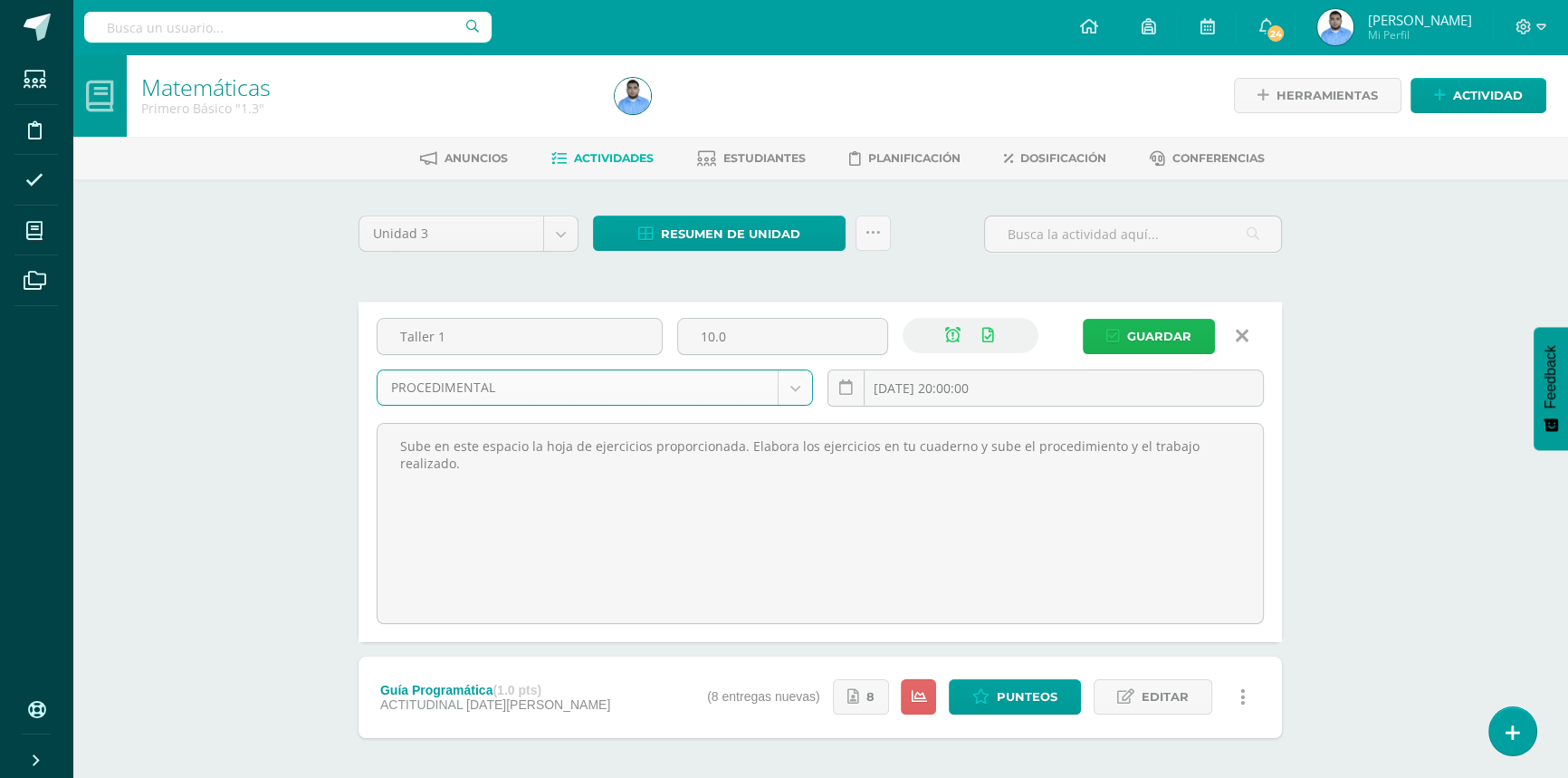
click at [1145, 335] on span "Guardar" at bounding box center [1159, 336] width 65 height 33
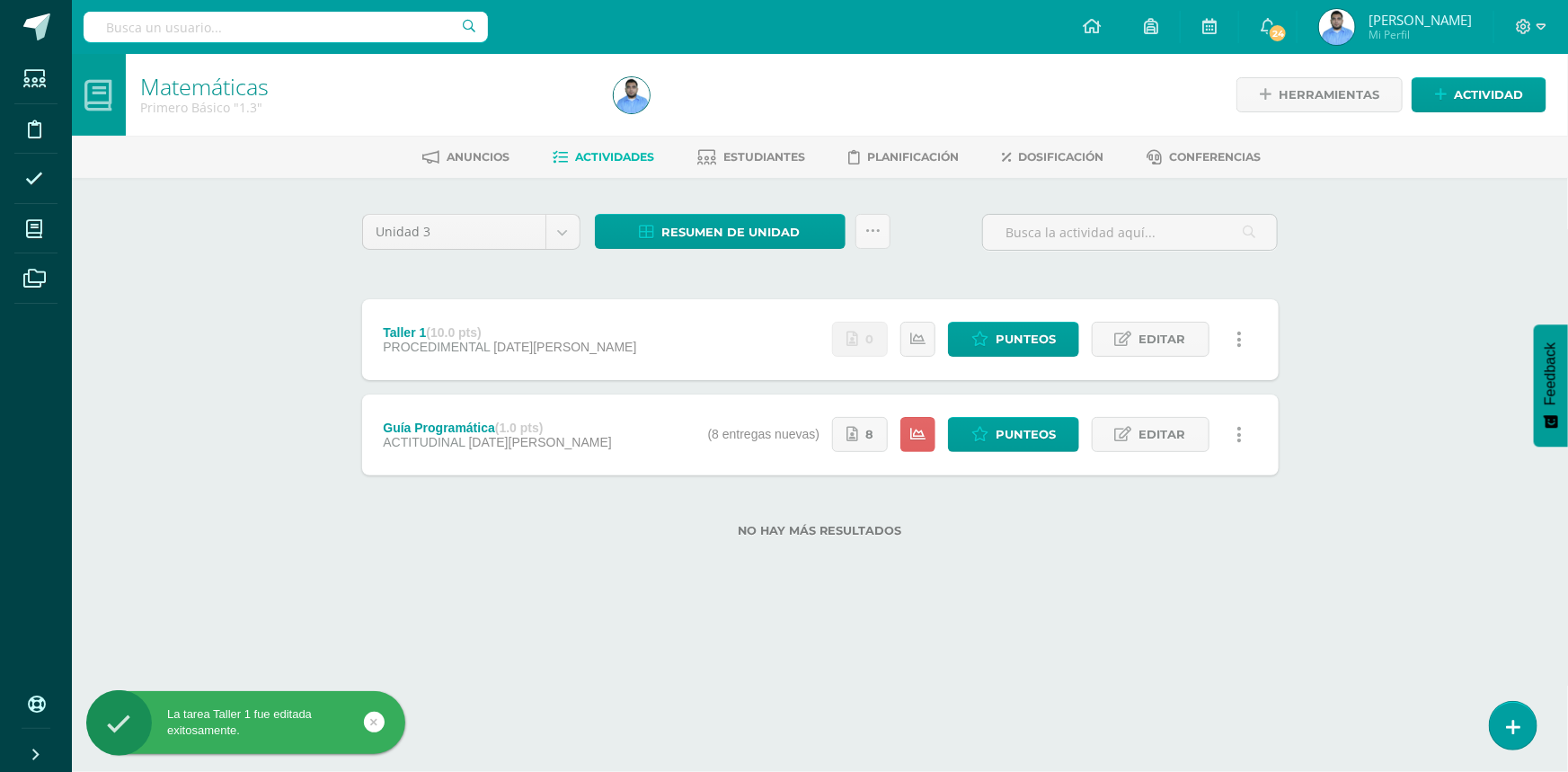
click at [456, 340] on span "PROCEDIMENTAL" at bounding box center [436, 346] width 107 height 14
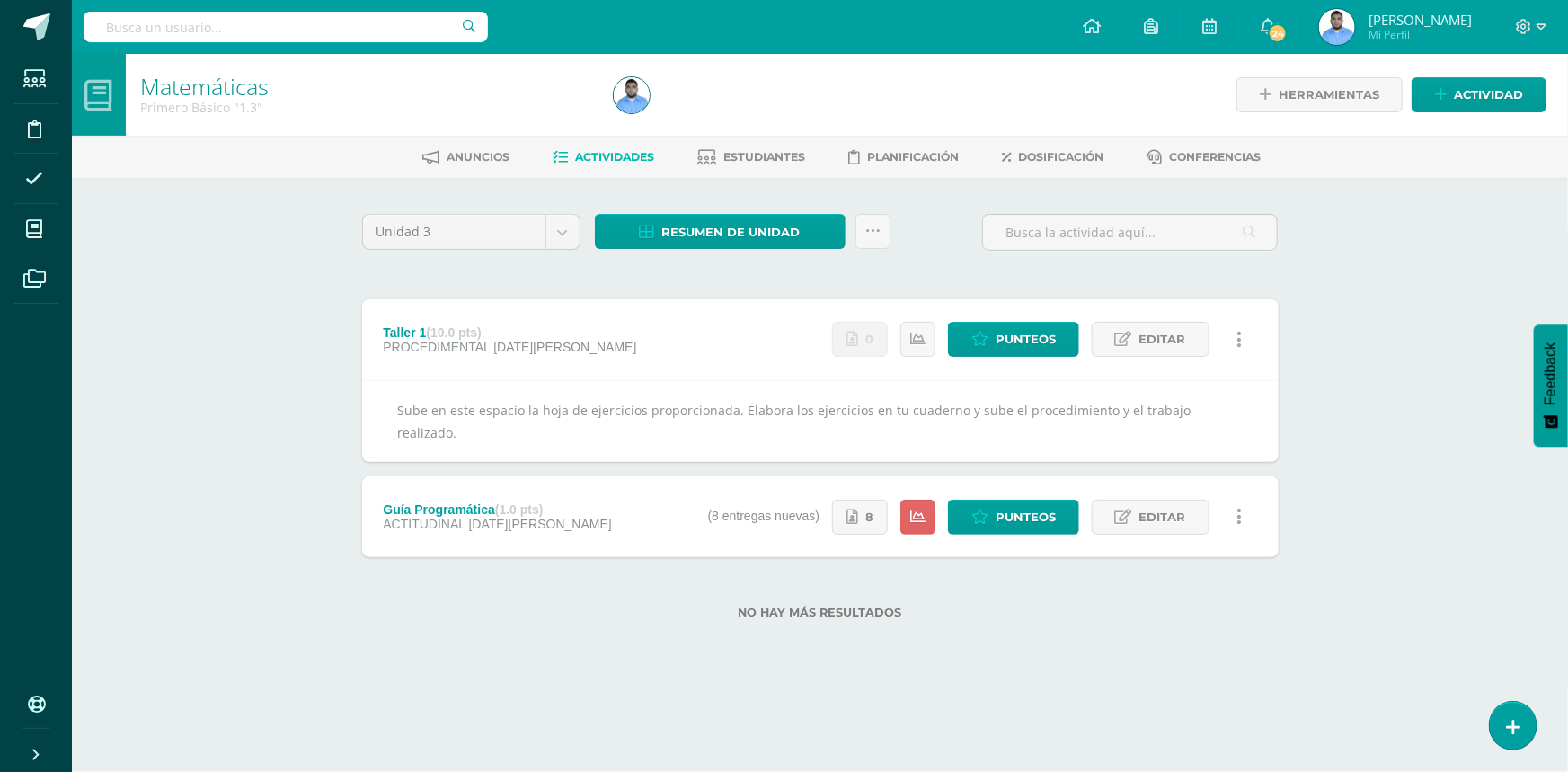
click at [1015, 408] on div "Sube en este espacio la hoja de ejercicios proporcionada. Elabora los ejercicio…" at bounding box center [820, 421] width 916 height 82
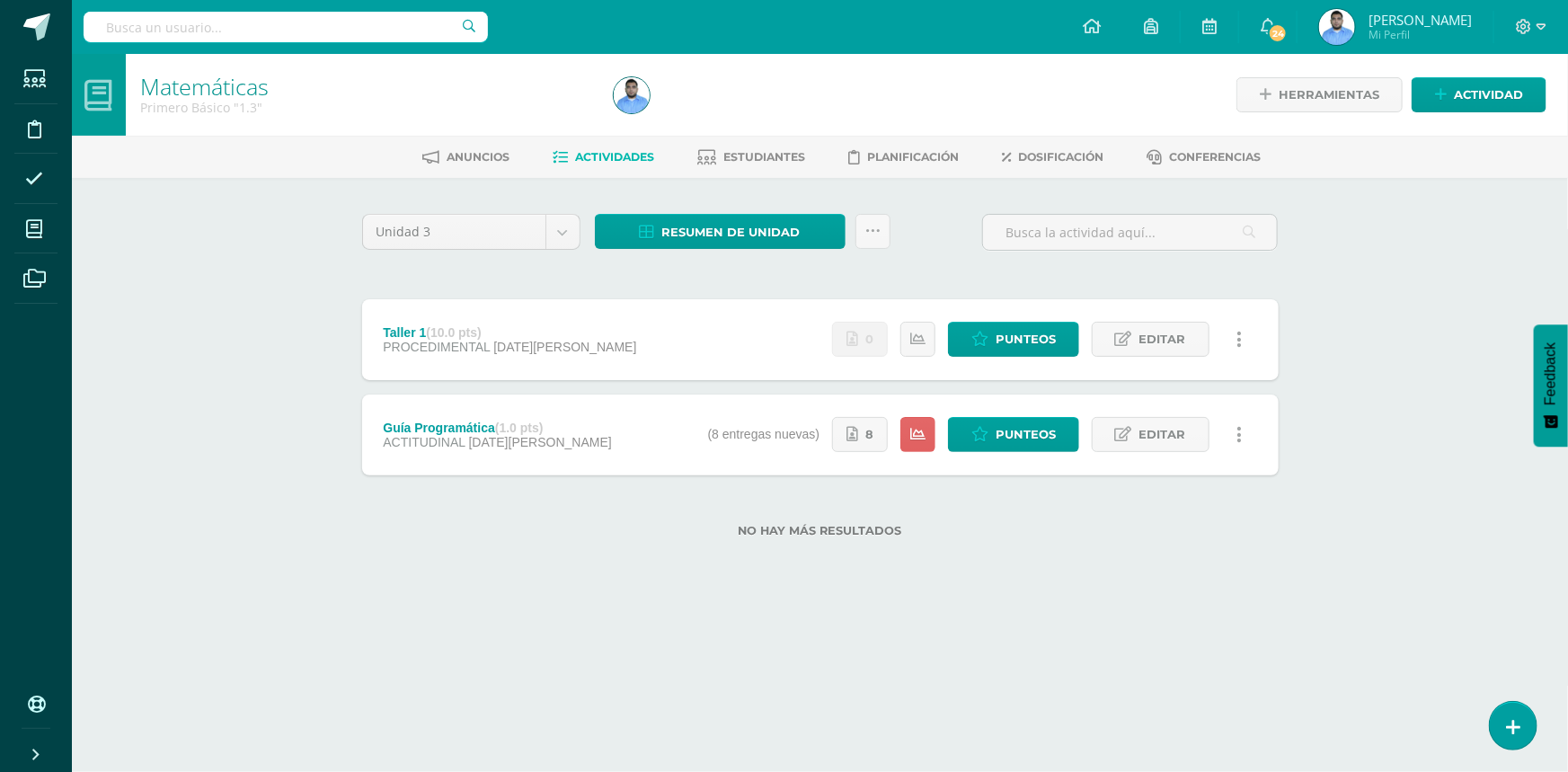
click at [452, 336] on strong "(10.0 pts)" at bounding box center [453, 331] width 55 height 14
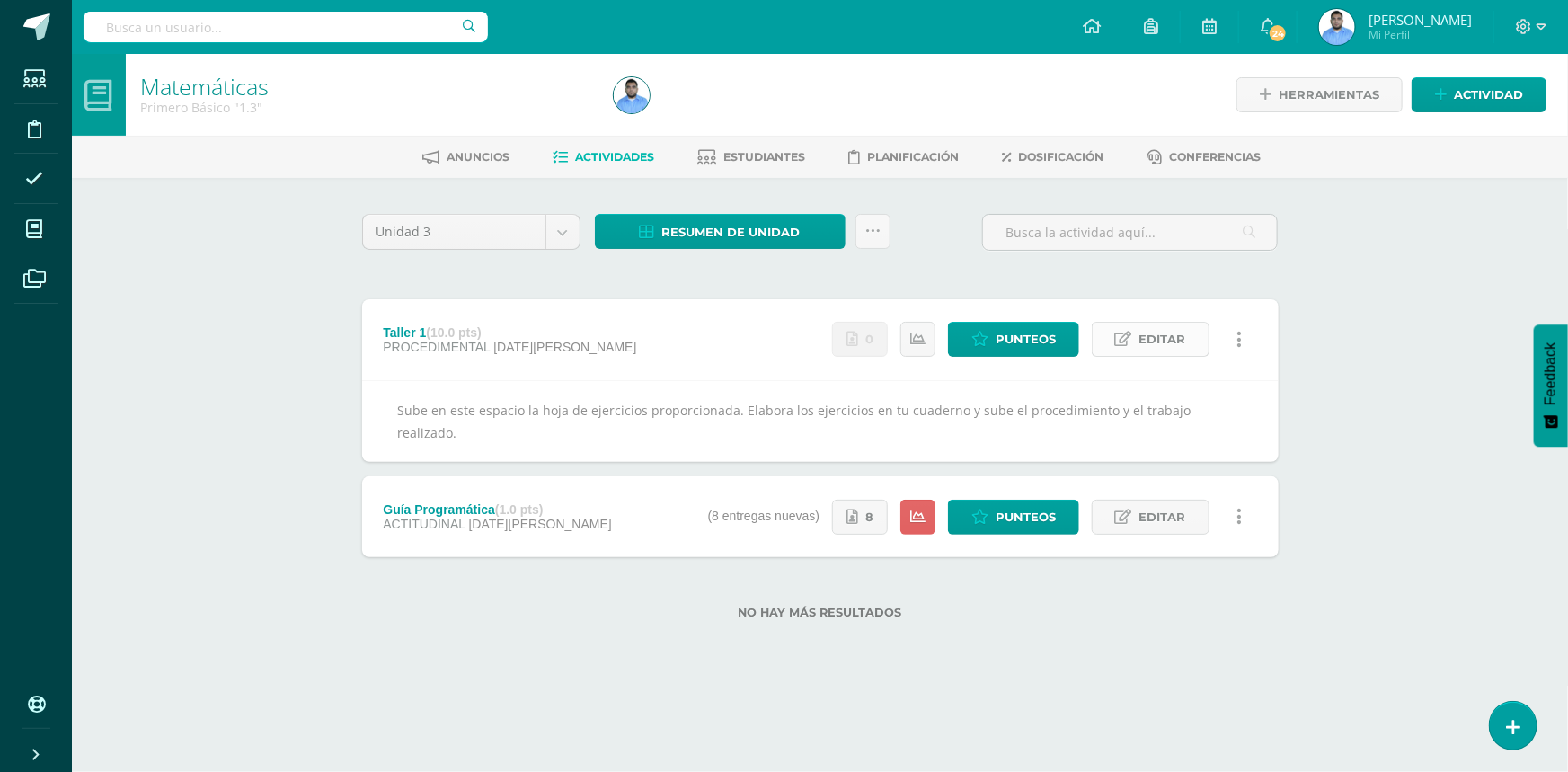
click at [1139, 342] on link "Editar" at bounding box center [1150, 339] width 118 height 35
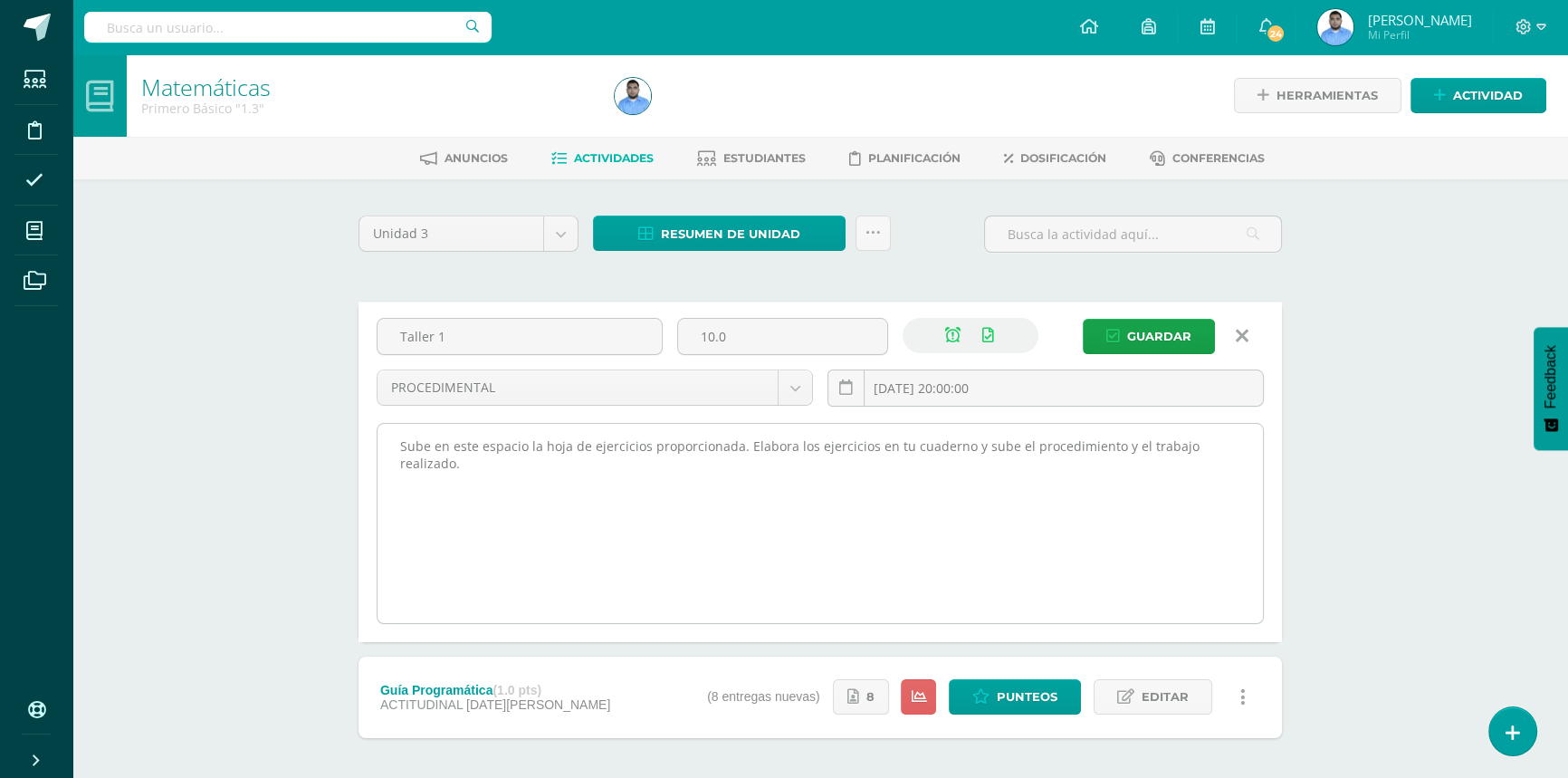
scroll to position [80, 0]
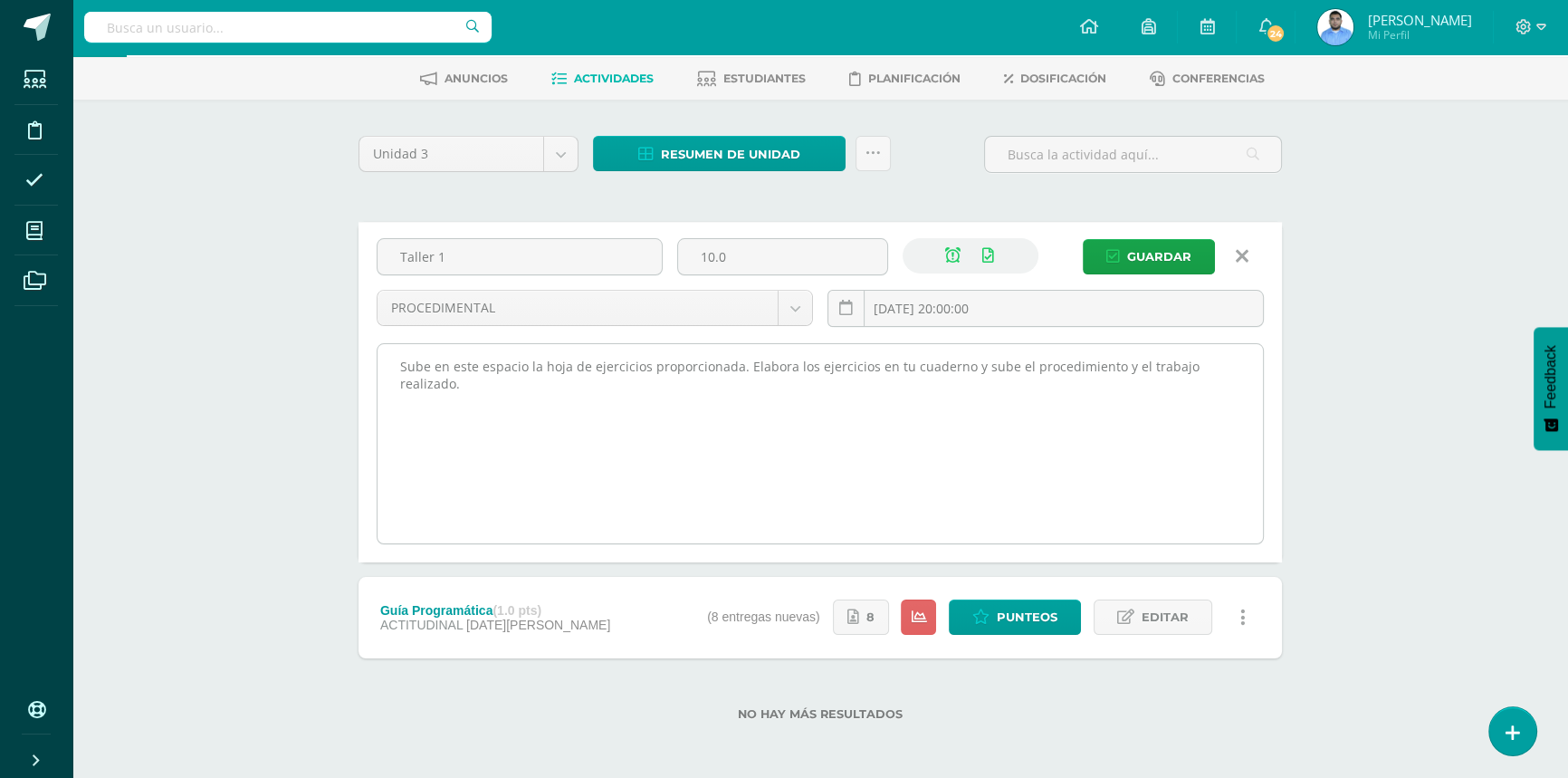
click at [666, 392] on textarea "Sube en este espacio la hoja de ejercicios proporcionada. Elabora los ejercicio…" at bounding box center [820, 444] width 885 height 199
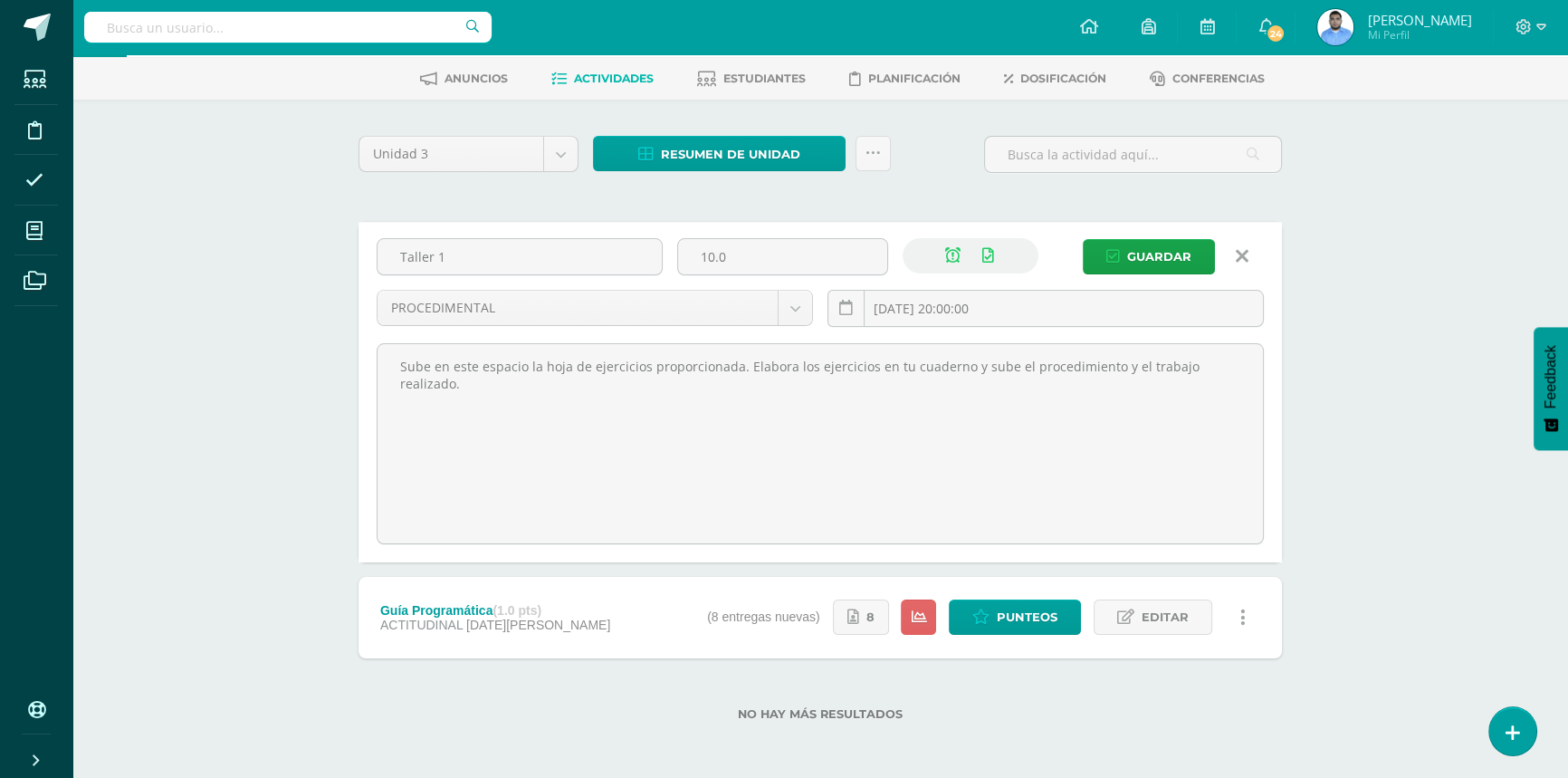
click at [1411, 465] on div "Matemáticas Primero Básico "1.3" Herramientas Detalle de asistencias Actividad …" at bounding box center [820, 376] width 1495 height 804
click at [1169, 254] on span "Guardar" at bounding box center [1159, 256] width 65 height 33
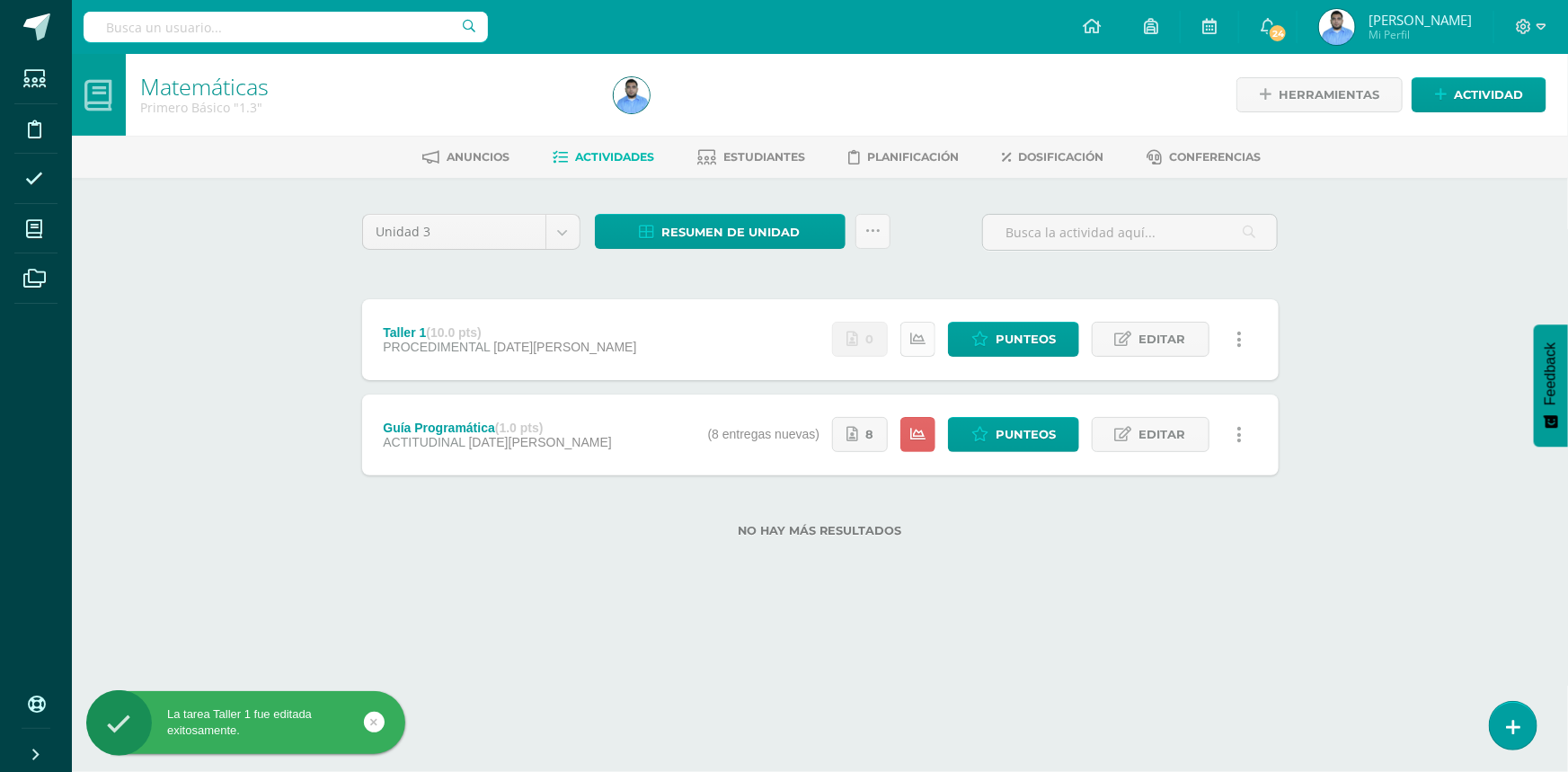
click at [915, 341] on icon at bounding box center [918, 339] width 15 height 15
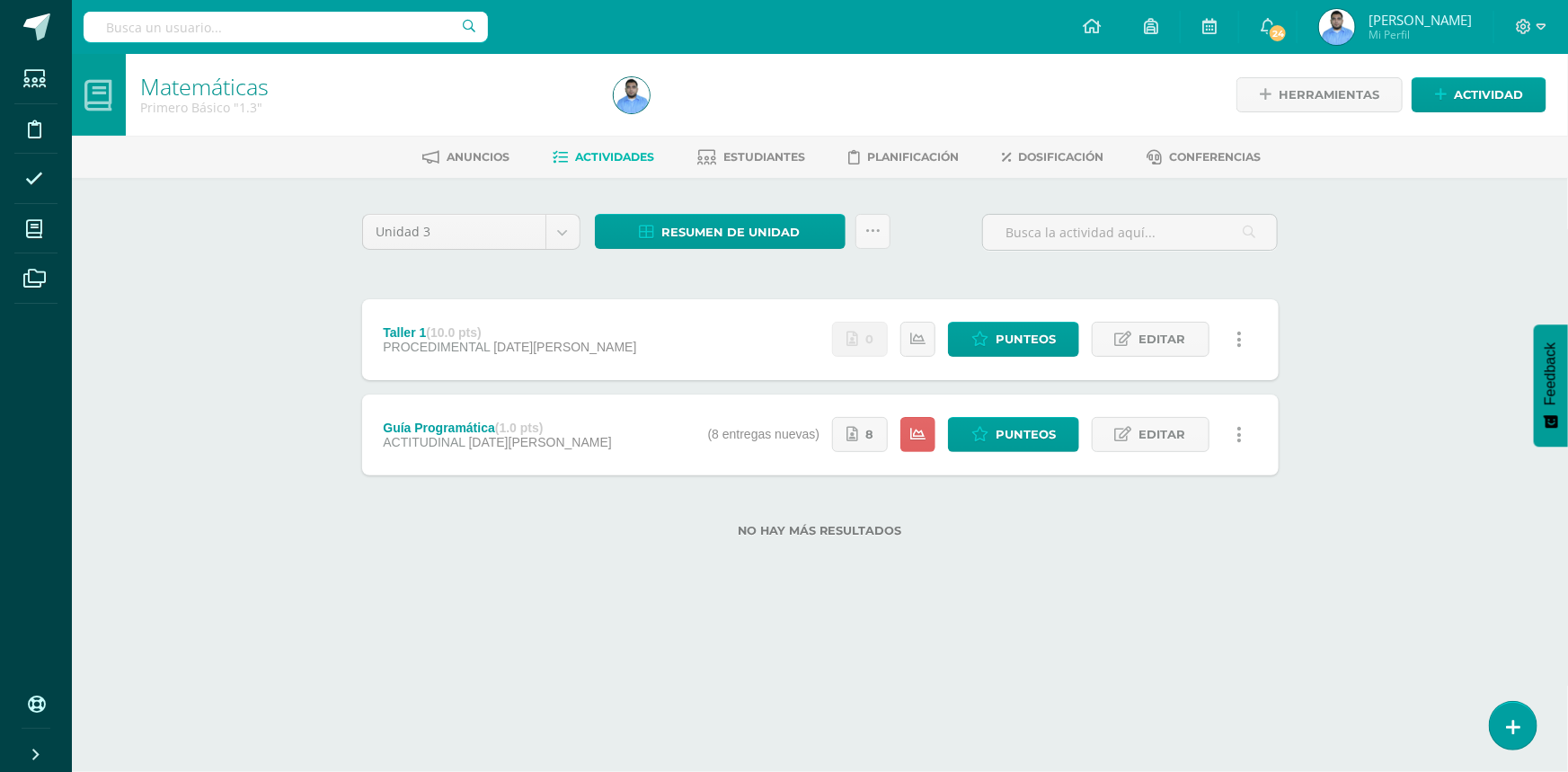
click at [1237, 338] on icon at bounding box center [1239, 339] width 6 height 20
click at [408, 340] on span "PROCEDIMENTAL" at bounding box center [436, 346] width 107 height 14
click at [606, 362] on div "Taller 1 (10.0 pts) PROCEDIMENTAL 13 de Agosto Estatus de Actividad: 36 Estudia…" at bounding box center [820, 340] width 916 height 81
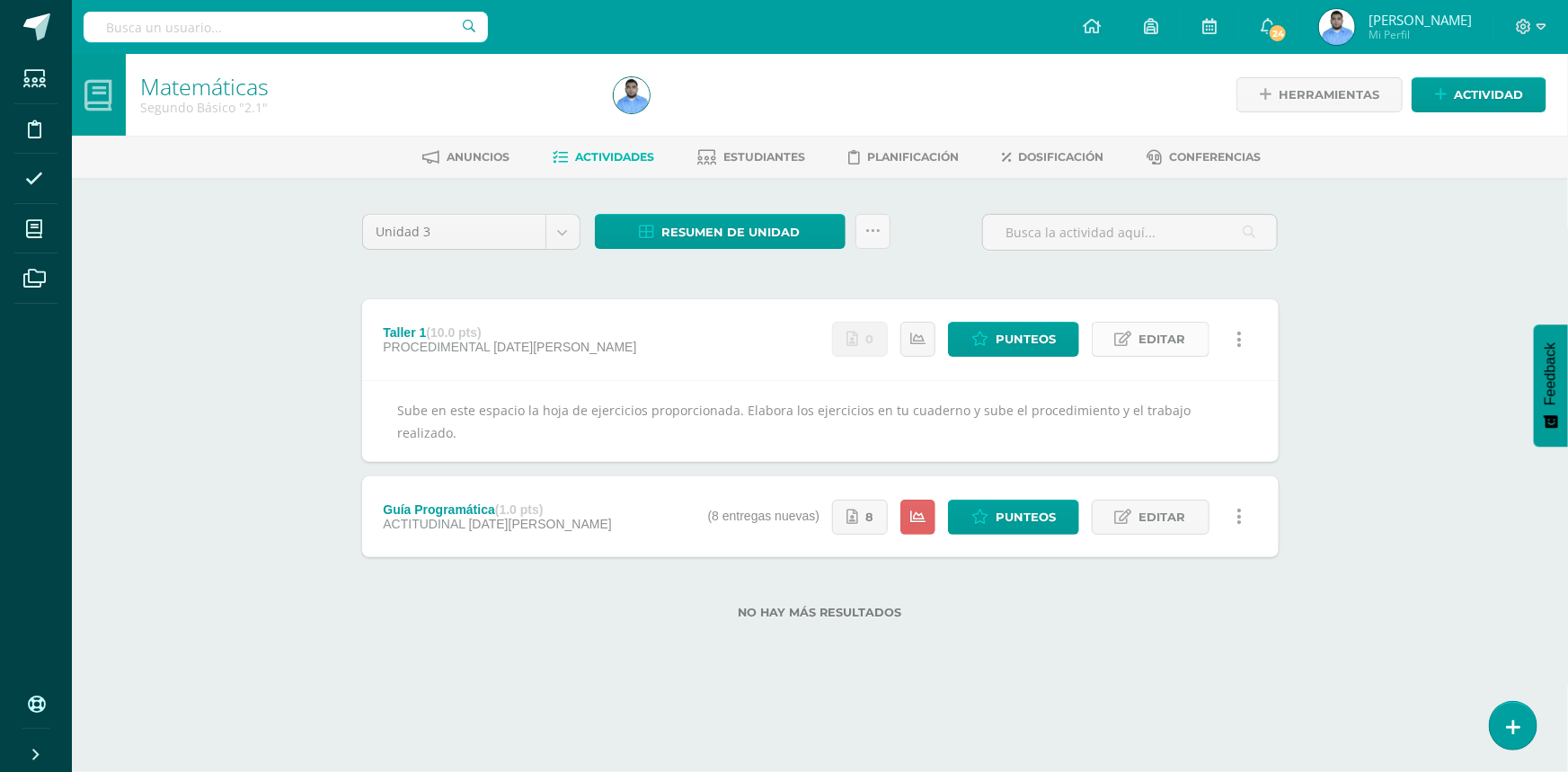
click at [1192, 341] on link "Editar" at bounding box center [1150, 339] width 118 height 35
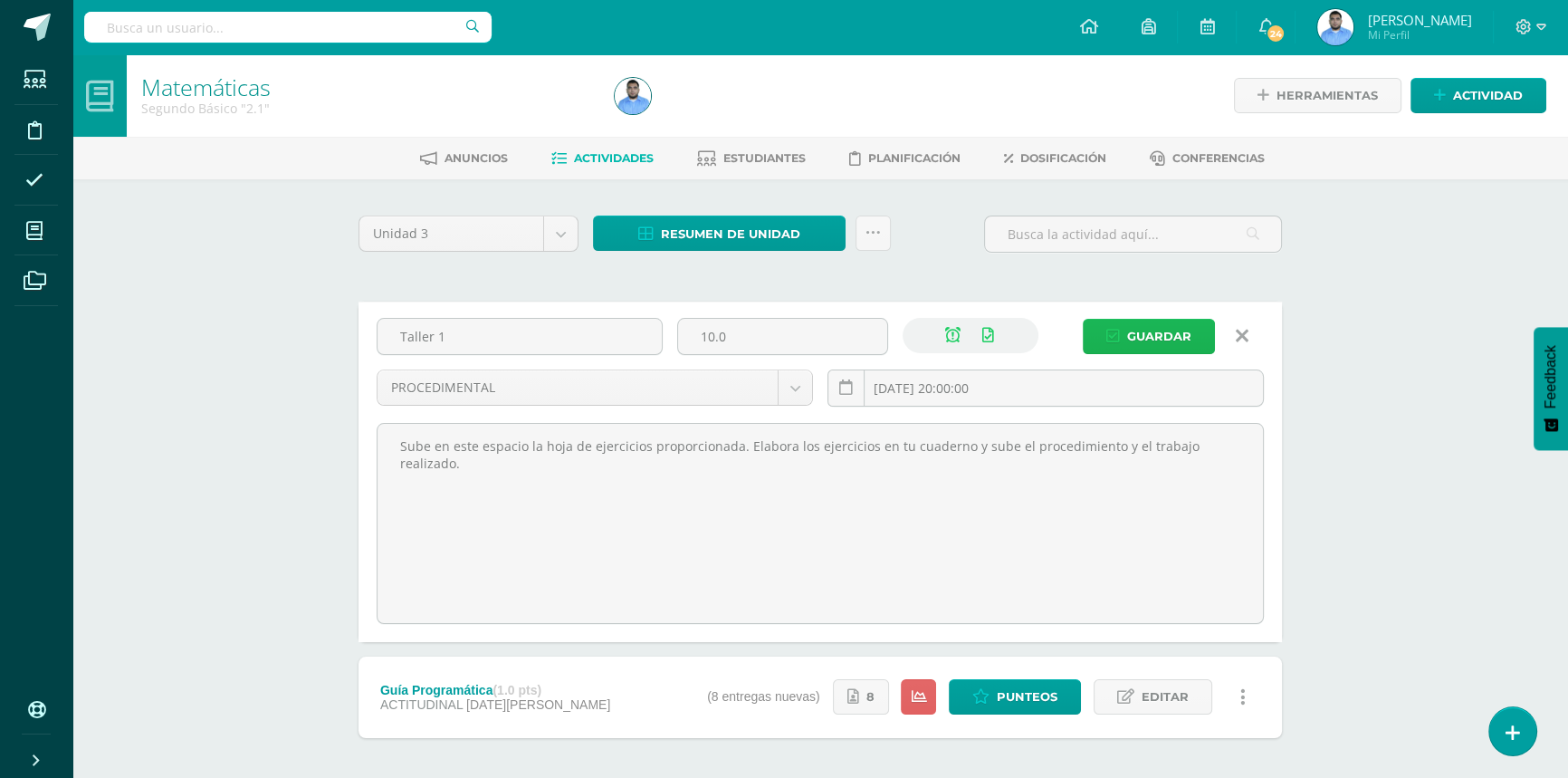
click at [1165, 322] on span "Guardar" at bounding box center [1159, 336] width 65 height 33
